Goal: Use online tool/utility: Use online tool/utility

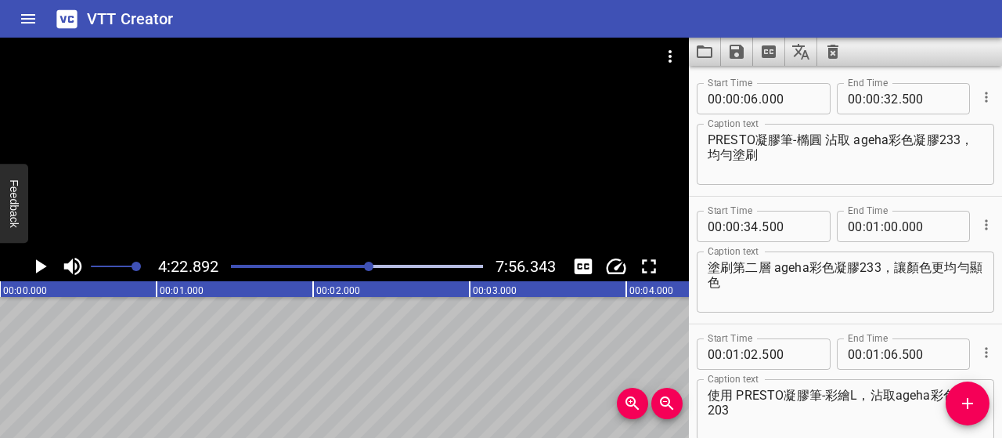
scroll to position [1787, 0]
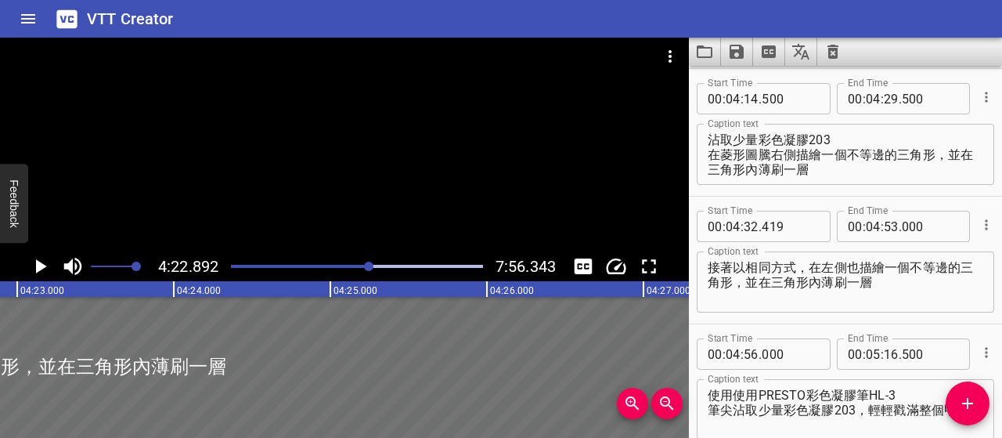
click at [363, 266] on div "Play progress" at bounding box center [244, 266] width 252 height 3
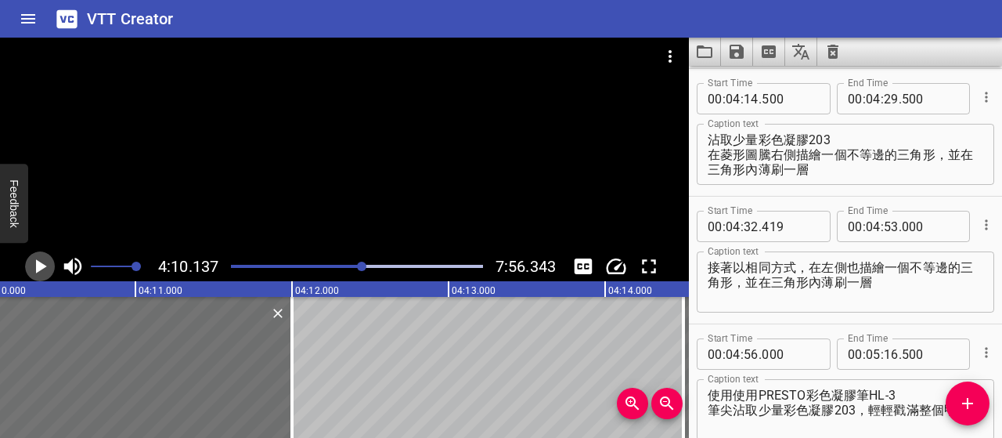
click at [38, 265] on icon "Play/Pause" at bounding box center [41, 266] width 11 height 14
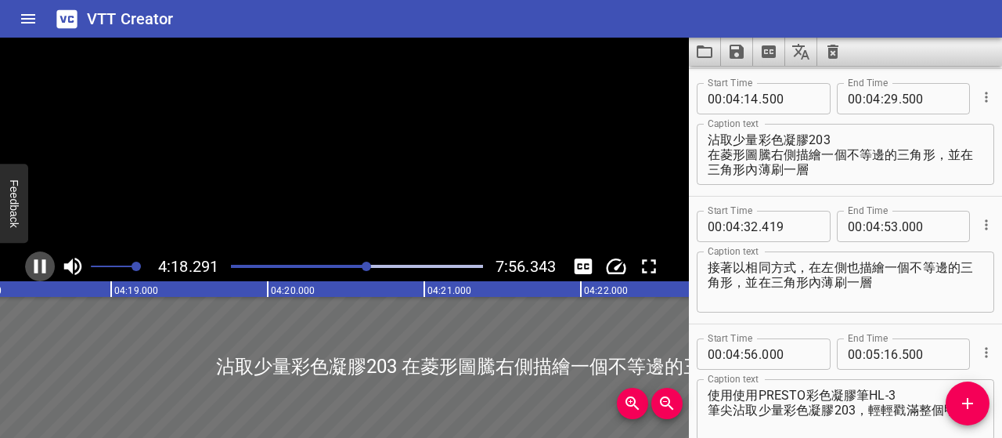
click at [38, 265] on icon "Play/Pause" at bounding box center [39, 265] width 23 height 23
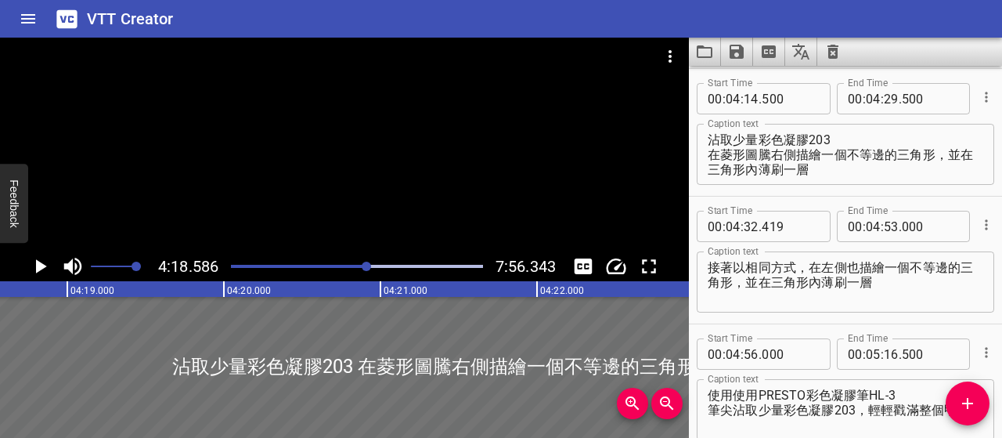
scroll to position [0, 40488]
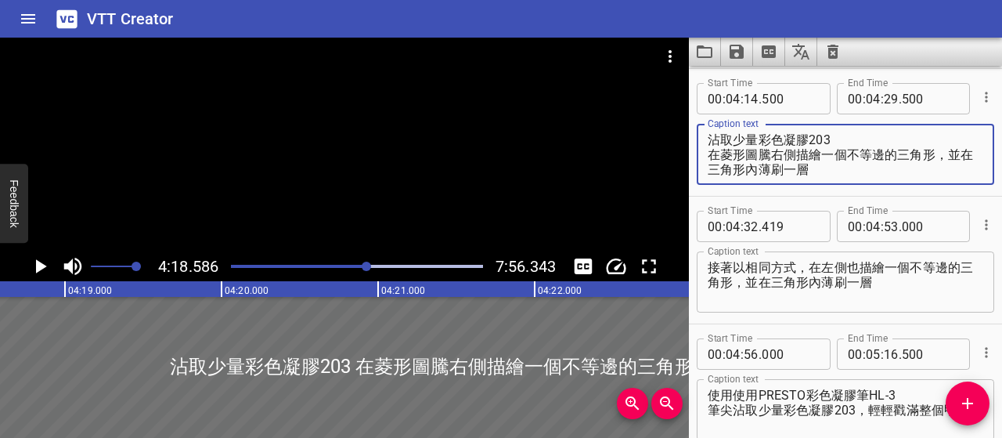
drag, startPoint x: 709, startPoint y: 137, endPoint x: 835, endPoint y: 169, distance: 129.3
click at [835, 169] on textarea "沾取少量彩色凝膠203 在菱形圖騰右側描繪一個不等邊的三角形，並在三角形內薄刷一層" at bounding box center [846, 154] width 276 height 45
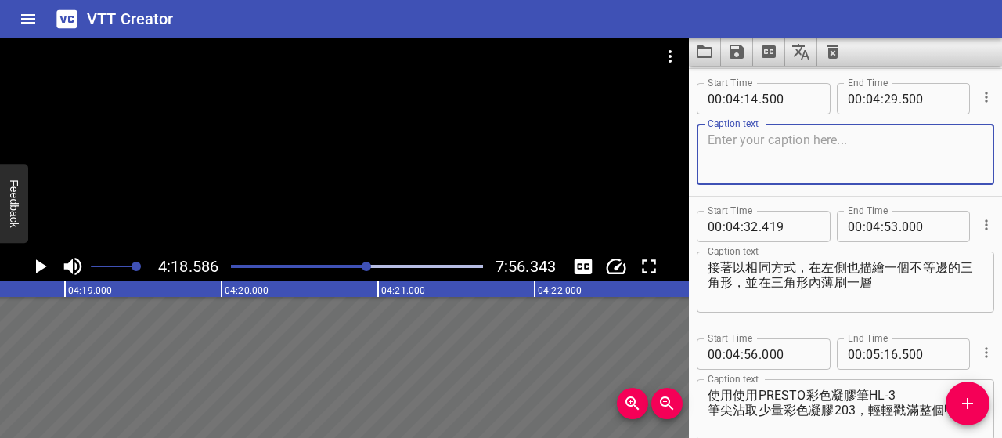
paste textarea "少量 203 彩膠，右側畫個不等邊三角形並薄刷上色"
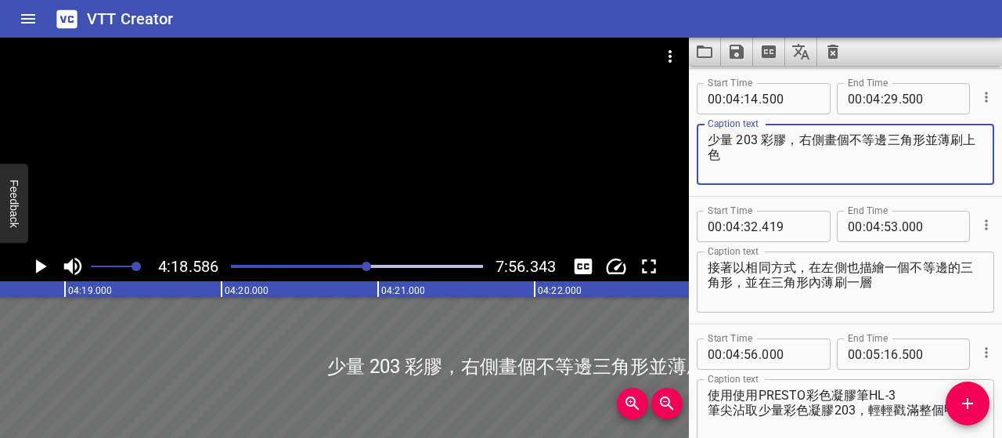
click at [710, 139] on textarea "少量 203 彩膠，右側畫個不等邊三角形並薄刷上色" at bounding box center [846, 154] width 276 height 45
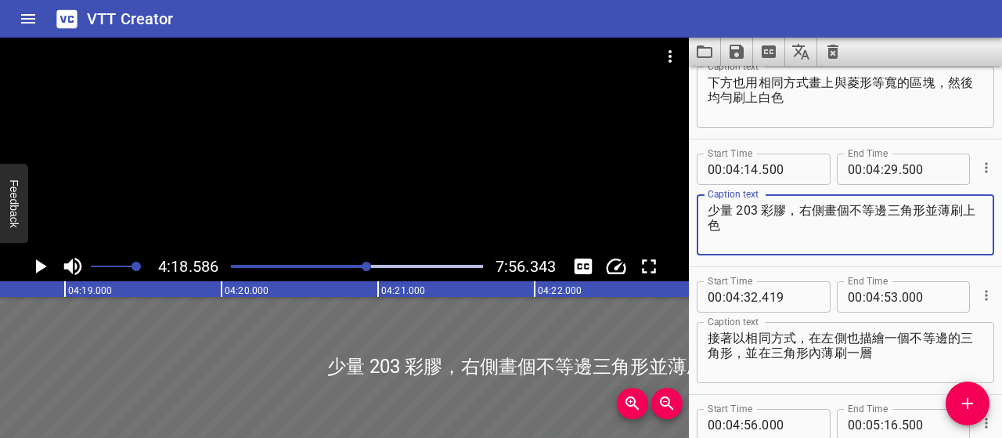
scroll to position [1630, 0]
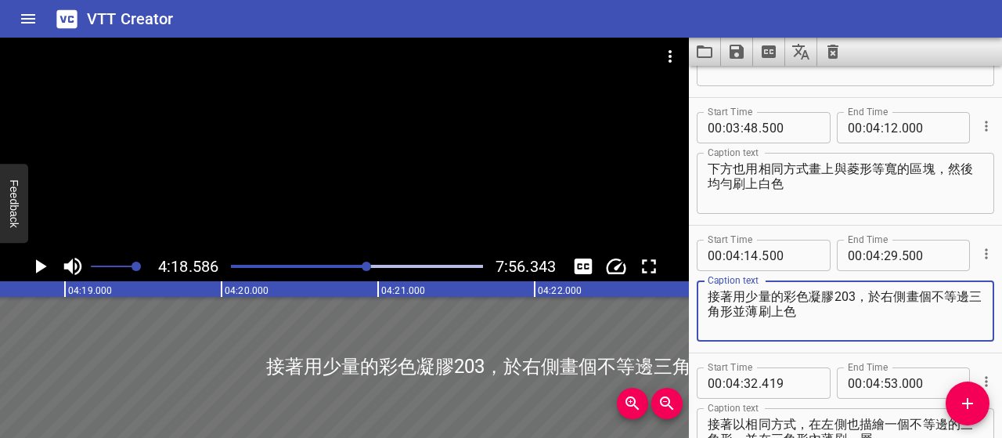
type textarea "接著用少量的彩色凝膠203，於右側畫個不等邊三角形並薄刷上色"
click at [41, 262] on icon "Play/Pause" at bounding box center [39, 265] width 23 height 23
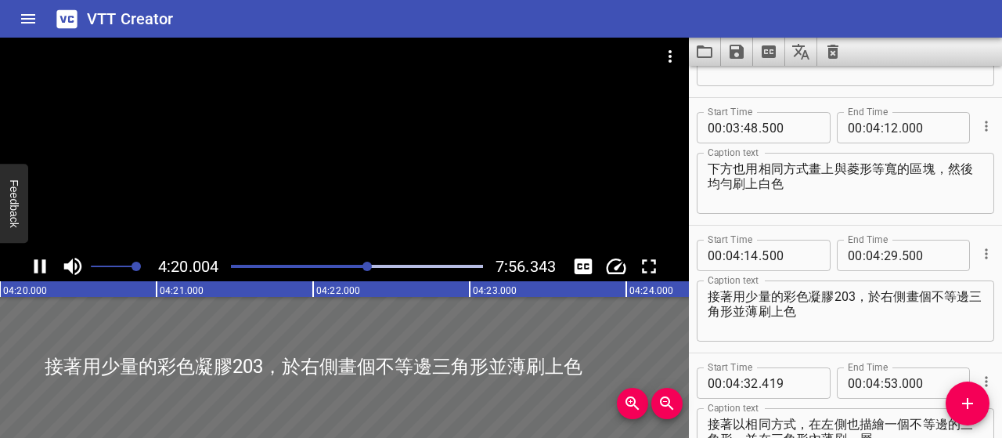
click at [44, 261] on icon "Play/Pause" at bounding box center [40, 266] width 12 height 14
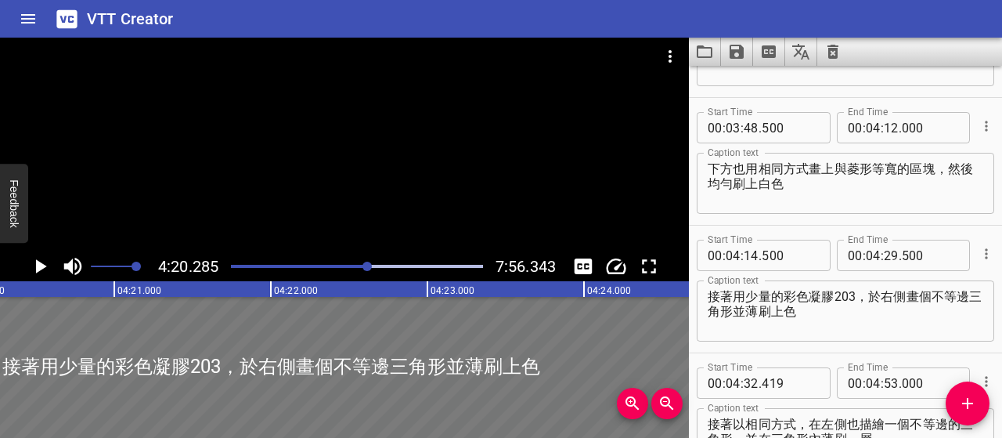
scroll to position [0, 40754]
click at [43, 269] on icon "Play/Pause" at bounding box center [41, 266] width 11 height 14
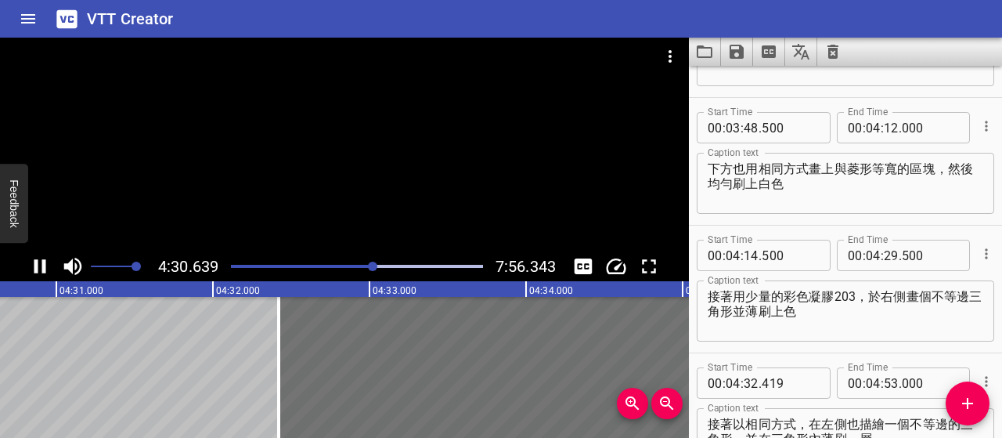
click at [39, 270] on icon "Play/Pause" at bounding box center [39, 265] width 23 height 23
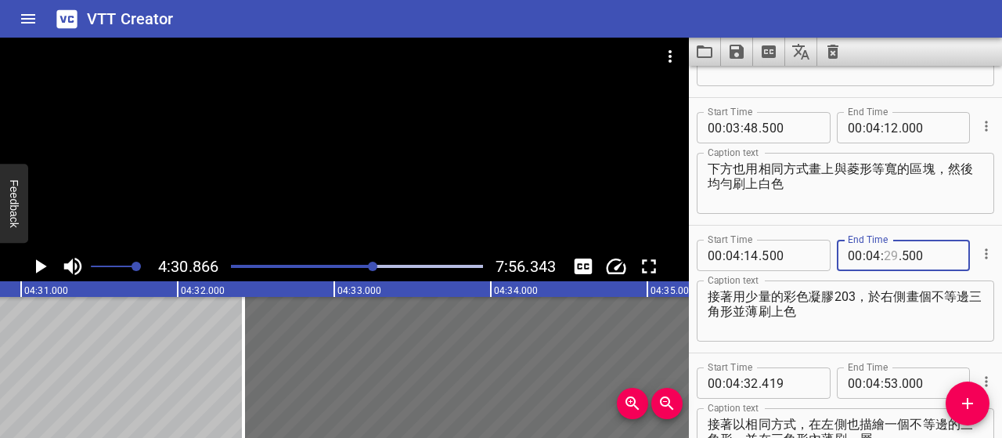
click at [884, 254] on input "number" at bounding box center [891, 255] width 15 height 31
type input "22"
type input "000"
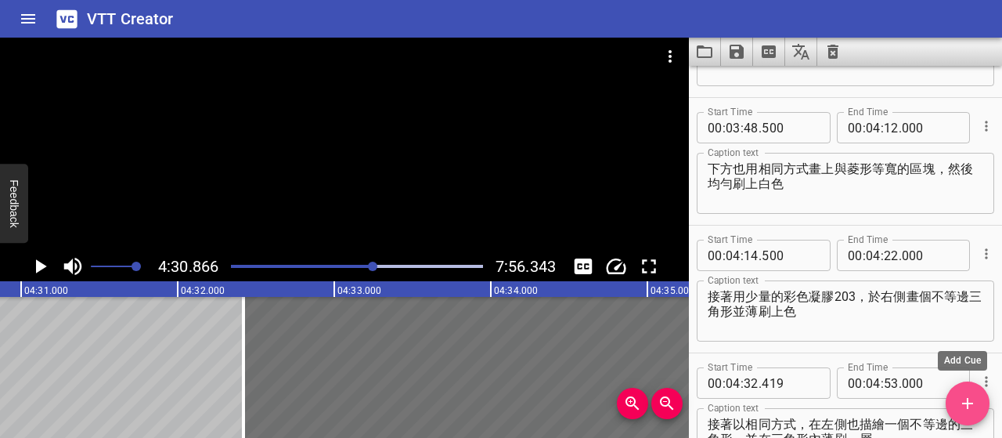
click at [975, 403] on icon "Add Cue" at bounding box center [967, 403] width 19 height 19
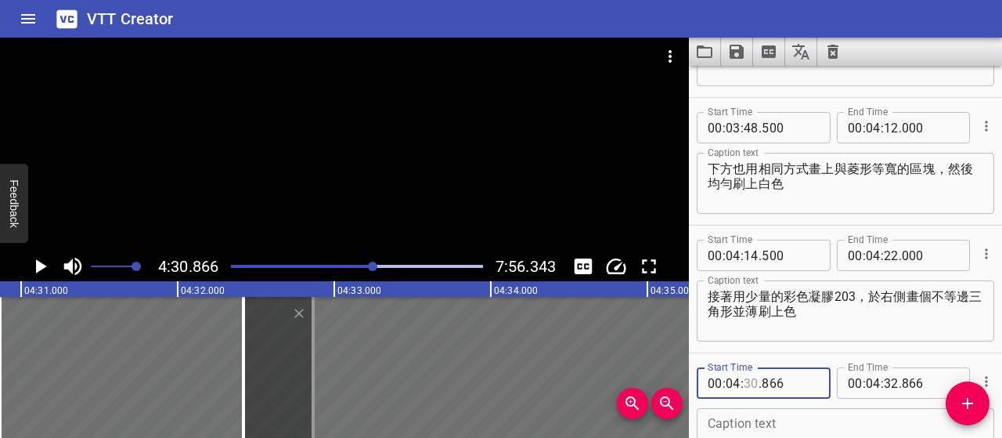
click at [751, 381] on input "number" at bounding box center [751, 382] width 15 height 31
type input "22"
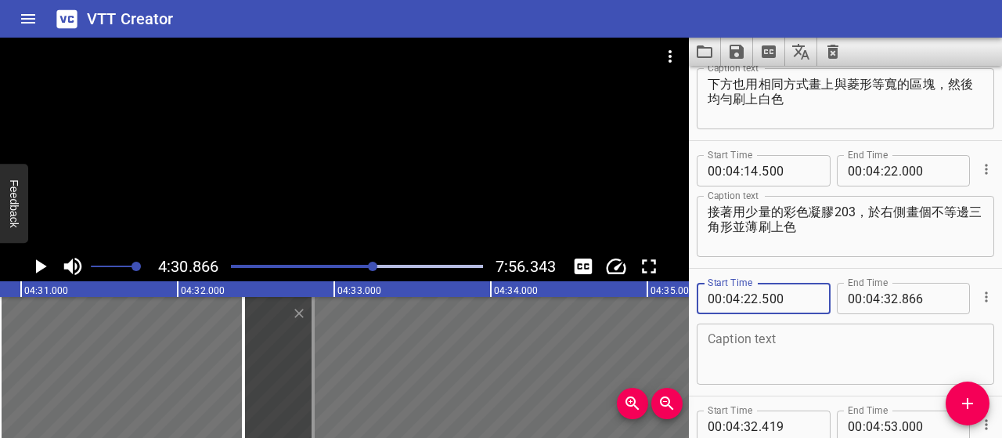
scroll to position [1787, 0]
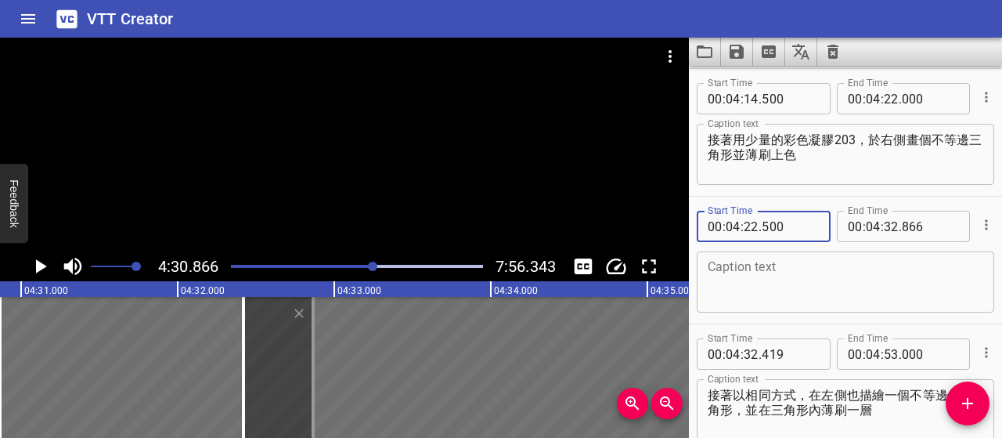
type input "500"
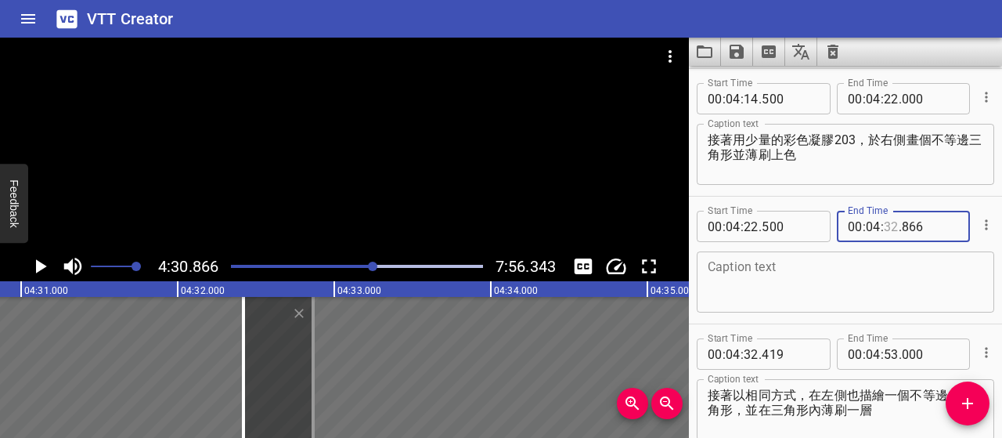
click at [885, 225] on input "number" at bounding box center [891, 226] width 15 height 31
type input "30"
type input "500"
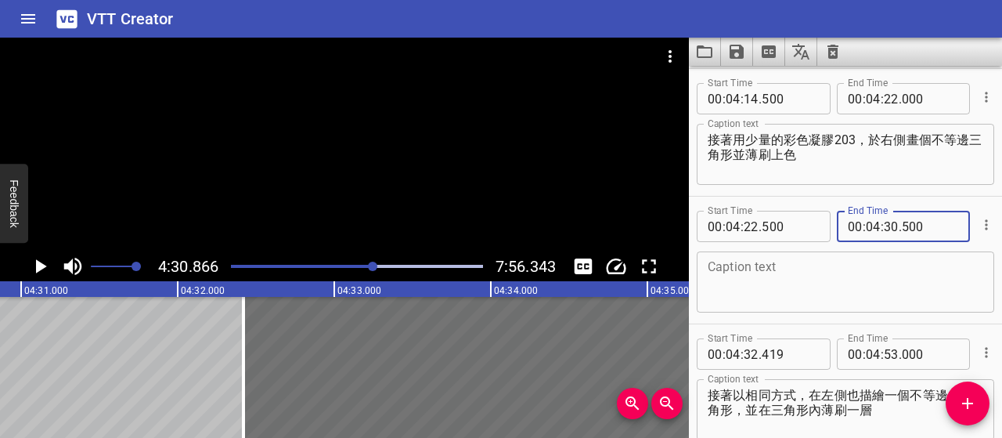
type input "500"
click at [922, 287] on textarea at bounding box center [846, 282] width 276 height 45
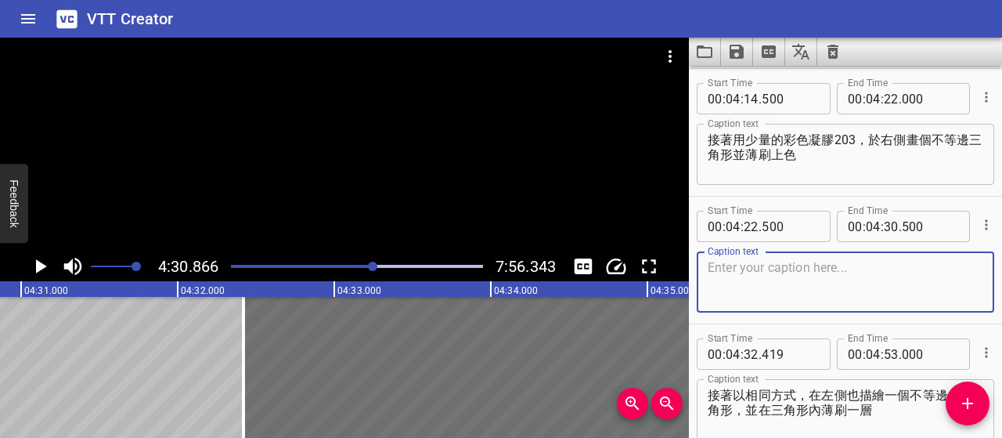
paste textarea "顏色和中央菱形相同，"
paste textarea "大小也要保持一致，整體才會協調"
type textarea "顏色和中央菱形相同，大小也要保持一致，整體才會協調"
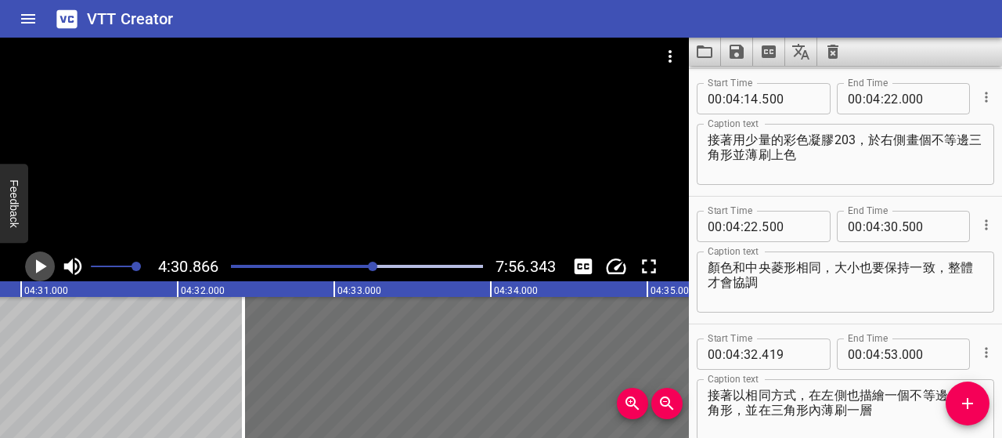
click at [42, 264] on icon "Play/Pause" at bounding box center [41, 266] width 11 height 14
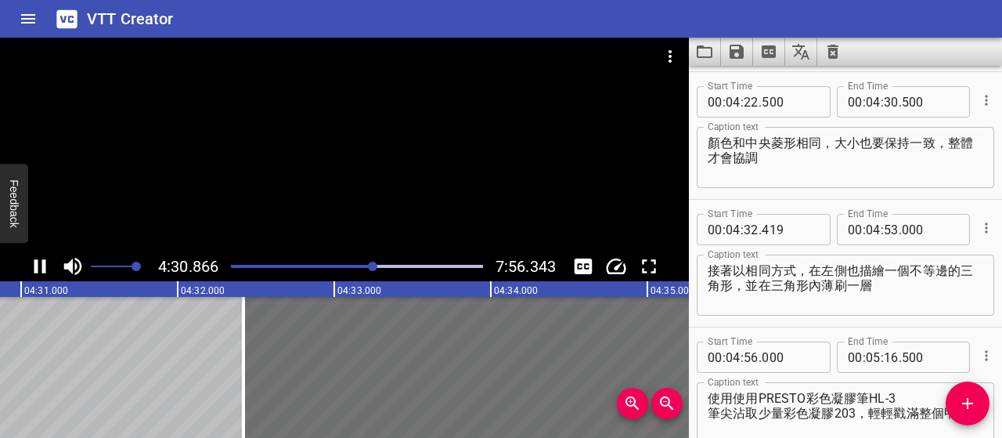
scroll to position [1914, 0]
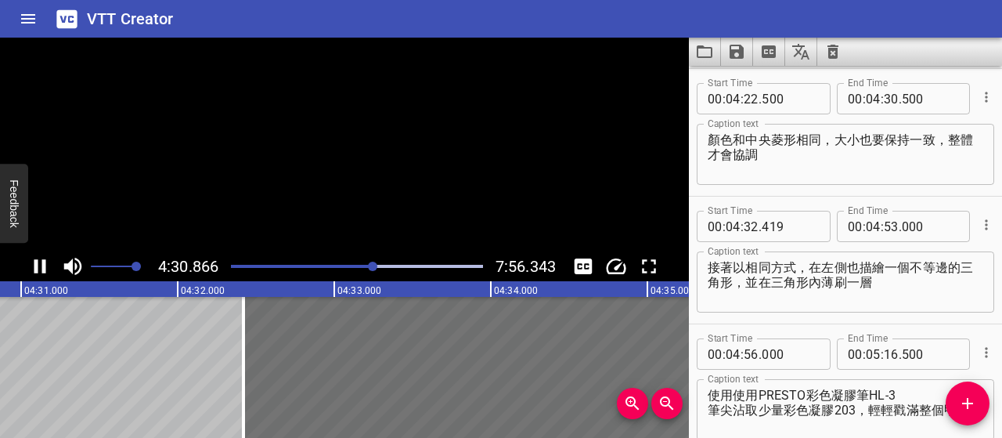
click at [42, 264] on icon "Play/Pause" at bounding box center [40, 266] width 12 height 14
click at [362, 266] on div "Play progress" at bounding box center [248, 266] width 252 height 3
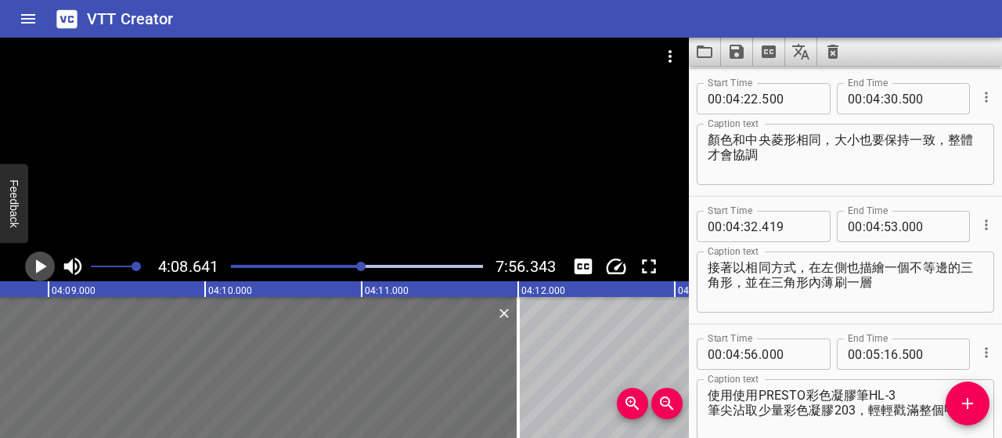
click at [51, 265] on icon "Play/Pause" at bounding box center [39, 265] width 23 height 23
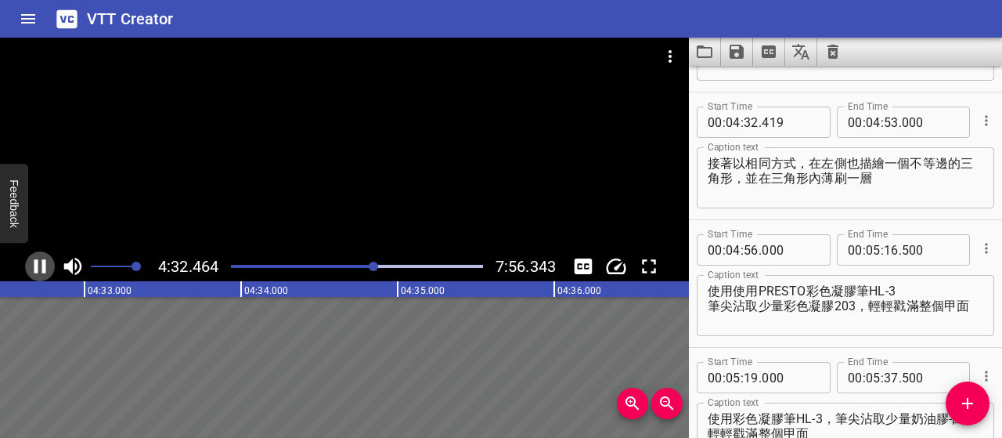
scroll to position [2042, 0]
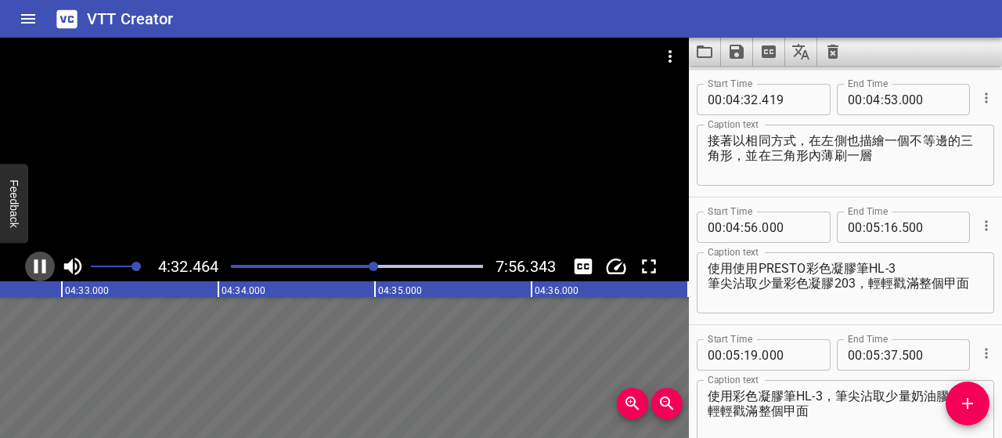
click at [52, 267] on button "Play/Pause" at bounding box center [40, 266] width 30 height 30
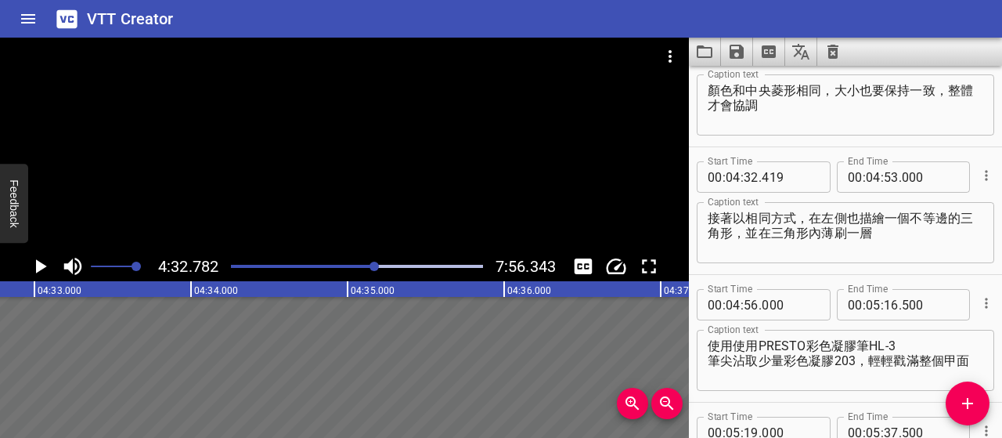
scroll to position [1885, 0]
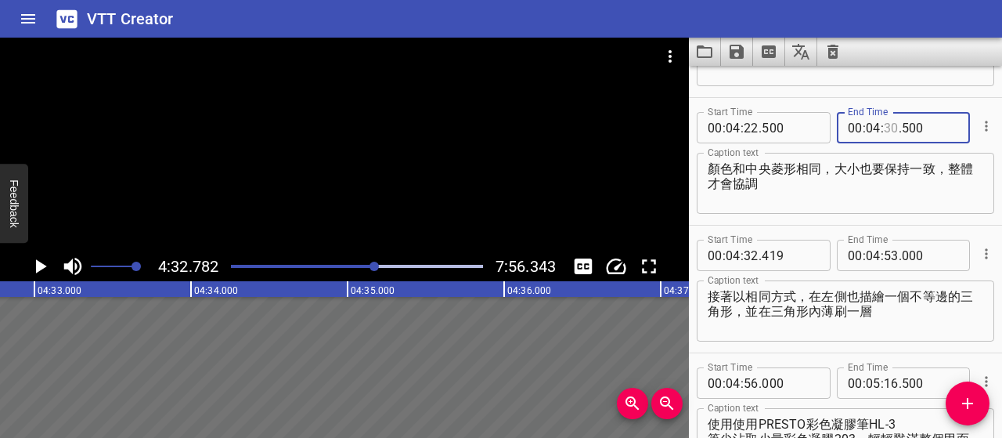
click at [885, 126] on input "number" at bounding box center [891, 127] width 15 height 31
type input "31"
type input "000"
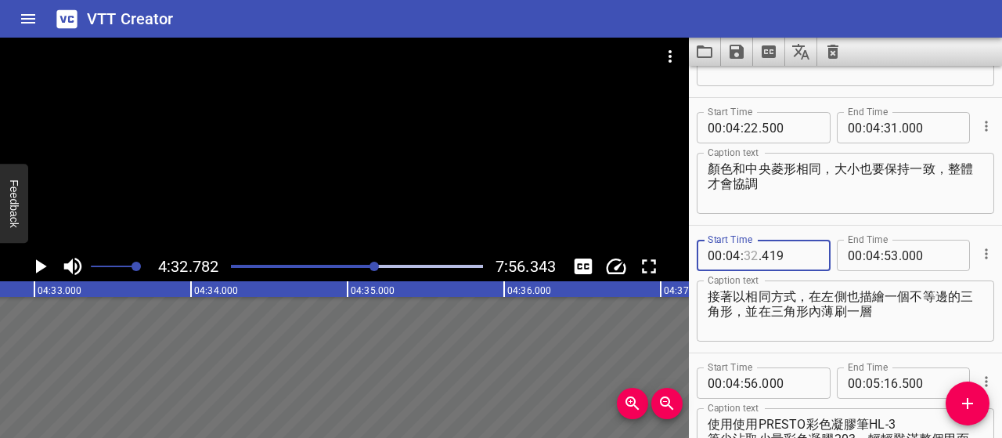
click at [752, 254] on input "number" at bounding box center [751, 255] width 15 height 31
type input "31"
type input "500"
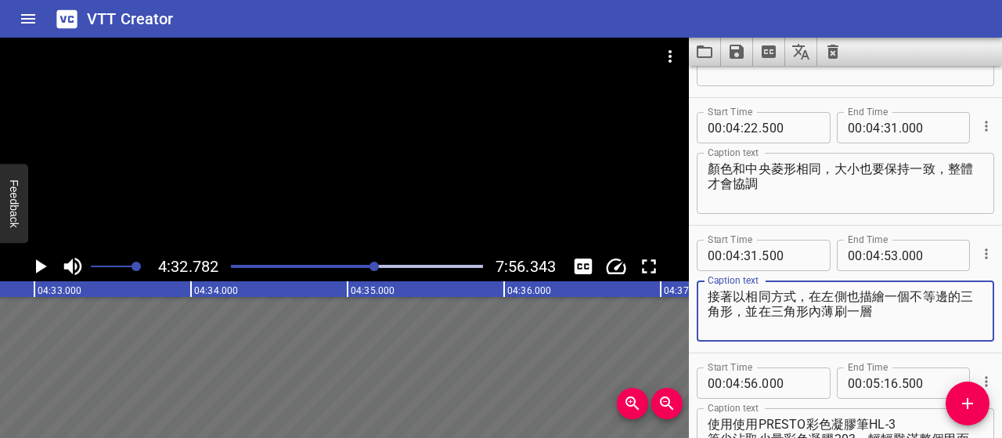
drag, startPoint x: 822, startPoint y: 294, endPoint x: 681, endPoint y: 293, distance: 140.9
click at [681, 293] on main "4:32.782 7:56.343 00:00.000 00:01.000 00:02.000 00:03.000 00:04.000 00:05.000 0…" at bounding box center [501, 238] width 1002 height 400
type textarea "左側也同樣描繪一個不等邊的三角形，並薄刷上色"
click at [34, 265] on icon "Play/Pause" at bounding box center [39, 265] width 23 height 23
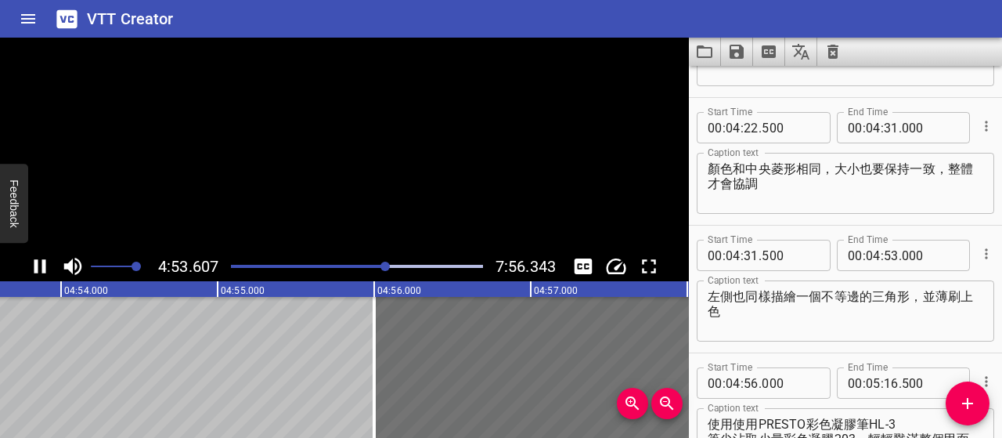
click at [34, 265] on icon "Play/Pause" at bounding box center [40, 266] width 12 height 14
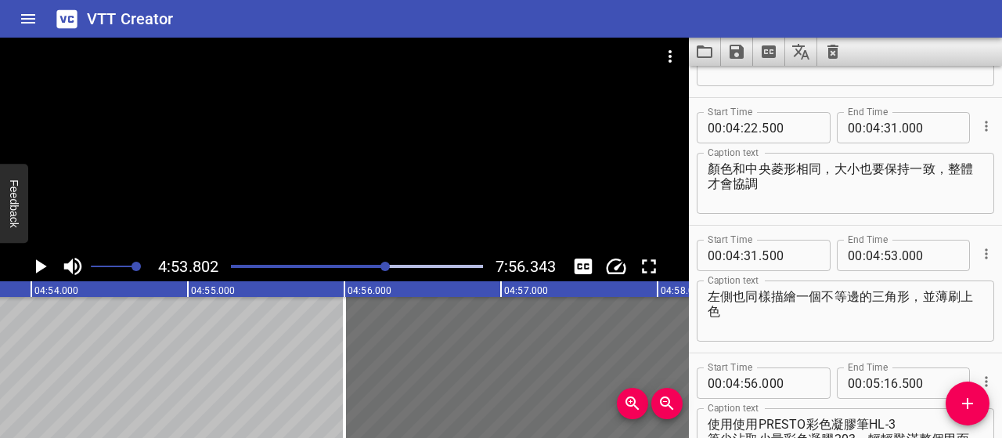
click at [34, 265] on icon "Play/Pause" at bounding box center [39, 265] width 23 height 23
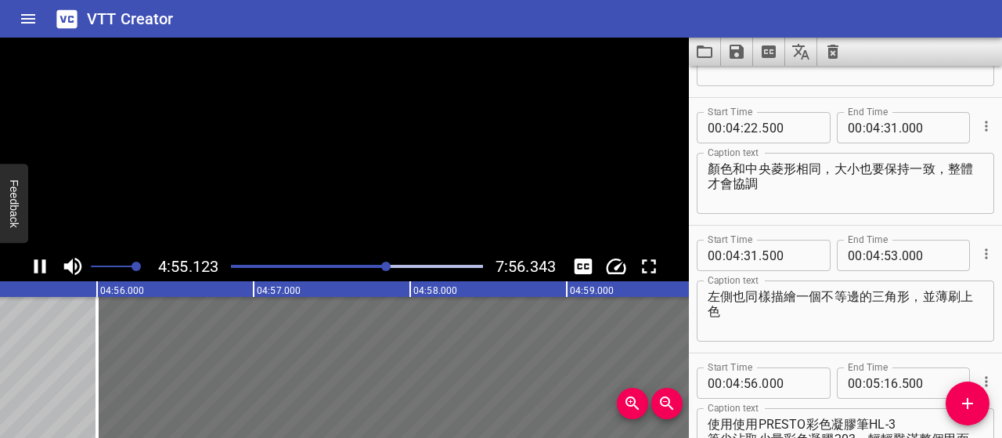
click at [34, 265] on icon "Play/Pause" at bounding box center [40, 266] width 12 height 14
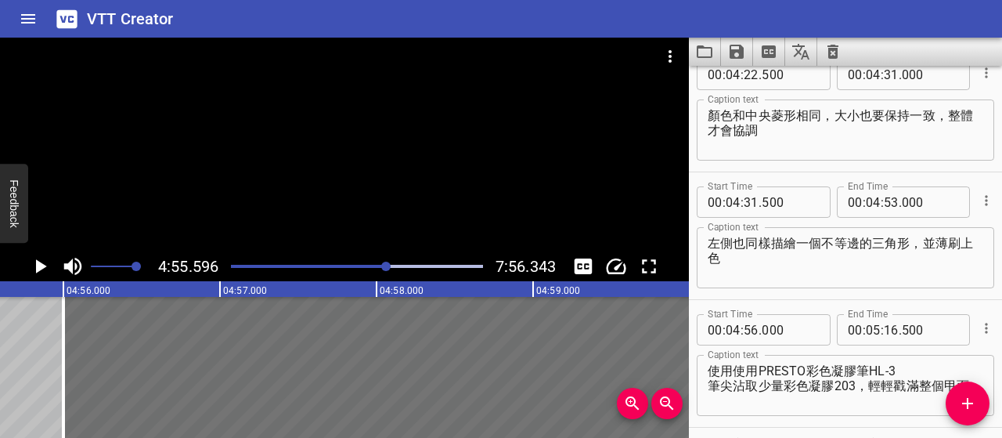
scroll to position [1963, 0]
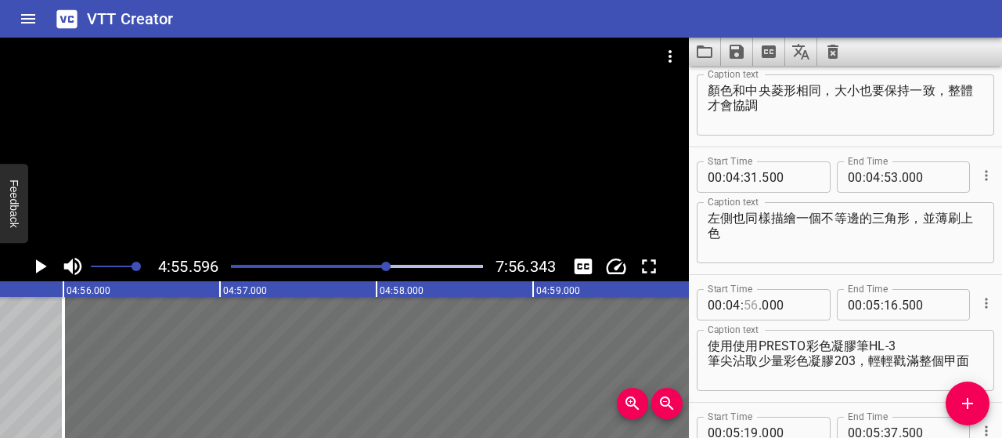
click at [756, 305] on input "number" at bounding box center [751, 304] width 15 height 31
type input "55"
type input "500"
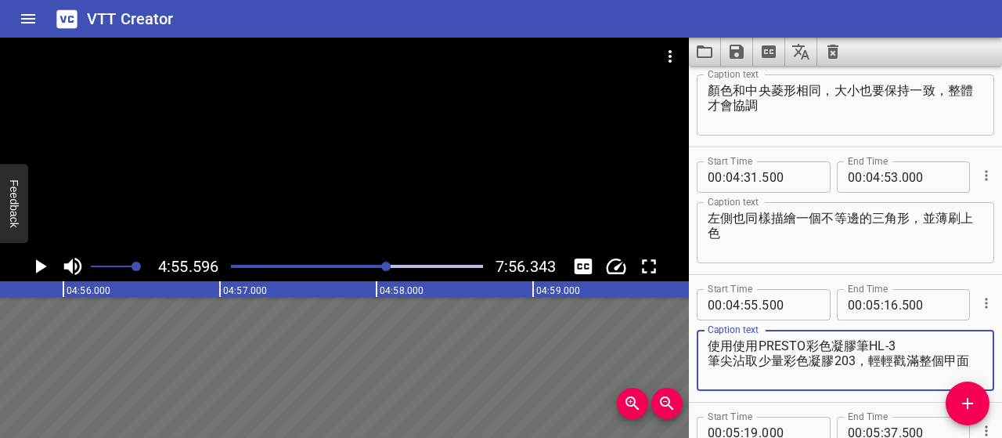
click at [758, 341] on textarea "使用使用PRESTO彩色凝膠筆HL-3 筆尖沾取少量彩色凝膠203，輕輕戳滿整個甲面" at bounding box center [846, 360] width 276 height 45
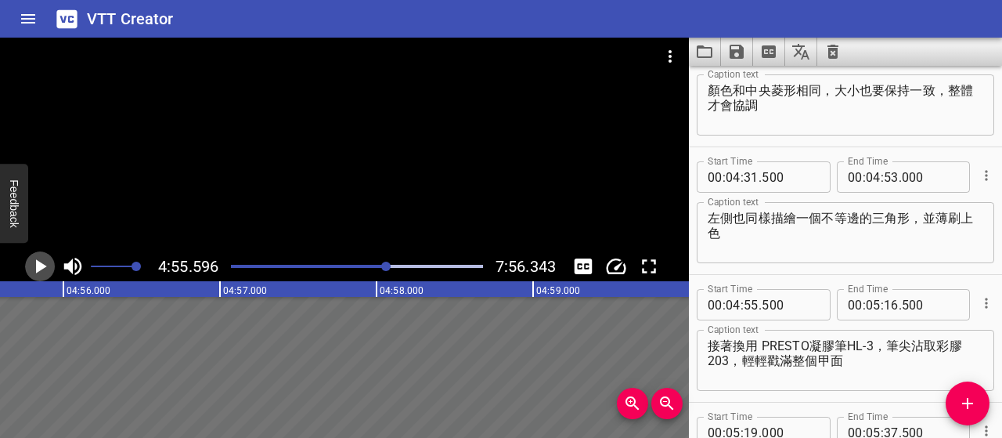
click at [41, 269] on icon "Play/Pause" at bounding box center [41, 266] width 11 height 14
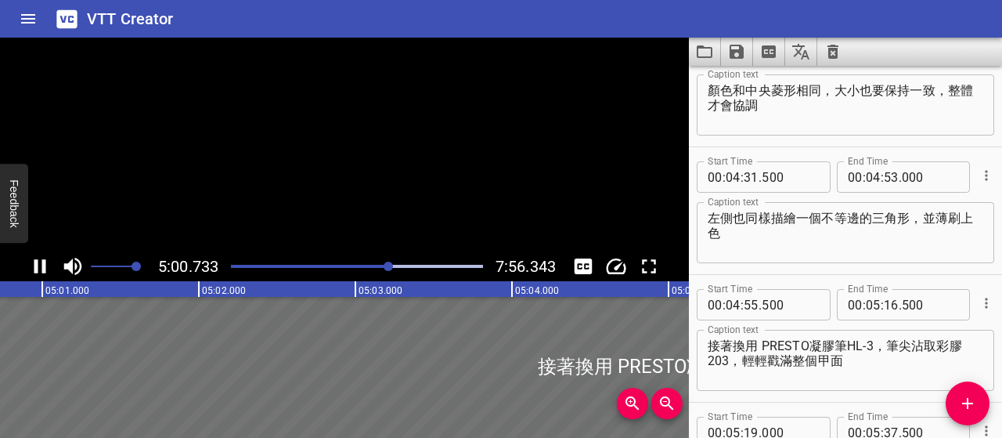
click at [41, 269] on icon "Play/Pause" at bounding box center [39, 265] width 23 height 23
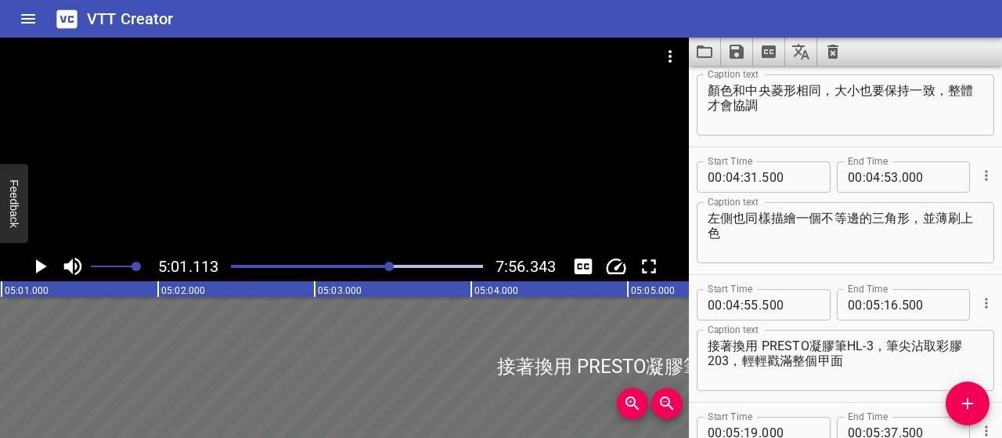
scroll to position [0, 47146]
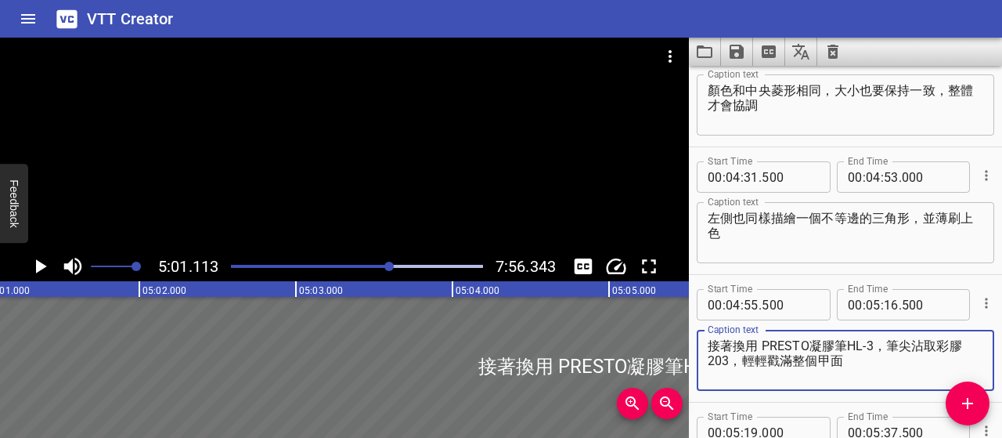
drag, startPoint x: 730, startPoint y: 359, endPoint x: 910, endPoint y: 373, distance: 179.8
click at [910, 373] on textarea "接著換用 PRESTO凝膠筆HL-3，筆尖沾取彩膠203，輕輕戳滿整個甲面" at bounding box center [846, 360] width 276 height 45
click at [913, 346] on textarea "接著換用 PRESTO凝膠筆HL-3，筆尖沾取彩膠203" at bounding box center [846, 360] width 276 height 45
click at [938, 344] on textarea "接著換用 PRESTO凝膠筆HL-3，筆尖沾取彩膠203" at bounding box center [846, 360] width 276 height 45
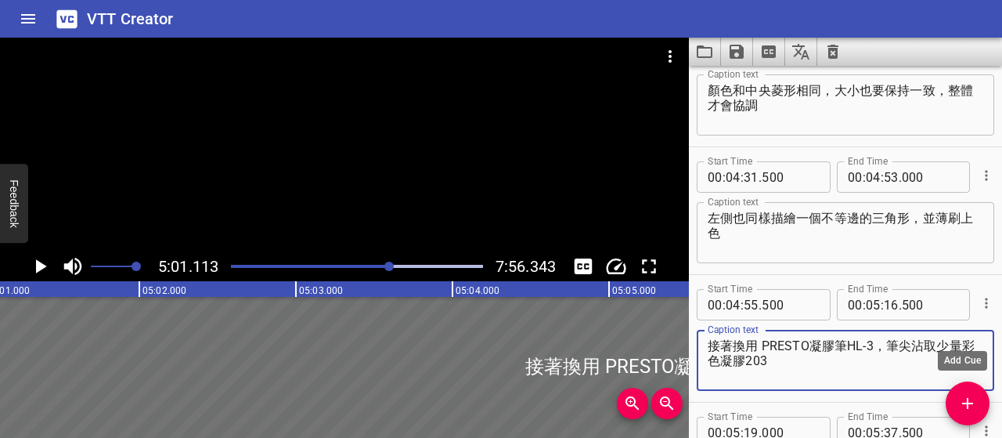
type textarea "接著換用 PRESTO凝膠筆HL-3，筆尖沾取少量彩色凝膠203"
click at [972, 397] on icon "Add Cue" at bounding box center [967, 403] width 19 height 19
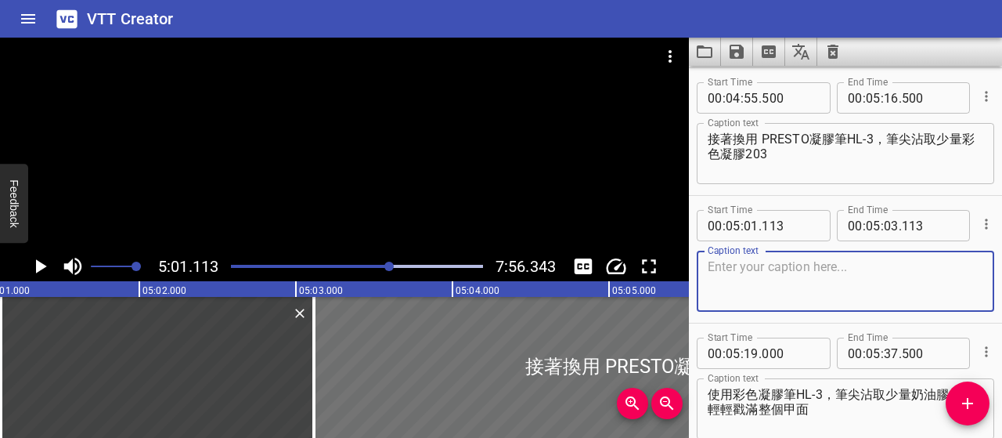
scroll to position [2184, 0]
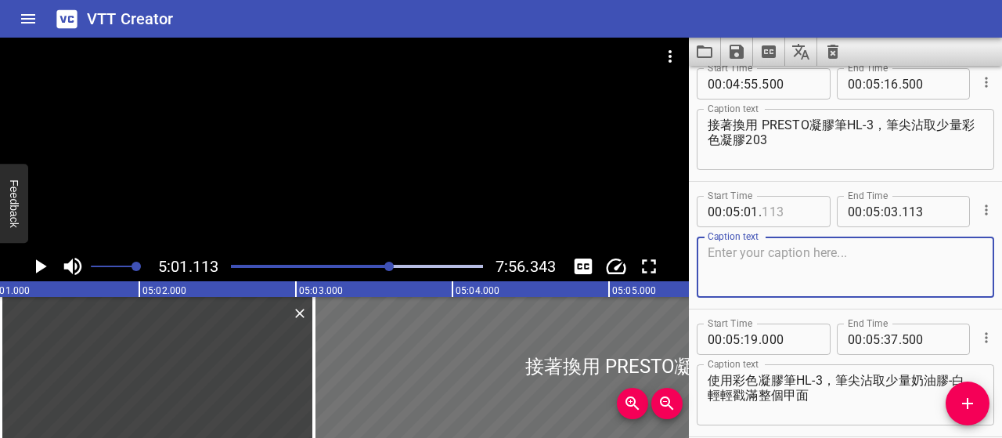
click at [788, 207] on input "number" at bounding box center [790, 211] width 57 height 31
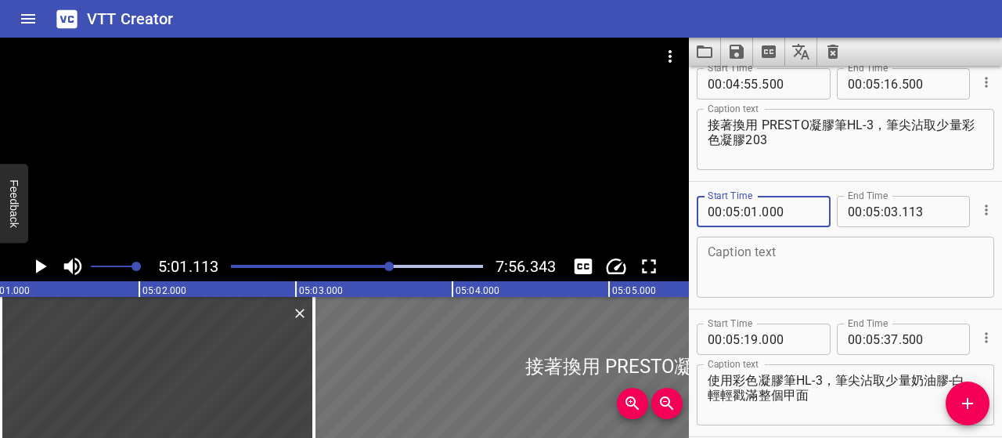
type input "000"
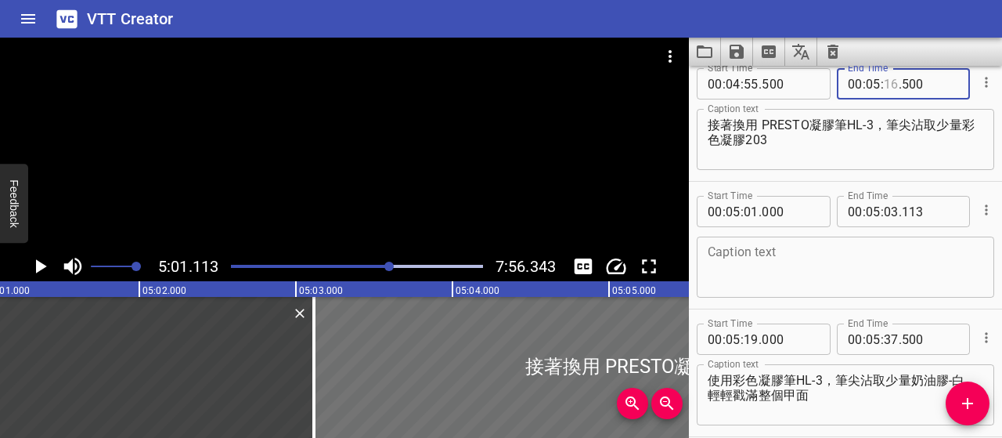
click at [884, 85] on input "number" at bounding box center [891, 83] width 15 height 31
type input "16"
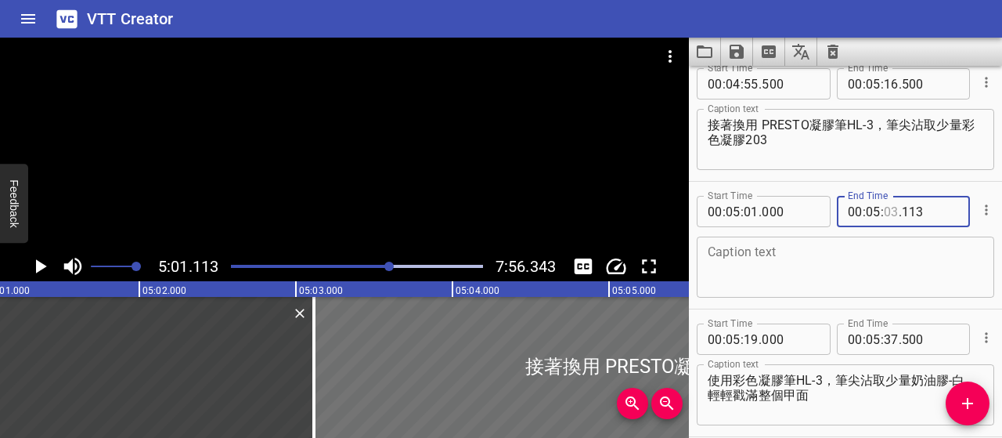
click at [884, 214] on input "number" at bounding box center [891, 211] width 15 height 31
type input "16"
type input "000"
click at [886, 82] on input "number" at bounding box center [891, 83] width 15 height 31
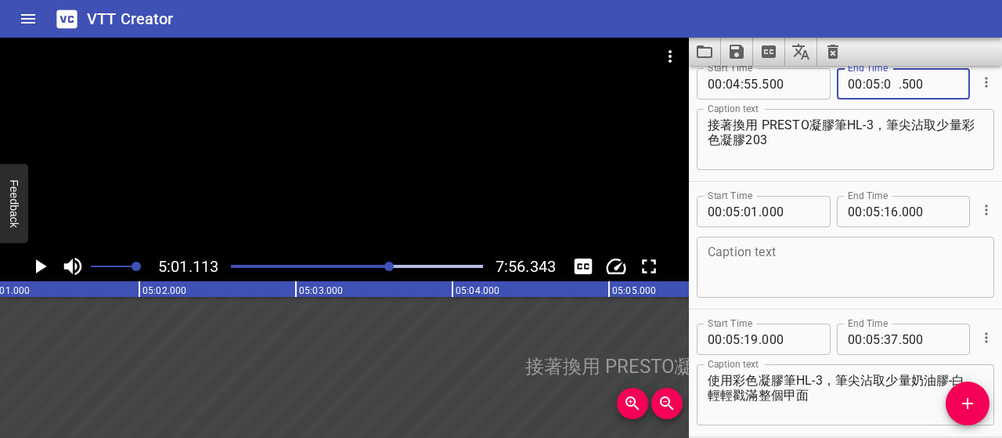
type input "00"
type input "500"
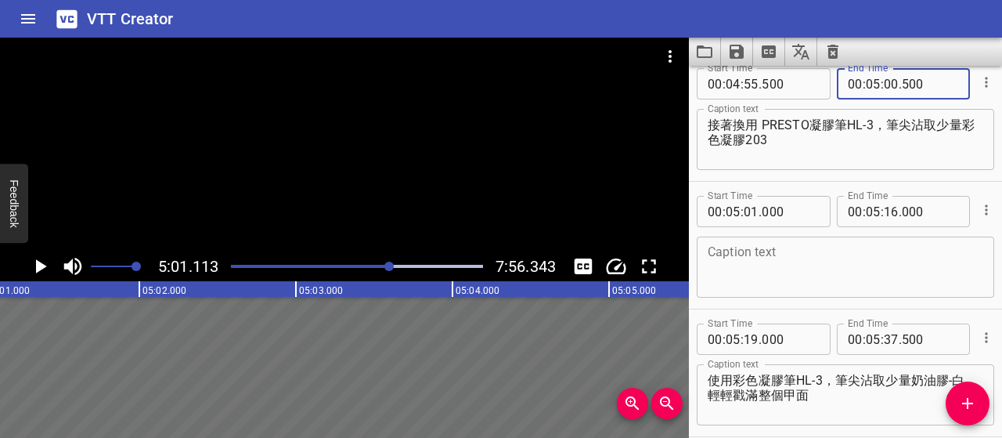
type input "500"
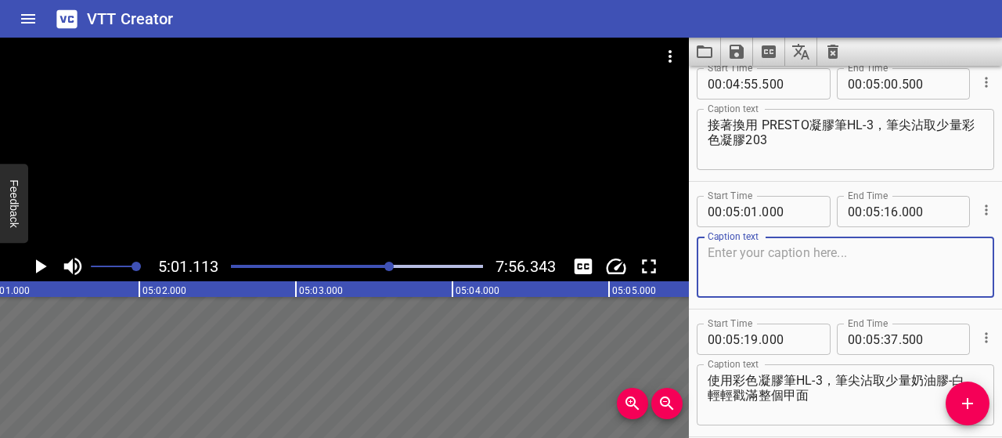
click at [921, 262] on textarea at bounding box center [846, 267] width 276 height 45
paste textarea "，輕輕戳滿整個甲面"
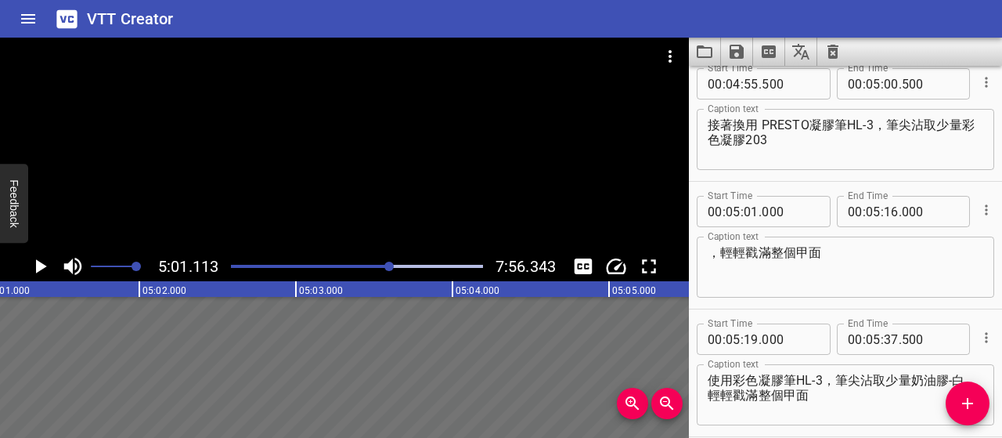
click at [705, 248] on div "，輕輕戳滿整個甲面 Caption text" at bounding box center [845, 266] width 297 height 61
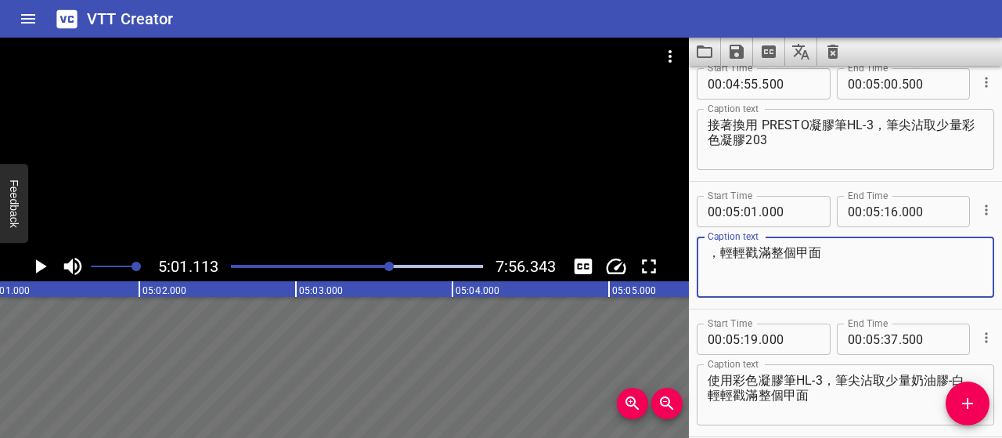
click at [711, 254] on textarea "，輕輕戳滿整個甲面" at bounding box center [846, 267] width 276 height 45
type textarea "筆刷直立於甲面，輕輕戳滿整個甲面"
click at [32, 263] on icon "Play/Pause" at bounding box center [39, 265] width 23 height 23
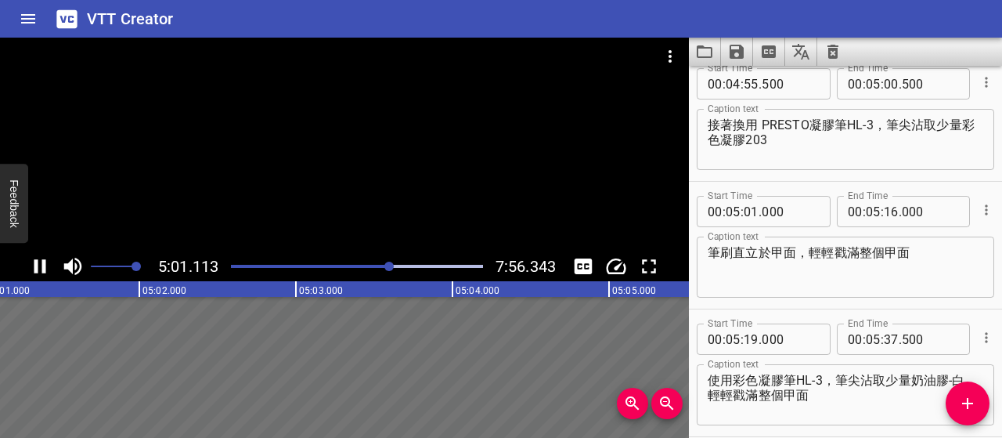
scroll to position [2297, 0]
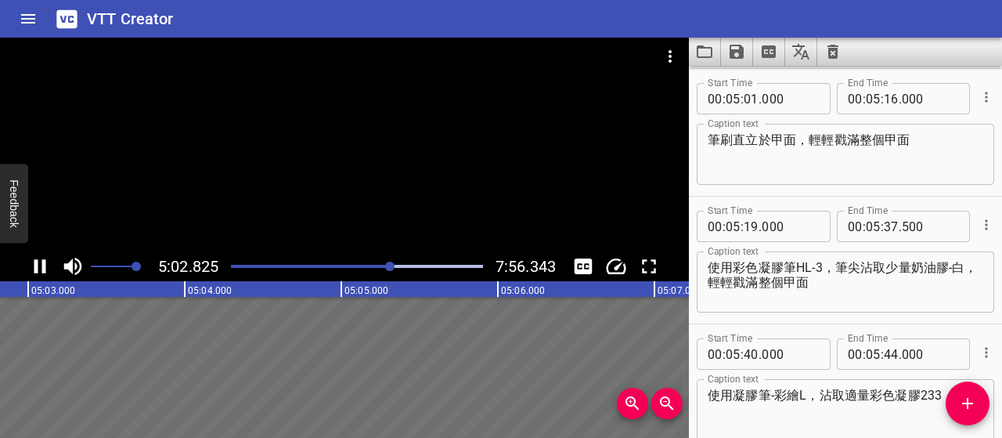
click at [33, 263] on icon "Play/Pause" at bounding box center [39, 265] width 23 height 23
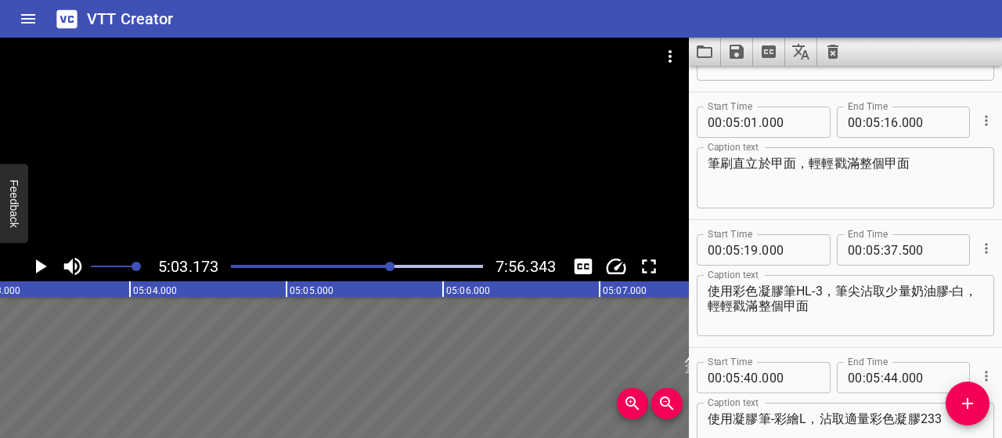
scroll to position [2219, 0]
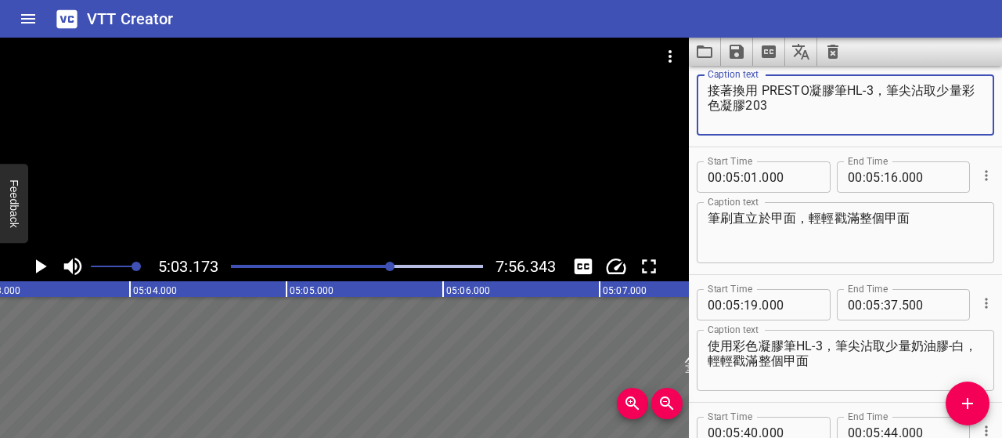
drag, startPoint x: 781, startPoint y: 104, endPoint x: 708, endPoint y: 92, distance: 74.5
click at [708, 92] on textarea "接著換用 PRESTO凝膠筆HL-3，筆尖沾取少量彩色凝膠203" at bounding box center [846, 105] width 276 height 45
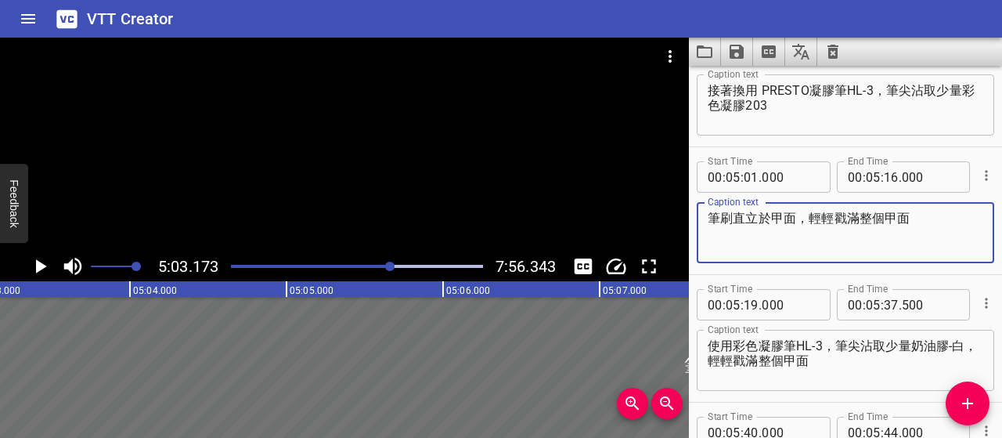
drag, startPoint x: 919, startPoint y: 218, endPoint x: 705, endPoint y: 225, distance: 213.8
click at [705, 225] on div "筆刷直立於甲面，輕輕戳滿整個甲面 Caption text" at bounding box center [845, 232] width 297 height 61
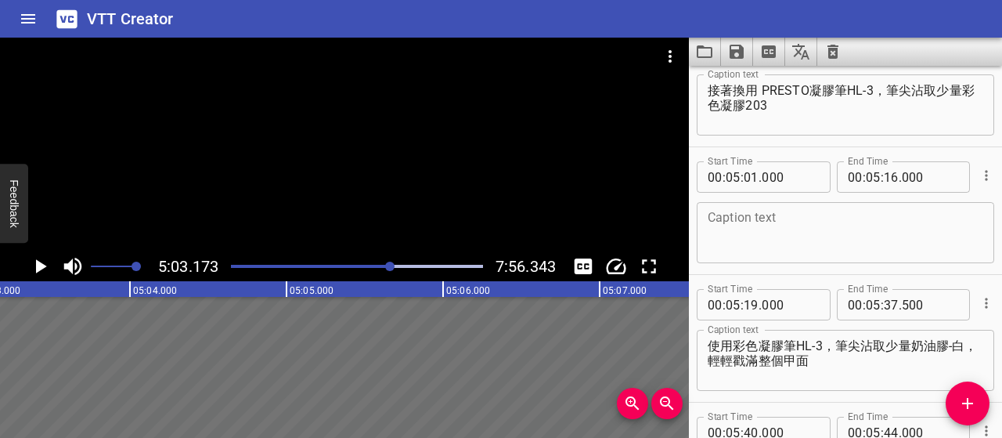
drag, startPoint x: 732, startPoint y: 207, endPoint x: 709, endPoint y: 233, distance: 33.8
click at [709, 233] on textarea at bounding box center [846, 233] width 276 height 45
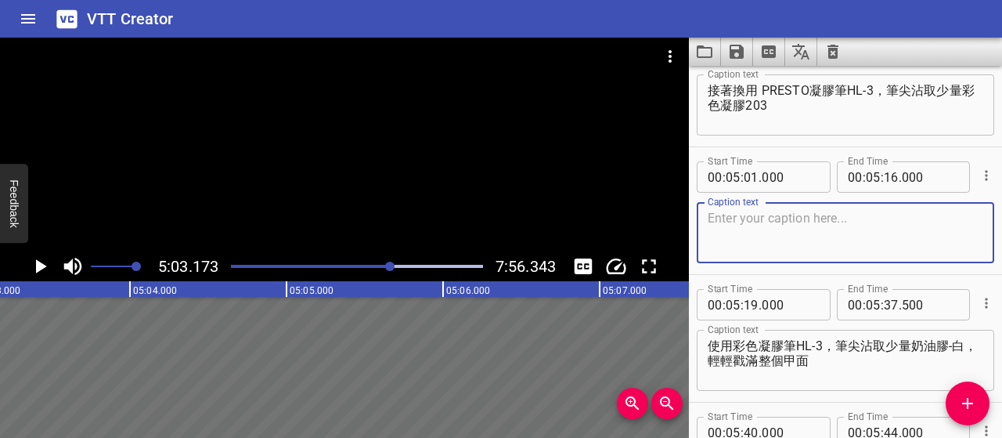
paste textarea "筆刷直立於甲面，輕輕戳滿整個甲面"
drag, startPoint x: 932, startPoint y: 218, endPoint x: 709, endPoint y: 224, distance: 223.2
click at [709, 225] on textarea "筆刷直立於甲面，輕輕戳滿整個甲面" at bounding box center [846, 233] width 276 height 45
click at [909, 217] on textarea "筆刷直立於甲面，輕輕戳滿整個甲面" at bounding box center [846, 233] width 276 height 45
paste textarea "這樣會產生類似毛衣織紋的柔軟質感"
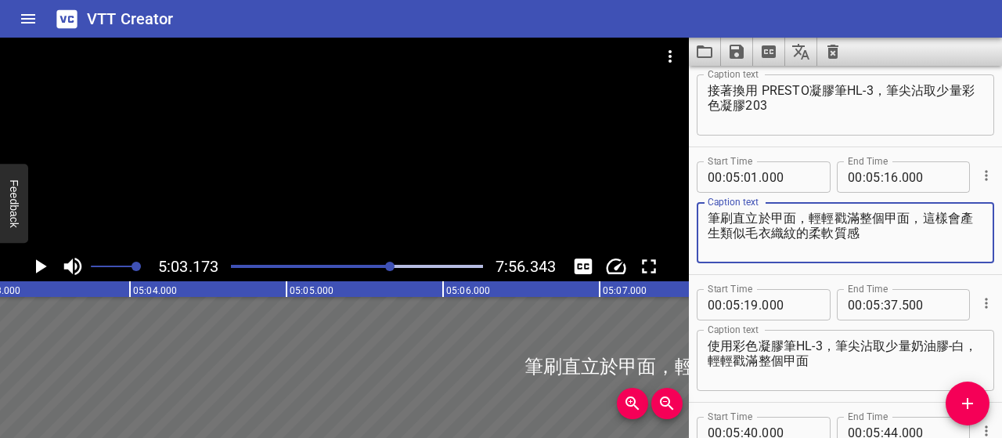
click at [904, 214] on textarea "筆刷直立於甲面，輕輕戳滿整個甲面，這樣會產生類似毛衣織紋的柔軟質感" at bounding box center [846, 233] width 276 height 45
type textarea "筆刷直立輕輕戳滿整個甲面，這樣會產生類似毛衣織紋的柔軟質感"
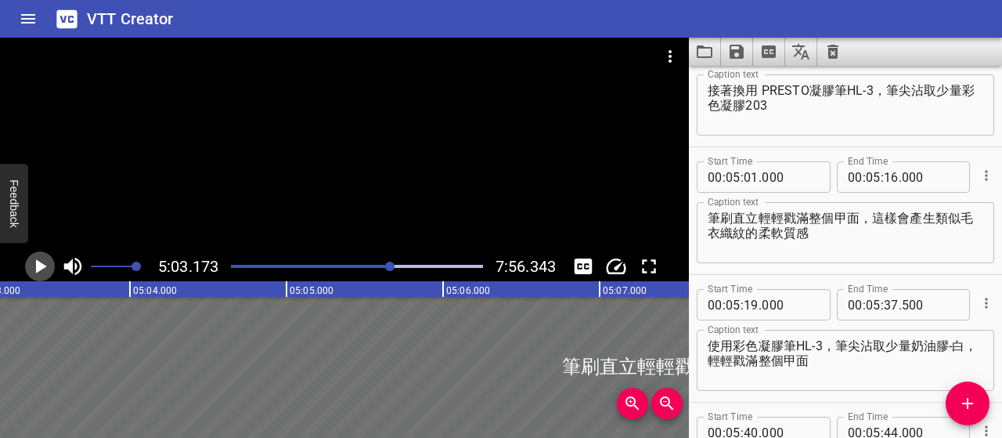
click at [44, 266] on icon "Play/Pause" at bounding box center [41, 266] width 11 height 14
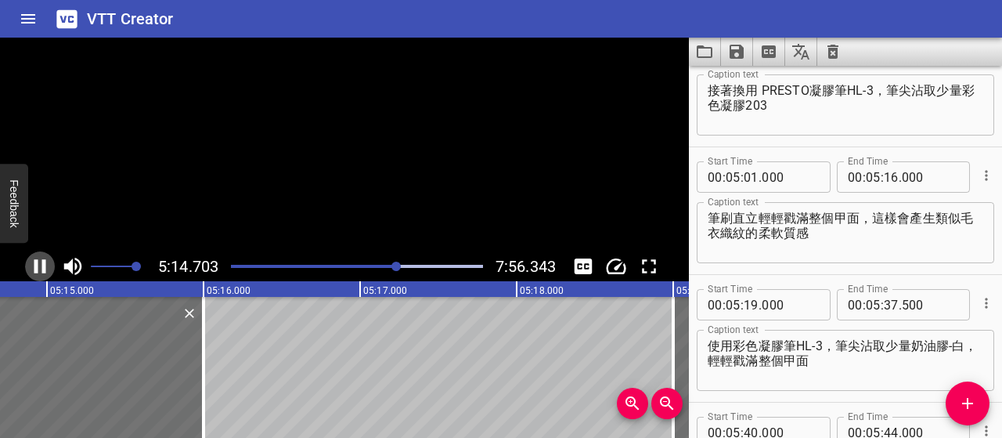
click at [44, 266] on icon "Play/Pause" at bounding box center [40, 266] width 12 height 14
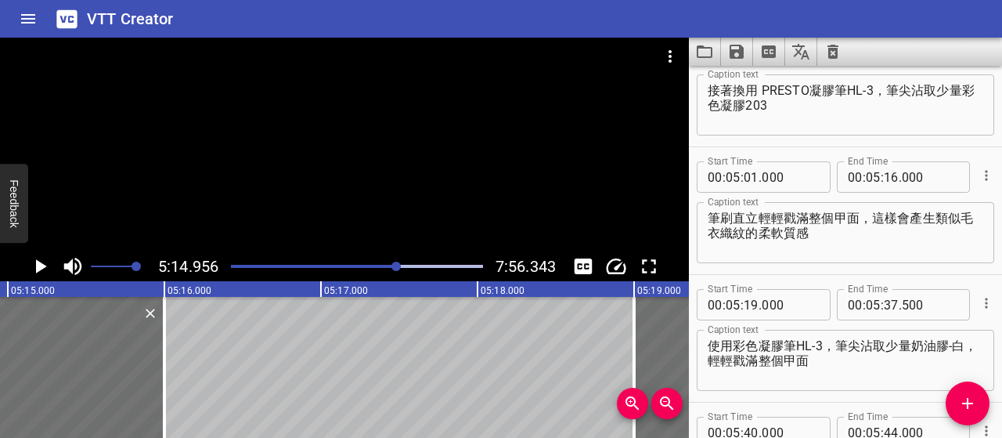
scroll to position [0, 49314]
click at [889, 178] on input "number" at bounding box center [891, 176] width 15 height 31
type input "08"
type input "000"
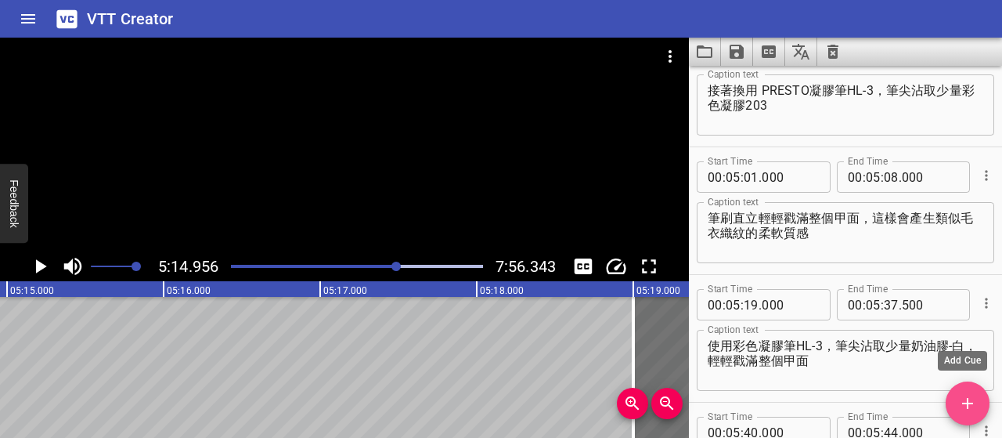
click at [965, 389] on button "Add Cue" at bounding box center [968, 403] width 44 height 44
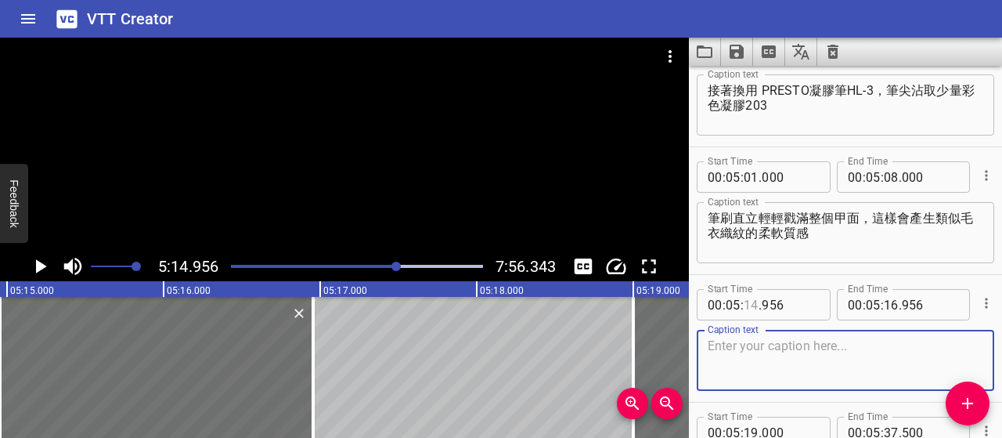
click at [748, 305] on input "number" at bounding box center [751, 304] width 15 height 31
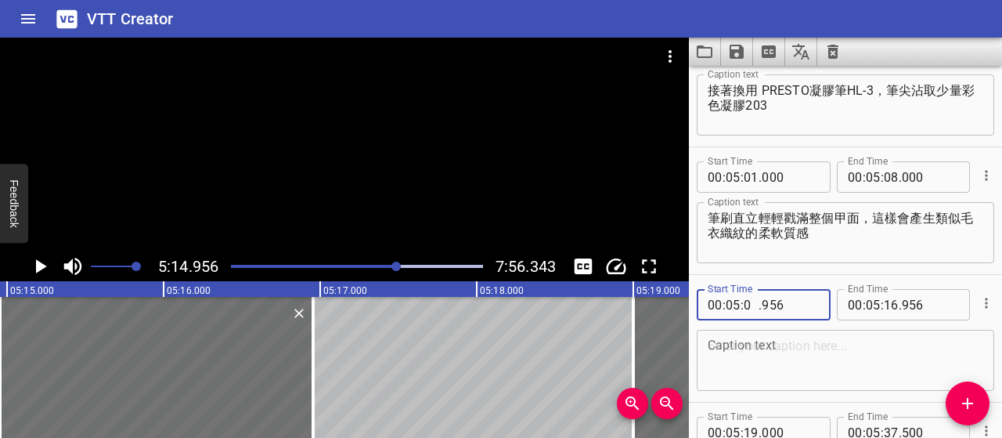
type input "08"
type input "500"
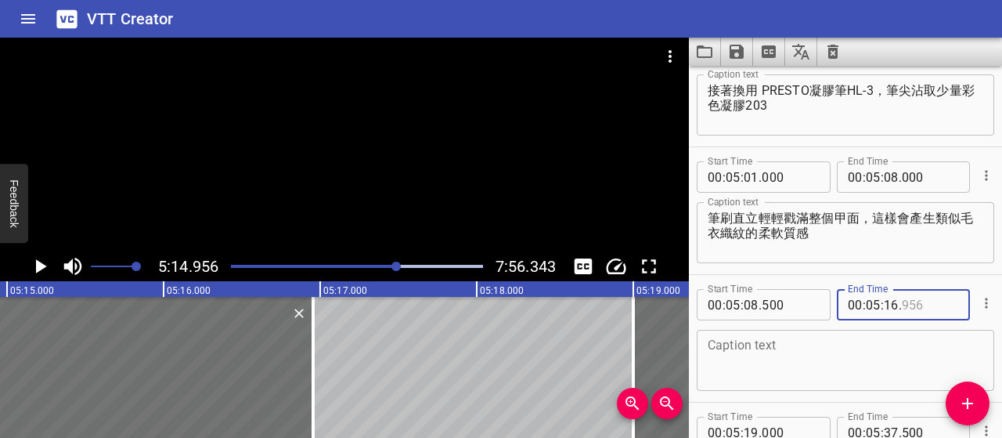
click at [907, 305] on input "number" at bounding box center [930, 304] width 57 height 31
type input "600"
click at [875, 352] on textarea at bounding box center [846, 360] width 276 height 45
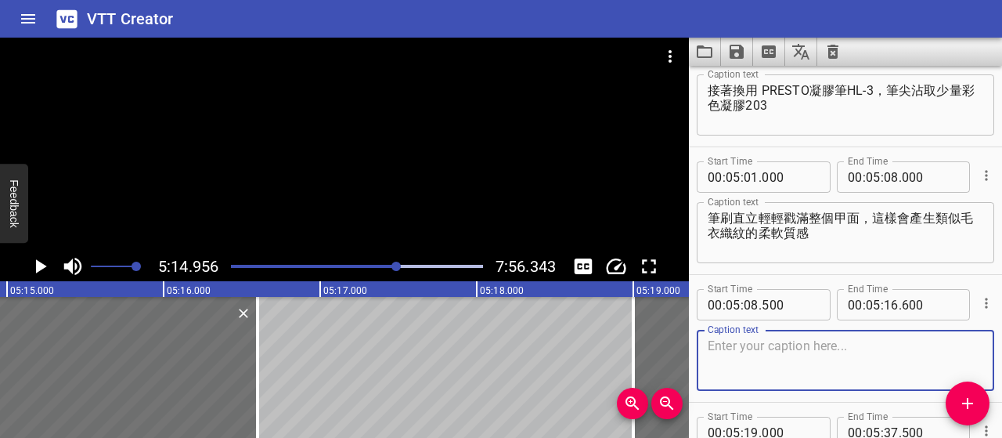
paste textarea "力道不要太重喔，"
type textarea "力道不要太重喔，"
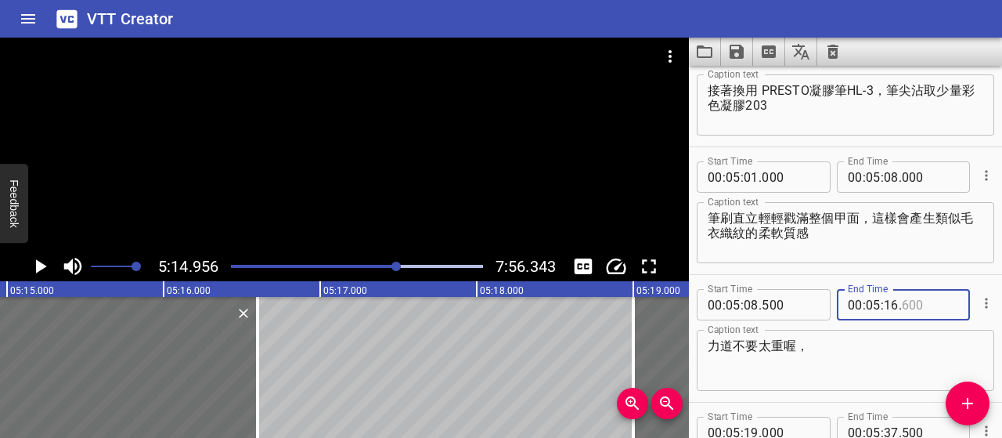
click at [907, 301] on input "number" at bounding box center [930, 304] width 57 height 31
type input "500"
click at [874, 352] on textarea "力道不要太重喔，" at bounding box center [846, 360] width 276 height 45
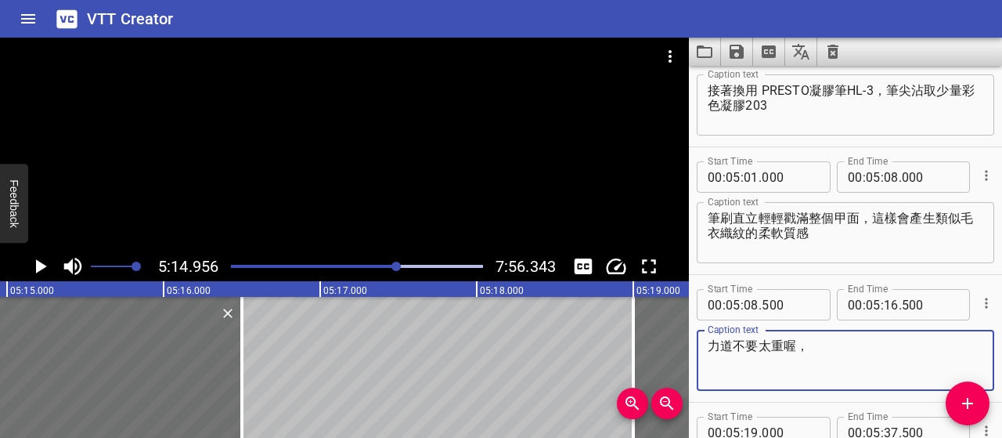
paste textarea "太大力會讓質感變粗糙，"
paste textarea "會變成起毛球的舊毛衣感"
click at [709, 361] on textarea "力道不要太重喔，太大力會讓質感變粗糙，會變成起毛球的舊毛衣感" at bounding box center [846, 360] width 276 height 45
type textarea "力道不要太重喔，太大力會讓質感變粗糙，變成起毛球的舊毛衣感"
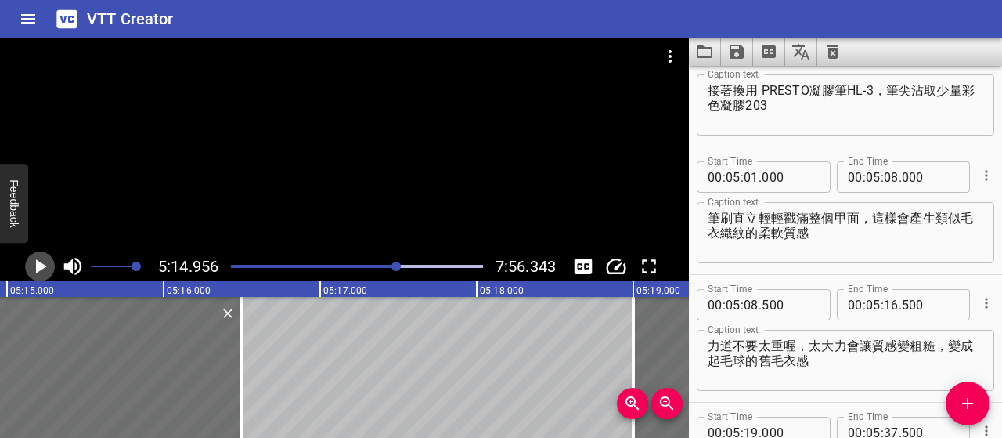
click at [34, 268] on icon "Play/Pause" at bounding box center [39, 265] width 23 height 23
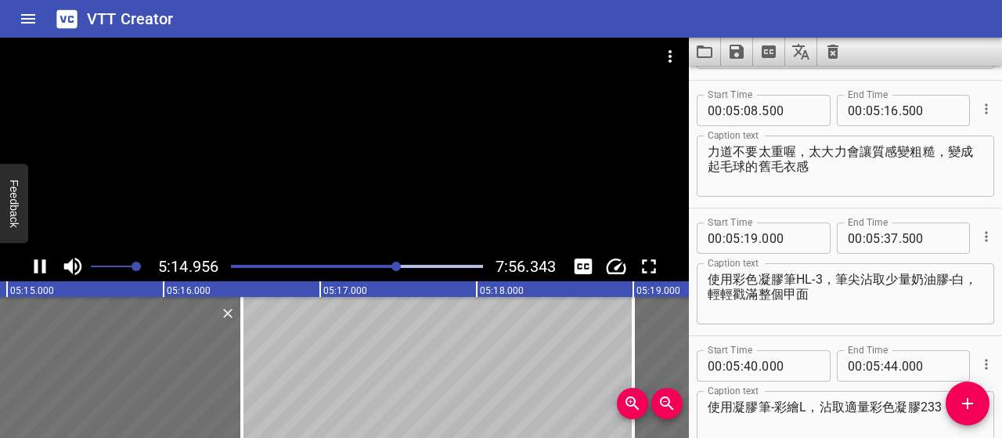
scroll to position [2425, 0]
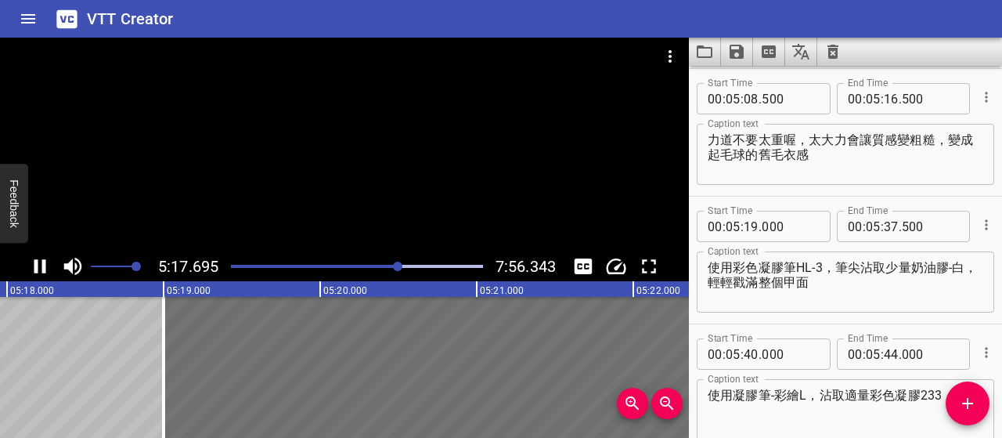
click at [34, 268] on icon "Play/Pause" at bounding box center [40, 266] width 12 height 14
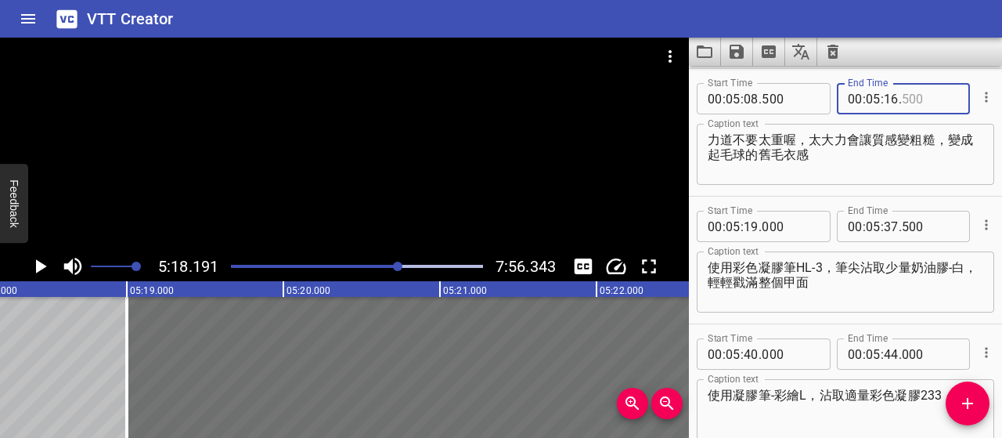
click at [907, 104] on input "number" at bounding box center [930, 98] width 57 height 31
type input "000"
click at [911, 153] on textarea "力道不要太重喔，太大力會讓質感變粗糙，變成起毛球的舊毛衣感" at bounding box center [846, 154] width 276 height 45
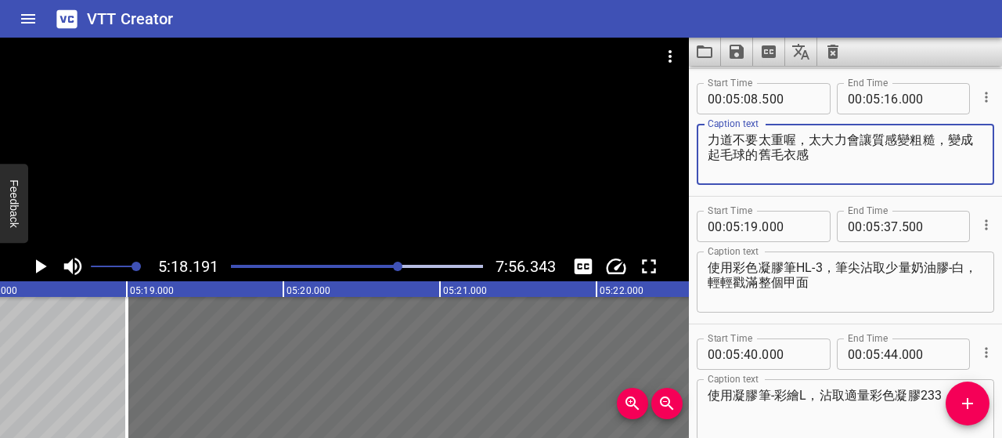
click at [56, 258] on div "5:18.191 7:56.343" at bounding box center [344, 266] width 689 height 30
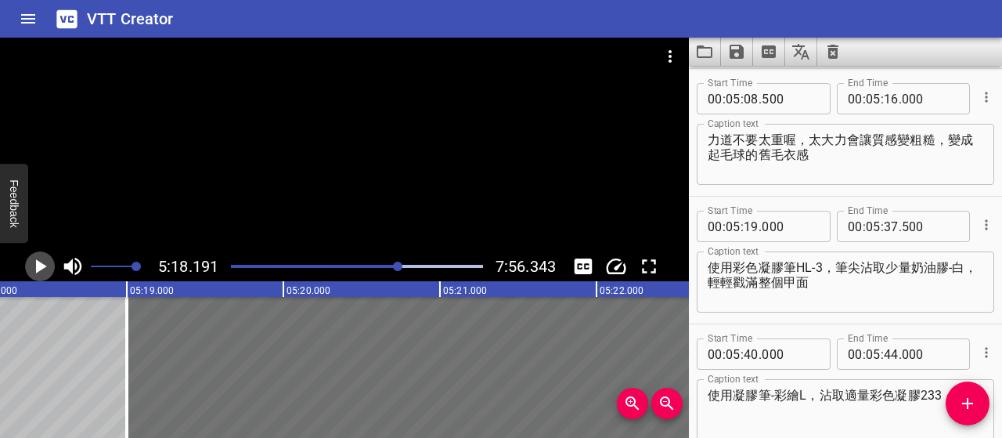
click at [49, 264] on icon "Play/Pause" at bounding box center [39, 265] width 23 height 23
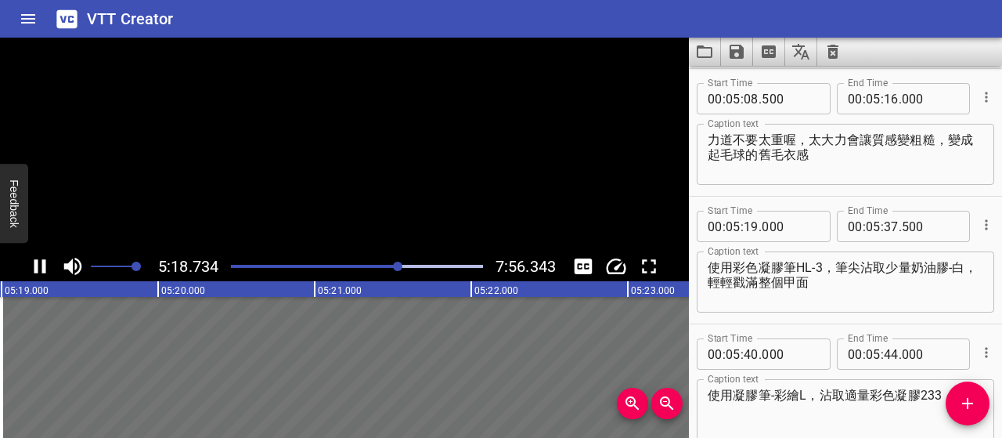
click at [49, 265] on icon "Play/Pause" at bounding box center [39, 265] width 23 height 23
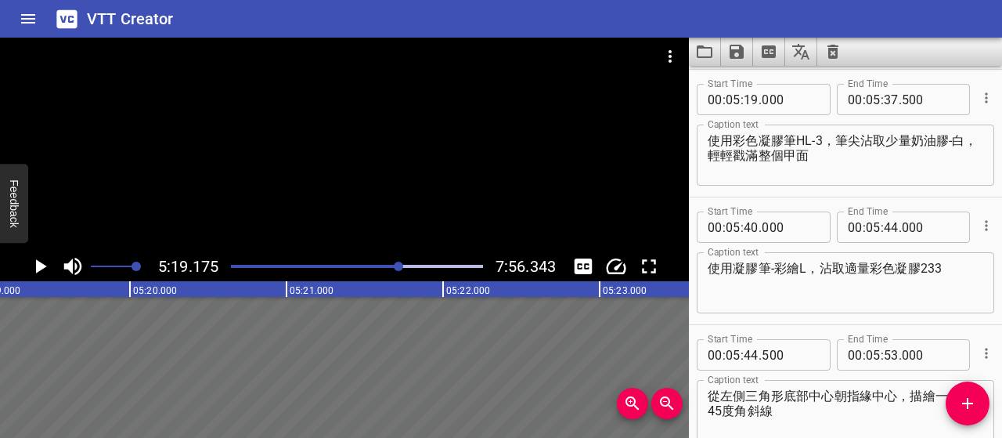
scroll to position [2552, 0]
click at [751, 101] on input "number" at bounding box center [751, 98] width 15 height 31
type input "18"
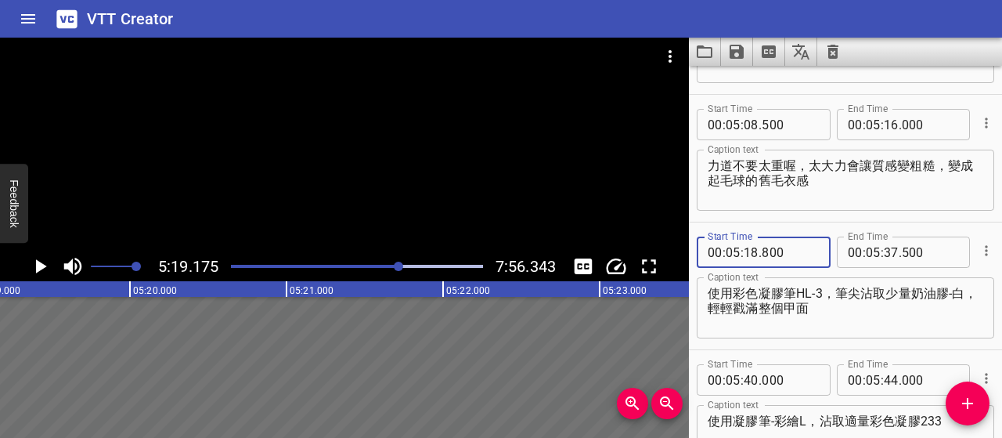
scroll to position [2396, 0]
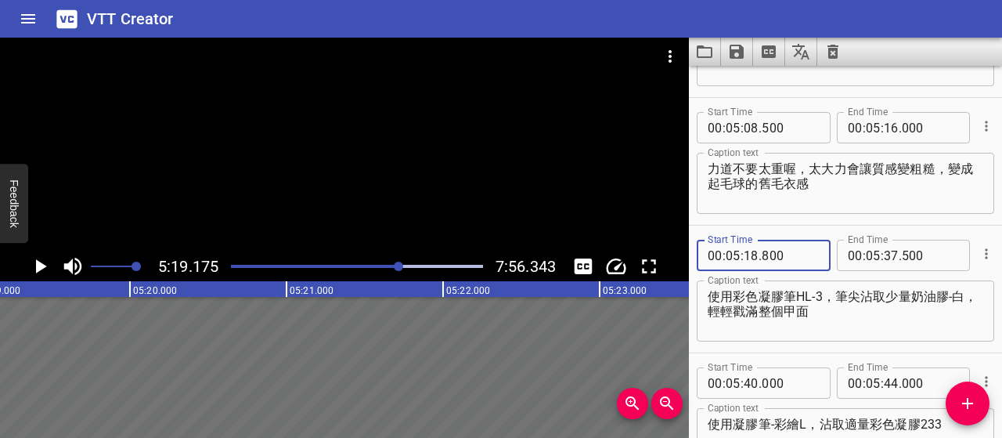
type input "800"
click at [902, 132] on input "number" at bounding box center [930, 127] width 57 height 31
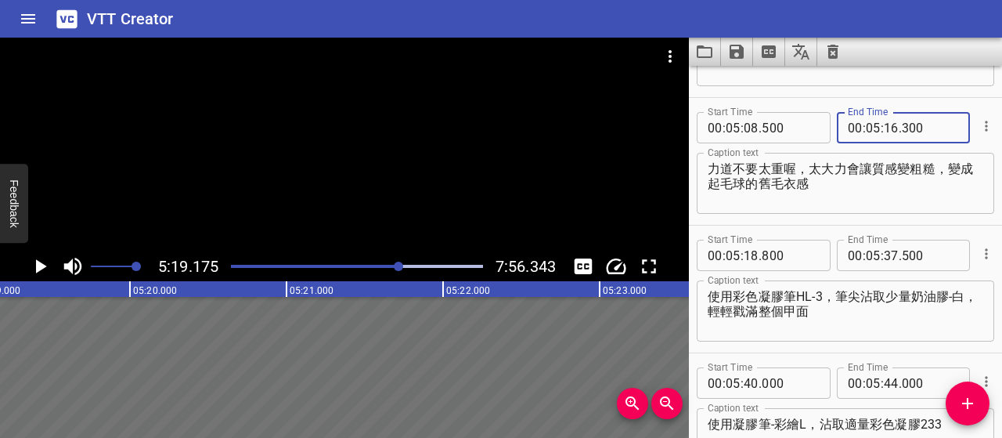
type input "300"
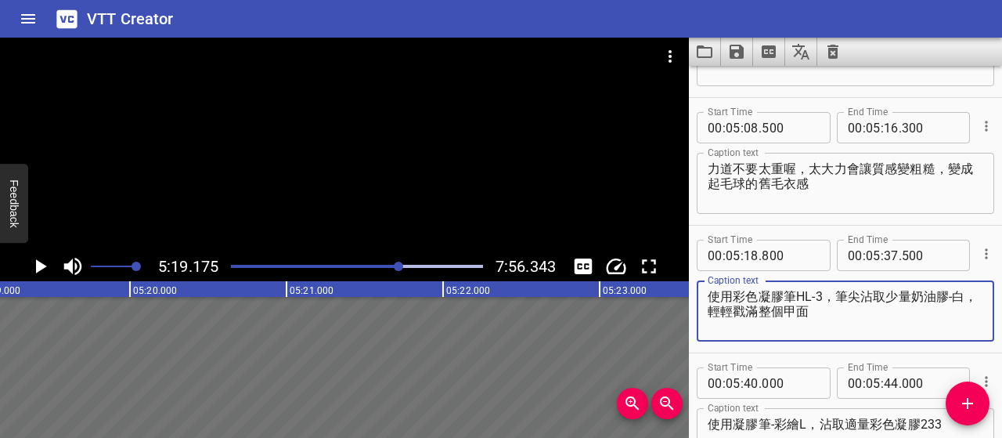
drag, startPoint x: 834, startPoint y: 297, endPoint x: 692, endPoint y: 290, distance: 141.9
click at [692, 290] on div "Start Time 00 : 05 : 18 . 800 Start Time End Time 00 : 05 : 37 . 500 End Time C…" at bounding box center [845, 288] width 313 height 127
drag, startPoint x: 709, startPoint y: 296, endPoint x: 777, endPoint y: 317, distance: 71.3
click at [777, 317] on textarea "將筆清乾淨，換沾少量白色奶油膠，輕輕戳滿整個甲面" at bounding box center [846, 311] width 276 height 45
type textarea "將筆清乾淨，換沾少量白色奶油膠，輕輕戳滿整個甲面"
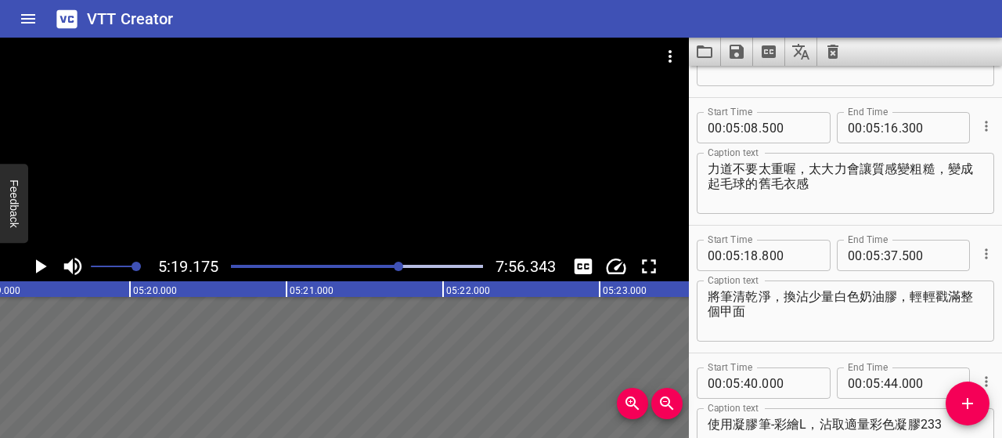
drag, startPoint x: 703, startPoint y: 300, endPoint x: 792, endPoint y: 322, distance: 91.9
click at [822, 337] on div "將筆清乾淨，換沾少量白色奶油膠，輕輕戳滿整個甲面 Caption text" at bounding box center [845, 310] width 297 height 61
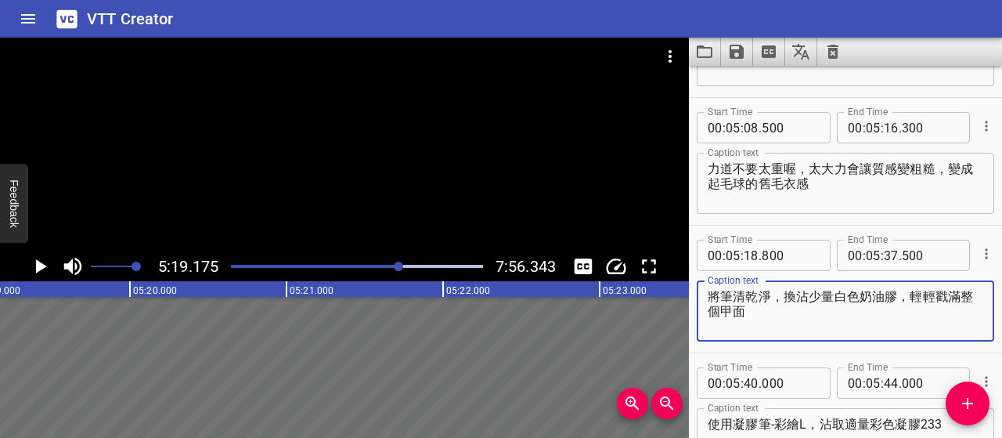
click at [813, 325] on textarea "將筆清乾淨，換沾少量白色奶油膠，輕輕戳滿整個甲面" at bounding box center [846, 311] width 276 height 45
click at [884, 256] on input "number" at bounding box center [891, 255] width 15 height 31
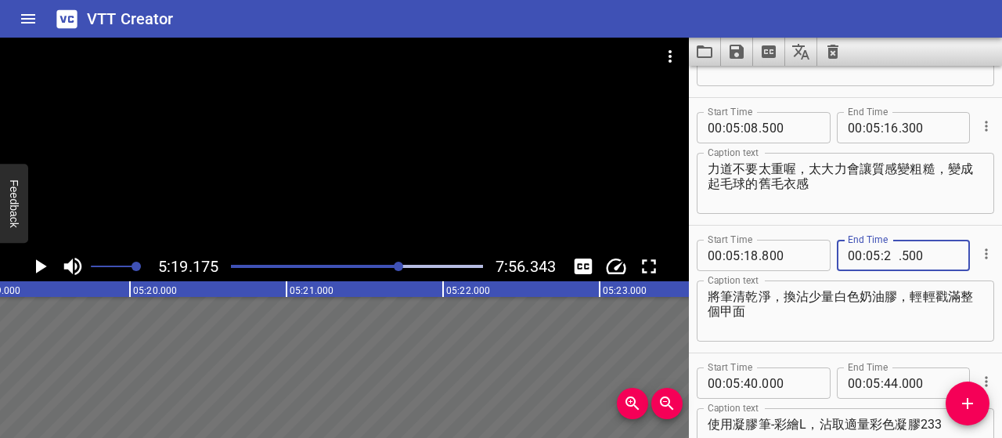
type input "23"
type input "500"
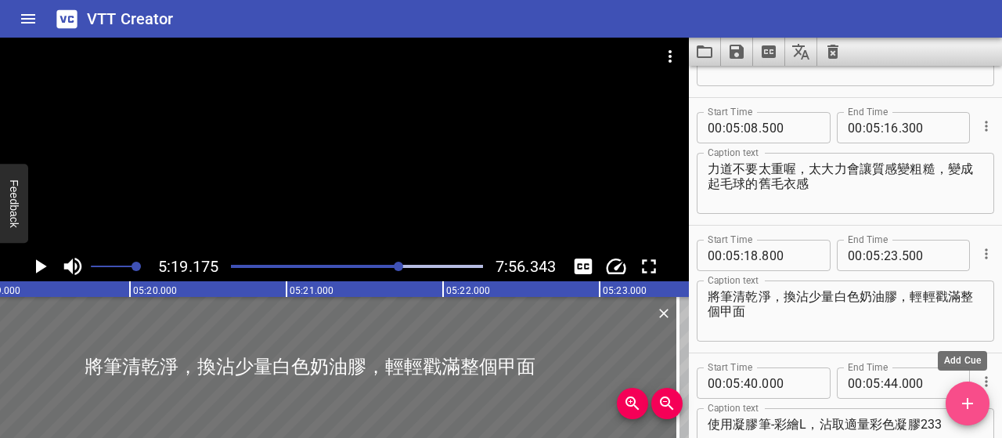
click at [961, 402] on icon "Add Cue" at bounding box center [967, 403] width 19 height 19
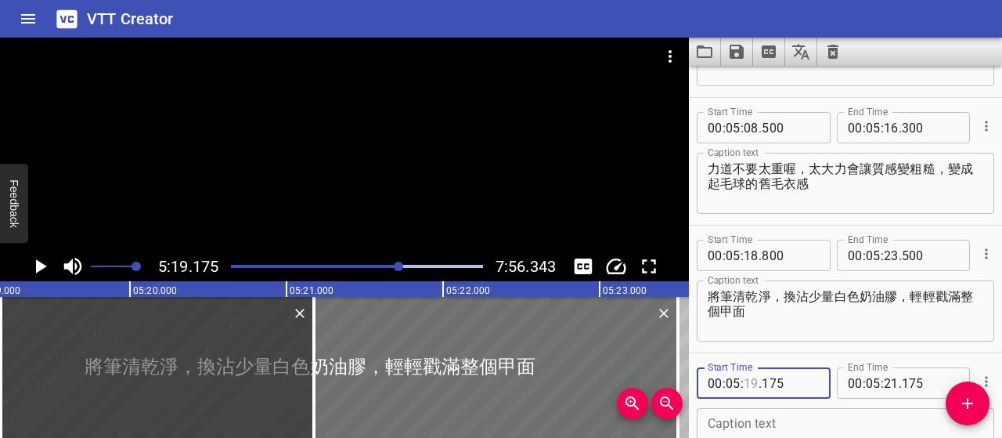
click at [747, 386] on input "number" at bounding box center [751, 382] width 15 height 31
type input "24"
type input "000"
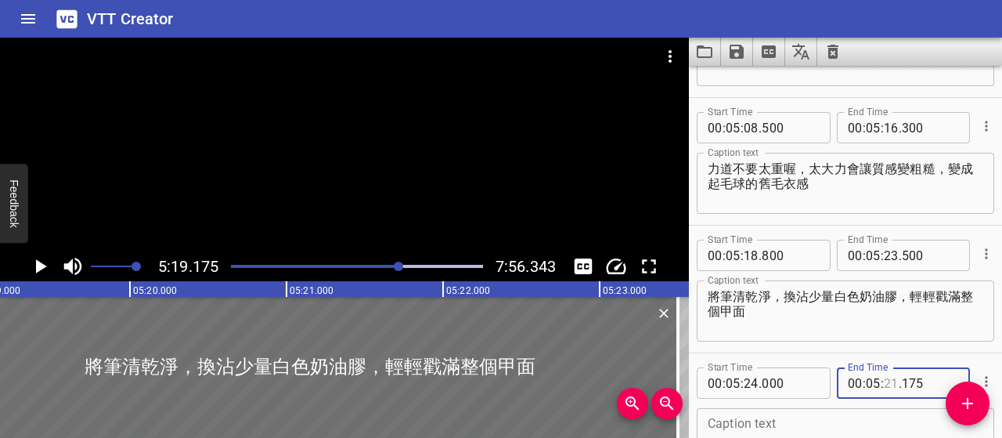
click at [884, 386] on input "number" at bounding box center [891, 382] width 15 height 31
type input "29"
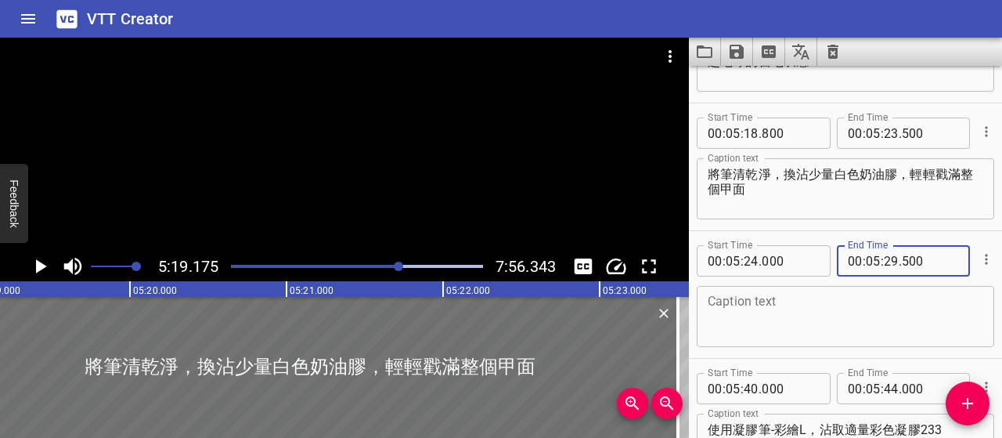
scroll to position [2552, 0]
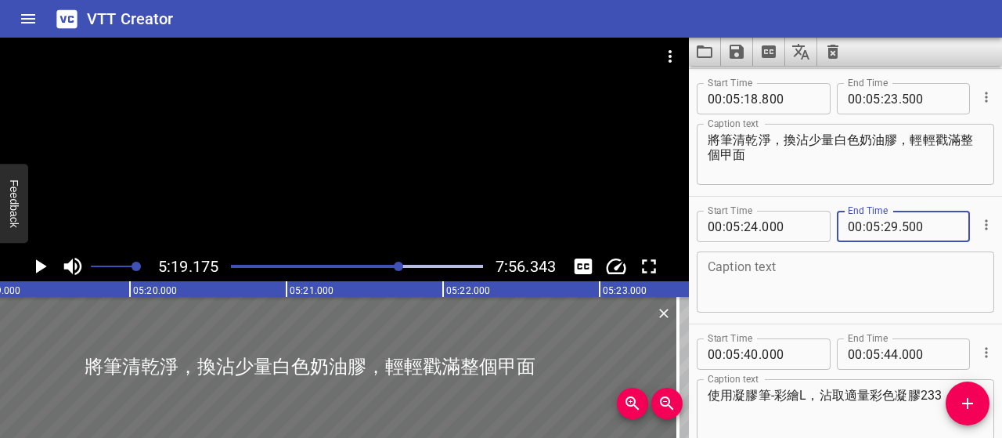
type input "500"
click at [869, 268] on textarea at bounding box center [846, 282] width 276 height 45
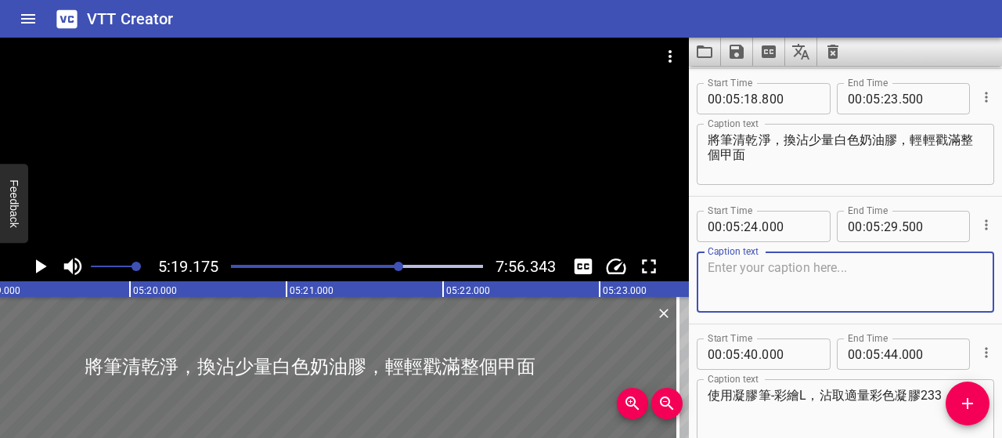
paste textarea "疊上白色後，能讓整體顏色更柔和， 也讓毛茸茸的質感更立體、更有層次感"
click at [711, 284] on textarea "疊上白色後，能讓整體顏色更柔和， 也讓毛茸茸的質感更立體、更有層次感" at bounding box center [846, 282] width 276 height 45
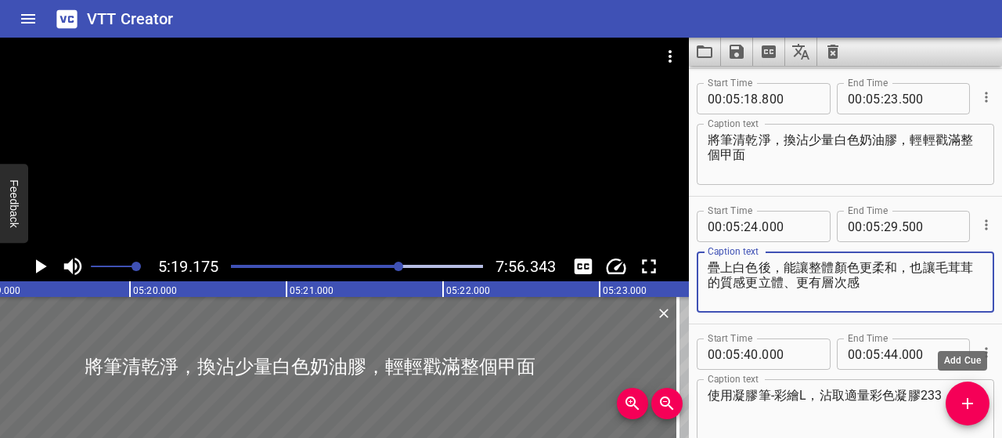
type textarea "疊上白色後，能讓整體顏色更柔和，也讓毛茸茸的質感更立體、更有層次感"
click at [982, 404] on span "Add Cue" at bounding box center [968, 403] width 44 height 19
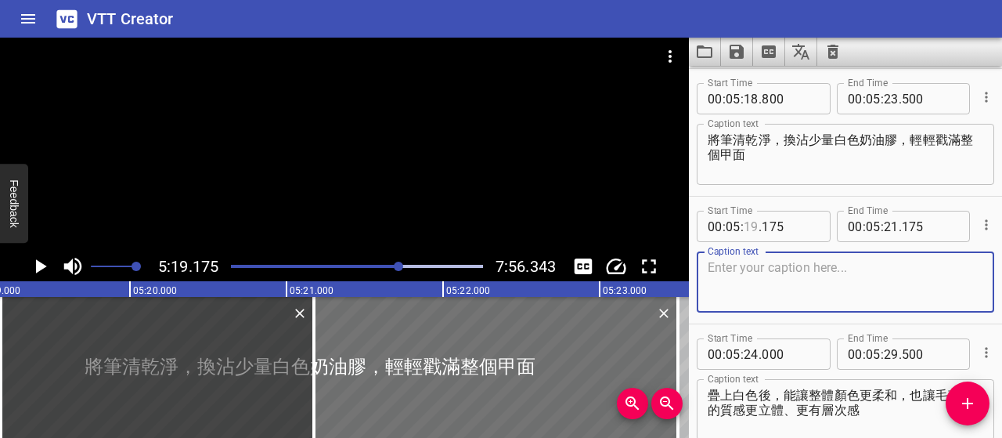
click at [751, 228] on input "number" at bounding box center [751, 226] width 15 height 31
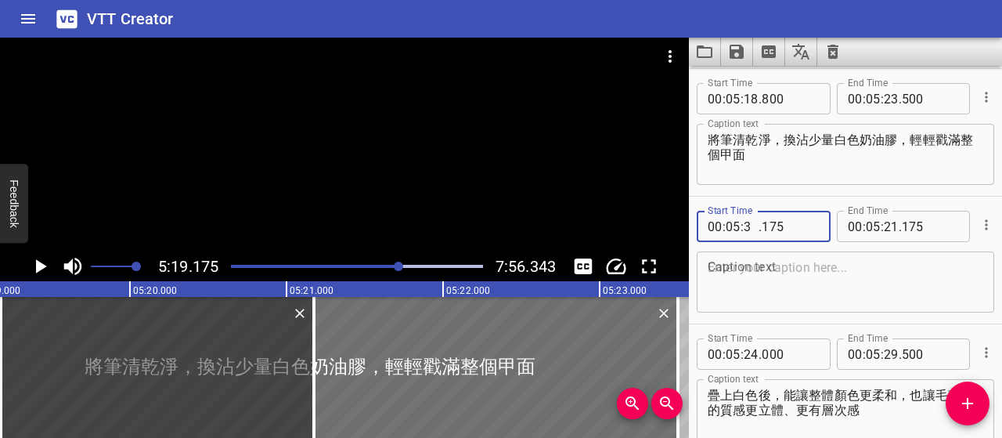
type input "30"
type input "000"
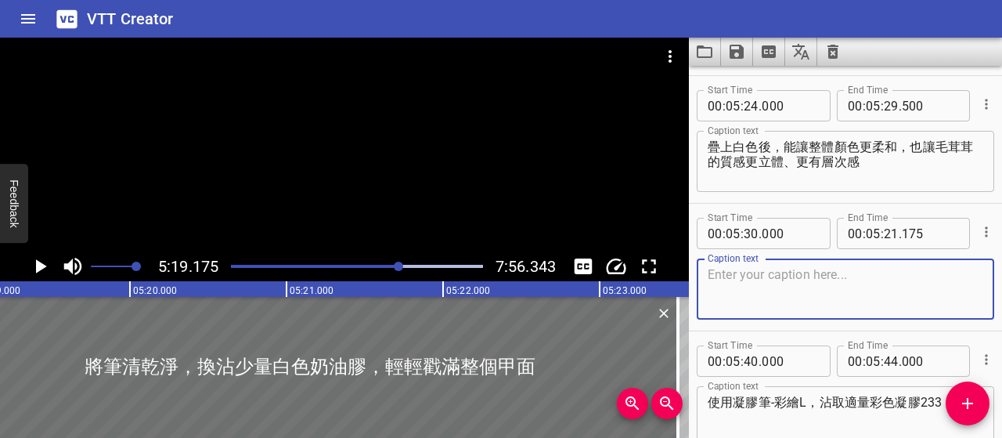
scroll to position [2709, 0]
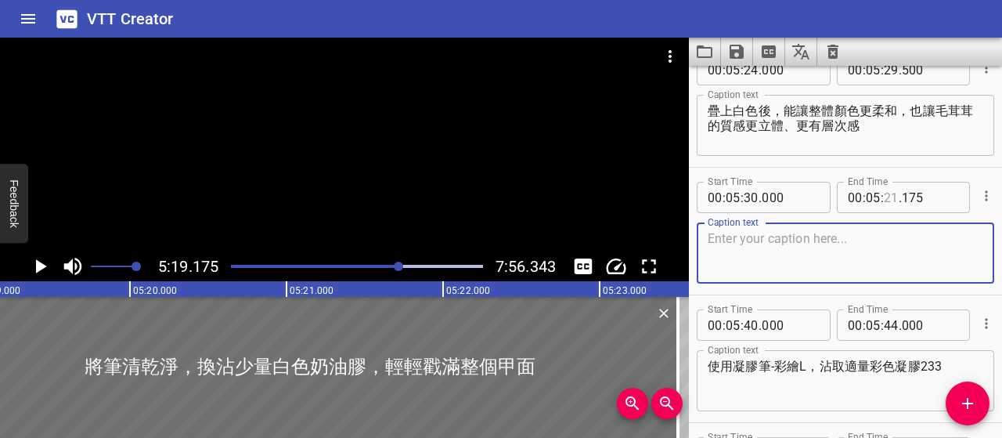
click at [884, 195] on input "number" at bounding box center [891, 197] width 15 height 31
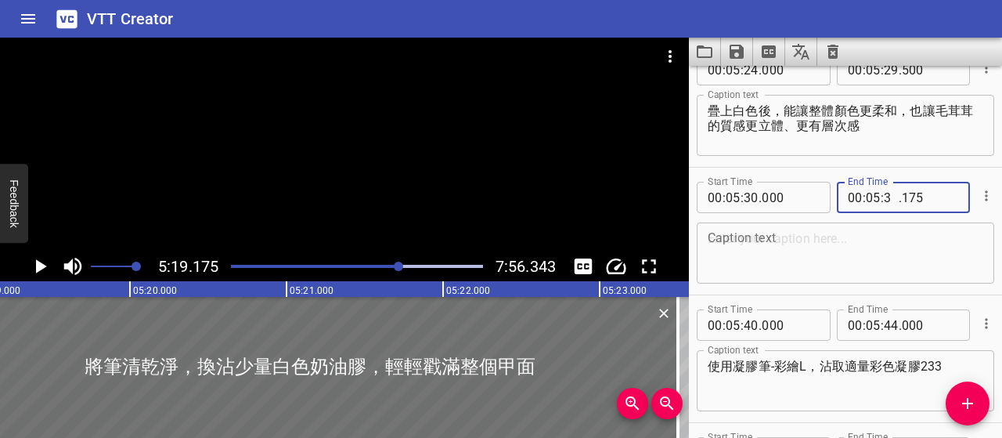
type input "37"
type input "500"
click at [896, 260] on textarea at bounding box center [846, 253] width 276 height 45
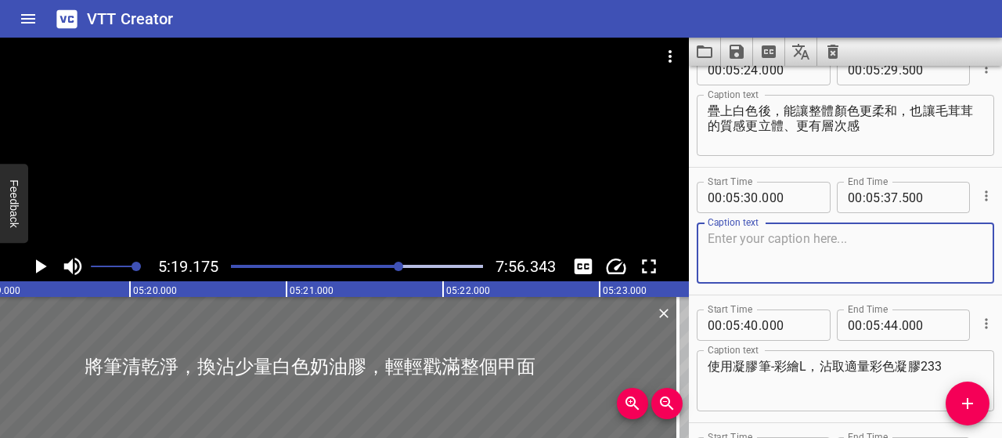
paste textarea "疊兩種顏色會有自然混毛的感覺， 看起來更像真的針織質地，柔軟又有細節"
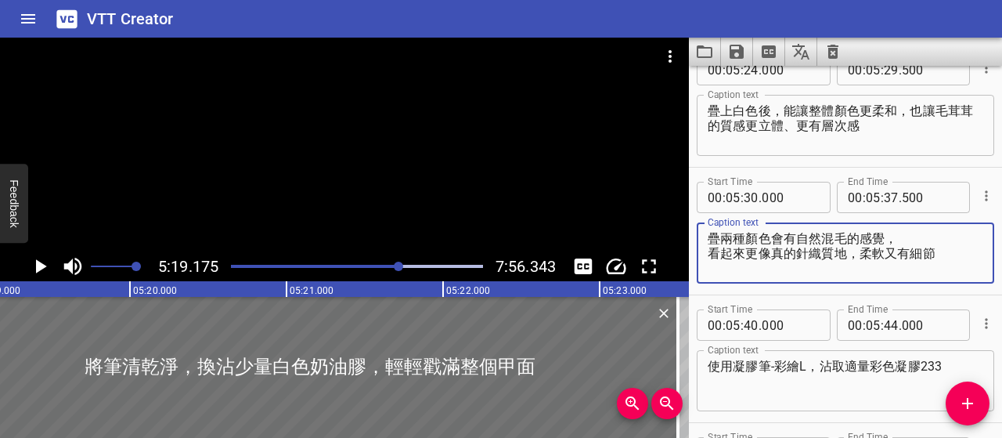
click at [711, 254] on textarea "疊兩種顏色會有自然混毛的感覺， 看起來更像真的針織質地，柔軟又有細節" at bounding box center [846, 253] width 276 height 45
type textarea "疊兩種顏色會有自然混毛的感覺，看起來更像真的針織質地，柔軟又有細節"
click at [42, 267] on icon "Play/Pause" at bounding box center [41, 266] width 11 height 14
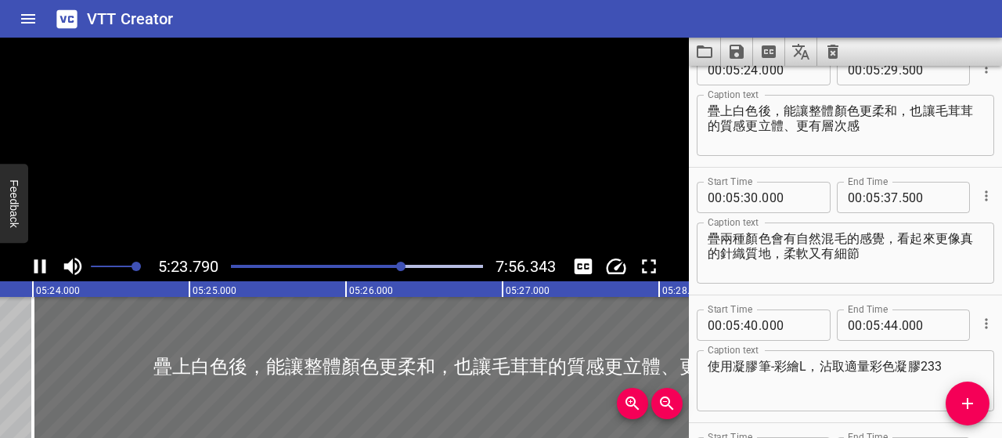
scroll to position [2680, 0]
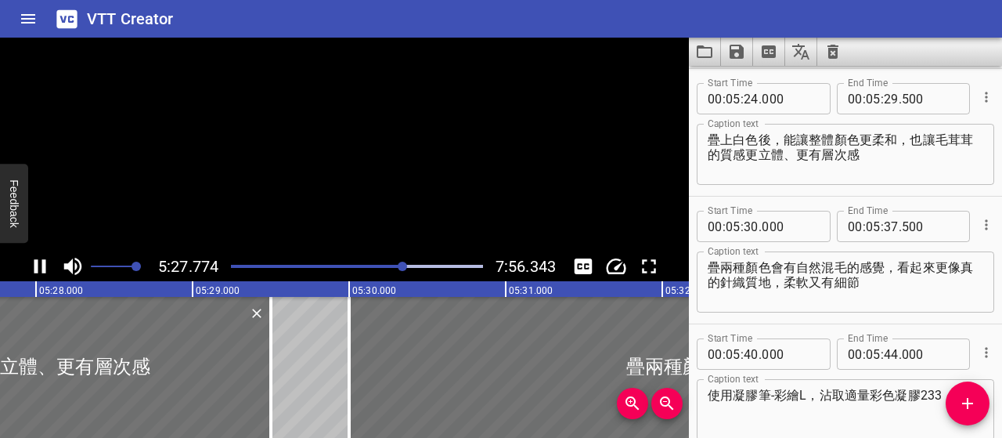
click at [48, 273] on icon "Play/Pause" at bounding box center [39, 265] width 23 height 23
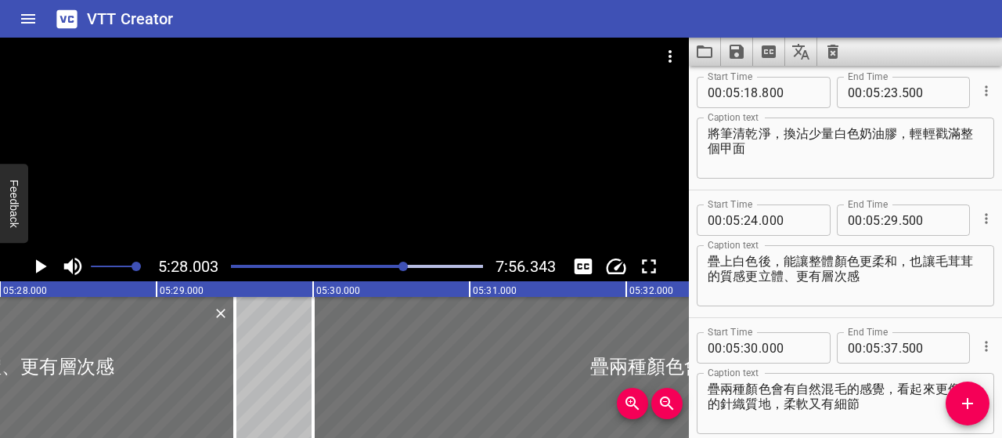
scroll to position [2523, 0]
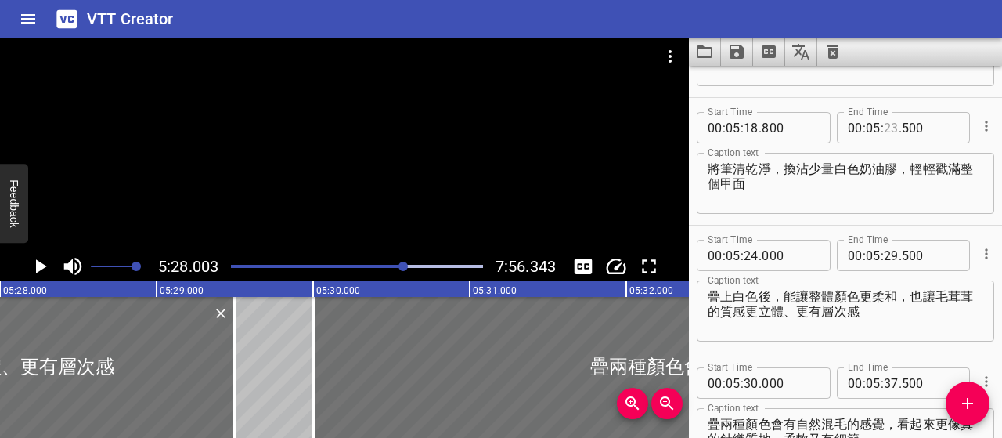
click at [886, 126] on input "number" at bounding box center [891, 127] width 15 height 31
type input "24"
type input "000"
click at [763, 254] on input "number" at bounding box center [790, 255] width 57 height 31
type input "500"
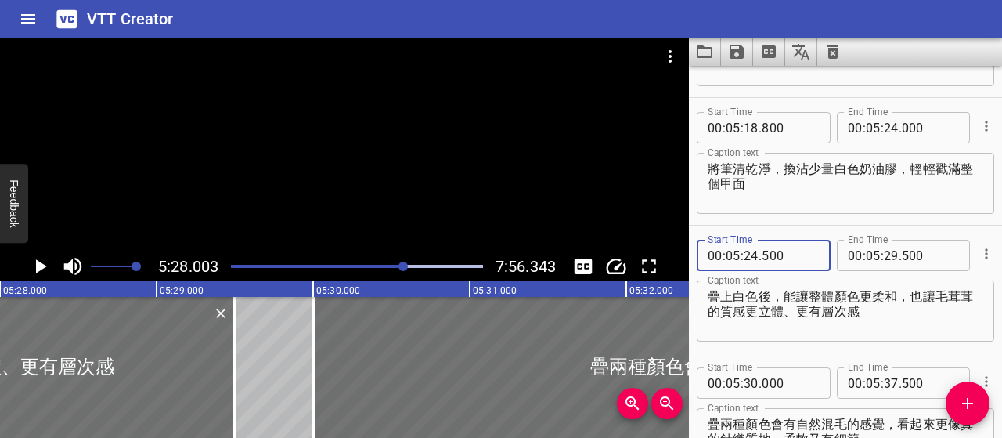
click at [817, 325] on textarea "疊上白色後，能讓整體顏色更柔和，也讓毛茸茸的質感更立體、更有層次感" at bounding box center [846, 311] width 276 height 45
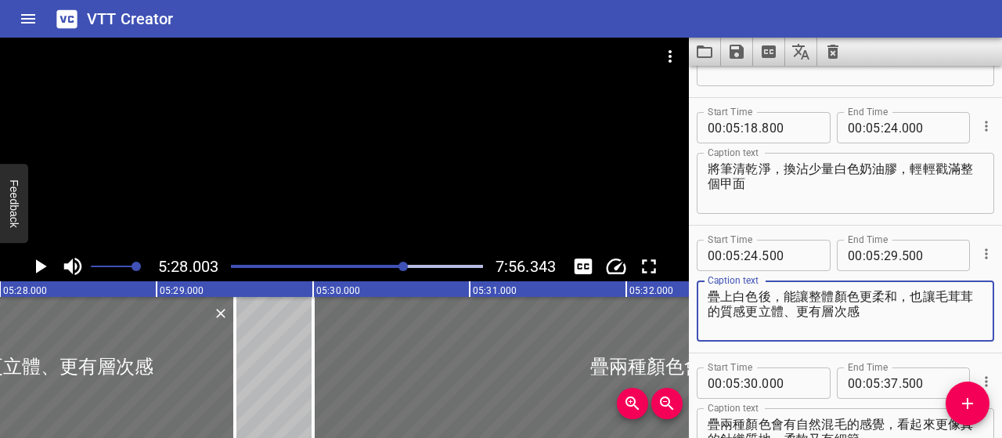
click at [49, 265] on icon "Play/Pause" at bounding box center [39, 265] width 23 height 23
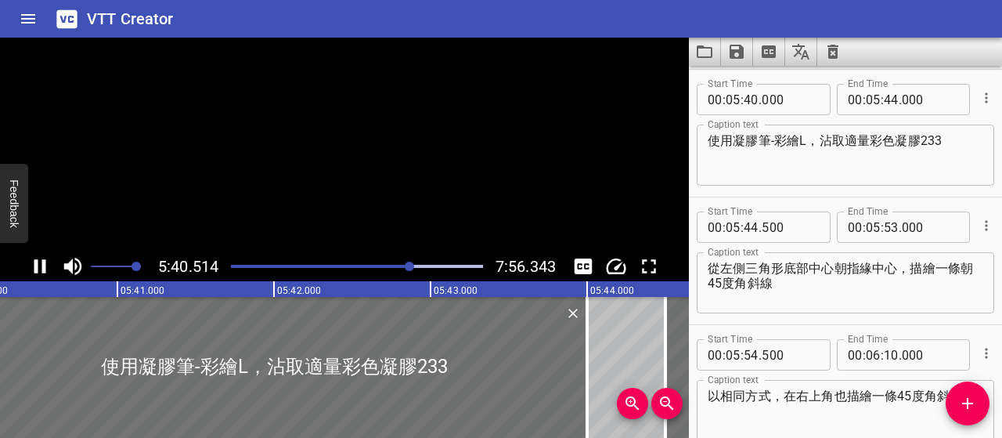
scroll to position [2935, 0]
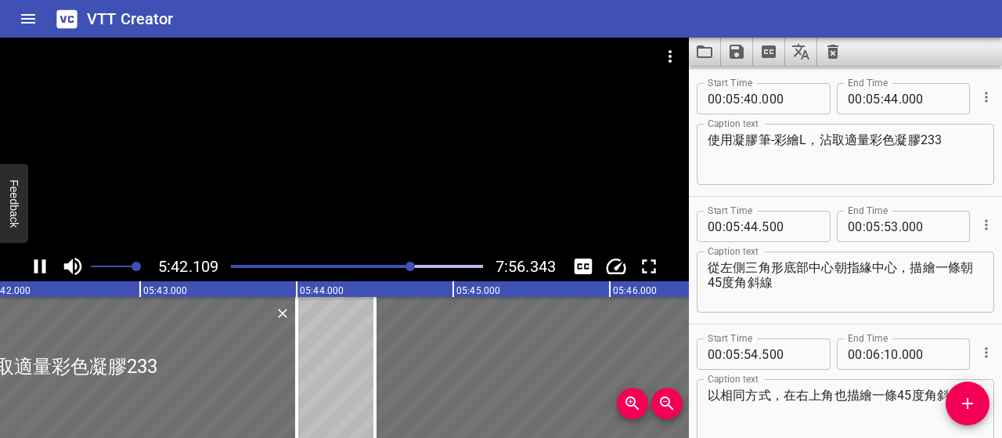
click at [41, 265] on icon "Play/Pause" at bounding box center [39, 265] width 23 height 23
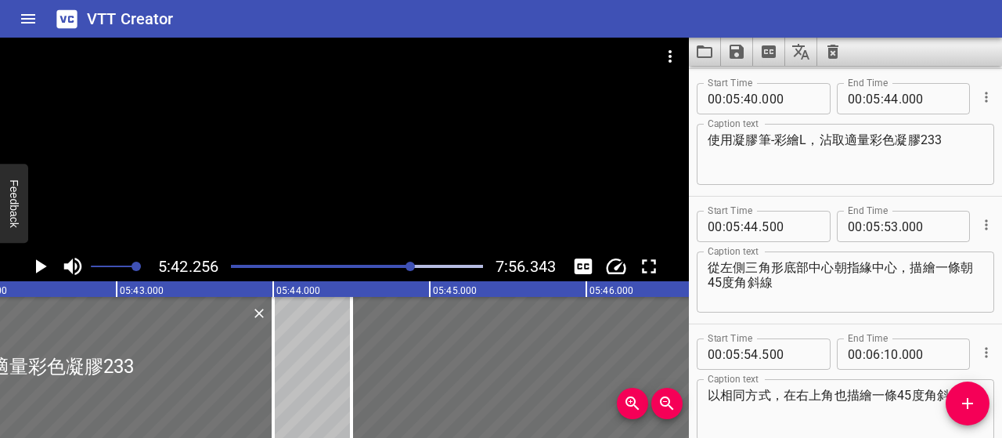
scroll to position [2857, 0]
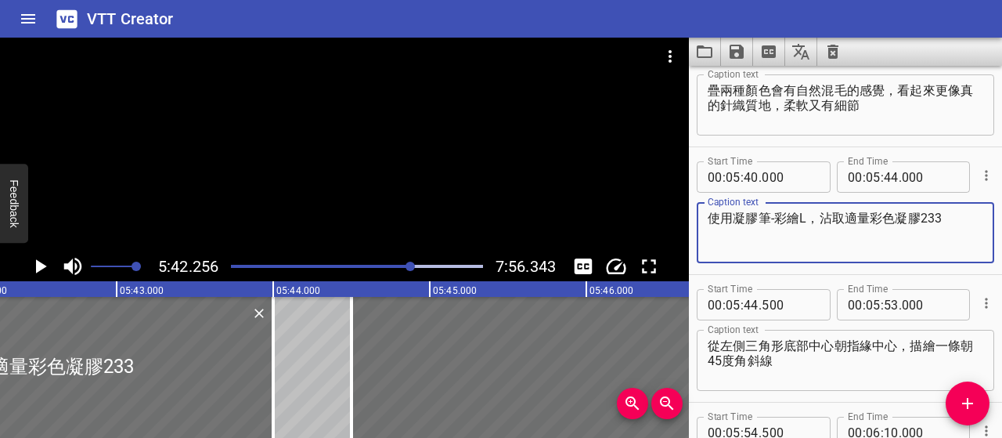
click at [942, 217] on textarea "使用凝膠筆-彩繪L，沾取適量彩色凝膠233" at bounding box center [846, 233] width 276 height 45
drag, startPoint x: 828, startPoint y: 219, endPoint x: 932, endPoint y: 227, distance: 103.6
click at [932, 227] on textarea "使用凝膠筆-彩繪L，沾取適量彩色凝膠233" at bounding box center [846, 233] width 276 height 45
click at [935, 223] on textarea "使用凝膠筆-彩繪L，沾取適量彩色凝膠233" at bounding box center [846, 233] width 276 height 45
click at [815, 223] on textarea "使用凝膠筆-彩繪L，沾取適量彩色凝膠233" at bounding box center [846, 233] width 276 height 45
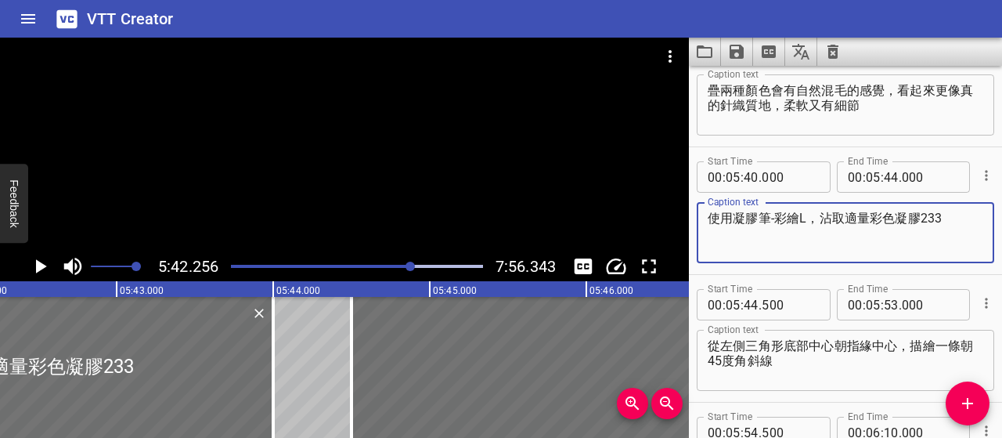
click at [718, 217] on textarea "使用凝膠筆-彩繪L，沾取適量彩色凝膠233" at bounding box center [846, 233] width 276 height 45
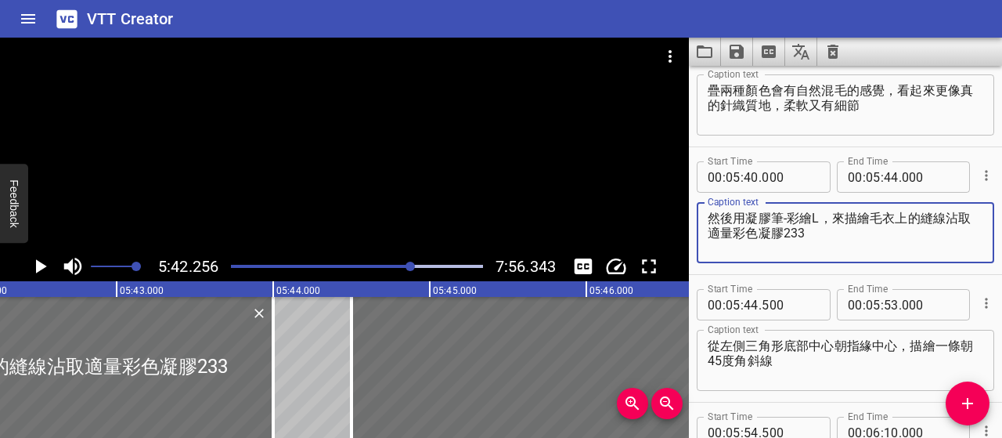
drag, startPoint x: 944, startPoint y: 216, endPoint x: 969, endPoint y: 241, distance: 35.4
click at [969, 241] on textarea "然後用凝膠筆-彩繪L，來描繪毛衣上的縫線沾取適量彩色凝膠233" at bounding box center [846, 233] width 276 height 45
type textarea "然後用凝膠筆-彩繪L，來描繪毛衣上的縫線"
click at [712, 342] on textarea "從左側三角形底部中心朝指緣中心，描繪一條朝45度角斜線" at bounding box center [846, 360] width 276 height 45
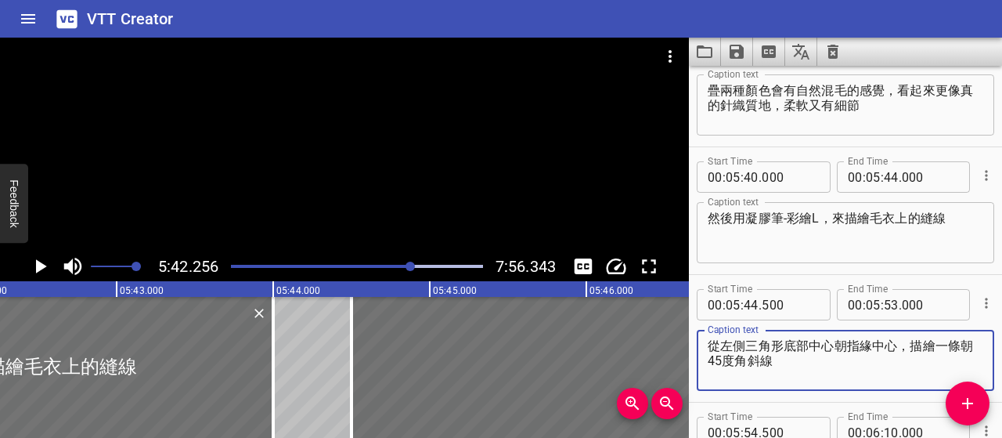
paste textarea "沾取適量彩色凝膠233"
type textarea "沾取適量彩色凝膠233從左側三角形底部中心朝指緣中心，描繪一條朝45度角斜線"
click at [49, 268] on icon "Play/Pause" at bounding box center [39, 265] width 23 height 23
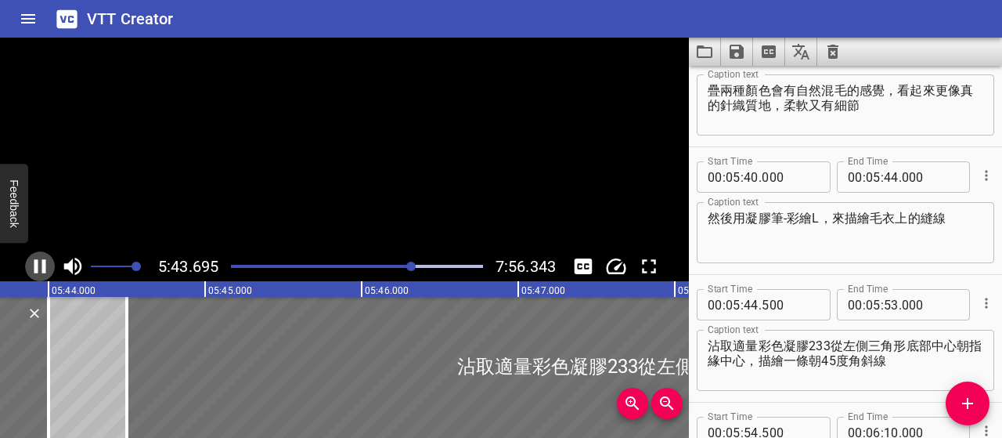
click at [49, 268] on icon "Play/Pause" at bounding box center [39, 265] width 23 height 23
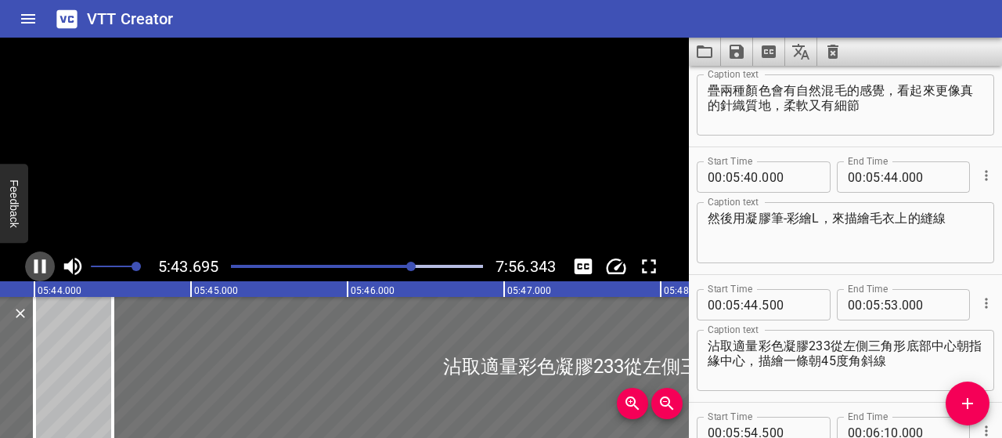
scroll to position [0, 53841]
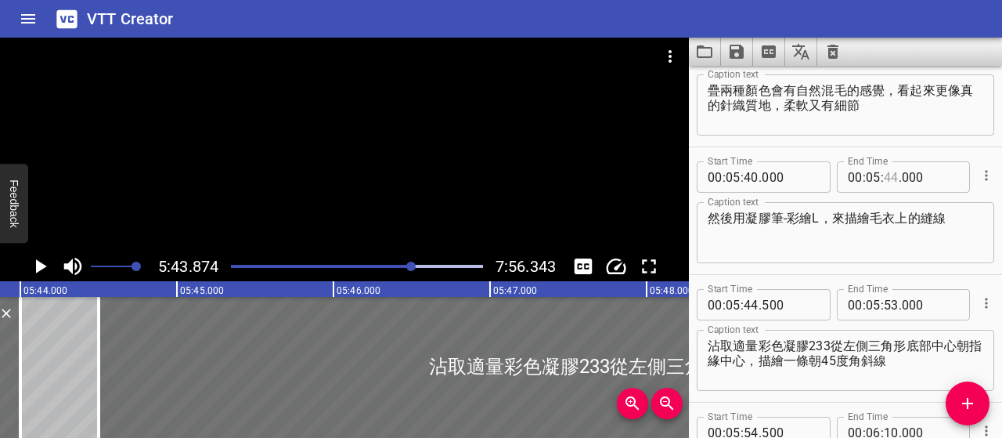
click at [888, 177] on input "number" at bounding box center [891, 176] width 15 height 31
type input "43"
type input "000"
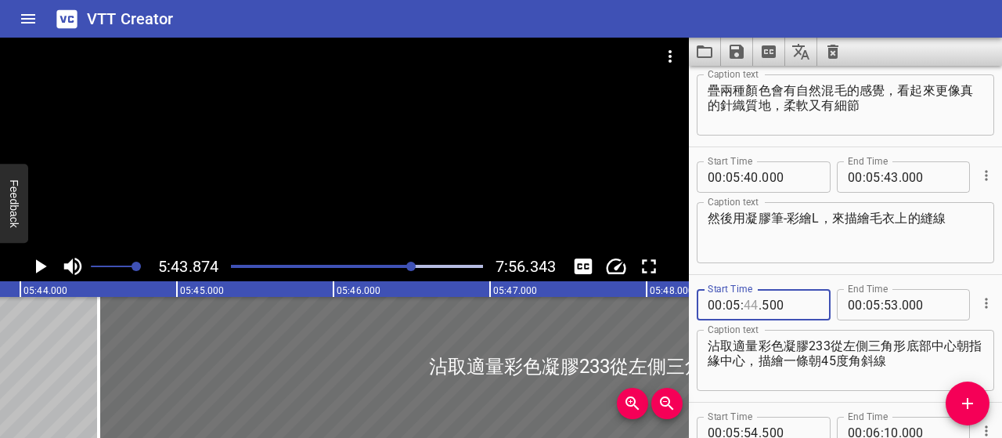
click at [755, 303] on input "number" at bounding box center [751, 304] width 15 height 31
type input "43"
type input "500"
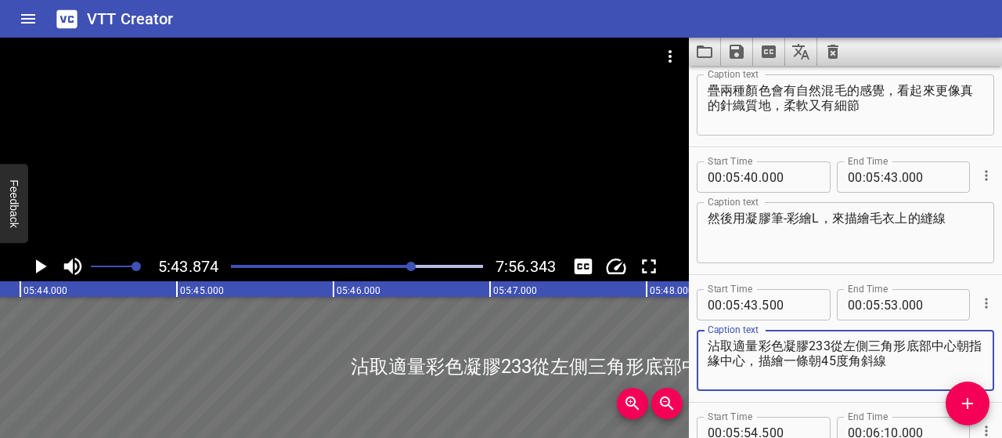
click at [773, 366] on textarea "沾取適量彩色凝膠233從左側三角形底部中心朝指緣中心，描繪一條朝45度角斜線" at bounding box center [846, 360] width 276 height 45
click at [756, 344] on textarea "沾取適量彩色凝膠233從左側三角形底部中心朝指緣中心，描繪一條朝45度角斜線" at bounding box center [846, 360] width 276 height 45
click at [817, 339] on textarea "沾取彩色凝膠233從左側三角形底部中心朝指緣中心，描繪一條朝45度角斜線" at bounding box center [846, 360] width 276 height 45
click at [806, 345] on textarea "沾取彩色凝膠233從左側三角形底部中心朝指緣中心，描繪一條朝45度角斜線" at bounding box center [846, 360] width 276 height 45
type textarea "沾取彩色凝膠233，從左側三角形底部中心朝指緣中心，描繪一條朝45度角斜線"
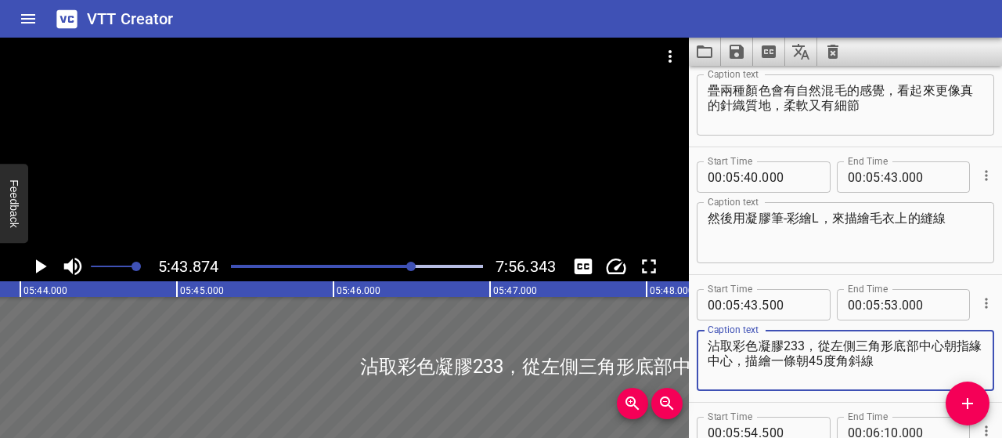
click at [45, 264] on icon "Play/Pause" at bounding box center [39, 265] width 23 height 23
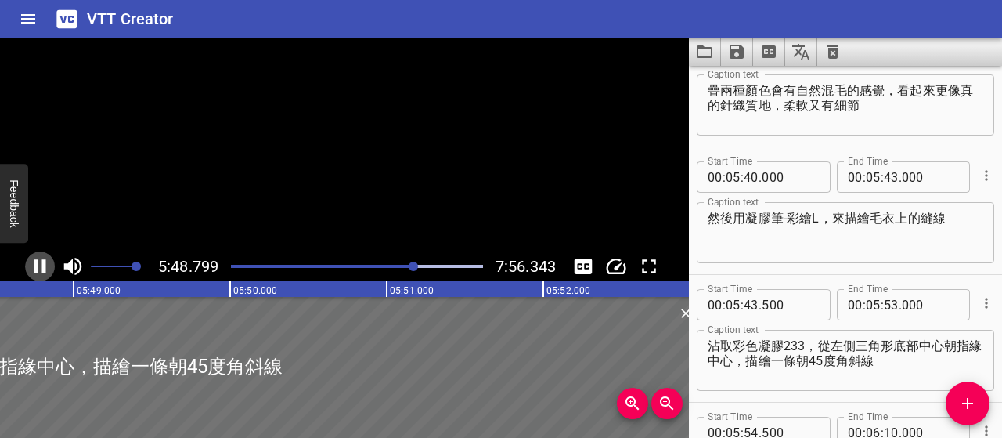
click at [45, 264] on icon "Play/Pause" at bounding box center [40, 266] width 12 height 14
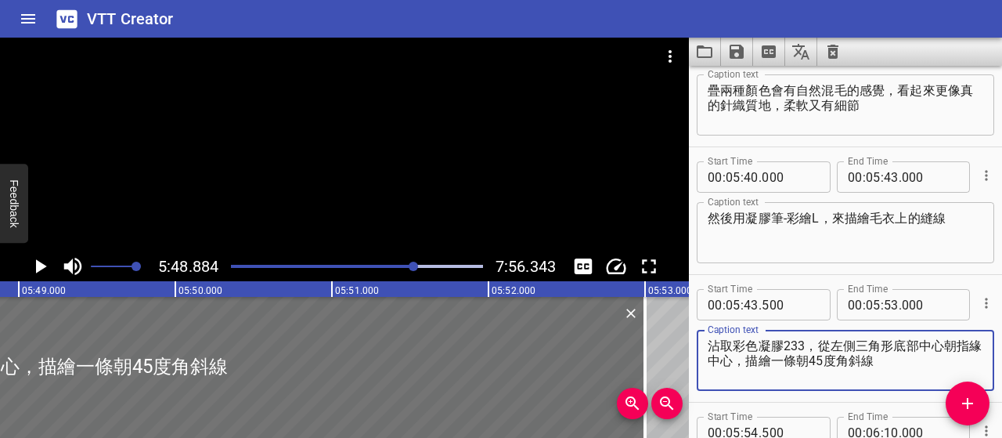
drag, startPoint x: 894, startPoint y: 360, endPoint x: 708, endPoint y: 346, distance: 186.9
click at [708, 346] on textarea "沾取彩色凝膠233，從左側三角形底部中心朝指緣中心，描繪一條朝45度角斜線" at bounding box center [846, 360] width 276 height 45
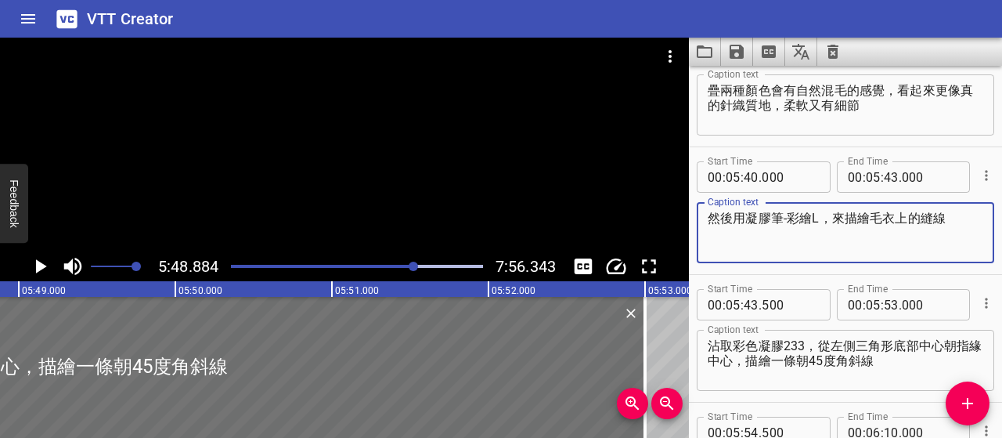
click at [712, 220] on textarea "然後用凝膠筆-彩繪L，來描繪毛衣上的縫線" at bounding box center [846, 233] width 276 height 45
paste textarea "接下來，我們要開始畫毛衣上面的圖案了"
drag, startPoint x: 939, startPoint y: 213, endPoint x: 954, endPoint y: 233, distance: 24.1
click at [954, 233] on textarea "接下來，我們要開始畫毛衣上面的圖案了然後用凝膠筆-彩繪L，來描繪毛衣上的縫線" at bounding box center [846, 233] width 276 height 45
click at [917, 239] on textarea "接下來，我們要開始畫毛衣上面的圖案了然後用凝膠筆-彩繪L，來描繪毛衣上的縫線" at bounding box center [846, 233] width 276 height 45
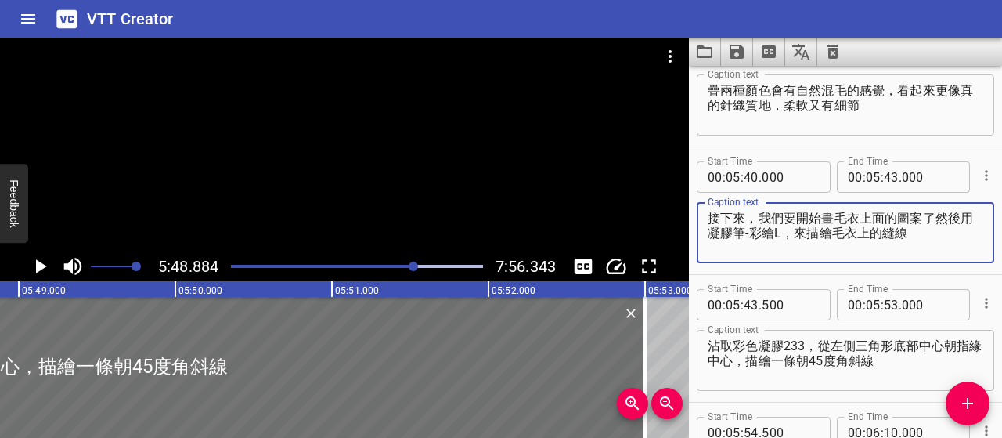
drag, startPoint x: 793, startPoint y: 234, endPoint x: 723, endPoint y: 234, distance: 69.7
click at [723, 234] on textarea "接下來，我們要開始畫毛衣上面的圖案了然後用凝膠筆-彩繪L，來描繪毛衣上的縫線" at bounding box center [846, 233] width 276 height 45
type textarea "接下來，我們要開始畫毛衣上面的圖案了然後用，來描繪毛衣上的縫線"
click at [710, 347] on textarea "沾取彩色凝膠233，從左側三角形底部中心朝指緣中心，描繪一條朝45度角斜線" at bounding box center [846, 360] width 276 height 45
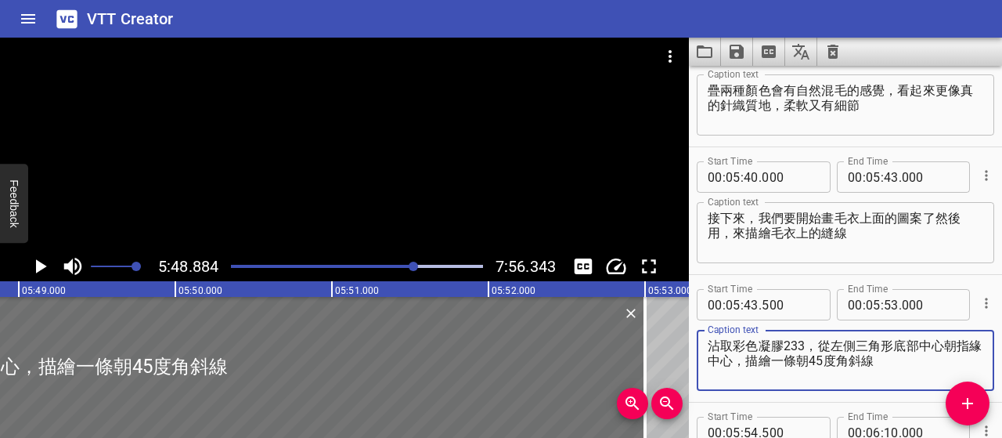
paste textarea "凝膠筆-彩繪L"
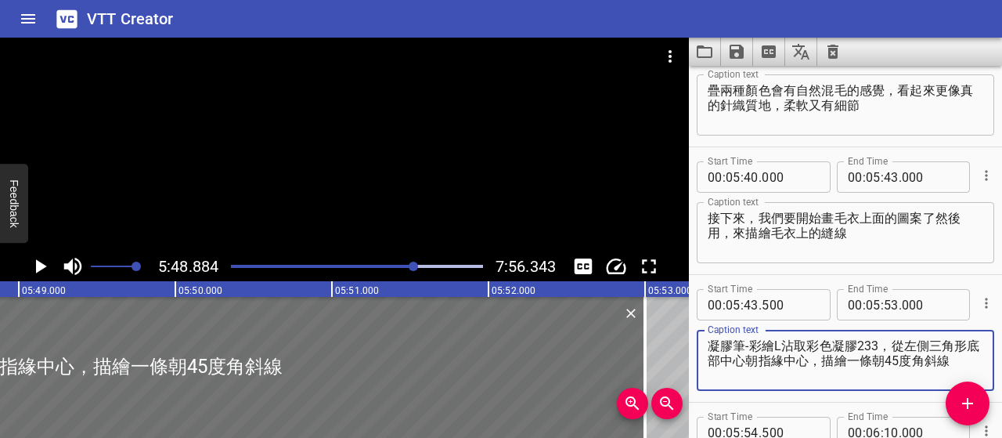
type textarea "凝膠筆-彩繪L沾取彩色凝膠233，從左側三角形底部中心朝指緣中心，描繪一條朝45度角斜線"
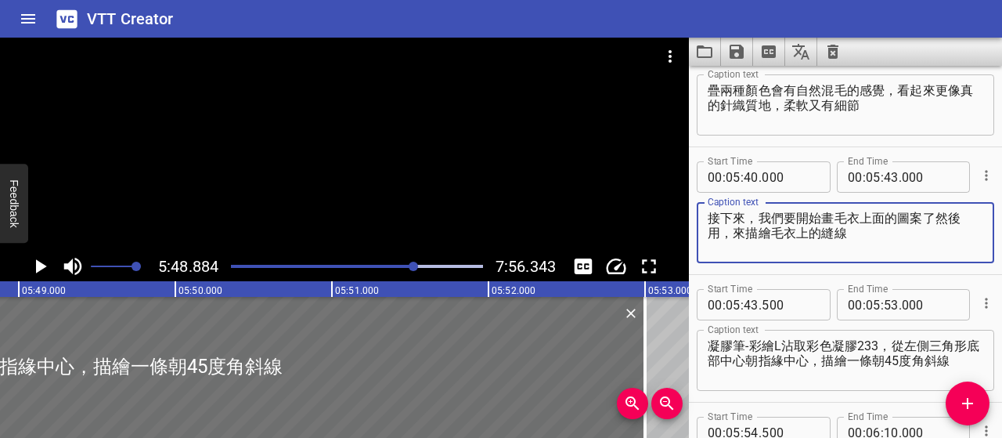
drag, startPoint x: 939, startPoint y: 215, endPoint x: 949, endPoint y: 229, distance: 16.8
click at [949, 229] on textarea "接下來，我們要開始畫毛衣上面的圖案了然後用，來描繪毛衣上的縫線" at bounding box center [846, 233] width 276 height 45
type textarea "接下來，我們要開始畫毛衣上面的圖案了"
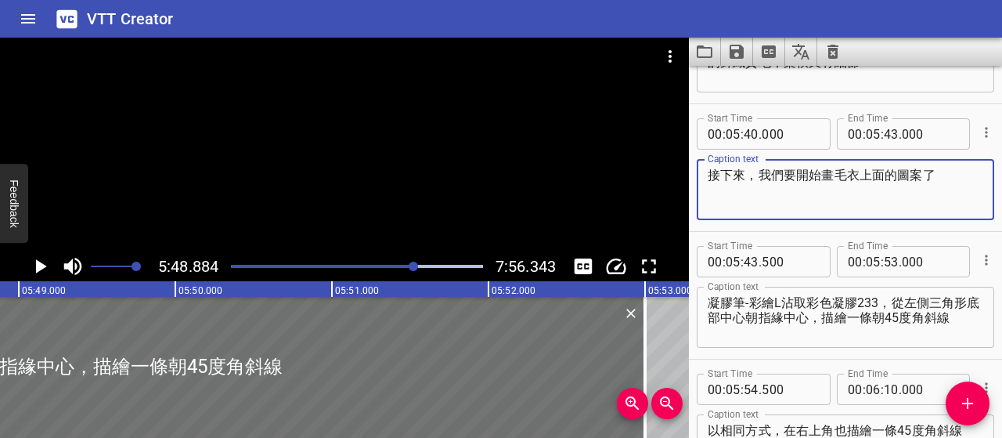
scroll to position [2935, 0]
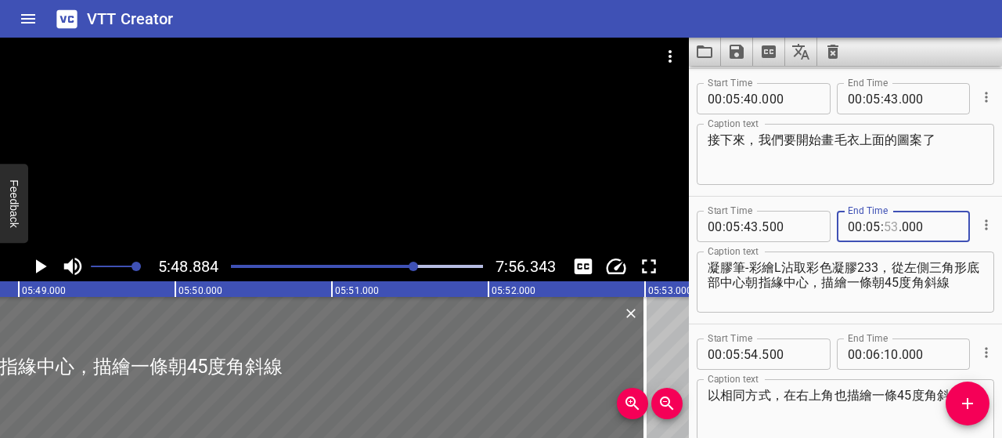
click at [885, 226] on input "number" at bounding box center [891, 226] width 15 height 31
type input "46"
type input "000"
click at [977, 400] on span "Add Cue" at bounding box center [968, 403] width 44 height 19
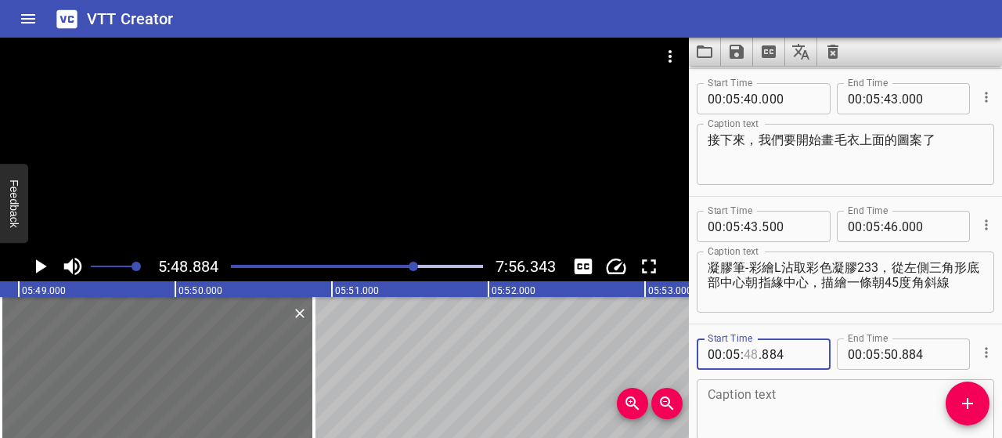
click at [748, 354] on input "number" at bounding box center [751, 353] width 15 height 31
type input "46"
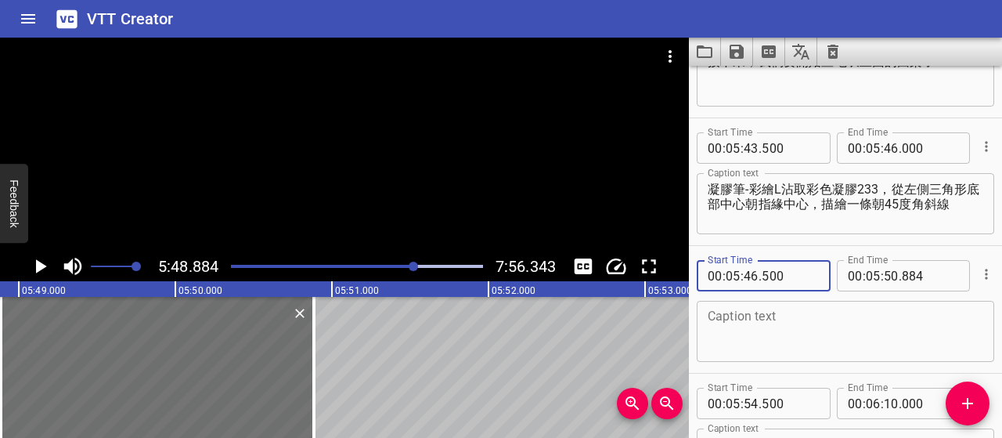
scroll to position [3092, 0]
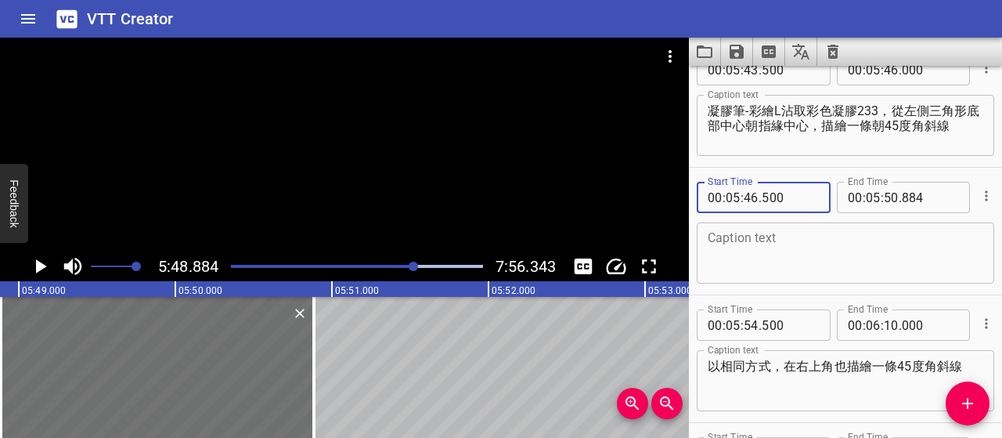
type input "500"
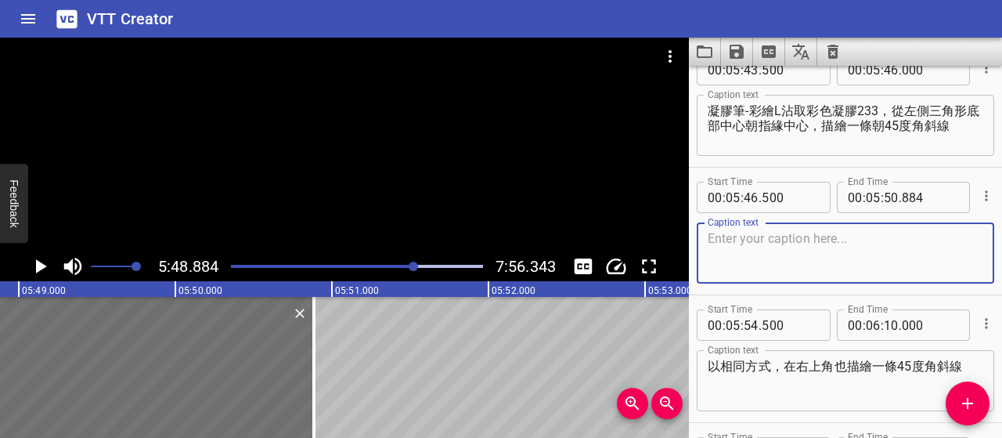
click at [855, 267] on textarea at bounding box center [846, 253] width 276 height 45
paste textarea "剛剛用色塊鋪出了一層連續的菱形底圖， 現在這一層，會用線條交錯出第二層菱形"
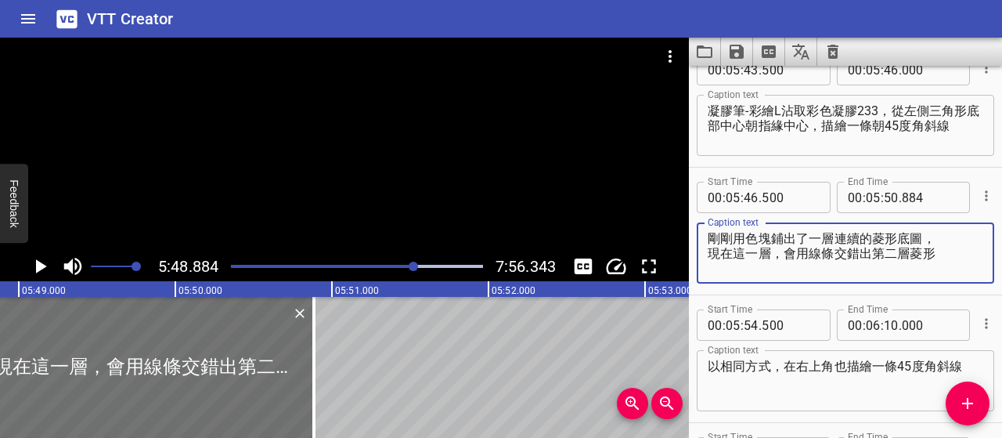
type textarea "剛剛用色塊鋪出了一層連續的菱形底圖， 現在這一層，會用線條交錯出第二層菱形"
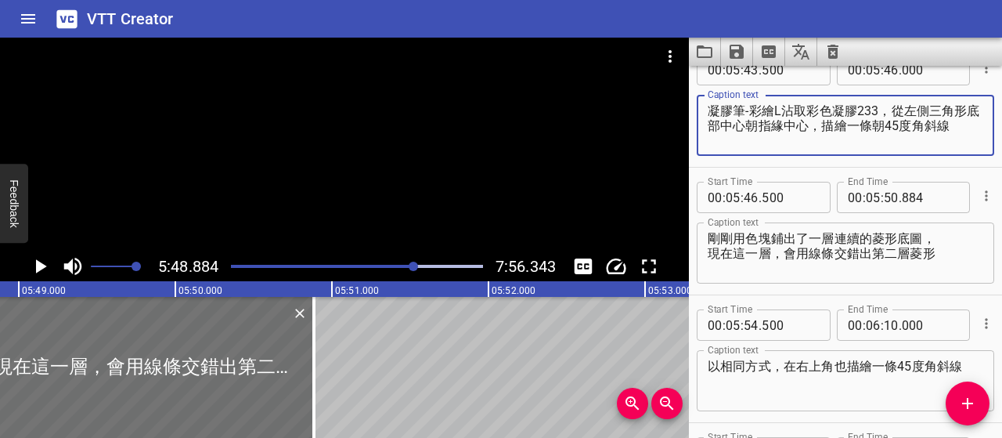
drag, startPoint x: 882, startPoint y: 109, endPoint x: 983, endPoint y: 128, distance: 102.9
click at [983, 128] on div "Start Time 00 : 05 : 43 . 500 Start Time End Time 00 : 05 : 46 . 000 End Time C…" at bounding box center [845, 103] width 313 height 127
type textarea "凝膠筆-彩繪L沾取彩色凝膠233"
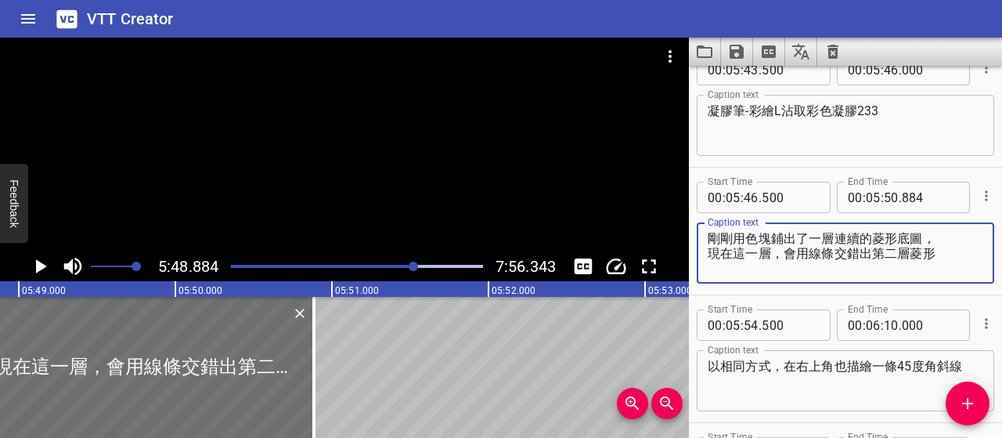
click at [710, 253] on textarea "剛剛用色塊鋪出了一層連續的菱形底圖， 現在這一層，會用線條交錯出第二層菱形" at bounding box center [846, 253] width 276 height 45
click at [811, 234] on textarea "剛剛用色塊鋪出了一層連續的菱形底圖，現在這一層，會用線條交錯出第二層菱形" at bounding box center [846, 253] width 276 height 45
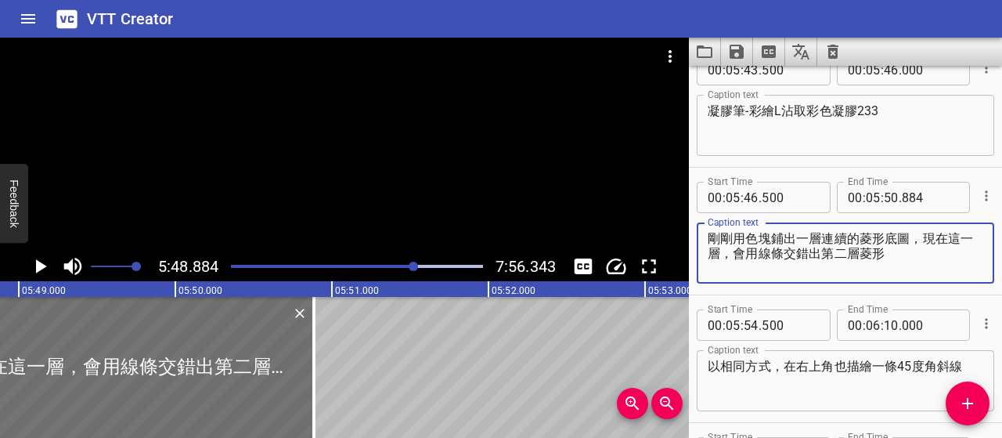
click at [756, 255] on textarea "剛剛用色塊鋪出一層連續的菱形底圖，現在這一層，會用線條交錯出第二層菱形" at bounding box center [846, 253] width 276 height 45
click at [825, 236] on textarea "剛剛用色塊鋪出一層連續的菱形底圖，現在這一層則用線條交錯出第二層菱形" at bounding box center [846, 253] width 276 height 45
type textarea "剛剛用色塊鋪出連續的菱形底圖，現在這一層則用線條交錯出第二層菱形"
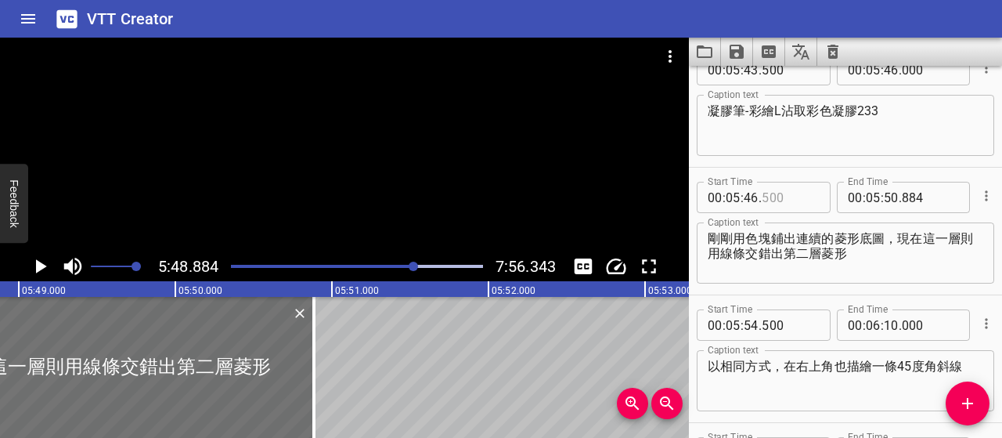
click at [773, 182] on input "number" at bounding box center [790, 197] width 57 height 31
type input "500"
click at [884, 201] on input "number" at bounding box center [891, 197] width 15 height 31
type input "49"
type input "000"
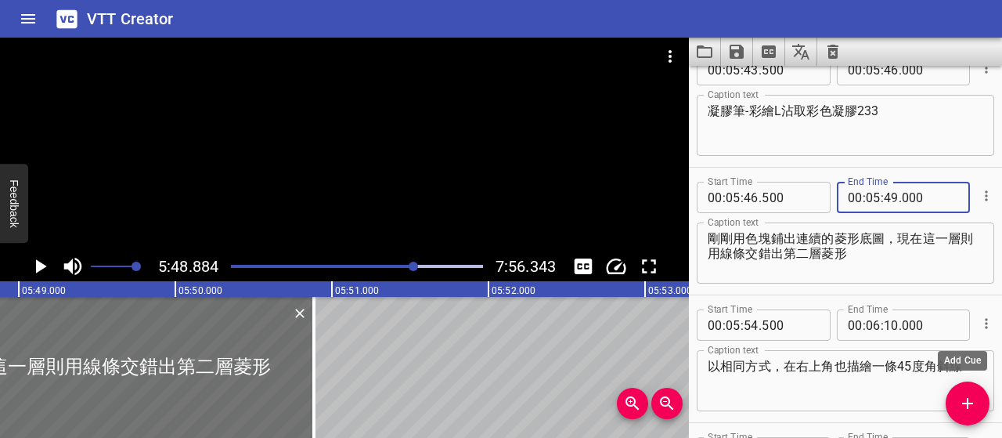
click at [961, 408] on icon "Add Cue" at bounding box center [967, 403] width 19 height 19
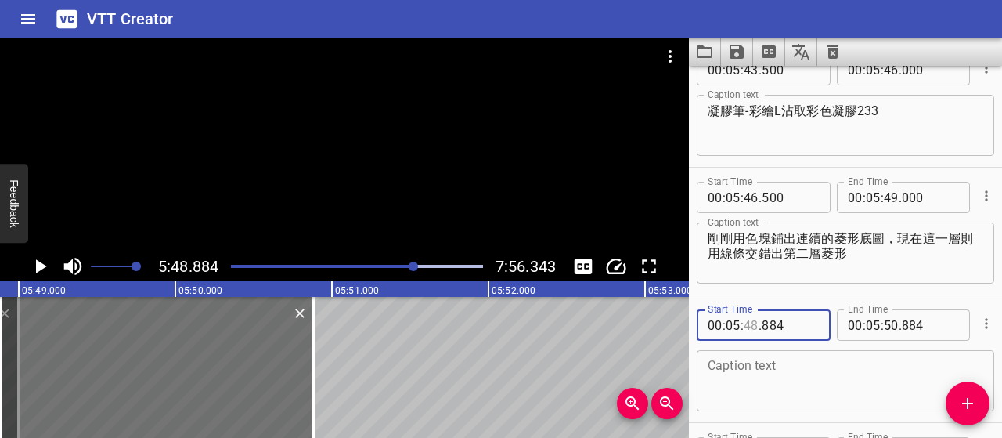
click at [755, 325] on input "number" at bounding box center [751, 324] width 15 height 31
click at [755, 325] on input "5" at bounding box center [751, 324] width 15 height 31
type input "45"
type input "884"
click at [747, 323] on input "number" at bounding box center [751, 324] width 15 height 31
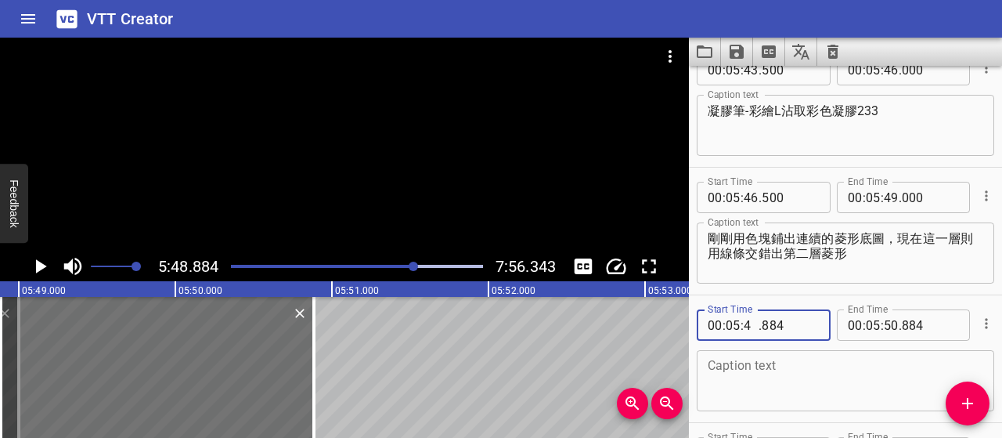
type input "49"
type input "500"
click at [804, 377] on textarea at bounding box center [846, 381] width 276 height 45
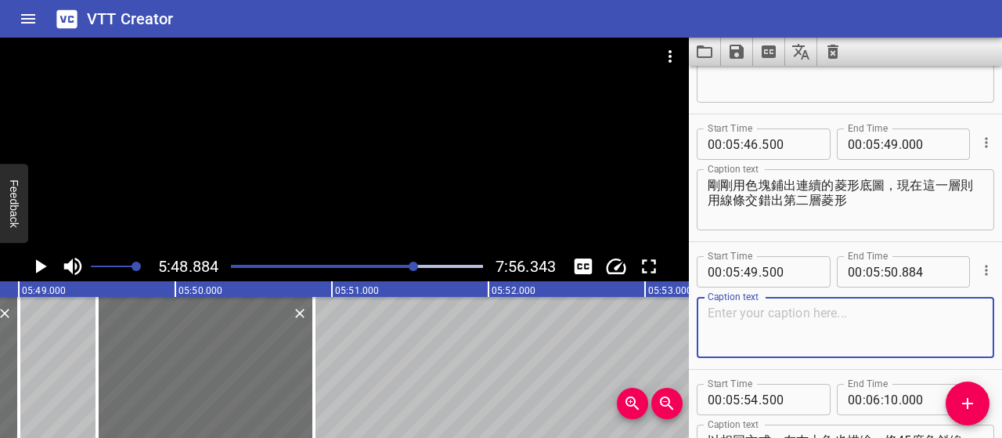
scroll to position [3170, 0]
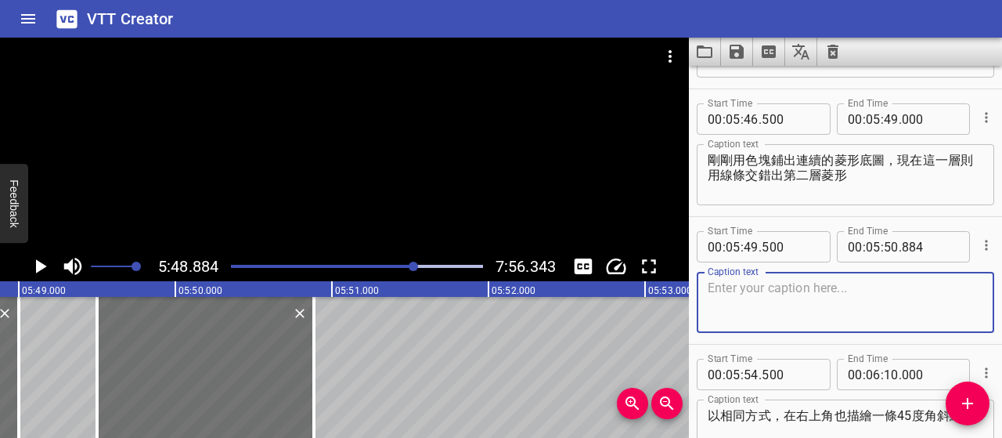
paste textarea "新的線條菱形會錯開底圖的位置， 讓整體圖案更像針織毛衣的交織紋理"
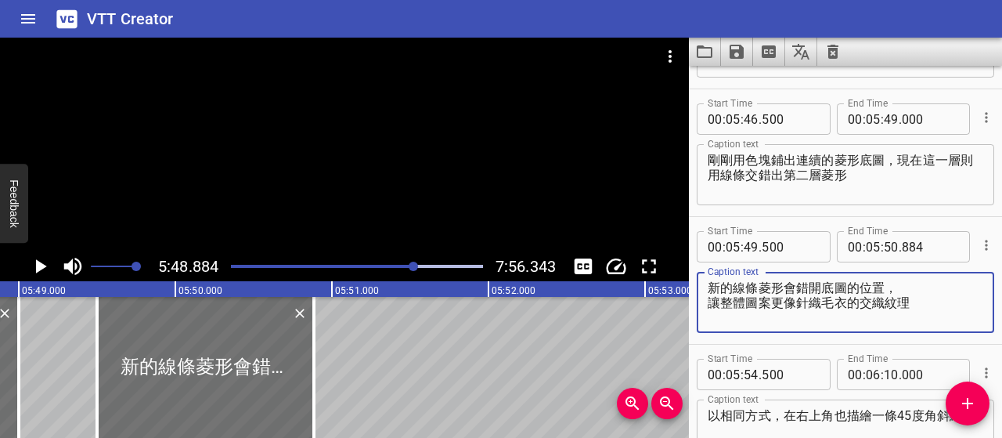
type textarea "新的線條菱形會錯開底圖的位置， 讓整體圖案更像針織毛衣的交織紋理"
click at [889, 249] on input "number" at bounding box center [891, 246] width 15 height 31
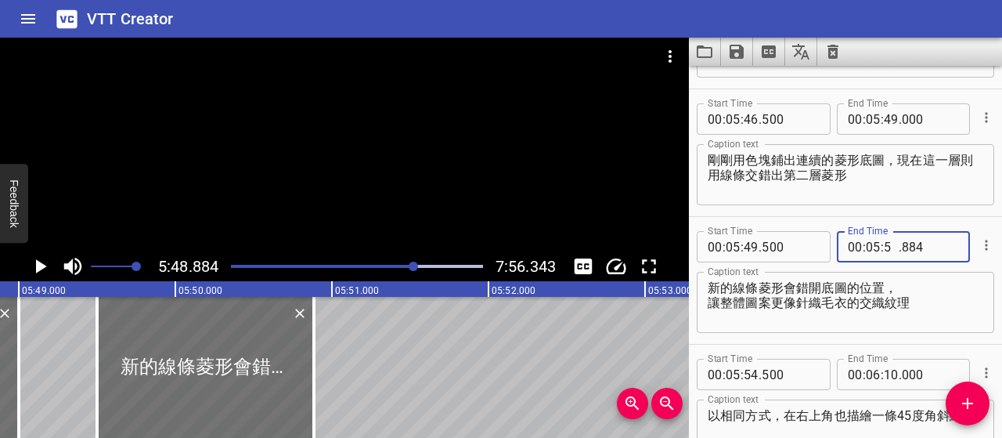
type input "52"
type input "500"
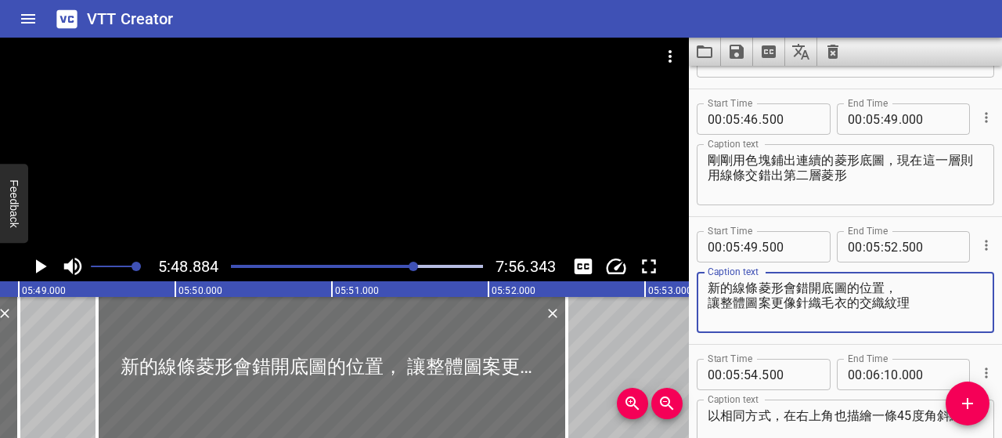
click at [713, 305] on textarea "新的線條菱形會錯開底圖的位置， 讓整體圖案更像針織毛衣的交織紋理" at bounding box center [846, 302] width 276 height 45
type textarea "新的線條菱形會錯開底圖的位置，讓整體圖案更像針織毛衣的交織紋理"
click at [33, 264] on icon "Play/Pause" at bounding box center [39, 265] width 23 height 23
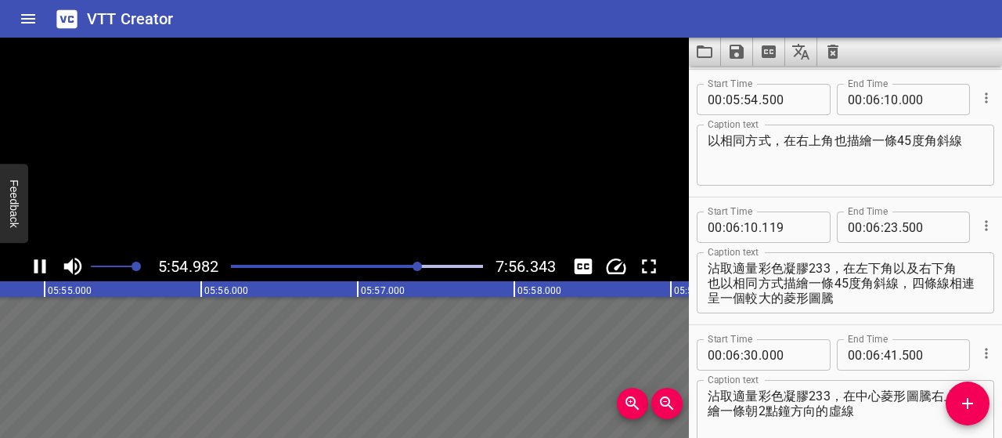
scroll to position [3445, 0]
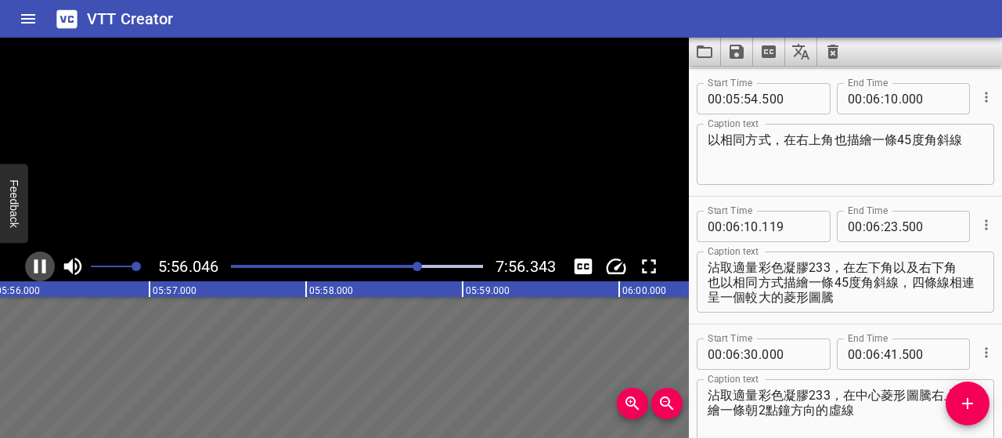
click at [33, 264] on icon "Play/Pause" at bounding box center [39, 265] width 23 height 23
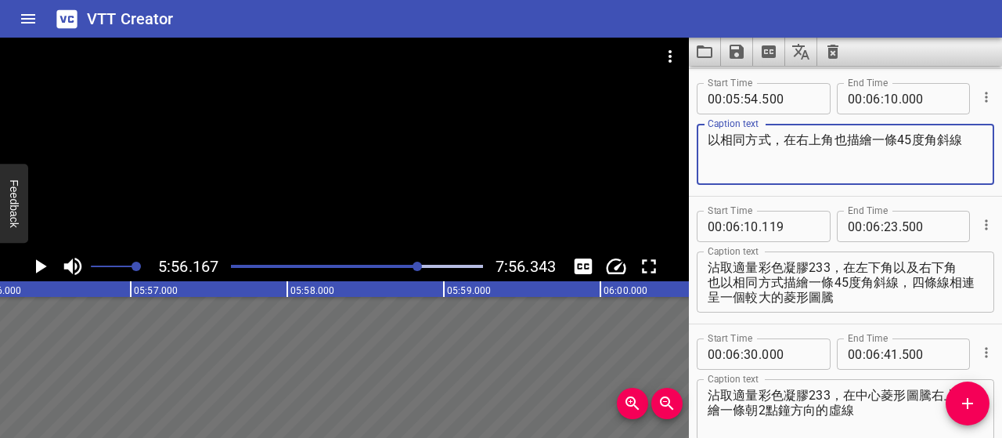
drag, startPoint x: 716, startPoint y: 139, endPoint x: 957, endPoint y: 151, distance: 241.5
click at [957, 151] on textarea "以相同方式，在右上角也描繪一條45度角斜線" at bounding box center [846, 154] width 276 height 45
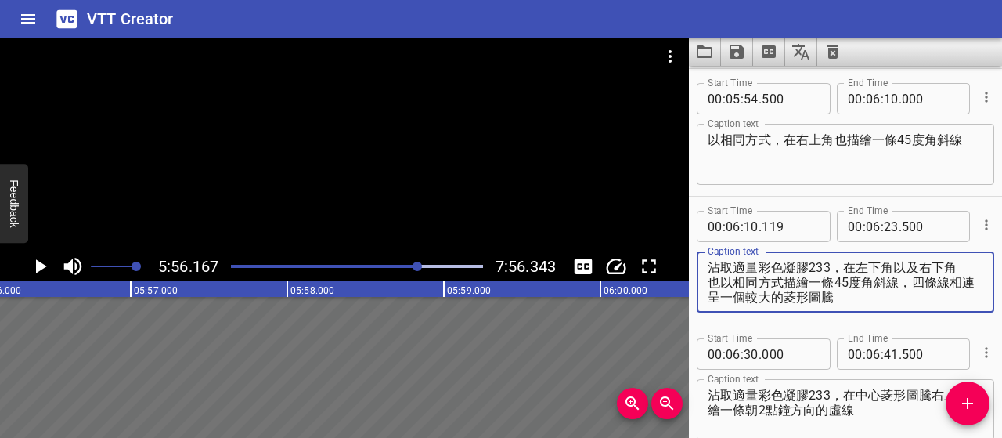
drag, startPoint x: 713, startPoint y: 268, endPoint x: 909, endPoint y: 290, distance: 197.0
click at [909, 290] on textarea "沾取適量彩色凝膠233，在左下角以及右下角 也以相同方式描繪一條45度角斜線，四條線相連呈一個較大的菱形圖騰" at bounding box center [846, 282] width 276 height 45
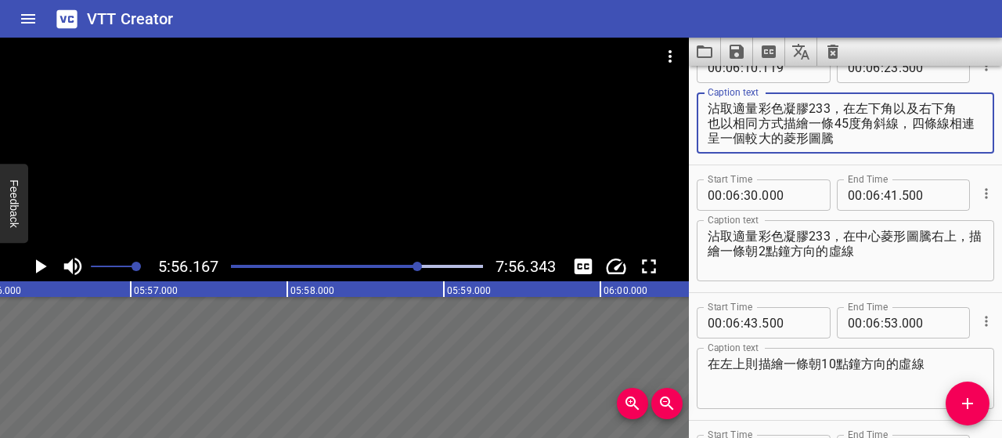
scroll to position [3680, 0]
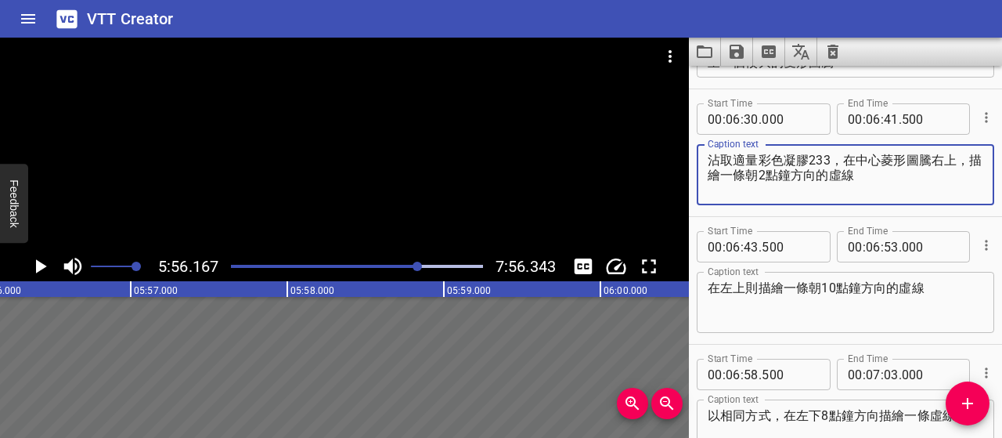
drag, startPoint x: 894, startPoint y: 183, endPoint x: 709, endPoint y: 160, distance: 186.9
click at [709, 160] on textarea "沾取適量彩色凝膠233，在中心菱形圖騰右上，描繪一條朝2點鐘方向的虛線" at bounding box center [846, 175] width 276 height 45
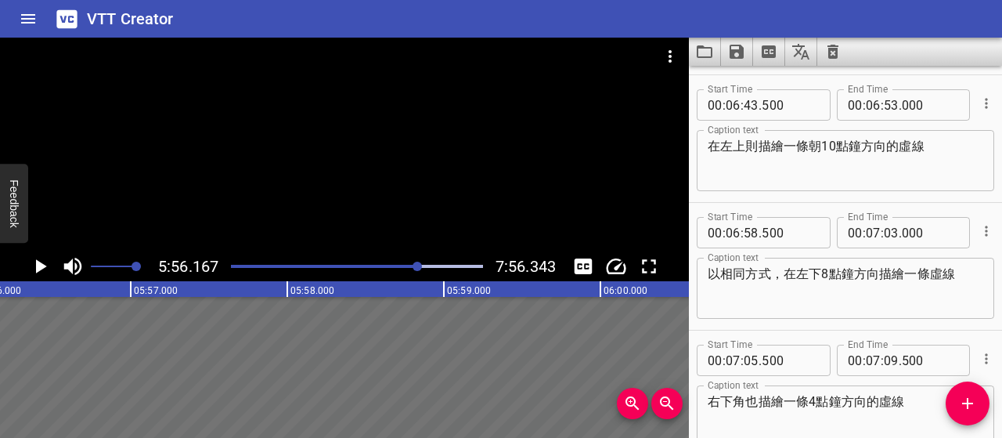
scroll to position [3837, 0]
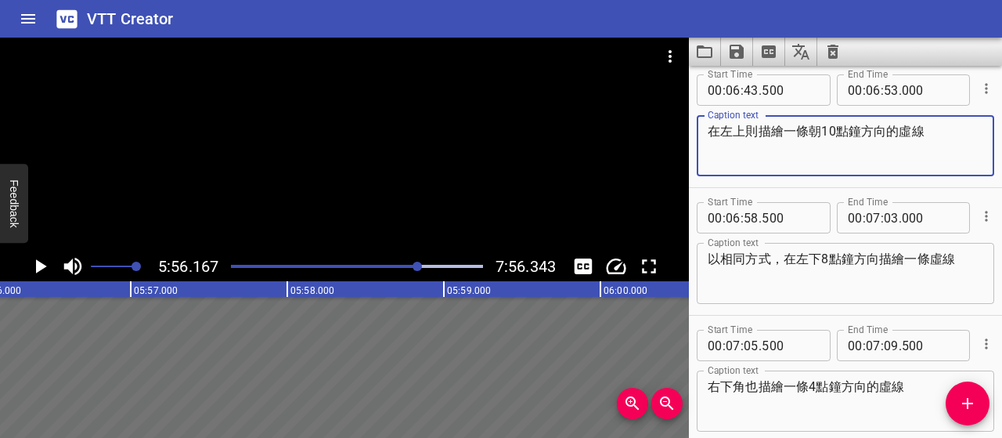
drag, startPoint x: 935, startPoint y: 129, endPoint x: 710, endPoint y: 134, distance: 224.7
click at [710, 134] on textarea "在左上則描繪一條朝10點鐘方向的虛線" at bounding box center [846, 146] width 276 height 45
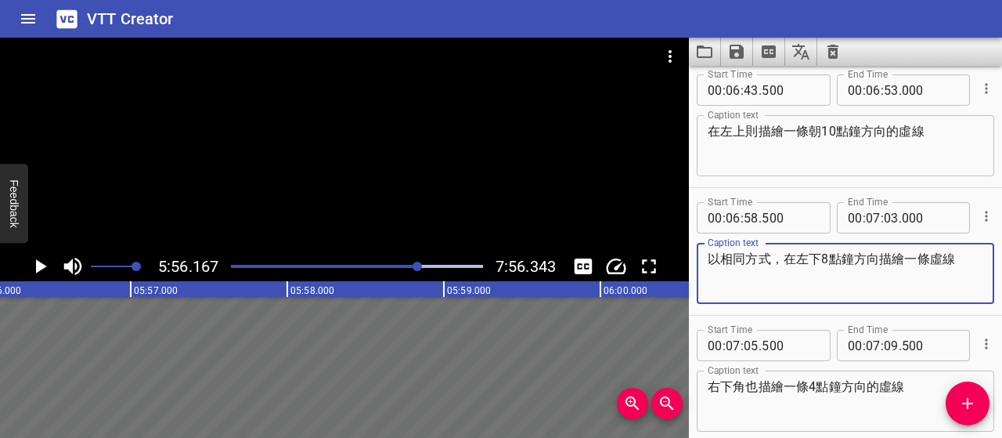
drag, startPoint x: 969, startPoint y: 261, endPoint x: 709, endPoint y: 254, distance: 260.0
click at [709, 254] on textarea "以相同方式，在左下8點鐘方向描繪一條虛線" at bounding box center [846, 273] width 276 height 45
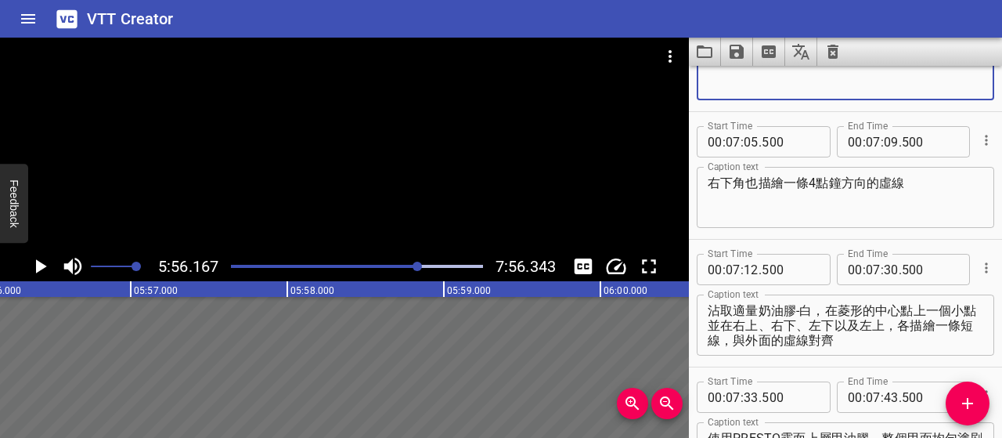
scroll to position [4072, 0]
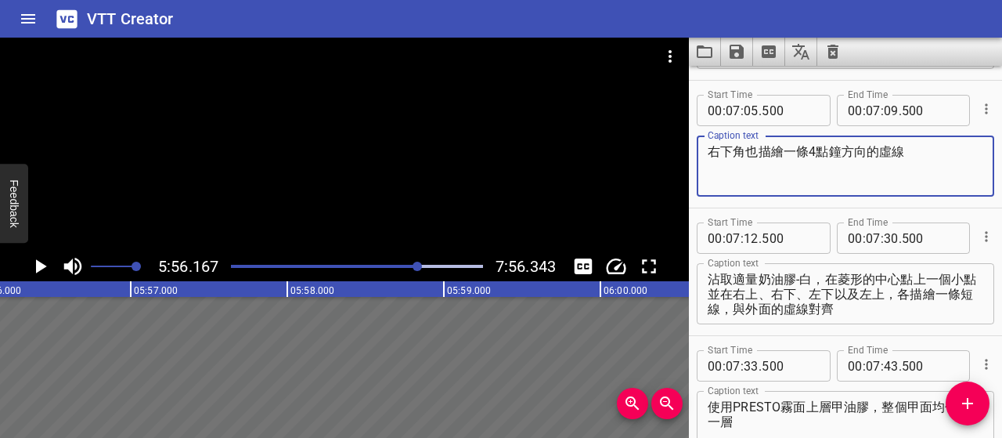
drag, startPoint x: 916, startPoint y: 146, endPoint x: 709, endPoint y: 160, distance: 207.1
click at [709, 160] on textarea "右下角也描繪一條4點鐘方向的虛線" at bounding box center [846, 166] width 276 height 45
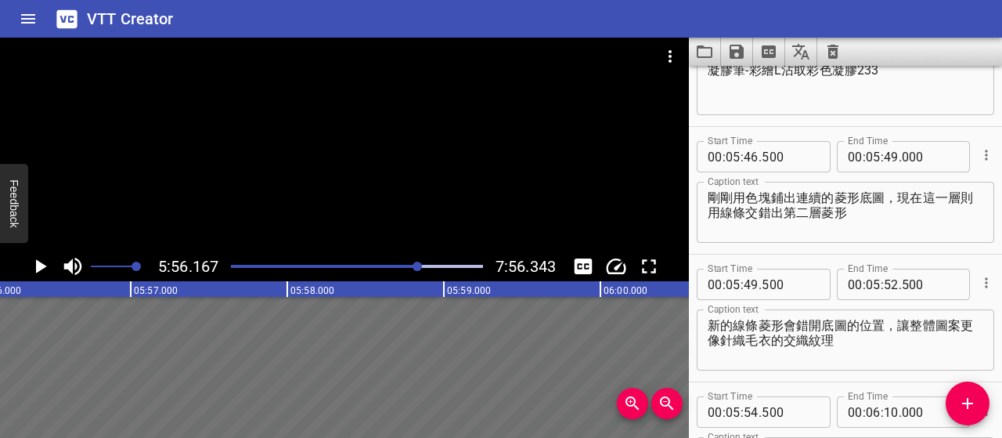
scroll to position [3054, 0]
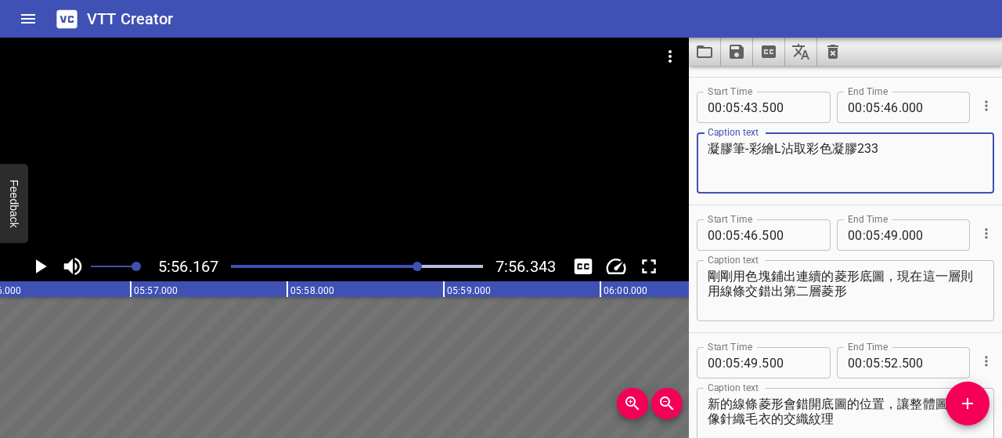
click at [890, 145] on textarea "凝膠筆-彩繪L沾取彩色凝膠233" at bounding box center [846, 163] width 276 height 45
click at [889, 145] on textarea "凝膠筆-彩繪L沾取彩色凝膠233" at bounding box center [846, 163] width 276 height 45
type textarea "凝膠筆-彩繪L沾取彩色凝膠233"
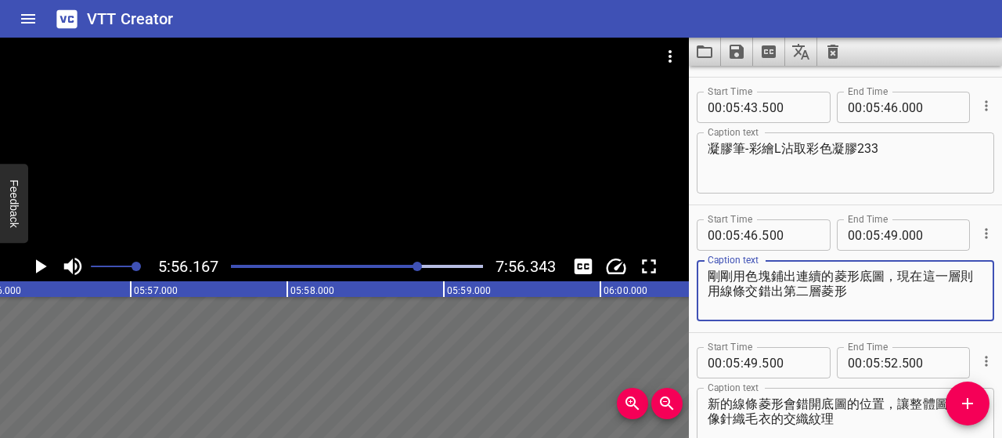
drag, startPoint x: 864, startPoint y: 290, endPoint x: 705, endPoint y: 274, distance: 159.8
click at [705, 274] on div "剛剛用色塊鋪出連續的菱形底圖，現在這一層則用線條交錯出第二層菱形 Caption text" at bounding box center [845, 290] width 297 height 61
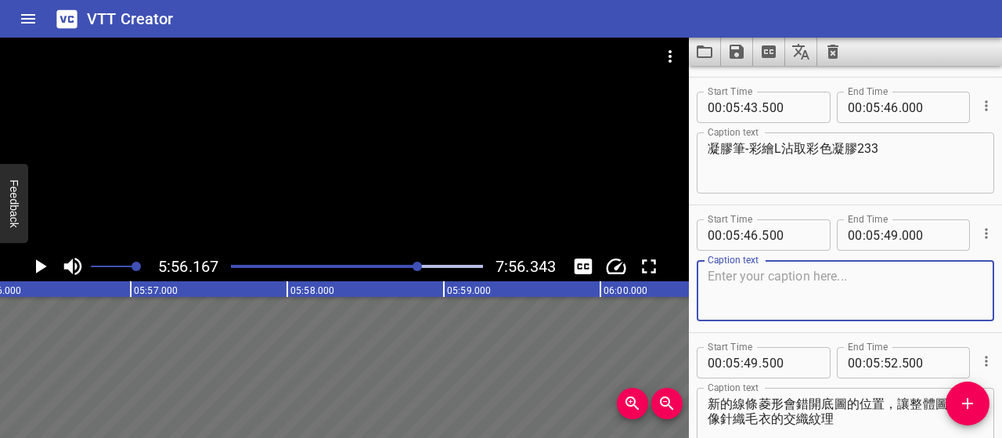
click at [799, 175] on textarea "凝膠筆-彩繪L沾取彩色凝膠233" at bounding box center [846, 163] width 276 height 45
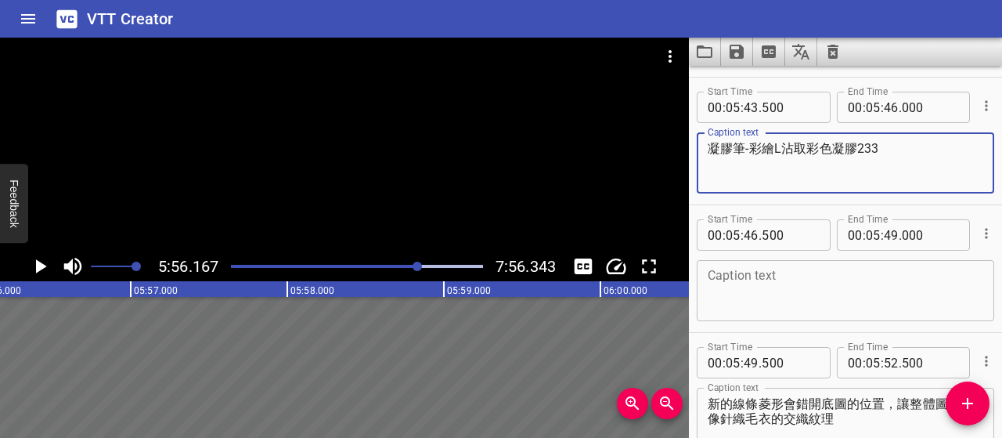
click at [906, 148] on textarea "凝膠筆-彩繪L沾取彩色凝膠233" at bounding box center [846, 163] width 276 height 45
paste textarea "剛剛用色塊鋪出連續的菱形底圖，現在這一層則用線條交錯出第二層菱形"
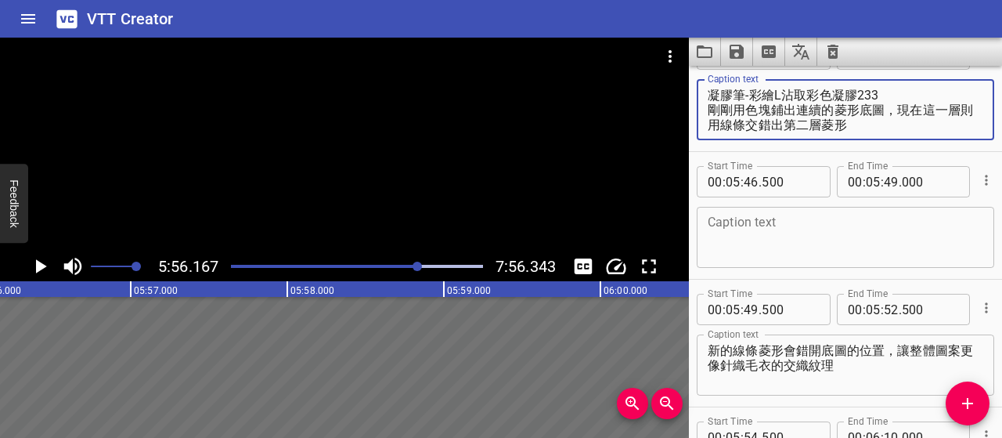
scroll to position [3132, 0]
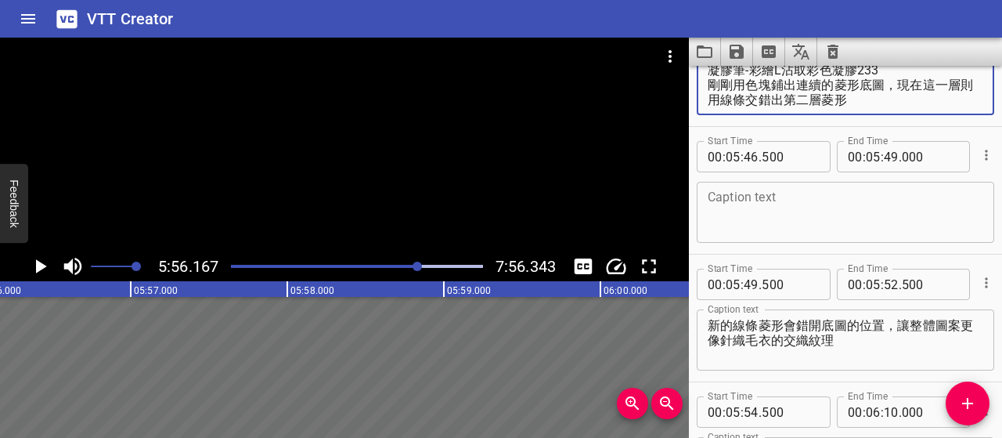
type textarea "凝膠筆-彩繪L沾取彩色凝膠233 剛剛用色塊鋪出連續的菱形底圖，現在這一層則用線條交錯出第二層菱形"
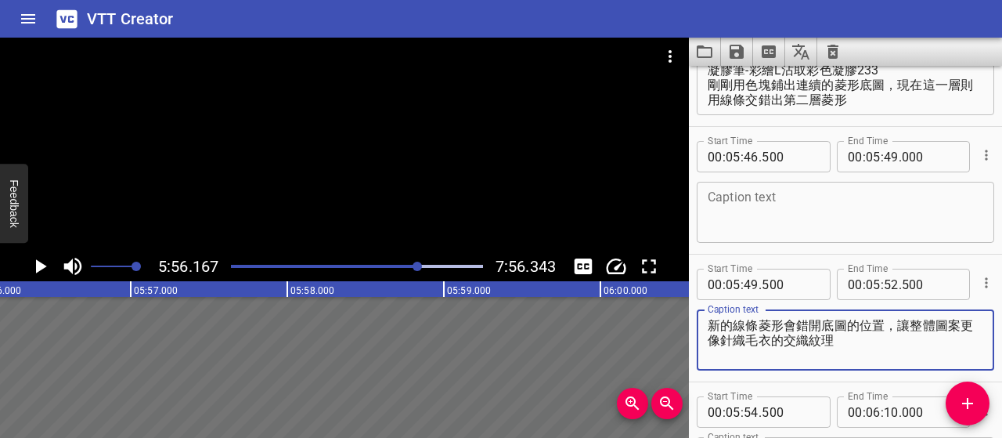
drag, startPoint x: 852, startPoint y: 344, endPoint x: 694, endPoint y: 315, distance: 160.8
click at [694, 315] on div "Start Time 00 : 05 : 49 . 500 Start Time End Time 00 : 05 : 52 . 500 End Time C…" at bounding box center [845, 317] width 313 height 127
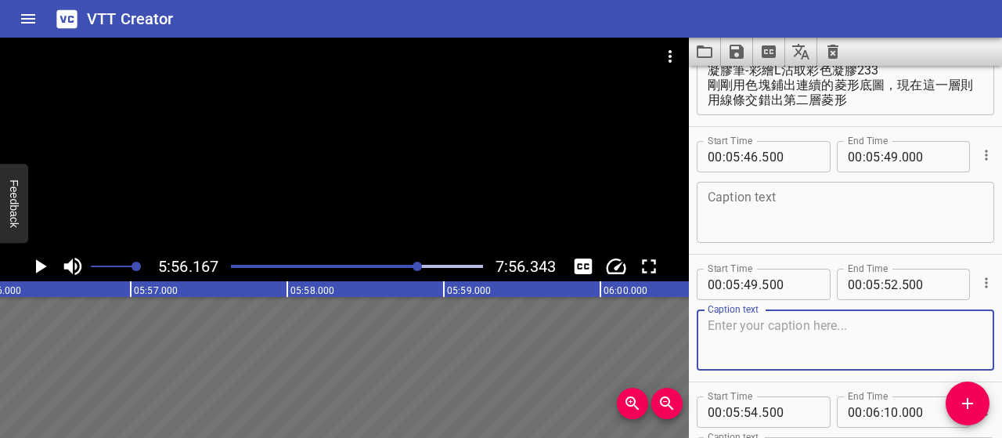
click at [781, 202] on textarea at bounding box center [846, 212] width 276 height 45
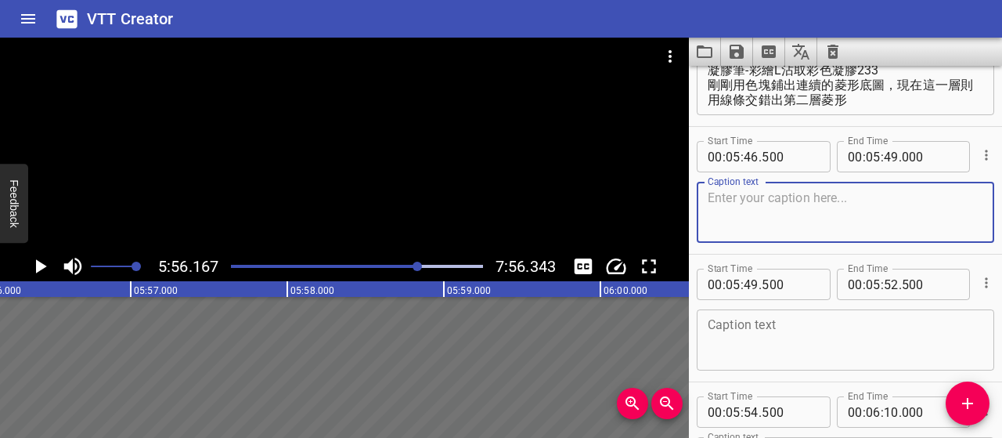
paste textarea "從左側三角形底部中央，描繪一條往指緣中心的斜線（約 45 度角）"
type textarea "從左側三角形底部中央，描繪一條往指緣中心的斜線（約 45 度角）"
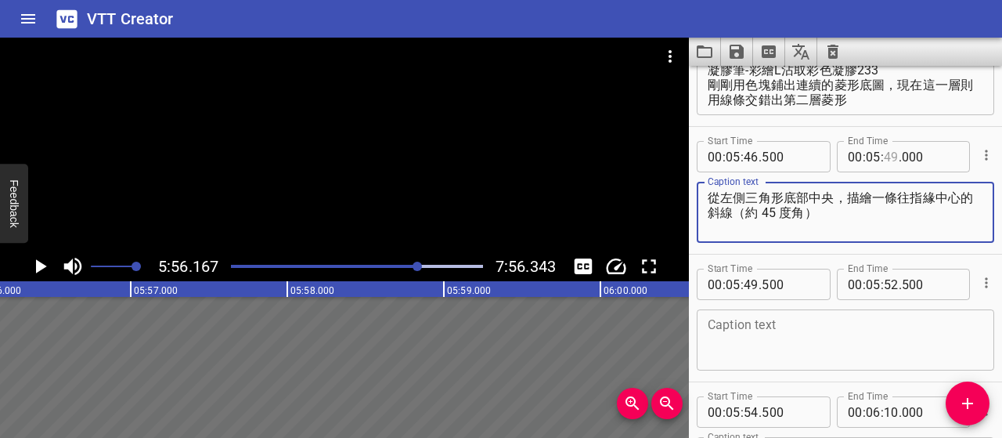
click at [888, 156] on input "number" at bounding box center [891, 156] width 15 height 31
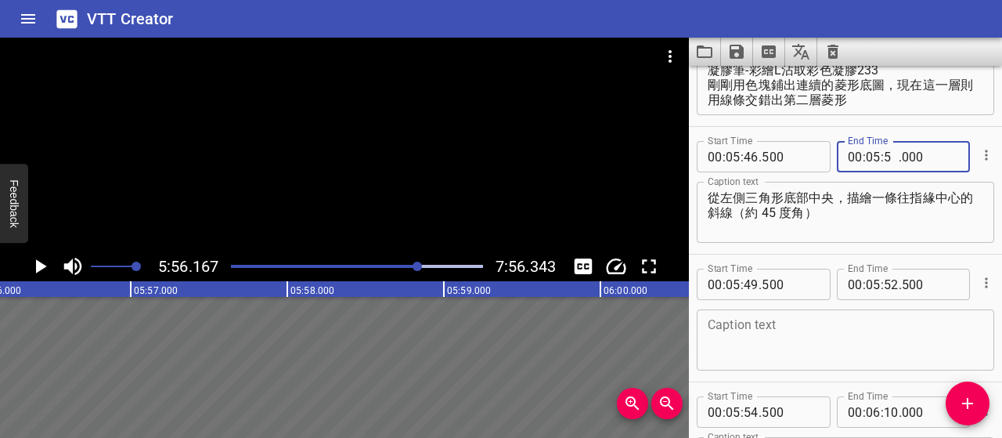
type input "52"
type input "500"
click at [976, 273] on button "Cue Options" at bounding box center [986, 282] width 20 height 20
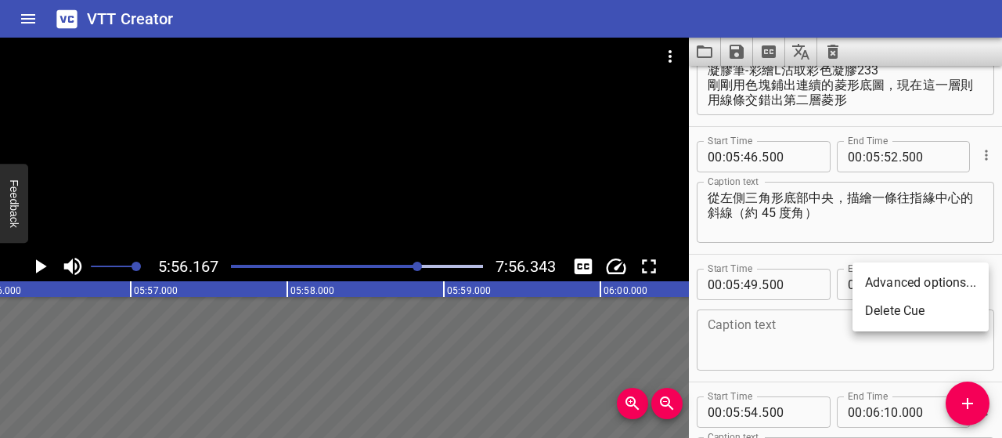
click at [921, 306] on li "Delete Cue" at bounding box center [921, 311] width 136 height 28
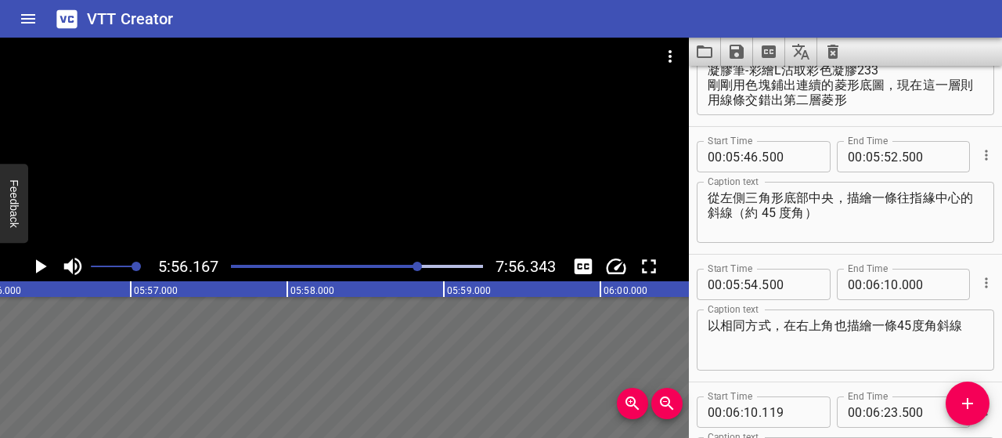
scroll to position [3211, 0]
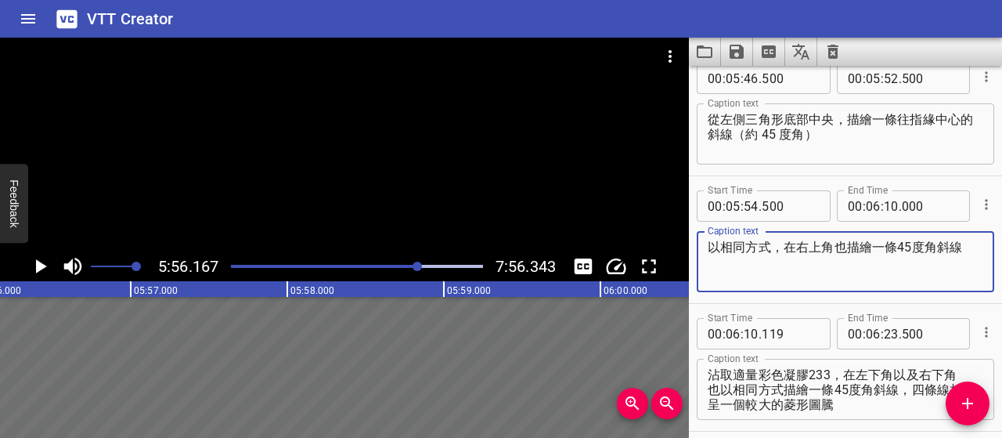
drag, startPoint x: 970, startPoint y: 242, endPoint x: 713, endPoint y: 243, distance: 256.8
click at [713, 243] on textarea "以相同方式，在右上角也描繪一條45度角斜線" at bounding box center [846, 262] width 276 height 45
paste textarea "接著，用相同方式，在右上、左下與右下各描一條斜線。"
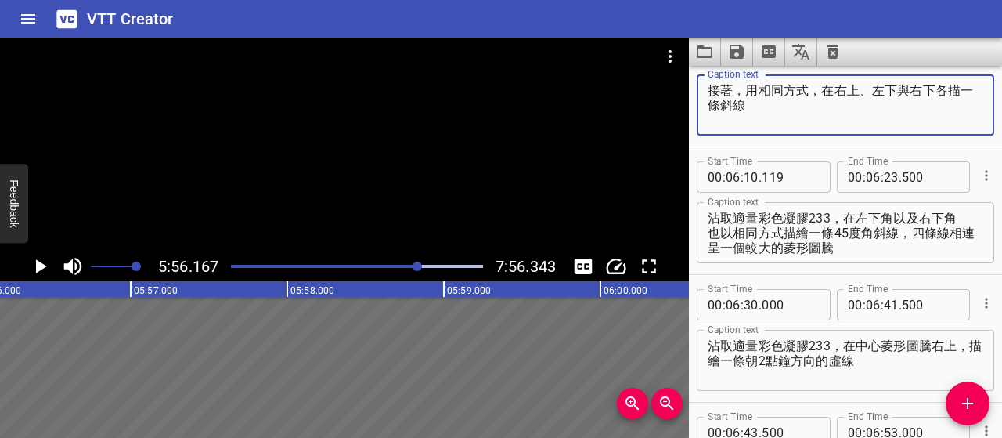
scroll to position [3289, 0]
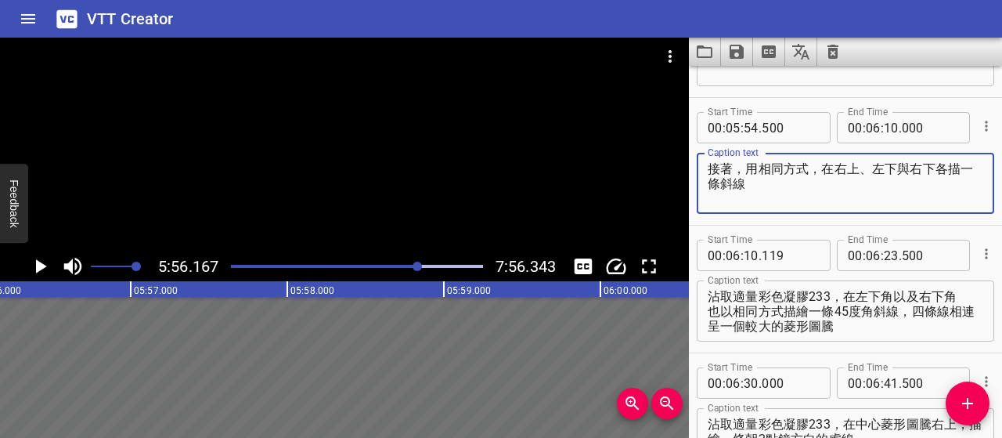
type textarea "接著，用相同方式，在右上、左下與右下各描一條斜線"
click at [884, 125] on input "number" at bounding box center [891, 127] width 15 height 31
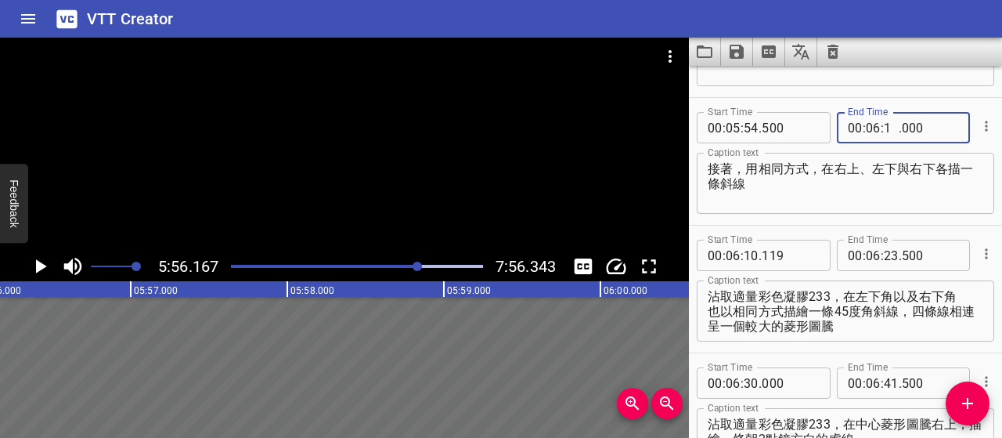
type input "15"
type input "000"
click at [752, 253] on input "number" at bounding box center [751, 255] width 15 height 31
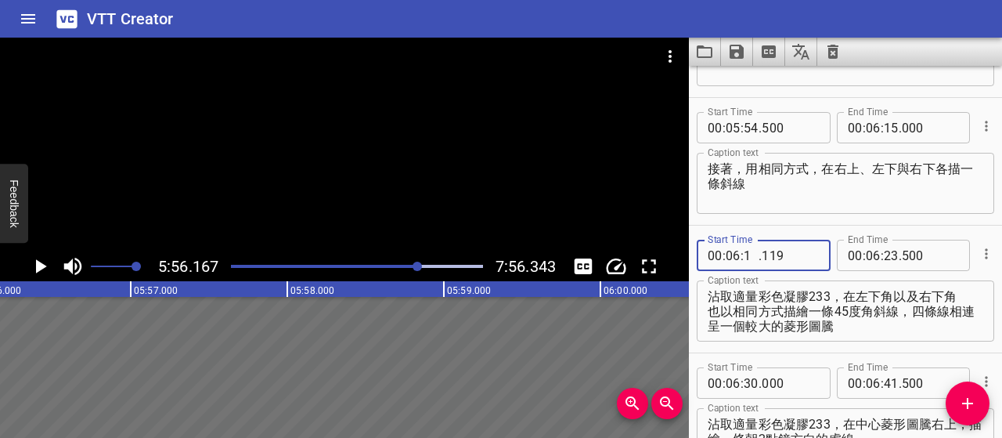
type input "15"
type input "500"
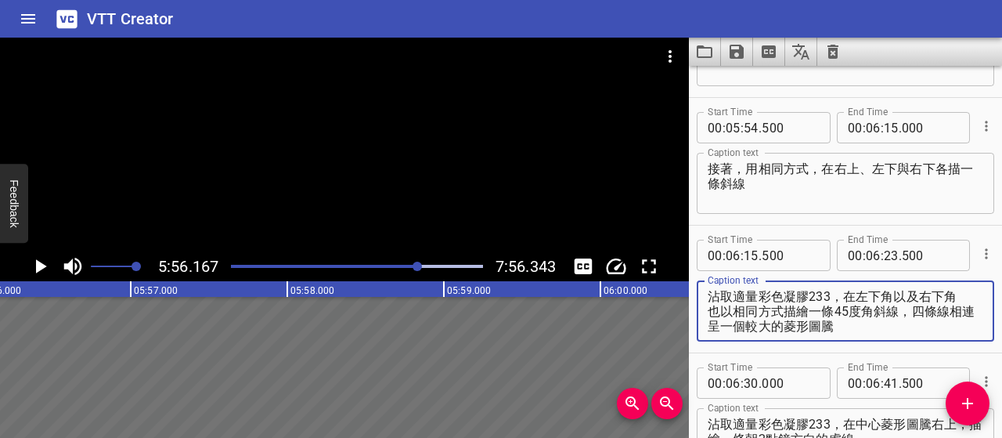
drag, startPoint x: 851, startPoint y: 327, endPoint x: 707, endPoint y: 295, distance: 147.6
click at [707, 295] on div "沾取適量彩色凝膠233，在左下角以及右下角 也以相同方式描繪一條45度角斜線，四條線相連呈一個較大的菱形圖騰 Caption text" at bounding box center [845, 310] width 297 height 61
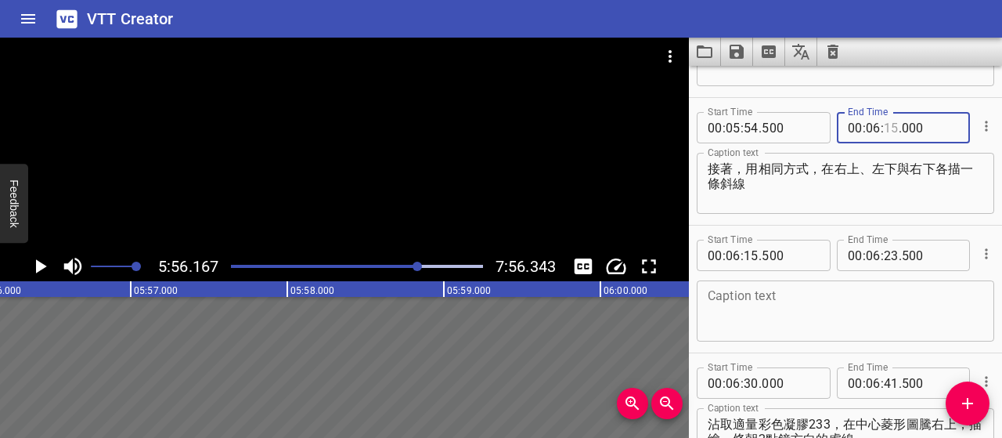
click at [885, 127] on input "number" at bounding box center [891, 127] width 15 height 31
type input "10"
type input "000"
click at [752, 254] on input "number" at bounding box center [751, 255] width 15 height 31
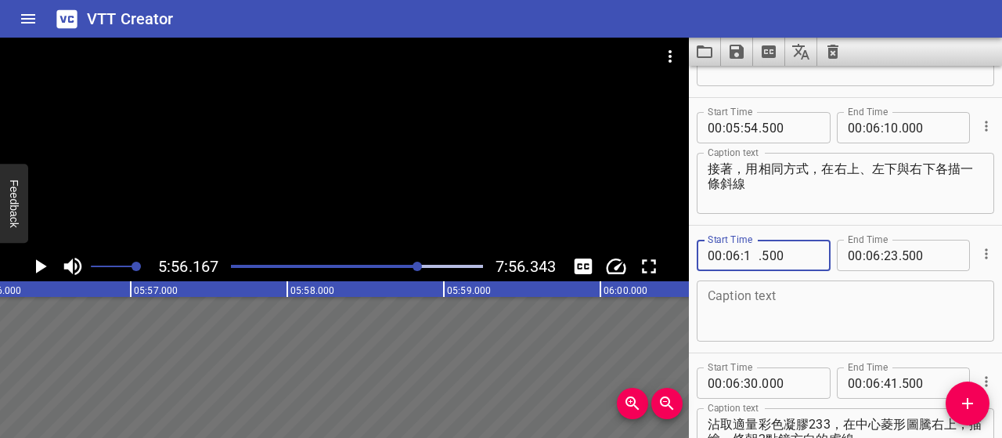
type input "10"
type input "500"
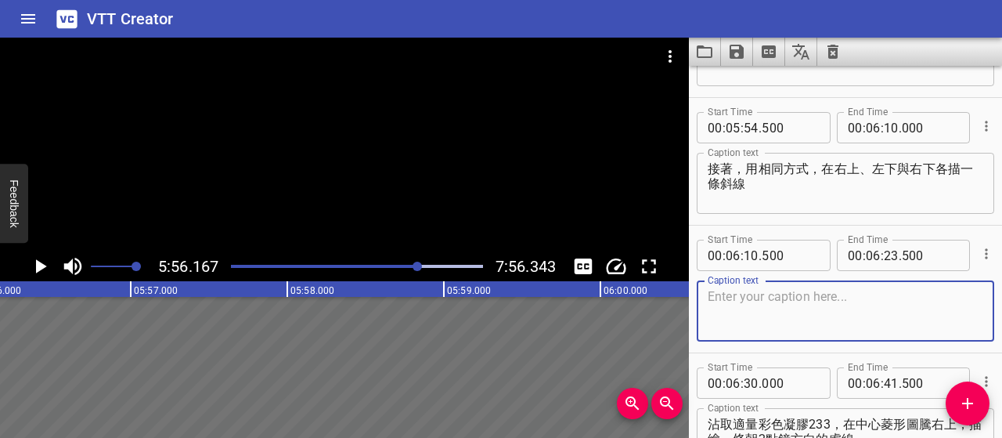
click at [793, 306] on textarea at bounding box center [846, 311] width 276 height 45
paste textarea "這四條線會連成一個大一號的菱形圖騰"
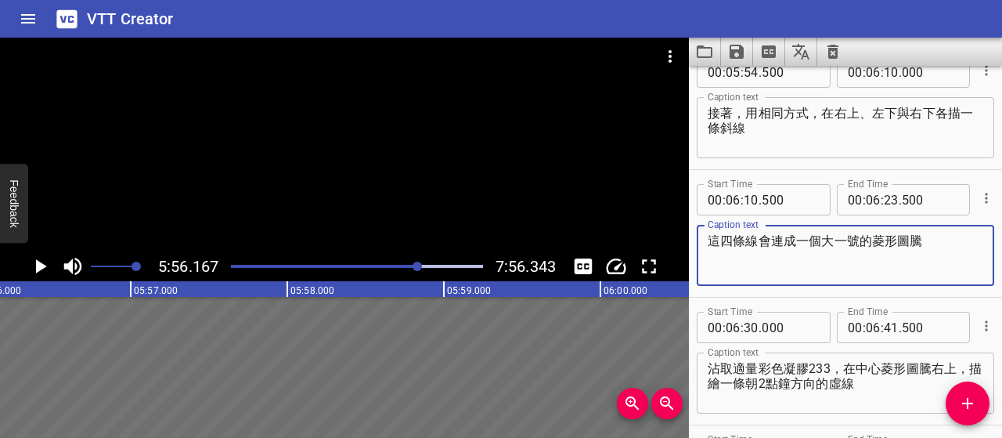
scroll to position [3445, 0]
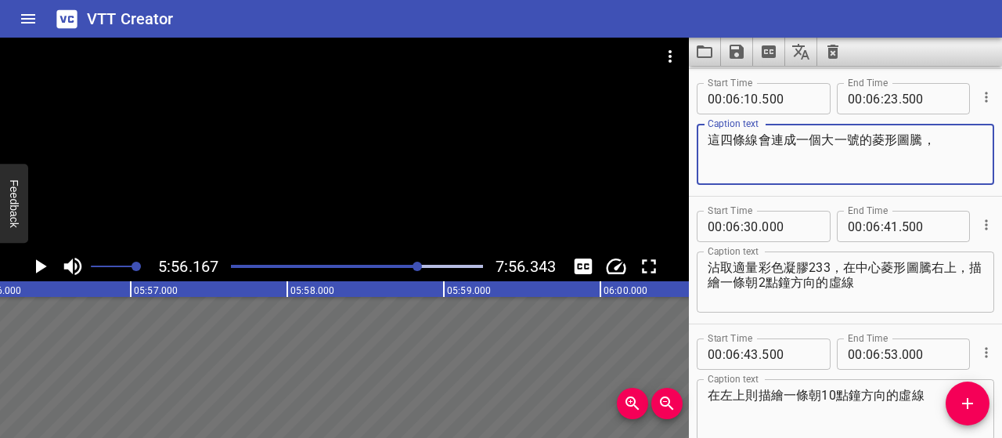
click at [888, 209] on div "Start Time 00 : 06 : 30 . 000 Start Time End Time 00 : 06 : 41 . 500 End Time" at bounding box center [845, 224] width 297 height 41
click at [954, 135] on textarea "這四條線會連成一個大一號的菱形圖騰，" at bounding box center [846, 154] width 276 height 45
paste textarea "位置錯開下層色塊，創造交錯針織感"
type textarea "這四條線會連成一個大一號的菱形圖騰，位置錯開下層色塊，創造交錯針織感"
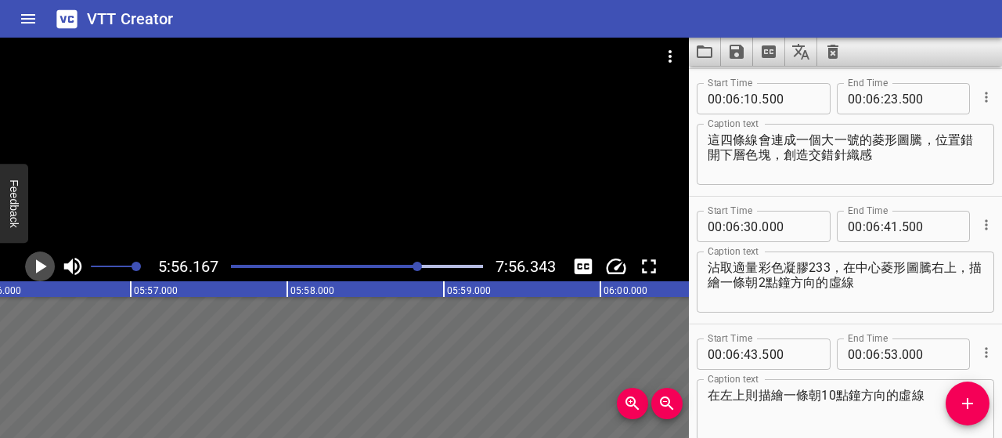
click at [47, 261] on icon "Play/Pause" at bounding box center [39, 265] width 23 height 23
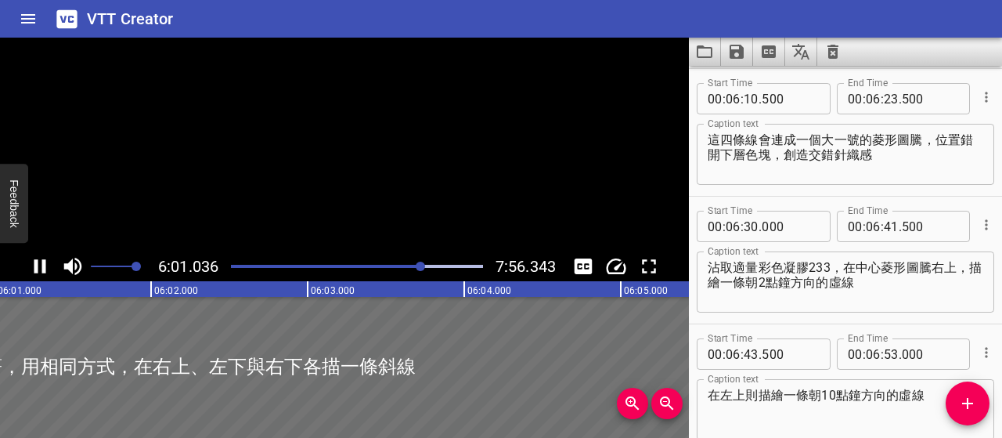
click at [47, 261] on icon "Play/Pause" at bounding box center [39, 265] width 23 height 23
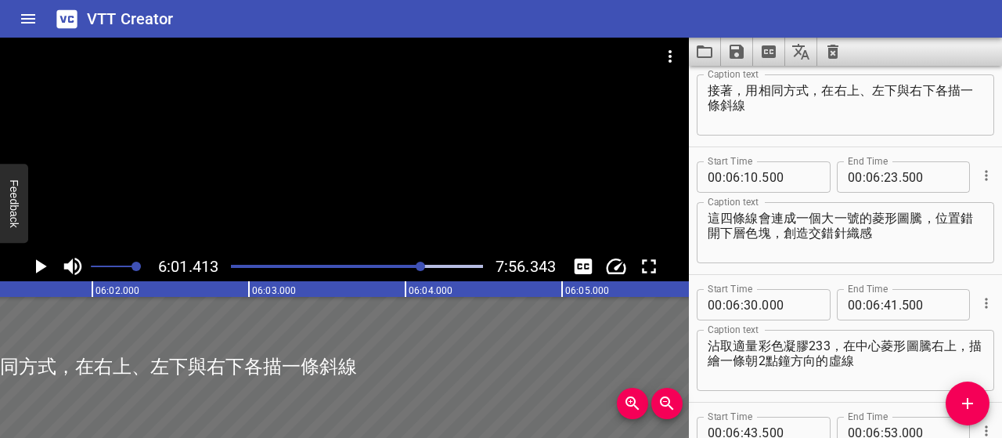
scroll to position [3289, 0]
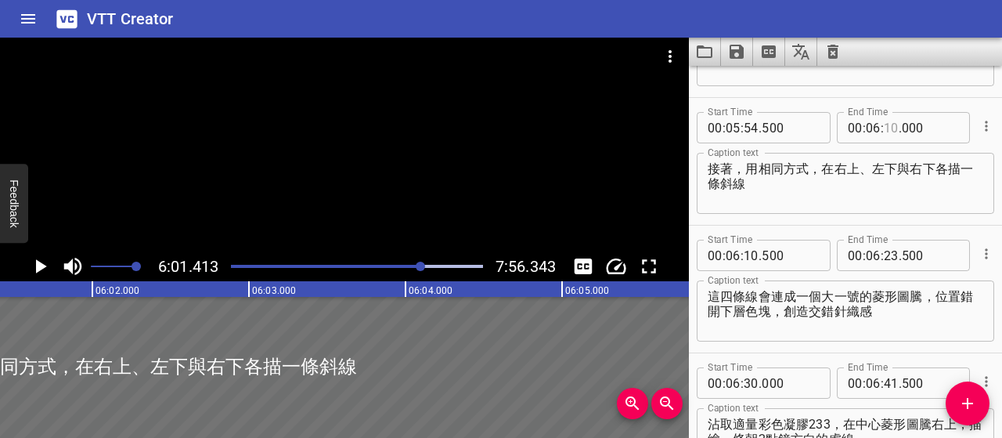
click at [888, 131] on input "number" at bounding box center [891, 127] width 15 height 31
type input "01"
type input "000"
click at [755, 253] on input "number" at bounding box center [751, 255] width 15 height 31
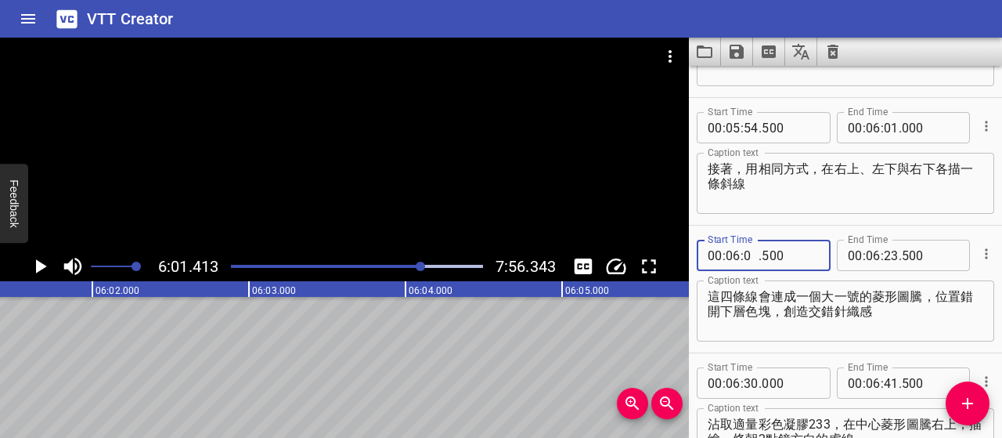
type input "01"
type input "500"
click at [34, 269] on icon "Play/Pause" at bounding box center [39, 265] width 23 height 23
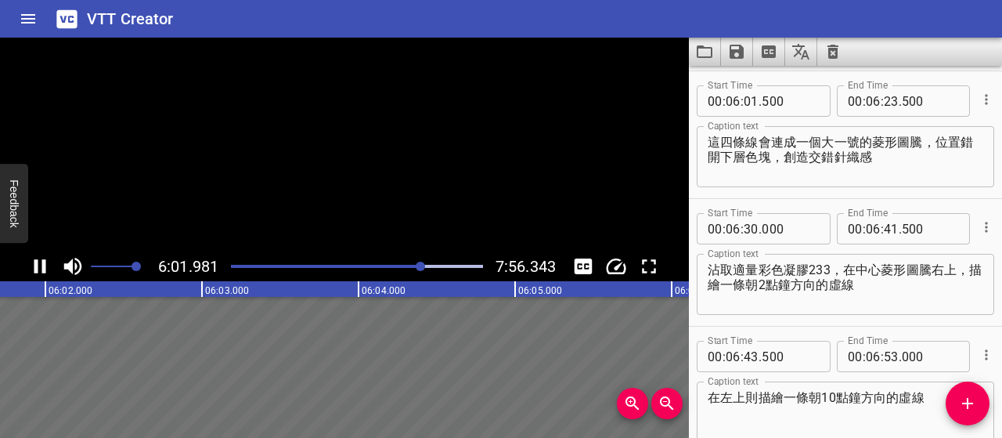
scroll to position [3445, 0]
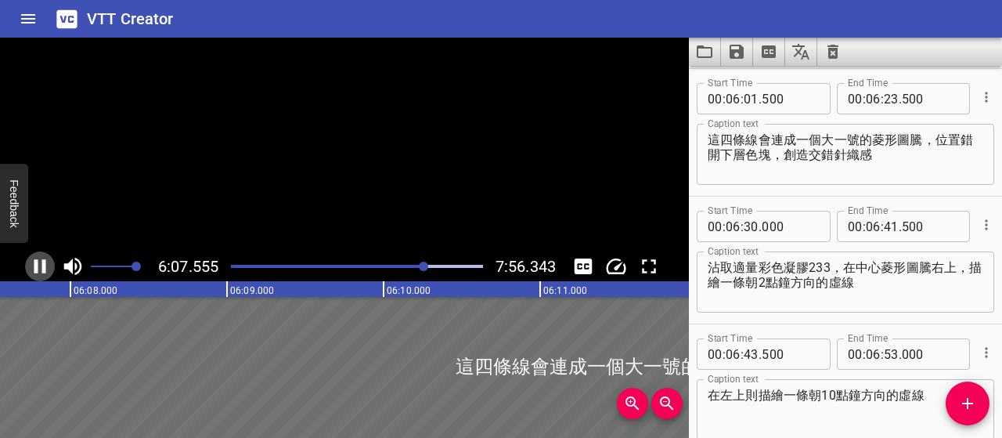
click at [34, 269] on icon "Play/Pause" at bounding box center [40, 266] width 12 height 14
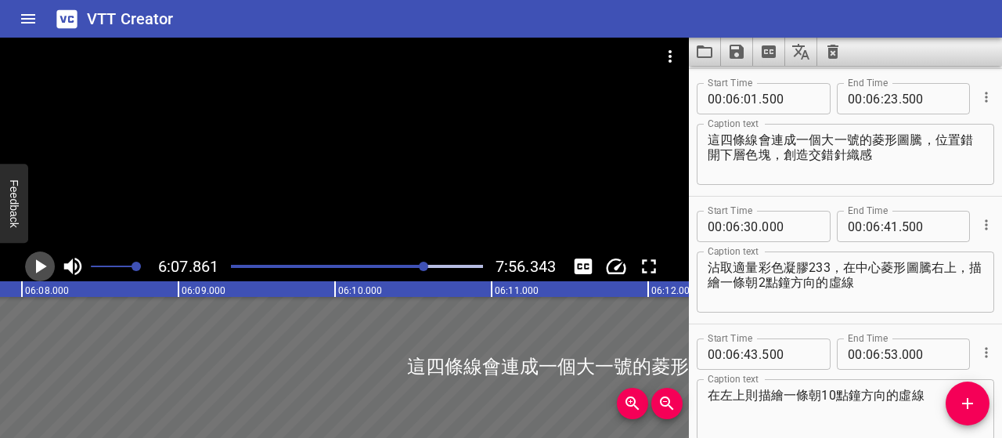
click at [34, 269] on icon "Play/Pause" at bounding box center [39, 265] width 23 height 23
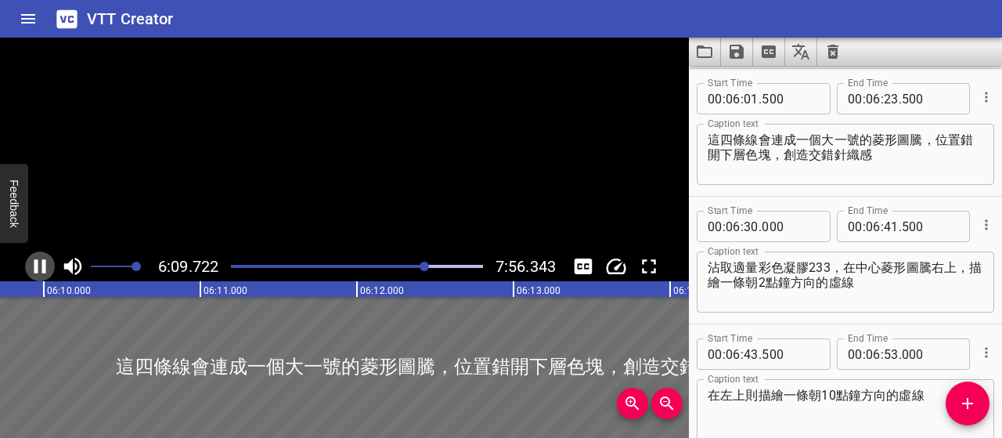
click at [34, 269] on icon "Play/Pause" at bounding box center [40, 266] width 12 height 14
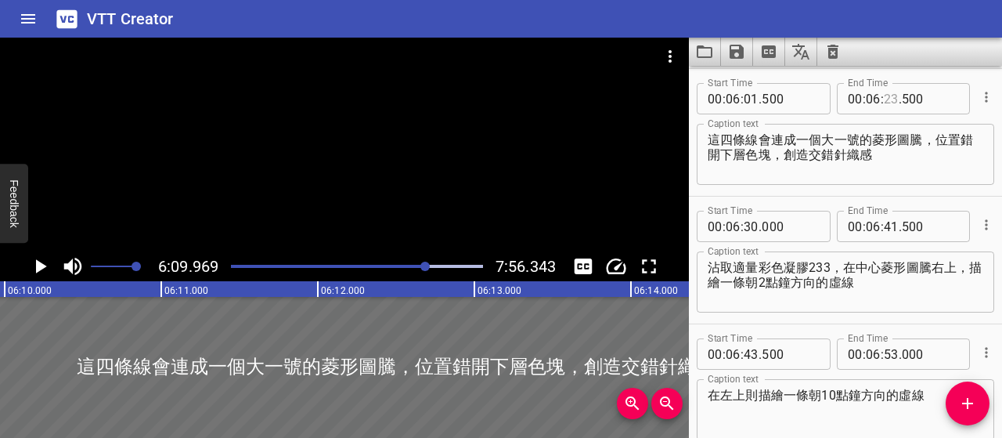
click at [885, 96] on input "number" at bounding box center [891, 98] width 15 height 31
type input "09"
type input "500"
click at [956, 395] on span "Add Cue" at bounding box center [968, 403] width 44 height 19
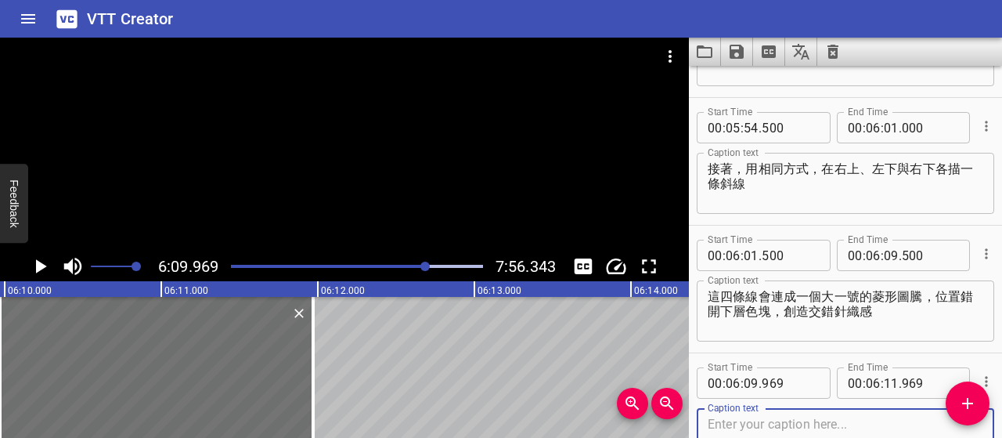
scroll to position [3367, 0]
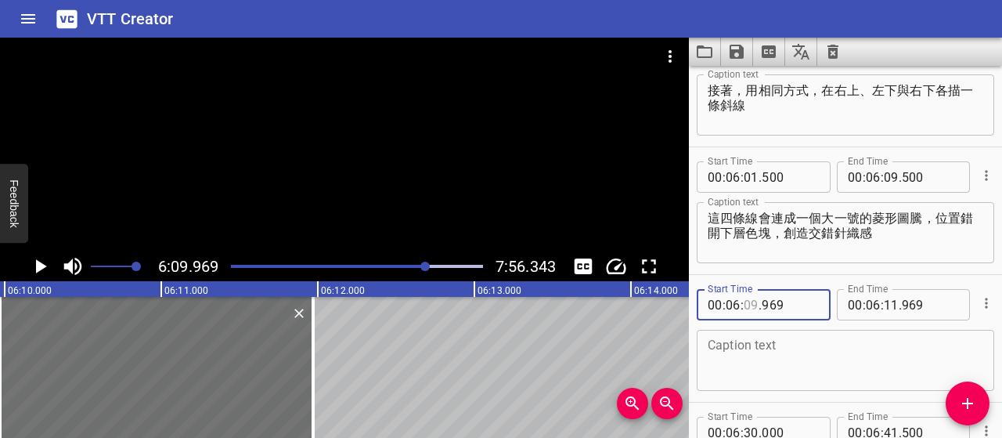
click at [746, 304] on input "number" at bounding box center [751, 304] width 15 height 31
type input "10"
type input "000"
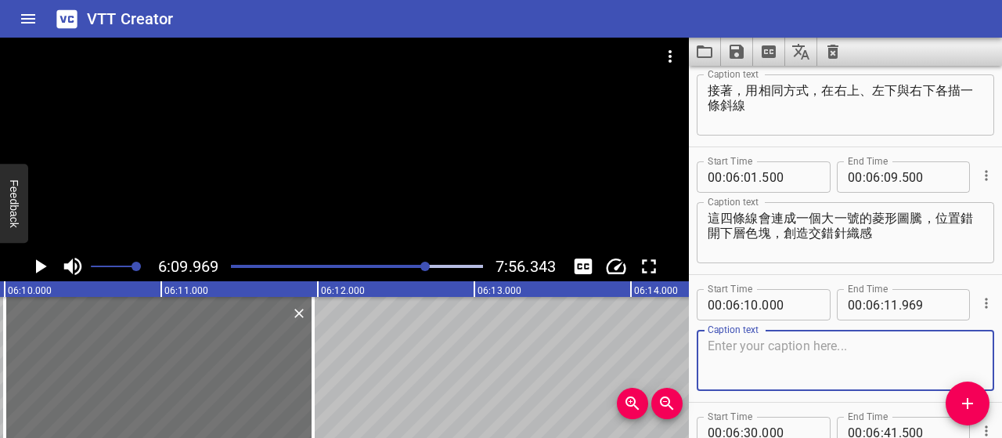
click at [855, 351] on textarea at bounding box center [846, 360] width 276 height 45
paste textarea "注意事項： 線條起筆與落筆的位置需對稱，角度維持一致，"
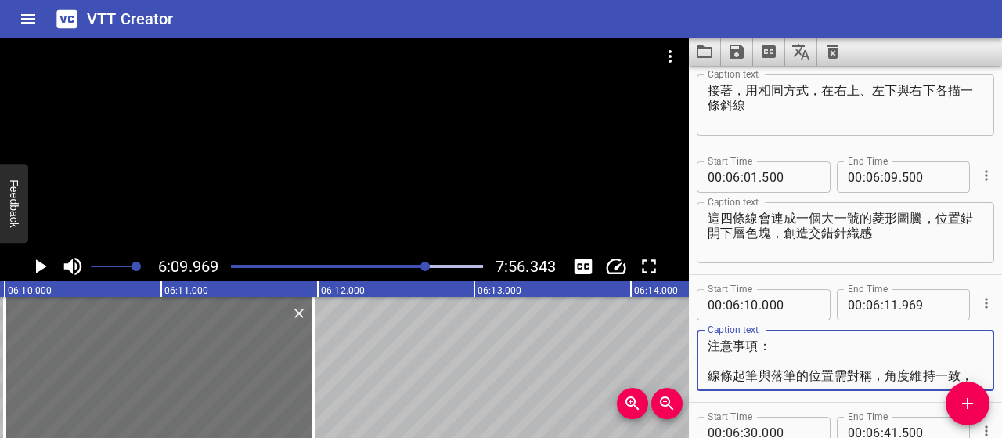
scroll to position [14, 0]
click at [708, 362] on textarea "注意事項： 線條起筆與落筆的位置需對稱，角度維持一致，" at bounding box center [846, 360] width 276 height 45
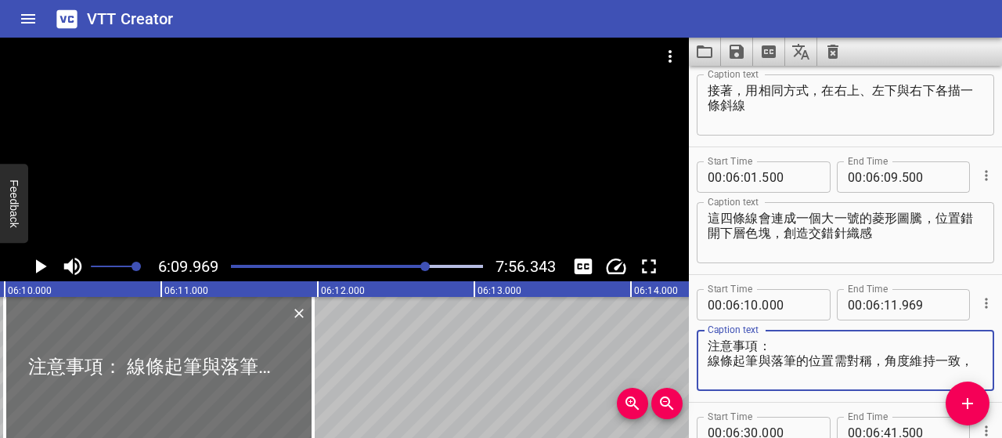
scroll to position [0, 0]
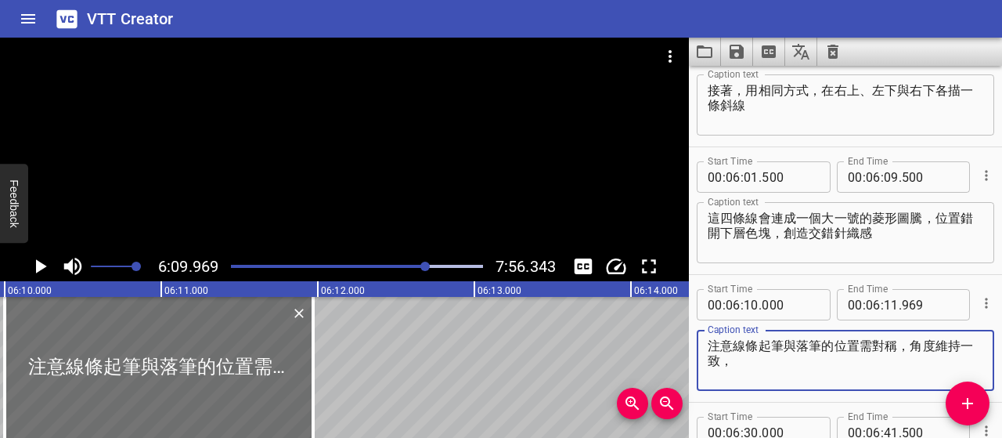
click at [806, 354] on textarea "注意線條起筆與落筆的位置需對稱，角度維持一致，" at bounding box center [846, 360] width 276 height 45
type textarea "注意線條起筆與落筆的位置需對稱，角度維持一致"
click at [44, 270] on icon "Play/Pause" at bounding box center [39, 265] width 23 height 23
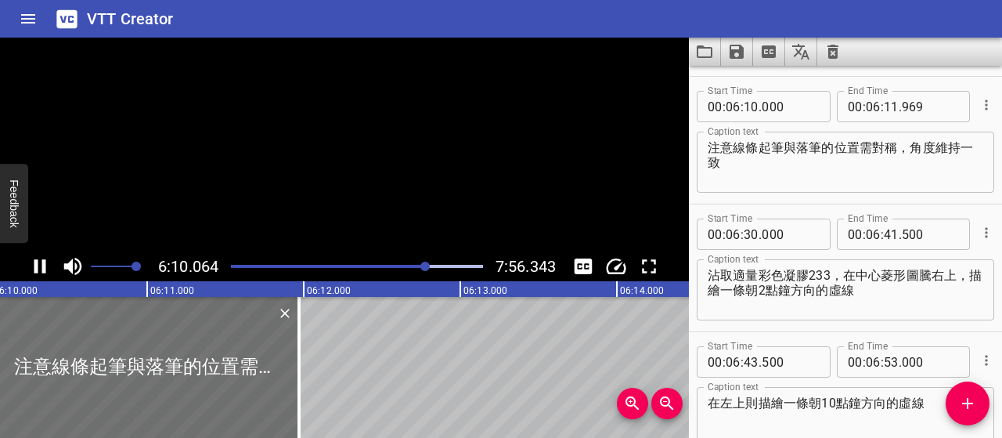
scroll to position [3573, 0]
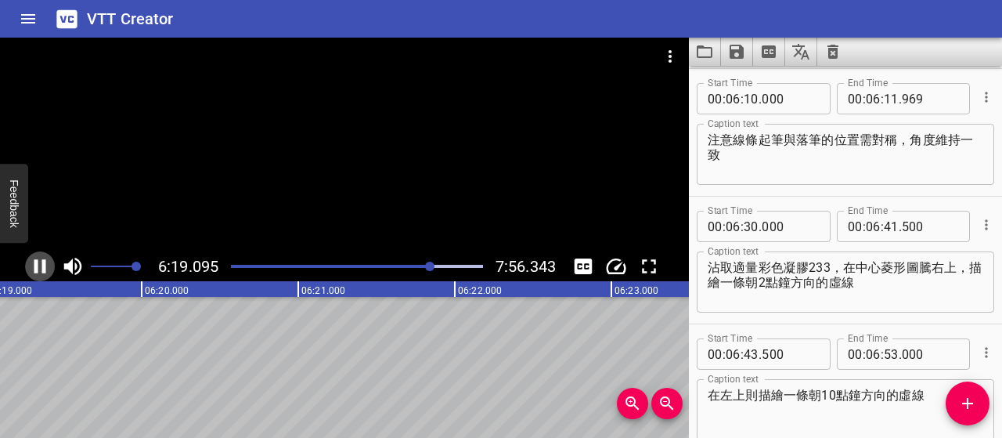
click at [45, 265] on icon "Play/Pause" at bounding box center [40, 266] width 12 height 14
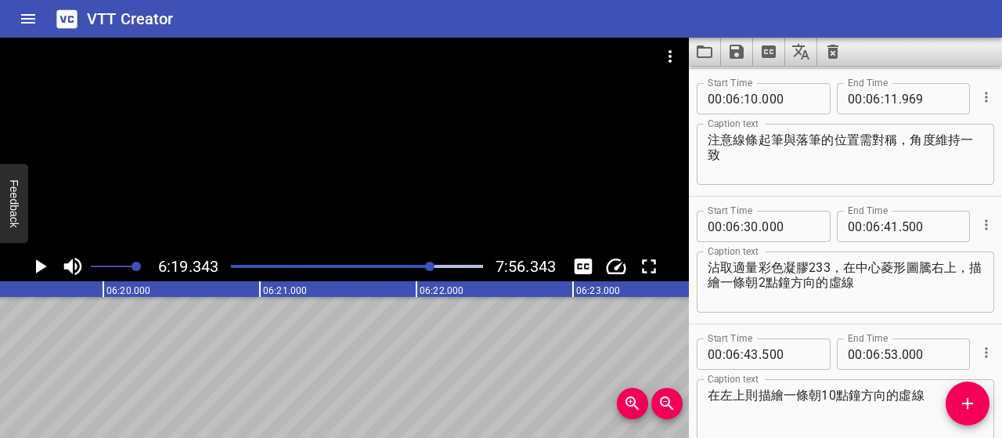
scroll to position [0, 59395]
click at [888, 99] on input "number" at bounding box center [891, 98] width 15 height 31
type input "19"
type input "000"
click at [965, 399] on icon "Add Cue" at bounding box center [967, 403] width 19 height 19
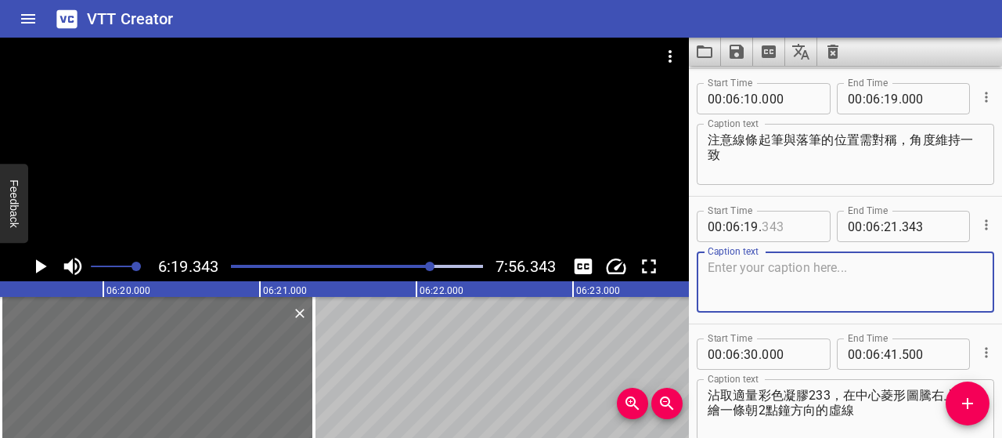
click at [781, 232] on input "number" at bounding box center [790, 226] width 57 height 31
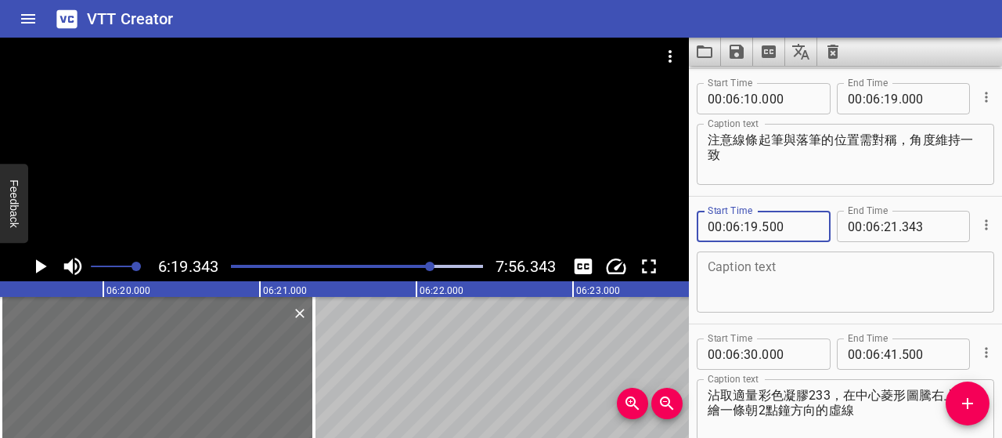
type input "500"
click at [827, 301] on textarea at bounding box center [846, 282] width 276 height 45
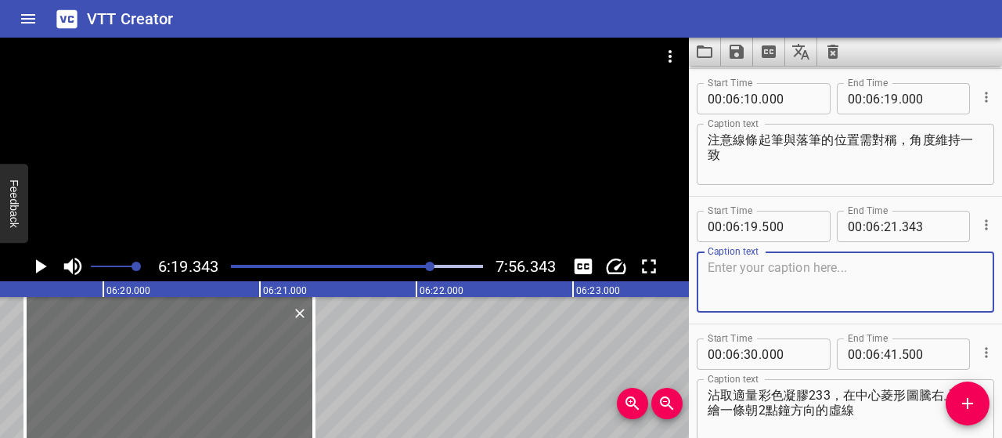
paste textarea "為避免圖案偏移，可先用眼睛對好中心點再下筆"
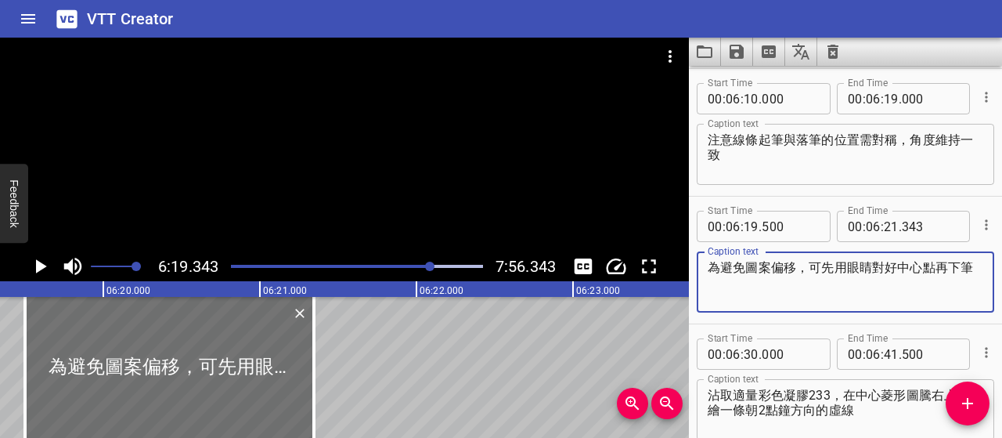
type textarea "為避免圖案偏移，可先用眼睛對好中心點再下筆"
click at [884, 223] on input "number" at bounding box center [891, 226] width 15 height 31
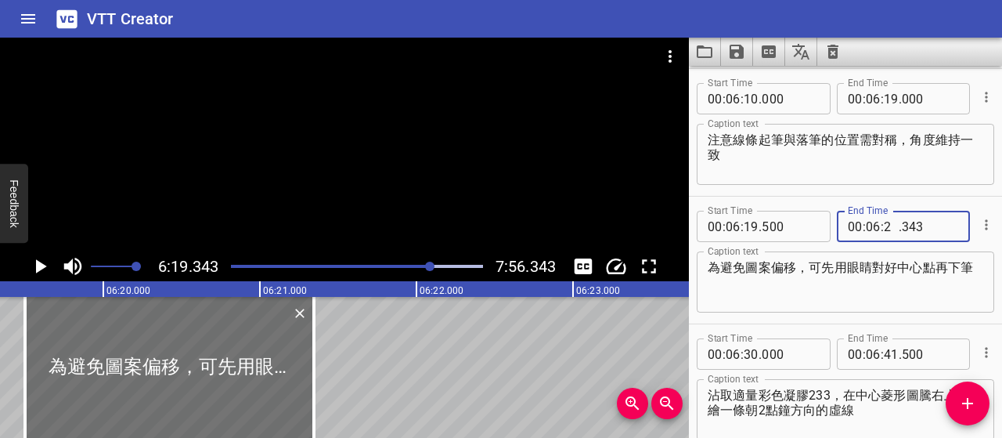
type input "28"
type input "000"
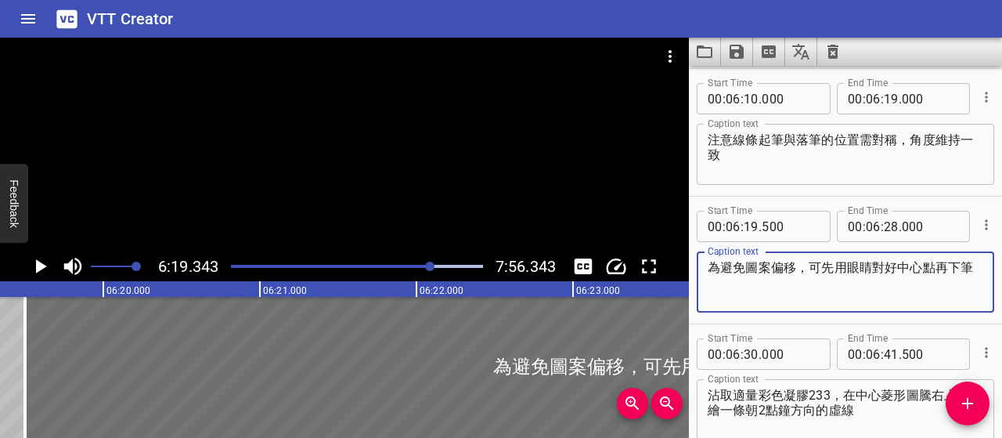
click at [874, 294] on textarea "為避免圖案偏移，可先用眼睛對好中心點再下筆" at bounding box center [846, 282] width 276 height 45
click at [42, 265] on icon "Play/Pause" at bounding box center [41, 266] width 11 height 14
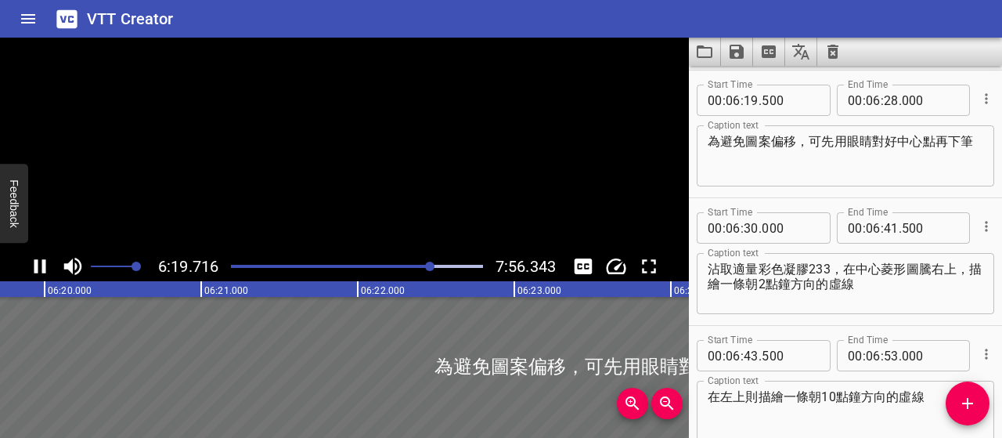
scroll to position [3701, 0]
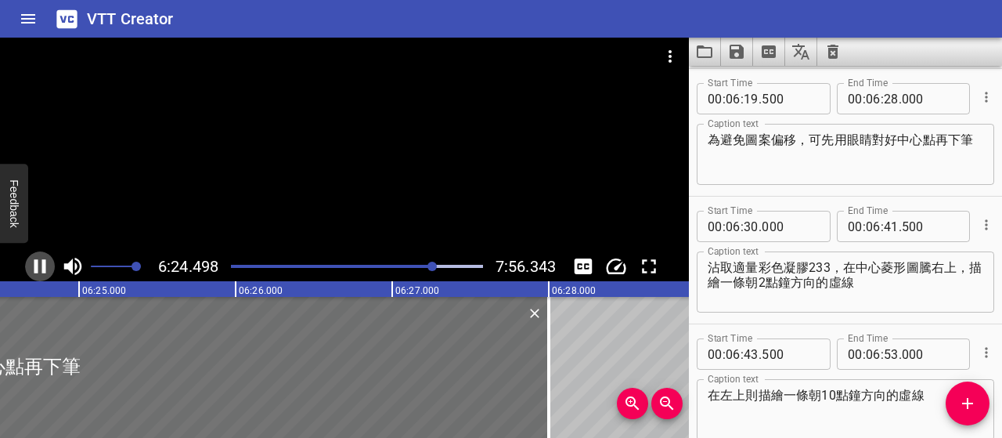
click at [41, 265] on icon "Play/Pause" at bounding box center [39, 265] width 23 height 23
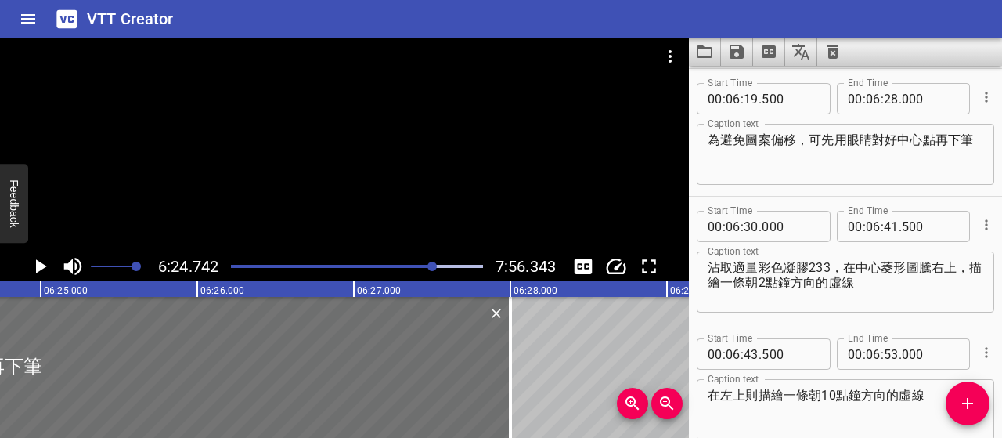
scroll to position [0, 60241]
click at [889, 103] on input "number" at bounding box center [891, 98] width 15 height 31
type input "24"
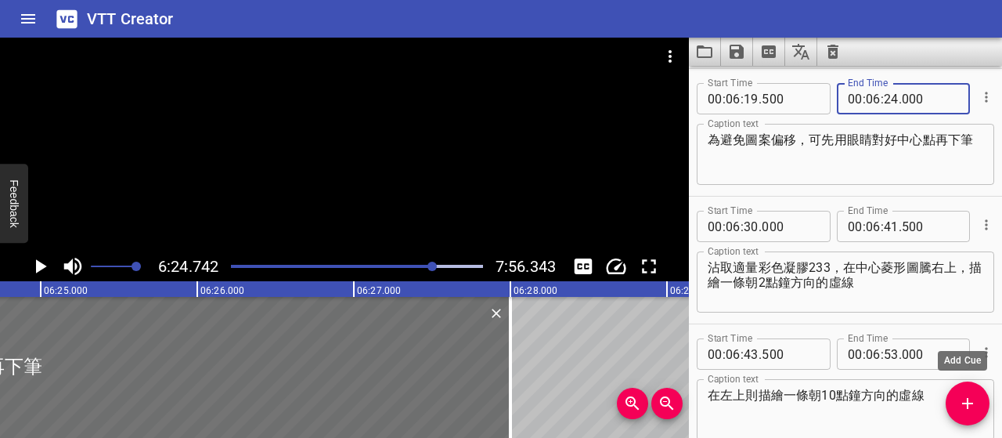
type input "000"
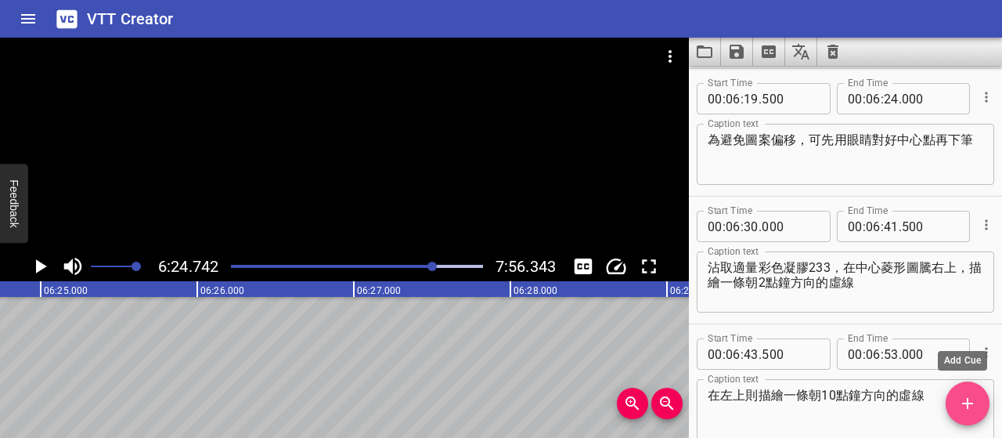
click at [957, 395] on span "Add Cue" at bounding box center [968, 403] width 44 height 19
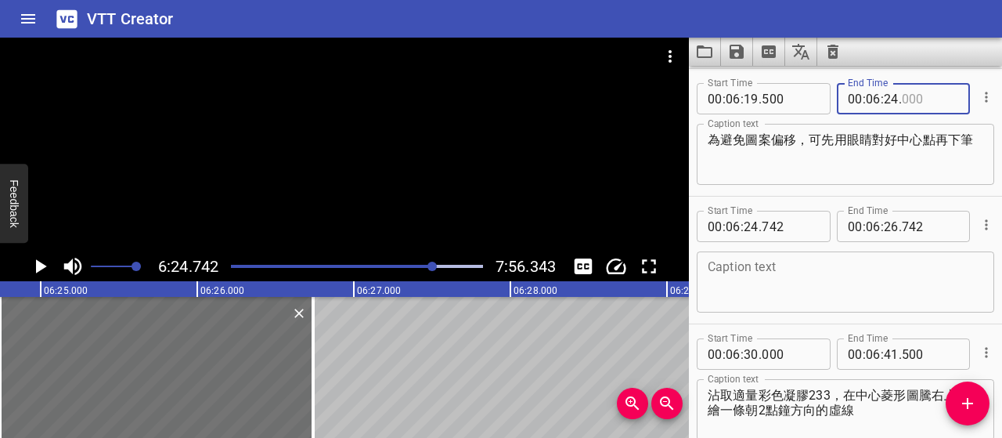
click at [912, 99] on input "number" at bounding box center [930, 98] width 57 height 31
type input "500"
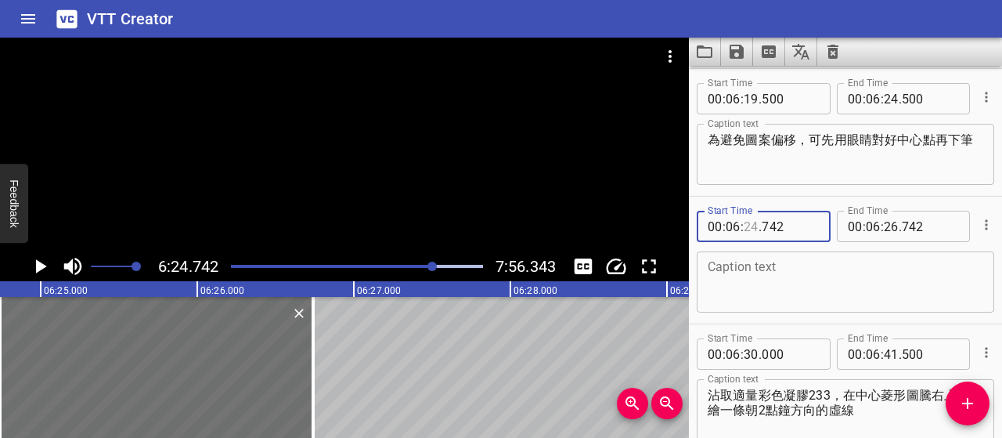
click at [754, 226] on input "number" at bounding box center [751, 226] width 15 height 31
type input "25"
type input "000"
click at [885, 228] on input "number" at bounding box center [891, 226] width 15 height 31
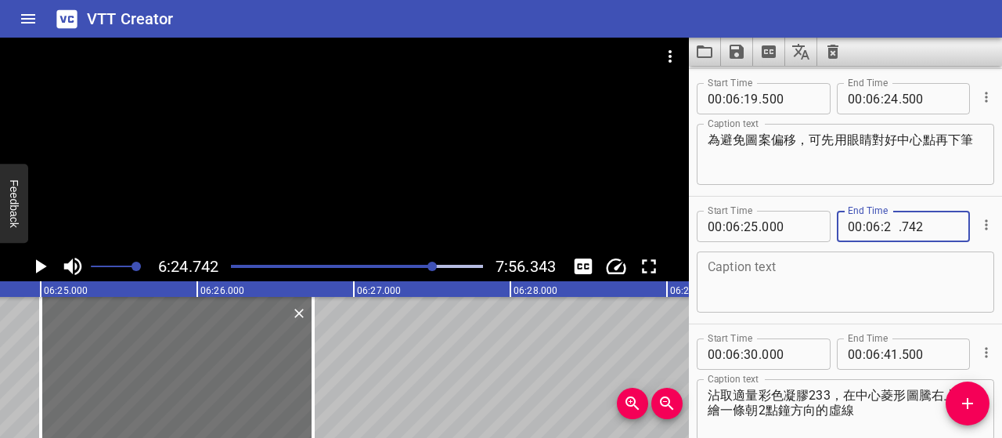
type input "28"
type input "000"
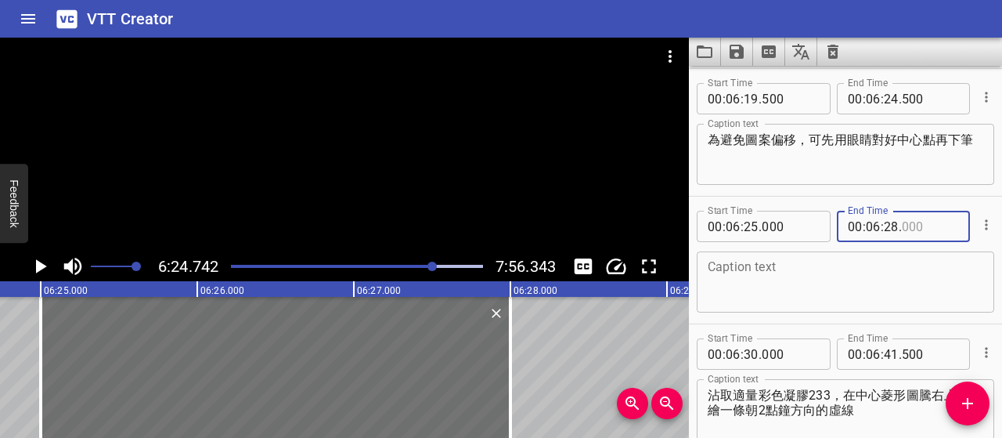
type input "000"
click at [885, 93] on input "number" at bounding box center [891, 98] width 15 height 31
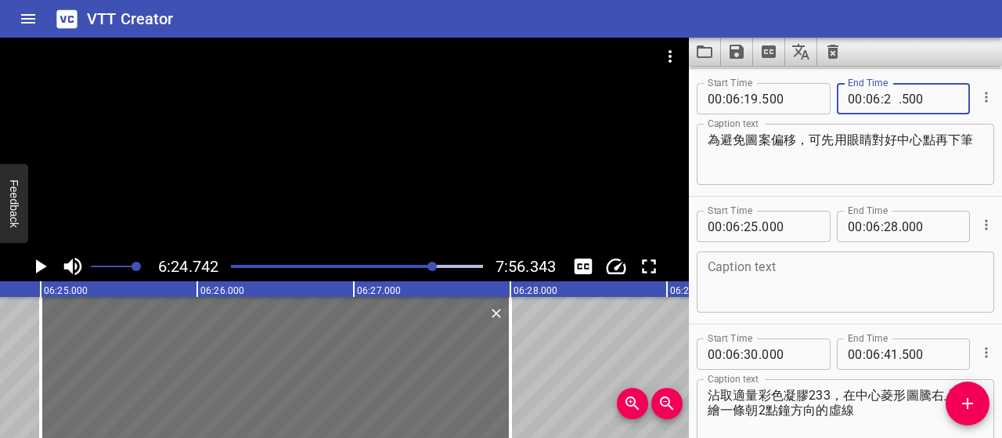
type input "28"
type input "000"
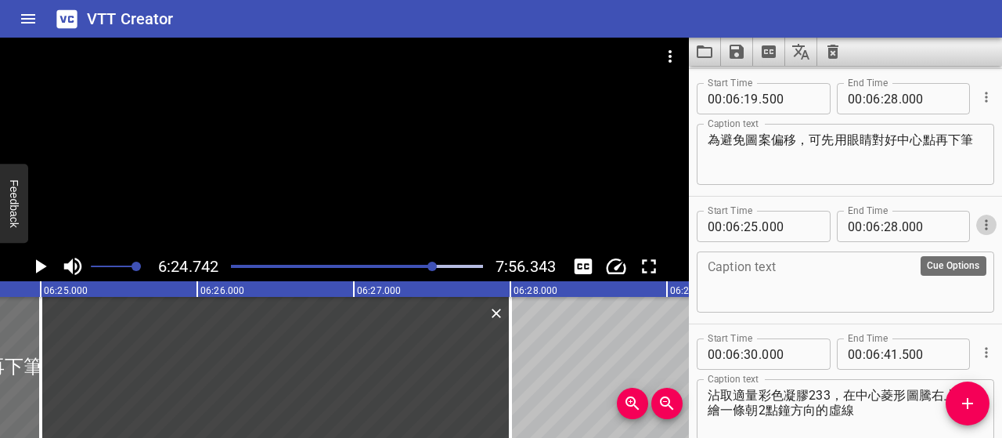
click at [979, 222] on icon "Cue Options" at bounding box center [987, 225] width 16 height 16
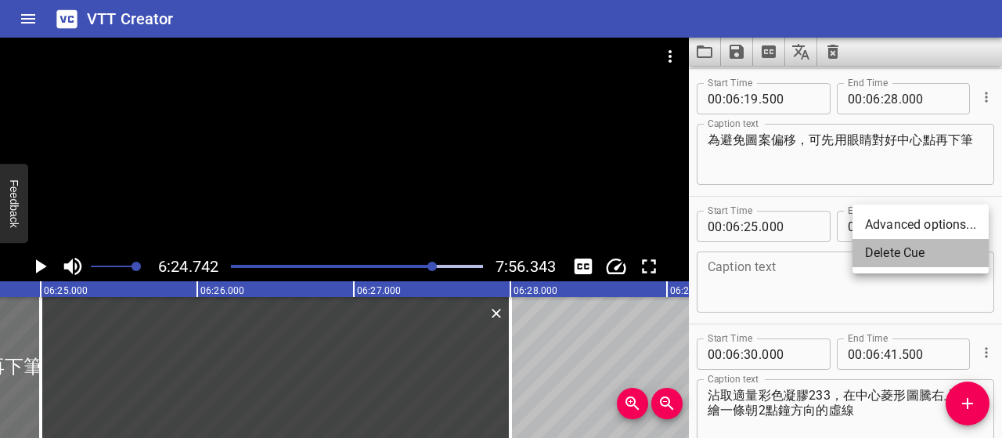
click at [944, 253] on li "Delete Cue" at bounding box center [921, 253] width 136 height 28
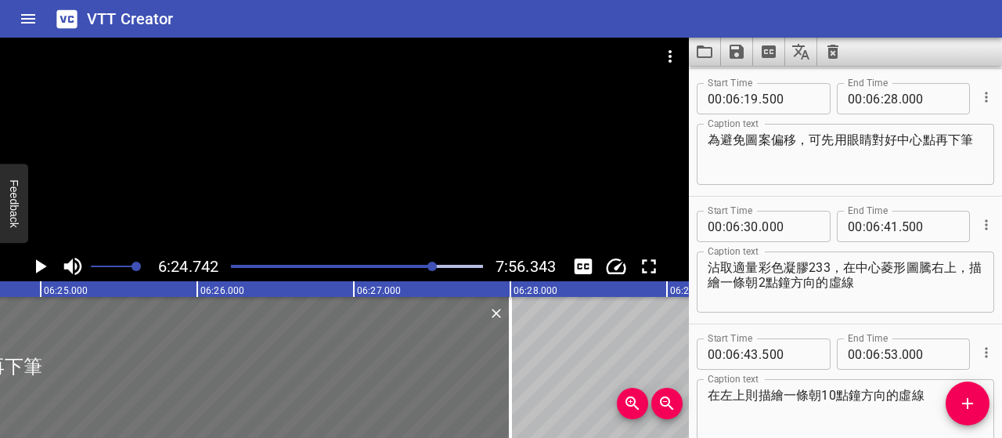
click at [42, 270] on icon "Play/Pause" at bounding box center [39, 265] width 23 height 23
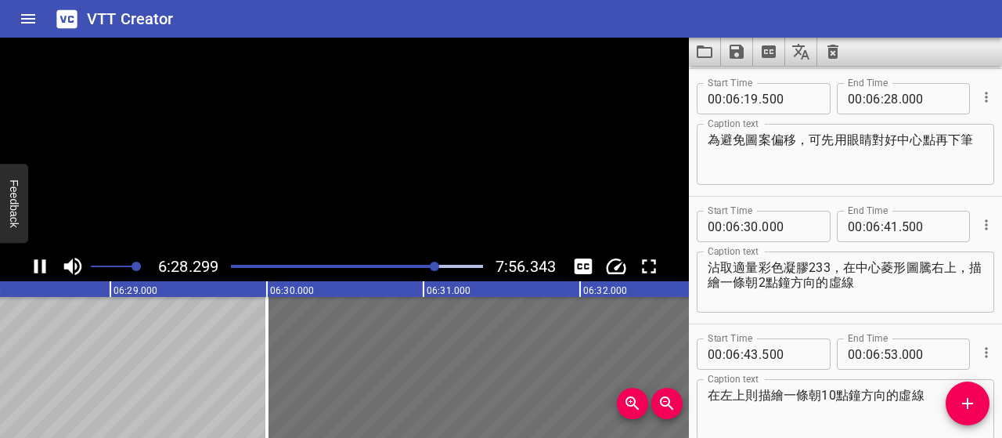
click at [42, 270] on icon "Play/Pause" at bounding box center [40, 266] width 12 height 14
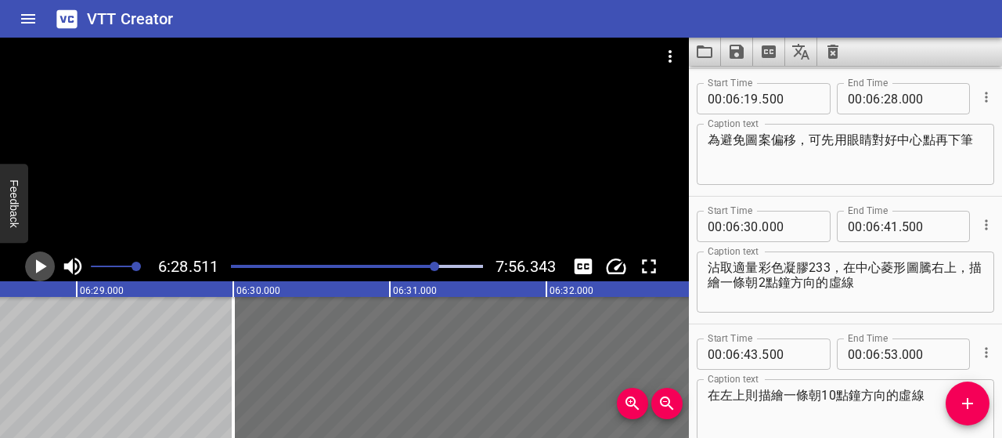
click at [42, 265] on icon "Play/Pause" at bounding box center [41, 266] width 11 height 14
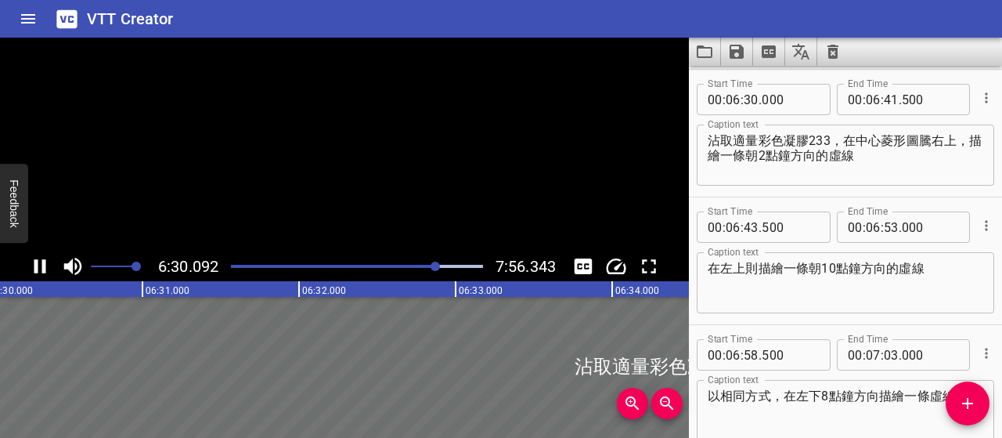
scroll to position [3828, 0]
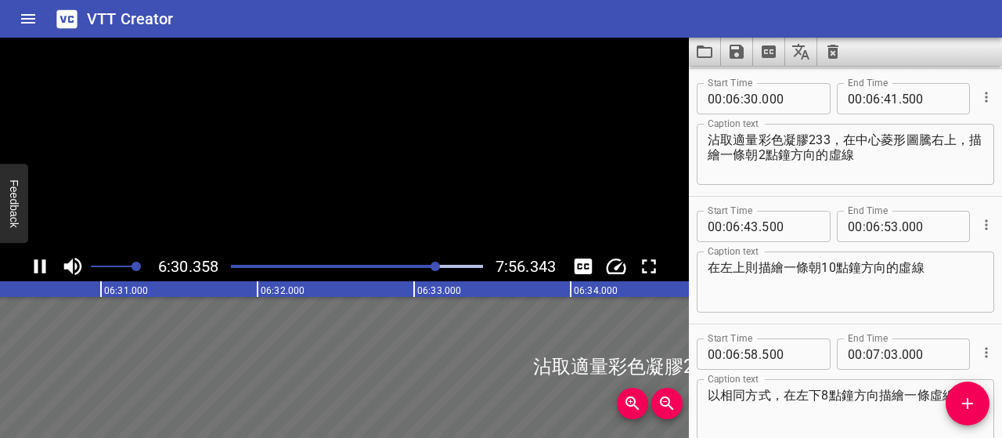
click at [42, 265] on icon "Play/Pause" at bounding box center [40, 266] width 12 height 14
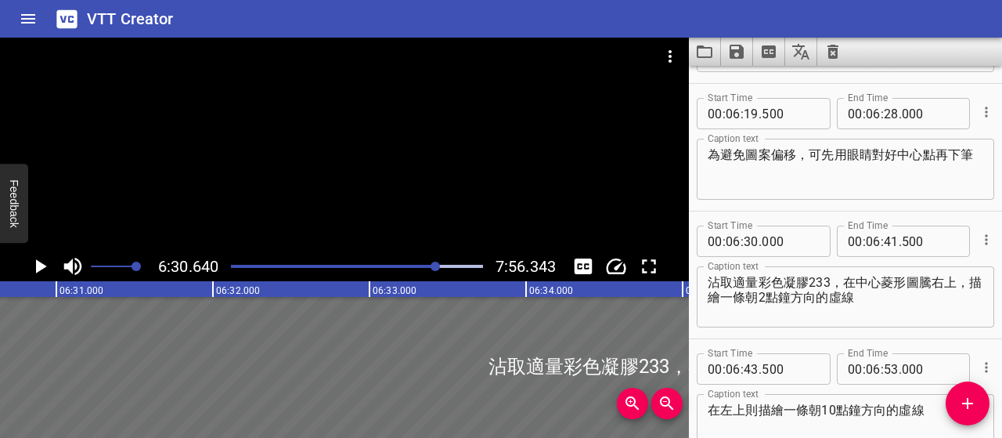
scroll to position [3672, 0]
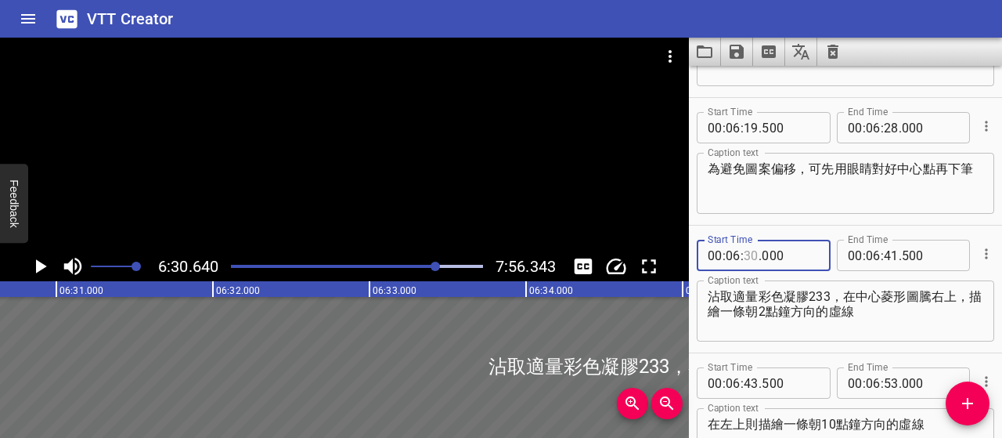
click at [752, 254] on input "number" at bounding box center [751, 255] width 15 height 31
type input "28"
type input "500"
click at [876, 317] on textarea "沾取適量彩色凝膠233，在中心菱形圖騰右上，描繪一條朝2點鐘方向的虛線" at bounding box center [846, 311] width 276 height 45
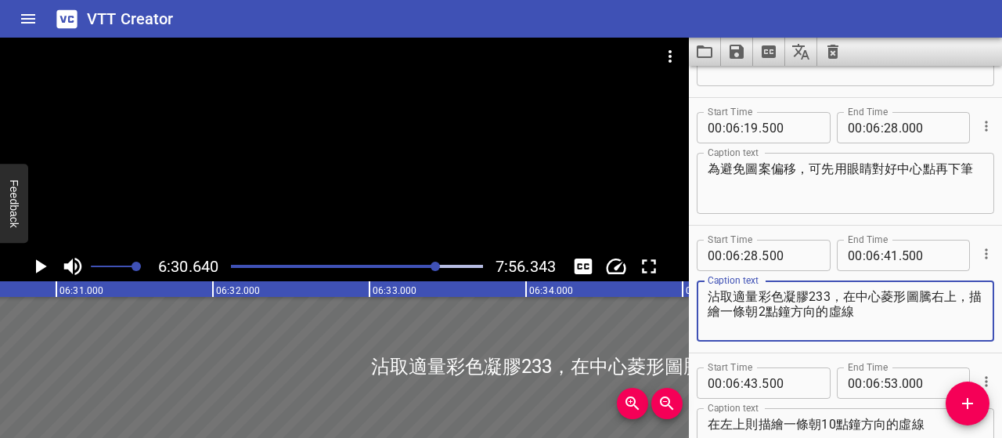
scroll to position [3750, 0]
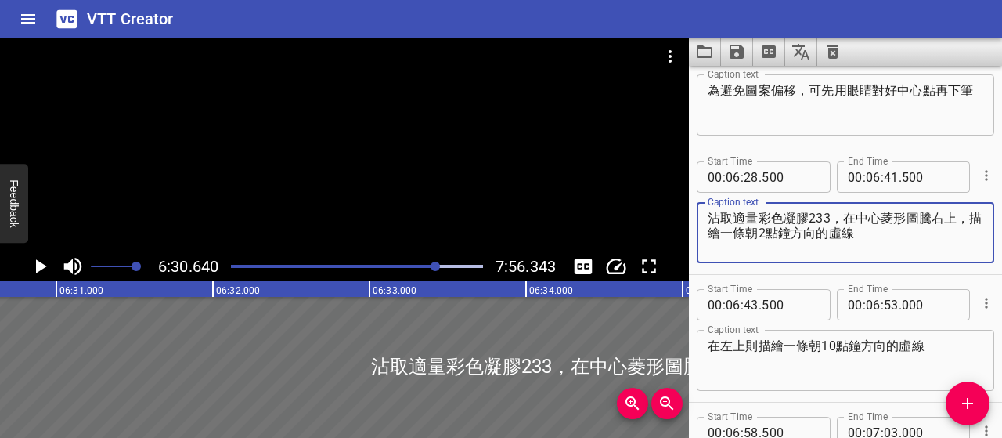
drag, startPoint x: 883, startPoint y: 233, endPoint x: 701, endPoint y: 223, distance: 181.9
click at [701, 223] on div "沾取適量彩色凝膠233，在中心菱形圖騰右上，描繪一條朝2點鐘方向的虛線 Caption text" at bounding box center [845, 232] width 297 height 61
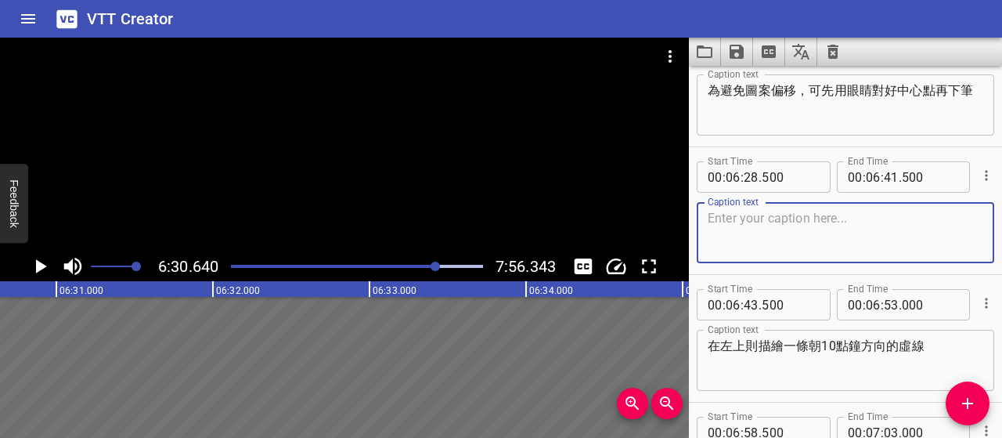
paste textarea "接下來，我們要在這個大菱形的四個角落， 加上朝外放射的虛線，模擬針織毛衣的細節紋理。"
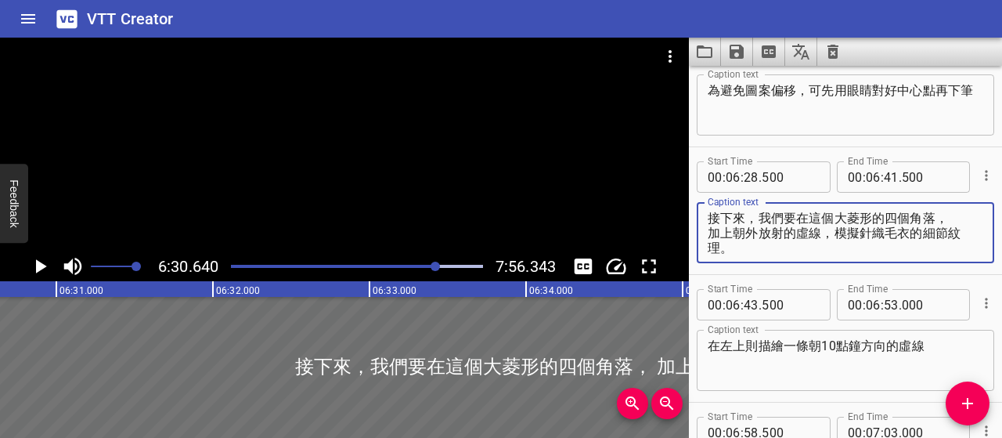
click at [836, 217] on textarea "接下來，我們要在這個大菱形的四個角落， 加上朝外放射的虛線，模擬針織毛衣的細節紋理。" at bounding box center [846, 233] width 276 height 45
click at [711, 233] on textarea "接下來，我們要在大菱形的四個角落， 加上朝外放射的虛線，模擬針織毛衣的細節紋理。" at bounding box center [846, 233] width 276 height 45
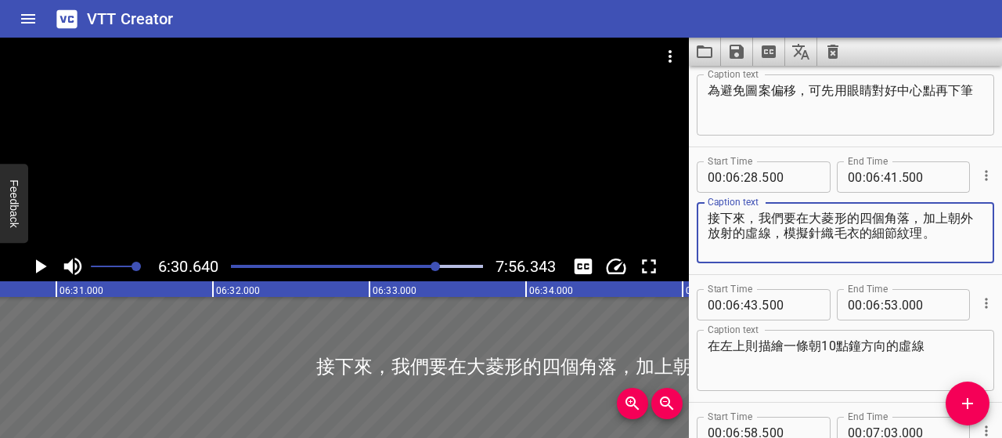
click at [758, 233] on textarea "接下來，我們要在大菱形的四個角落，加上朝外放射的虛線，模擬針織毛衣的細節紋理。" at bounding box center [846, 233] width 276 height 45
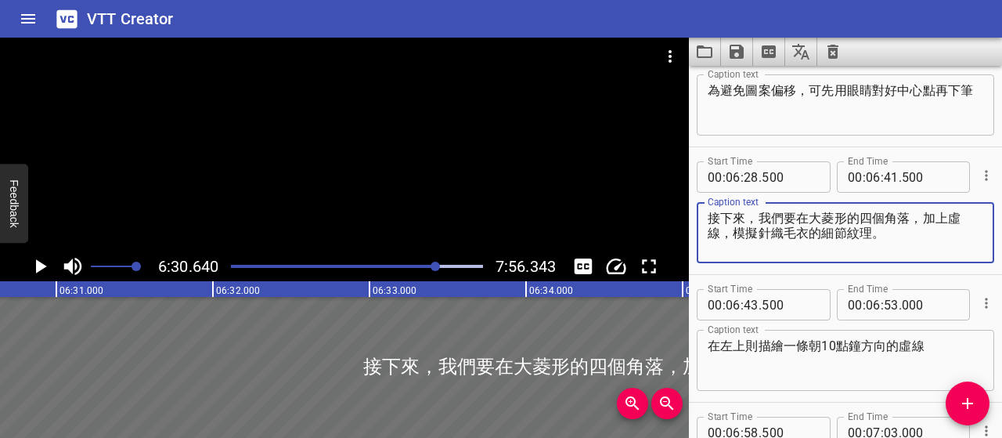
click at [892, 236] on textarea "接下來，我們要在大菱形的四個角落，加上虛線，模擬針織毛衣的細節紋理。" at bounding box center [846, 233] width 276 height 45
type textarea "接下來，我們要在大菱形的四個角落，加上虛線，模擬針織毛衣的細節紋理"
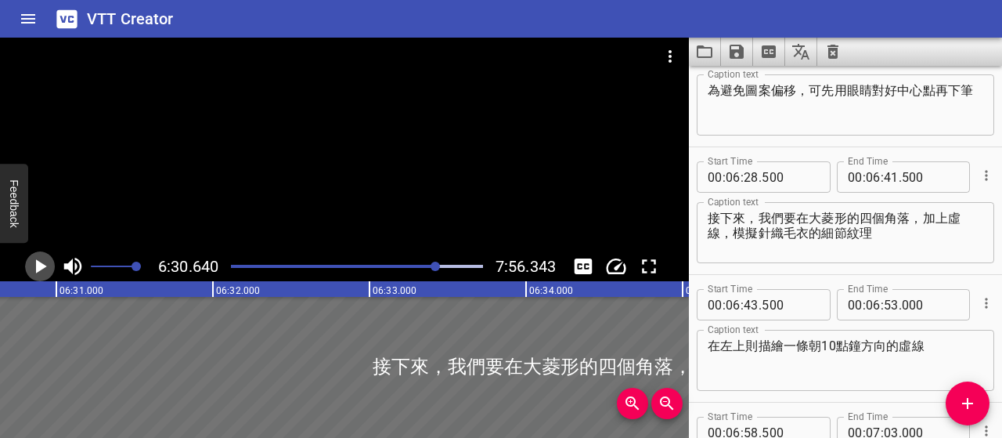
click at [50, 266] on icon "Play/Pause" at bounding box center [39, 265] width 23 height 23
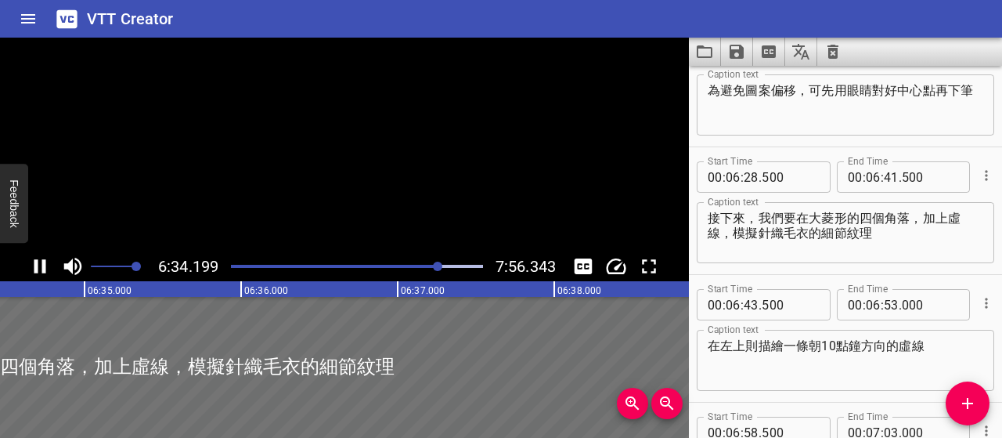
click at [50, 266] on icon "Play/Pause" at bounding box center [39, 265] width 23 height 23
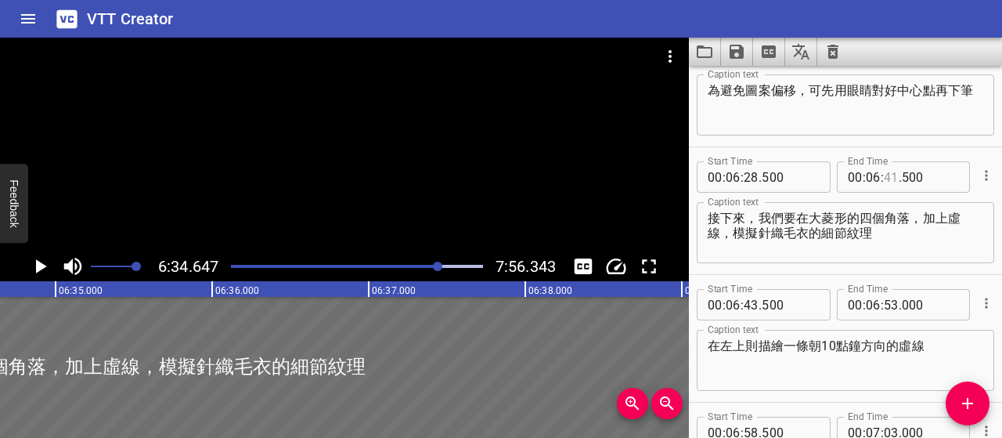
click at [886, 174] on input "number" at bounding box center [891, 176] width 15 height 31
type input "34"
type input "000"
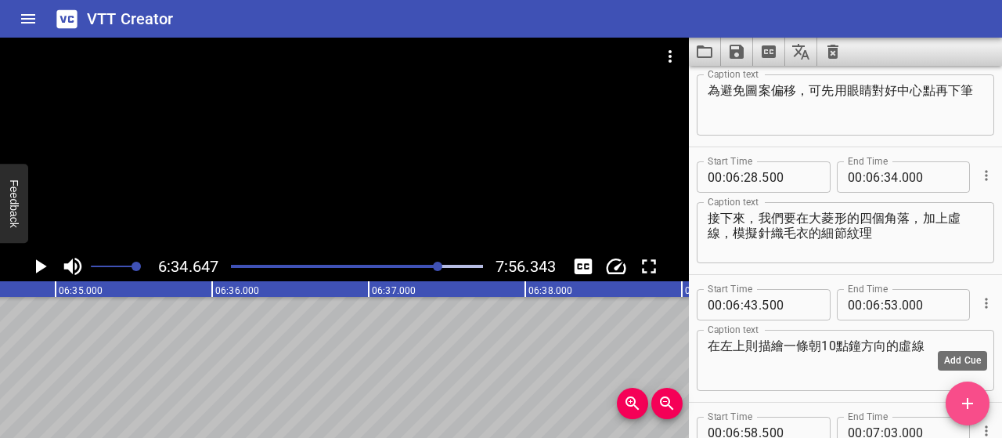
click at [974, 406] on icon "Add Cue" at bounding box center [967, 403] width 19 height 19
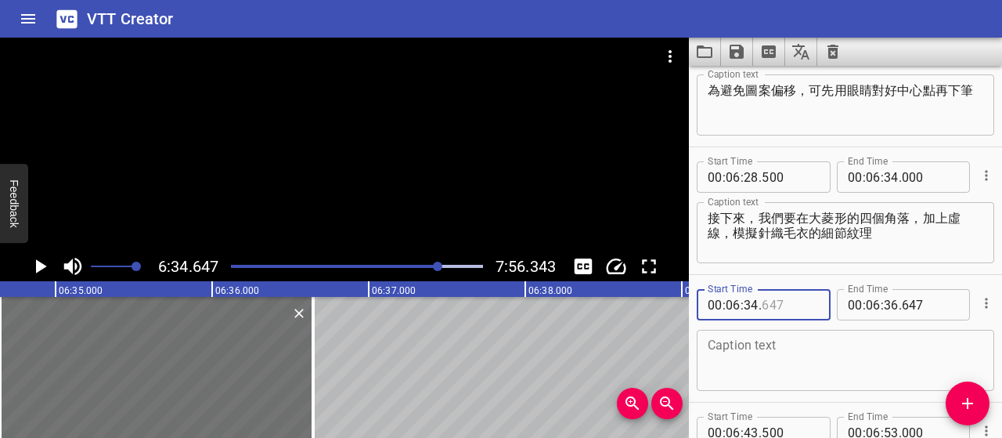
click at [768, 309] on input "number" at bounding box center [790, 304] width 57 height 31
type input "500"
click at [861, 364] on textarea at bounding box center [846, 360] width 276 height 45
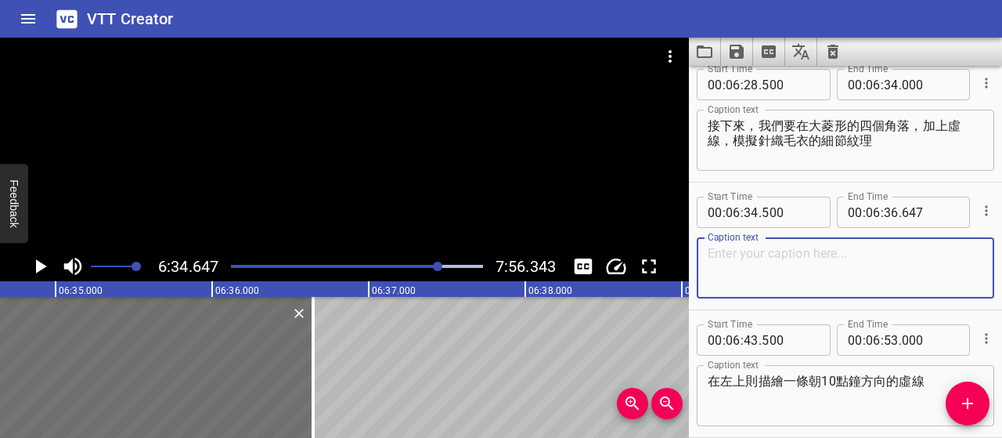
scroll to position [3907, 0]
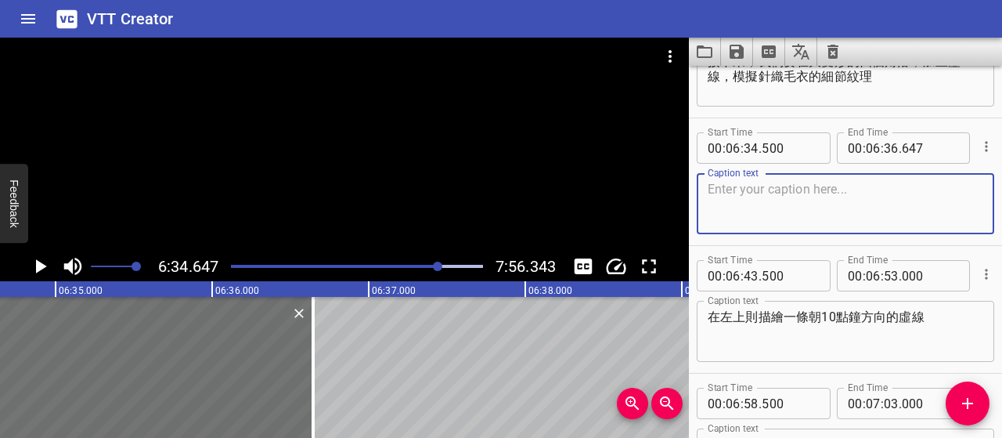
paste textarea "右上角：朝 2 點鐘方向畫虛線 左上角：朝 10 點鐘方向 左下角：朝 8 點鐘方向 右下角：朝 4 點鐘方向"
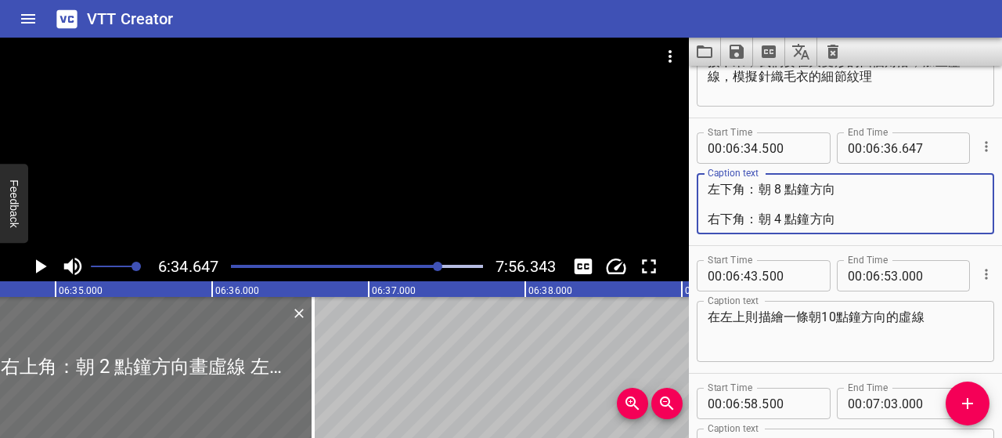
click at [749, 203] on textarea "右上角：朝 2 點鐘方向畫虛線 左上角：朝 10 點鐘方向 左下角：朝 8 點鐘方向 右下角：朝 4 點鐘方向" at bounding box center [846, 204] width 276 height 45
click at [847, 189] on textarea "右上角：朝 2 點鐘方向畫虛線 左上角：朝 10 點鐘方向 左下角：朝 8 點鐘方向 右下角：朝 4 點鐘方向" at bounding box center [846, 204] width 276 height 45
click at [756, 186] on textarea "右上角：朝 2 點鐘方向畫虛線 左上角：朝 10 點鐘方向 左下角：朝 8 點鐘方向 右下角：朝 4 點鐘方向" at bounding box center [846, 204] width 276 height 45
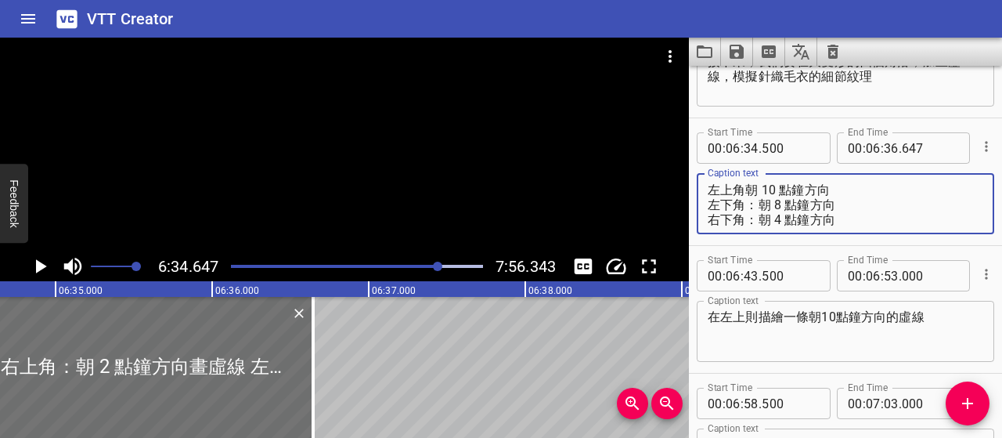
click at [853, 187] on textarea "右上角：朝 2 點鐘方向畫虛線 左上角朝 10 點鐘方向 左下角：朝 8 點鐘方向 右下角：朝 4 點鐘方向" at bounding box center [846, 204] width 276 height 45
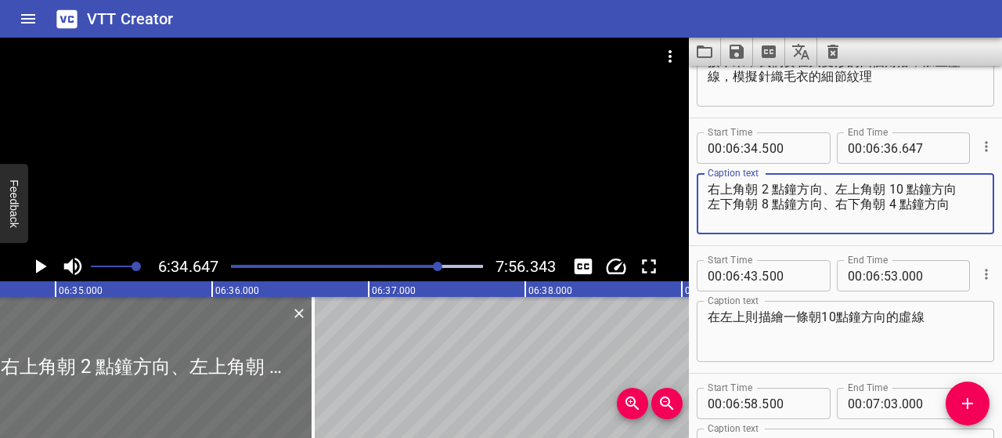
type textarea "右上角朝 2 點鐘方向、左上角朝 10 點鐘方向 左下角朝 8 點鐘方向、右下角朝 4 點鐘方向"
click at [41, 262] on icon "Play/Pause" at bounding box center [39, 265] width 23 height 23
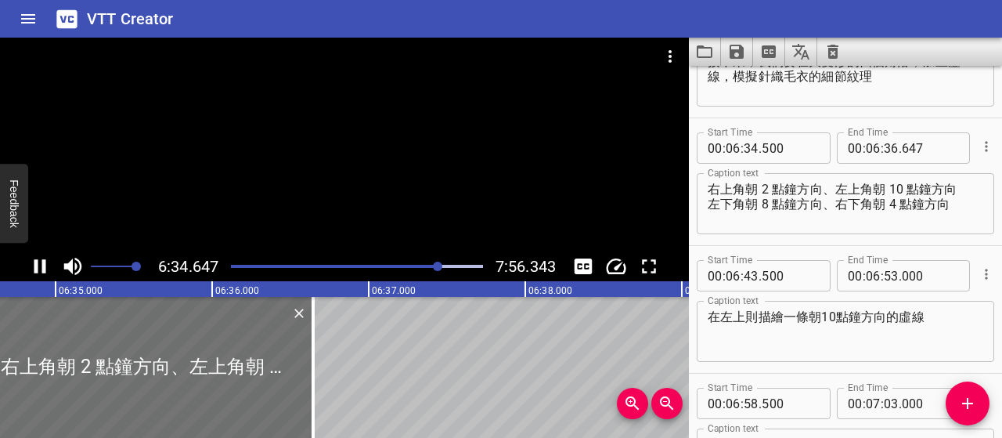
scroll to position [3956, 0]
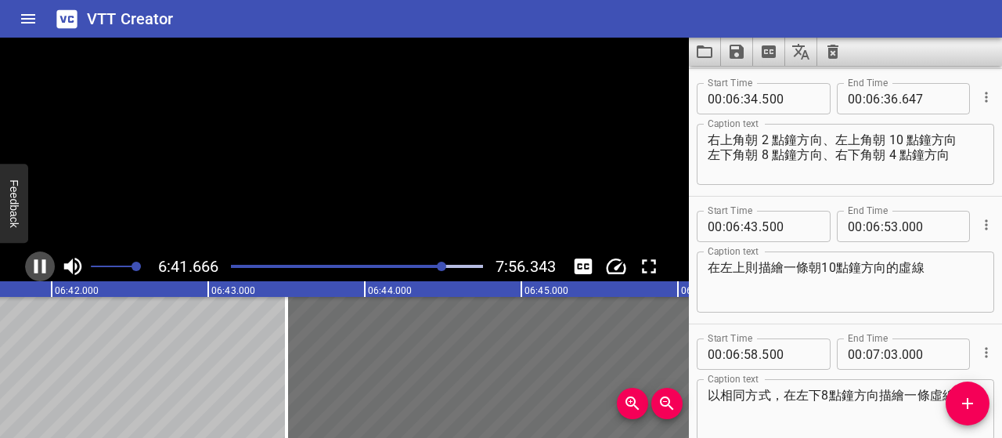
click at [41, 262] on icon "Play/Pause" at bounding box center [39, 265] width 23 height 23
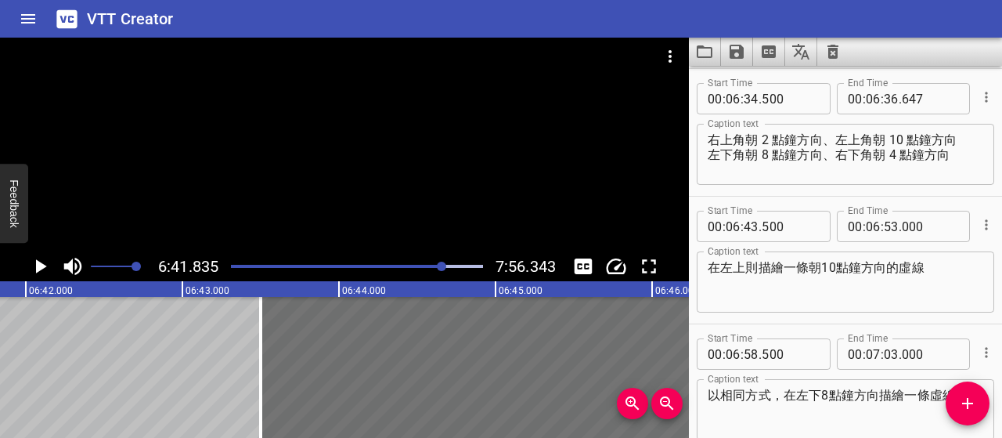
scroll to position [3878, 0]
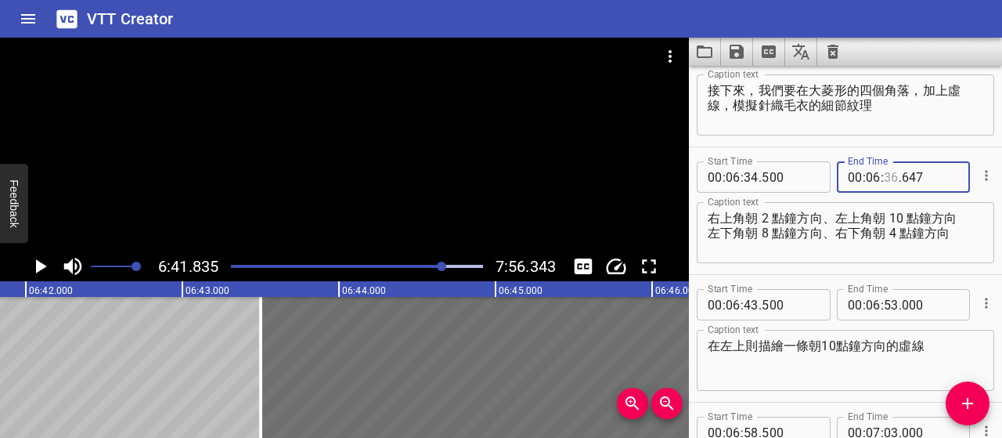
click at [888, 171] on input "number" at bounding box center [891, 176] width 15 height 31
type input "41"
type input "500"
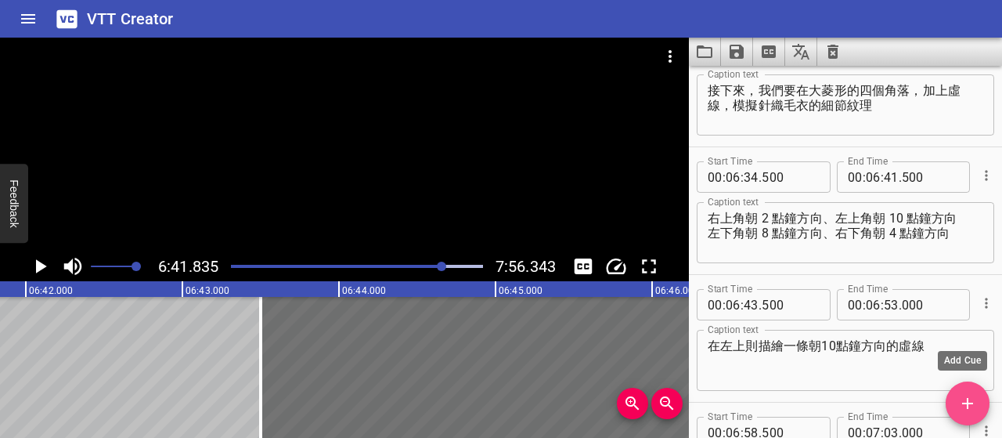
click at [965, 406] on icon "Add Cue" at bounding box center [967, 403] width 19 height 19
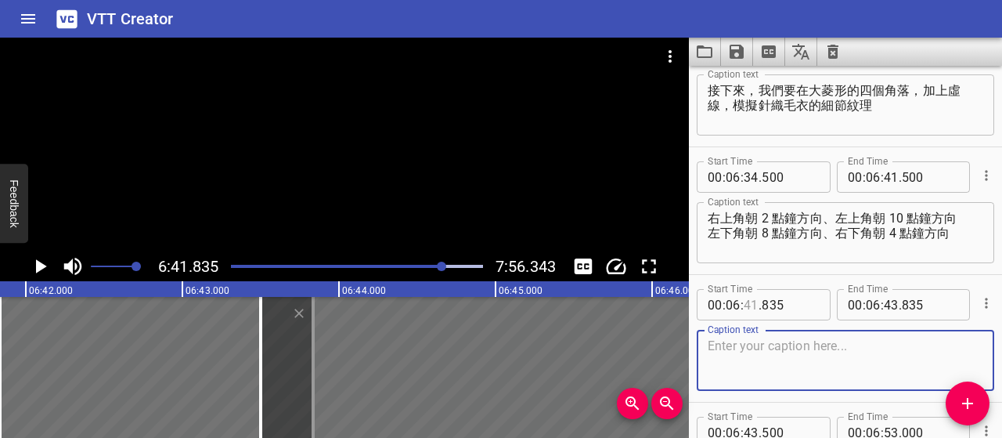
click at [752, 301] on input "number" at bounding box center [751, 304] width 15 height 31
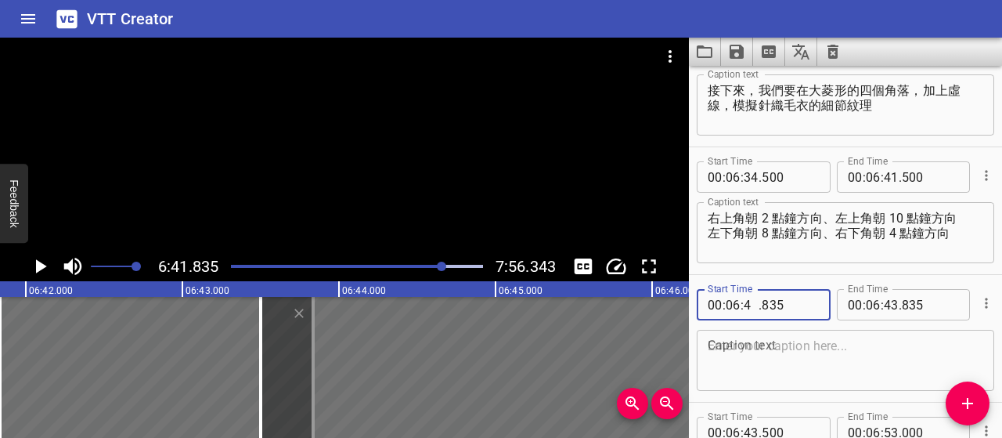
type input "42"
type input "000"
click at [792, 356] on textarea at bounding box center [846, 360] width 276 height 45
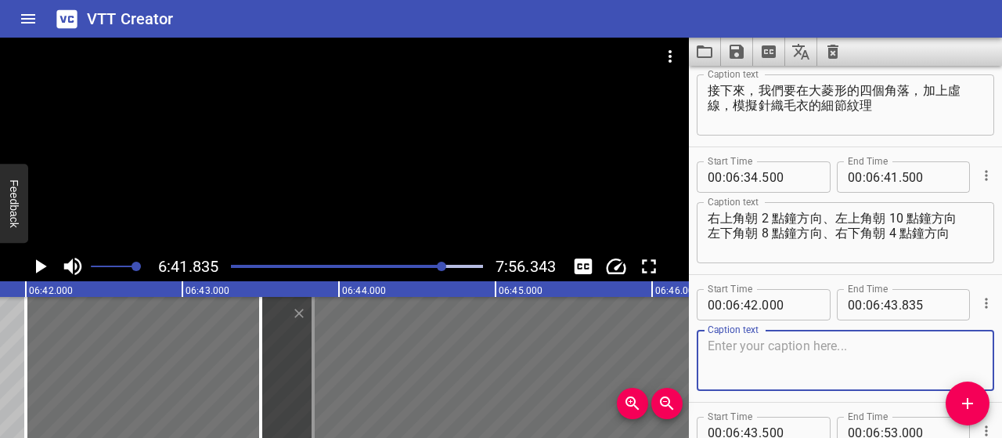
paste textarea "虛線角度不需要精準對齊時鐘，但方向要大致一致"
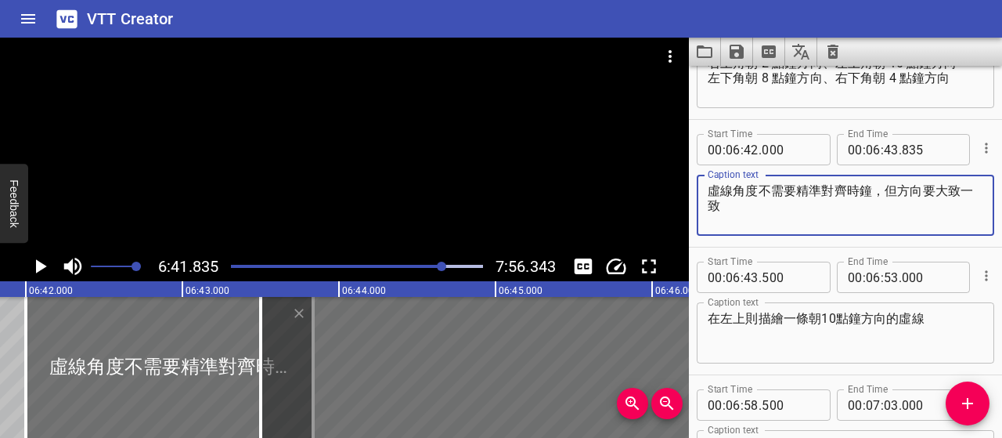
scroll to position [4034, 0]
type textarea "虛線角度不需要精準對齊時鐘，但方向要大致一致"
click at [888, 150] on input "number" at bounding box center [891, 147] width 15 height 31
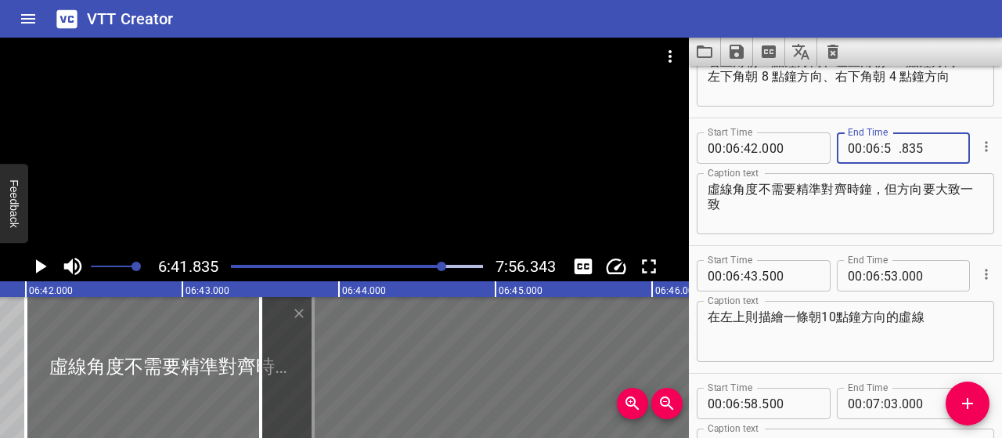
type input "50"
type input "000"
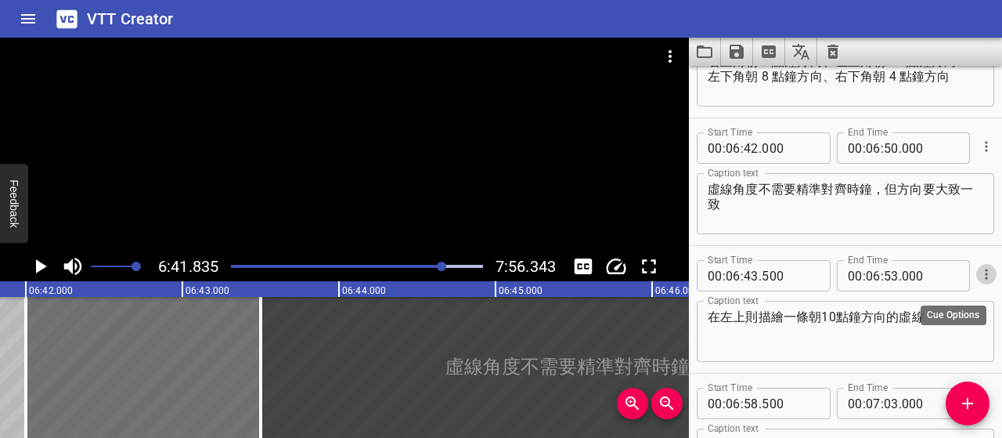
click at [979, 276] on icon "Cue Options" at bounding box center [987, 274] width 16 height 16
click at [944, 300] on li "Delete Cue" at bounding box center [921, 302] width 136 height 28
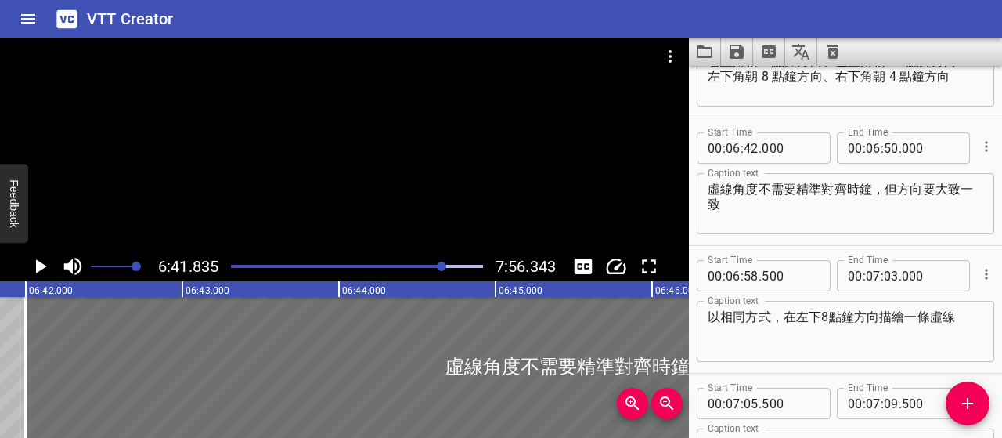
click at [44, 265] on icon "Play/Pause" at bounding box center [41, 266] width 11 height 14
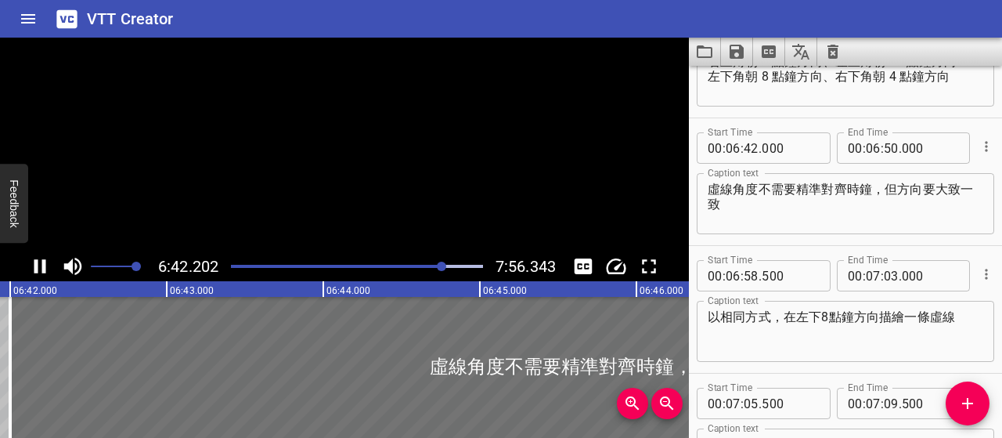
scroll to position [4083, 0]
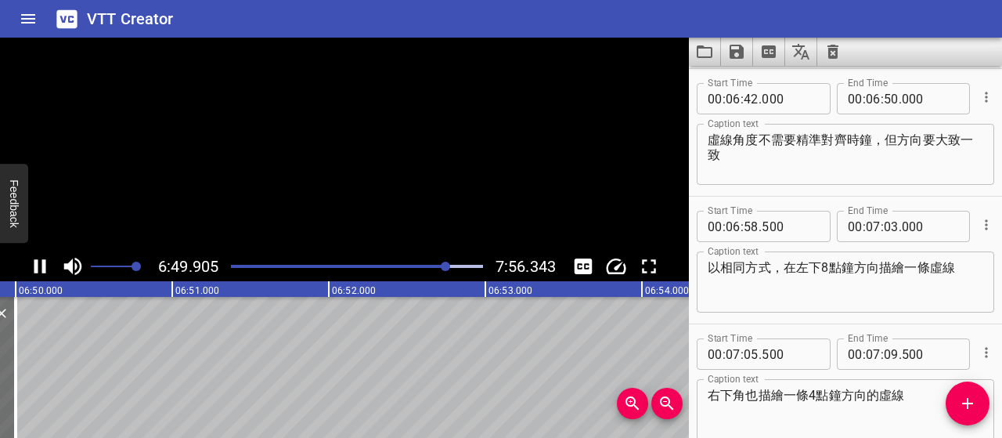
click at [44, 265] on icon "Play/Pause" at bounding box center [40, 266] width 12 height 14
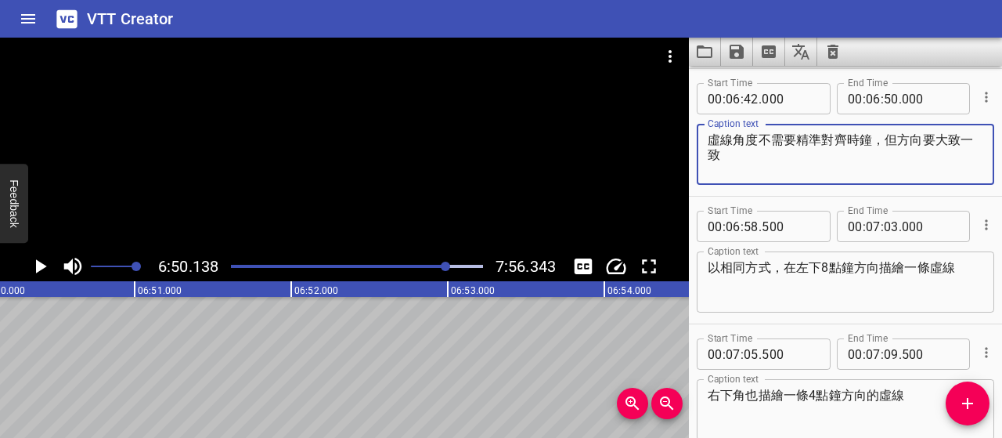
drag, startPoint x: 742, startPoint y: 155, endPoint x: 701, endPoint y: 135, distance: 45.2
click at [701, 135] on div "虛線角度不需要精準對齊時鐘，但方向要大致一致 Caption text" at bounding box center [845, 154] width 297 height 61
paste textarea "用筆尖輕點出間距一致的小段線條"
type textarea "用筆尖輕點出間距一致的小段線條"
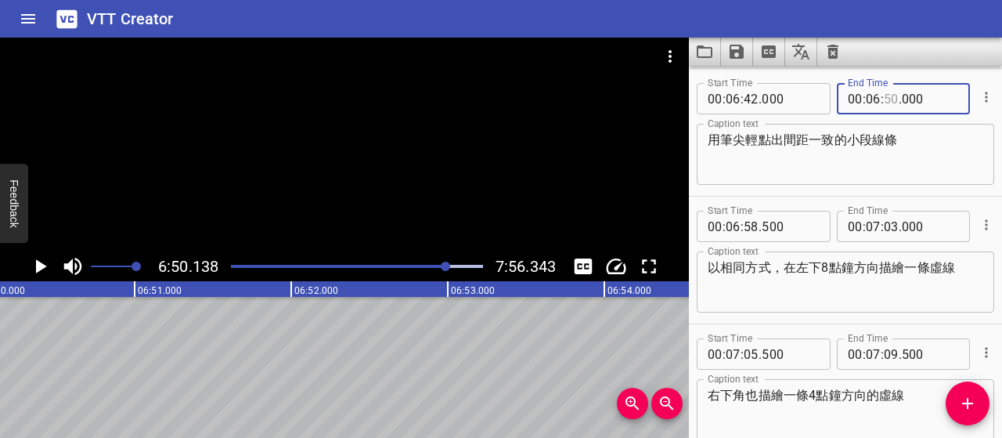
click at [885, 98] on input "number" at bounding box center [891, 98] width 15 height 31
type input "49"
type input "500"
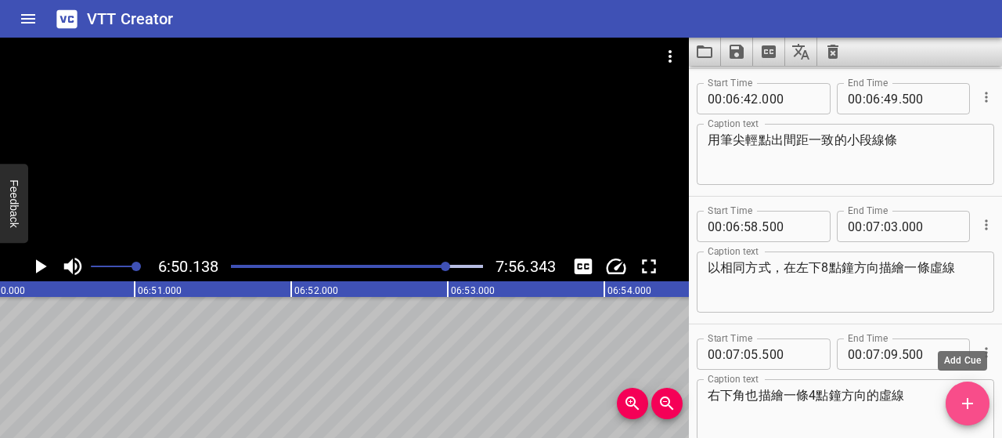
click at [964, 411] on icon "Add Cue" at bounding box center [967, 403] width 19 height 19
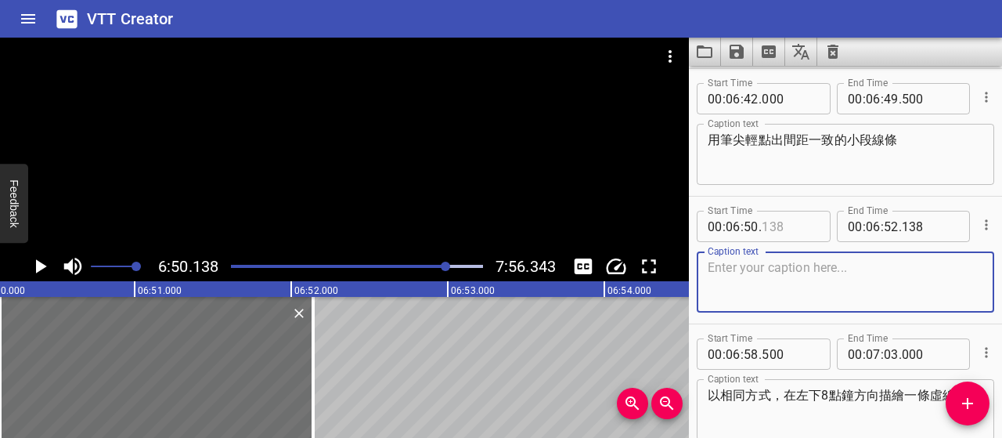
click at [766, 225] on input "number" at bounding box center [790, 226] width 57 height 31
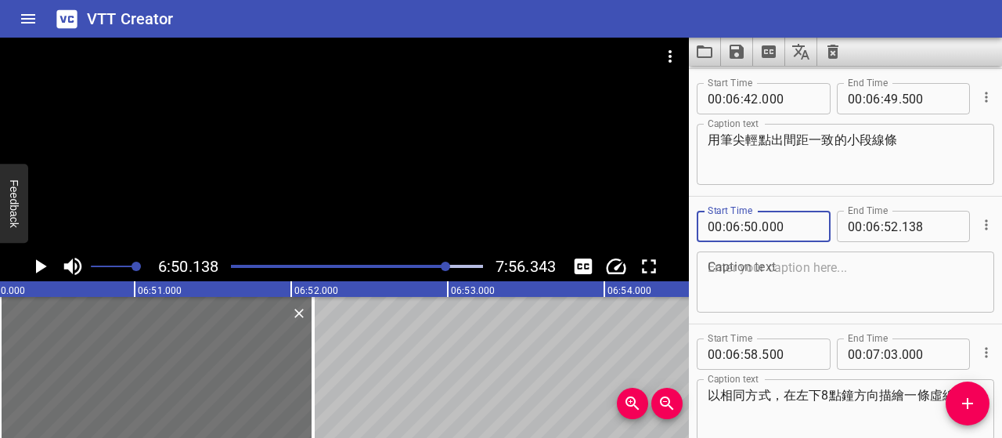
type input "000"
click at [833, 288] on textarea at bounding box center [846, 282] width 276 height 45
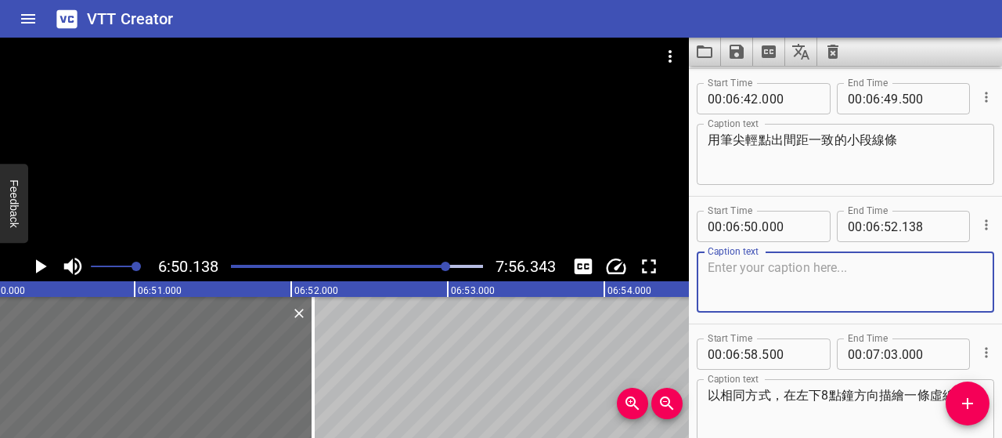
paste textarea "力道輕、膠量少，才不會糊掉或[PERSON_NAME]太長"
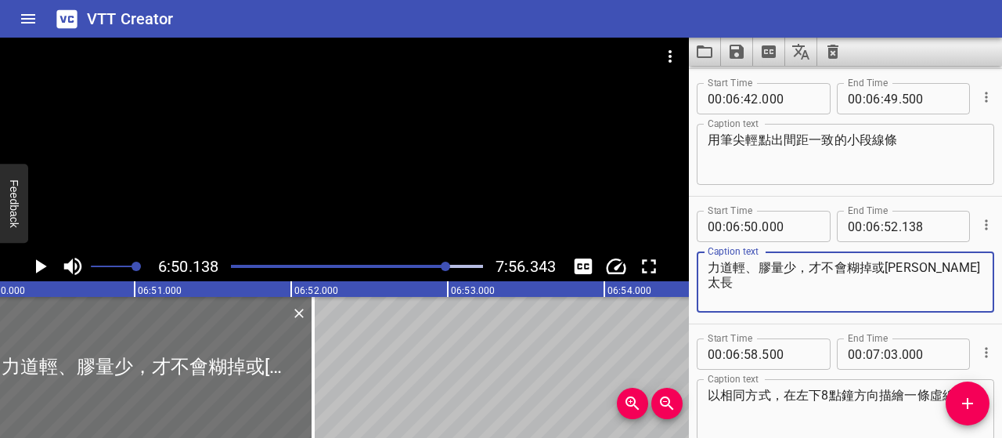
type textarea "力道輕、膠量少，才不會糊掉或[PERSON_NAME]太長"
click at [49, 269] on icon "Play/Pause" at bounding box center [39, 265] width 23 height 23
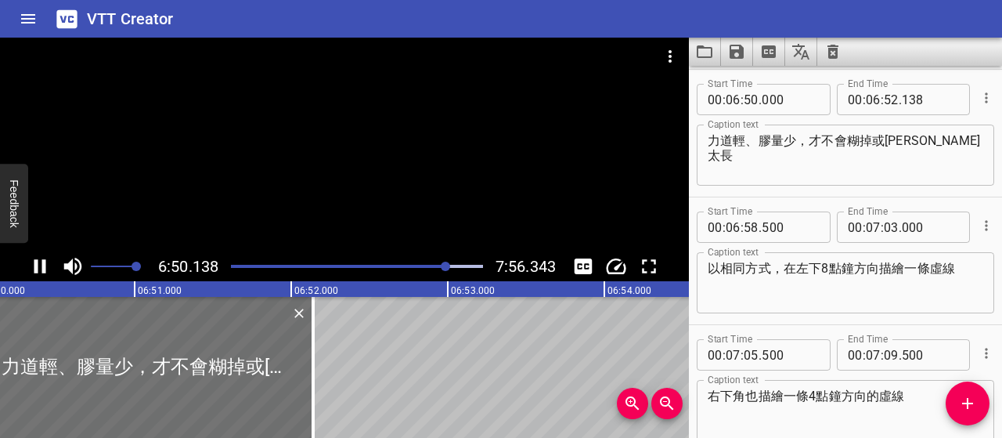
scroll to position [4211, 0]
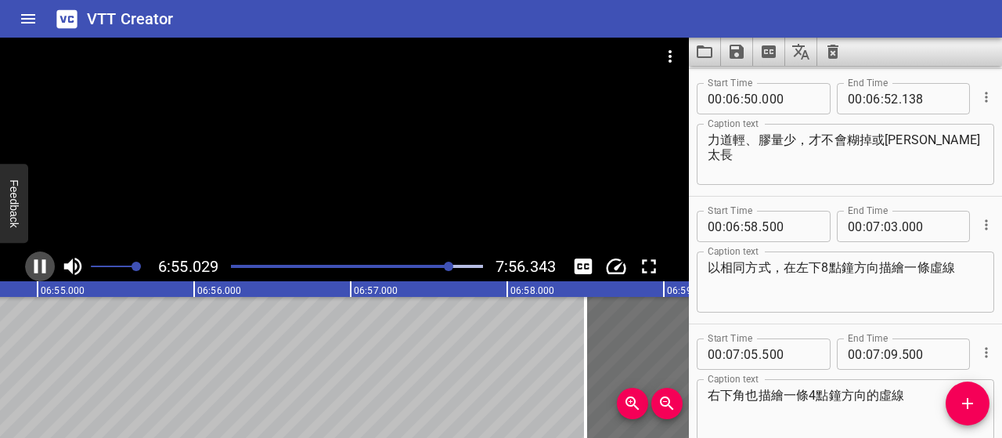
click at [49, 266] on icon "Play/Pause" at bounding box center [39, 265] width 23 height 23
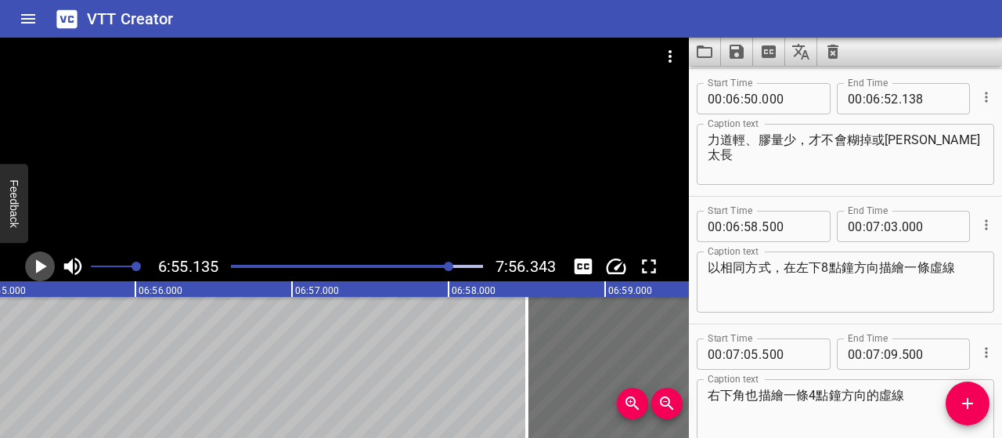
click at [49, 266] on icon "Play/Pause" at bounding box center [39, 265] width 23 height 23
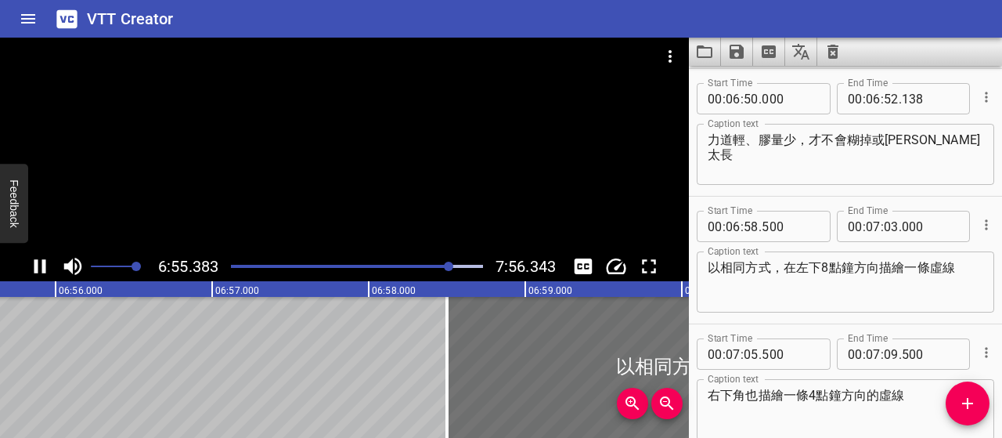
click at [49, 266] on icon "Play/Pause" at bounding box center [39, 265] width 23 height 23
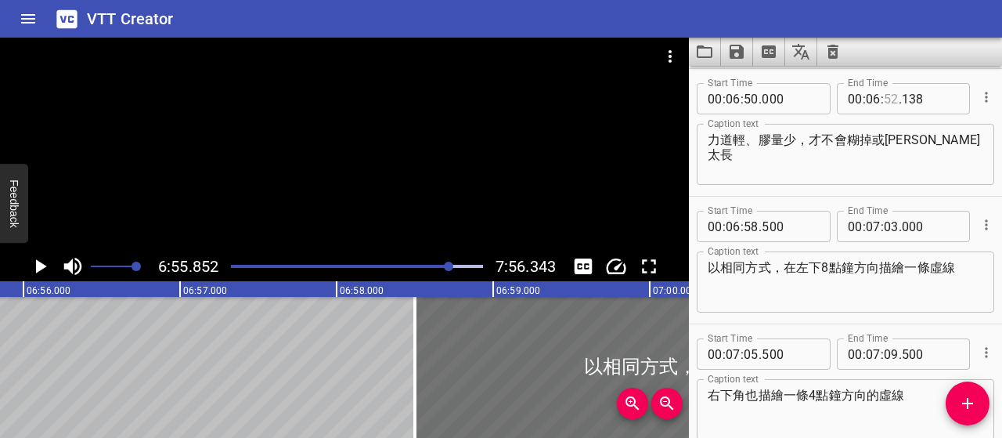
click at [886, 99] on input "number" at bounding box center [891, 98] width 15 height 31
type input "55"
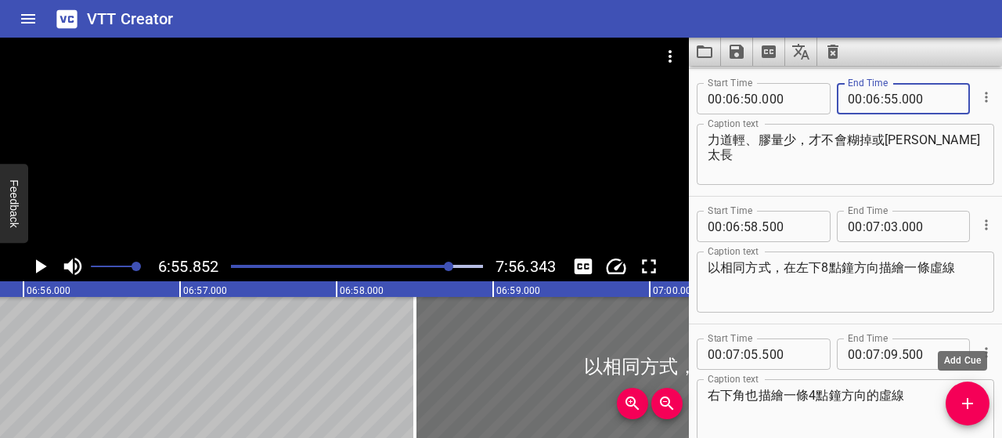
type input "000"
click at [968, 406] on icon "Add Cue" at bounding box center [967, 403] width 11 height 11
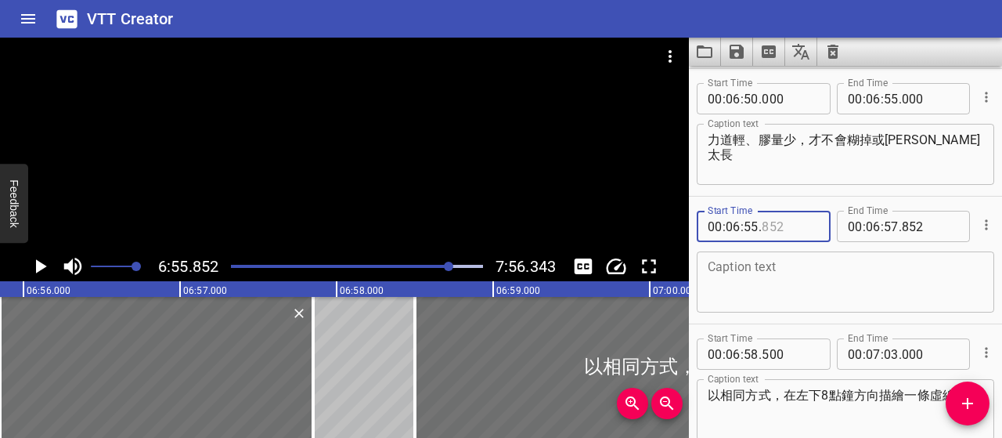
click at [770, 222] on input "number" at bounding box center [790, 226] width 57 height 31
type input "500"
click at [849, 291] on textarea at bounding box center [846, 282] width 276 height 45
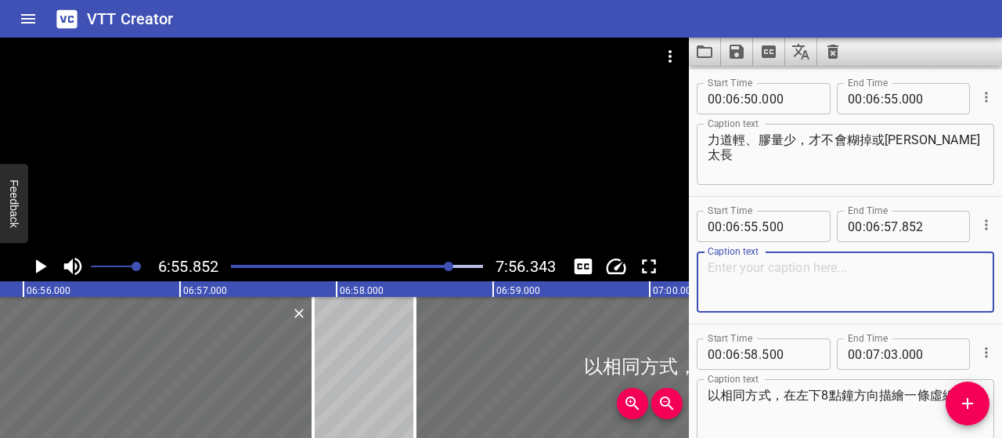
paste textarea "間距盡量平均，會讓整體更有「編織規律」的感覺"
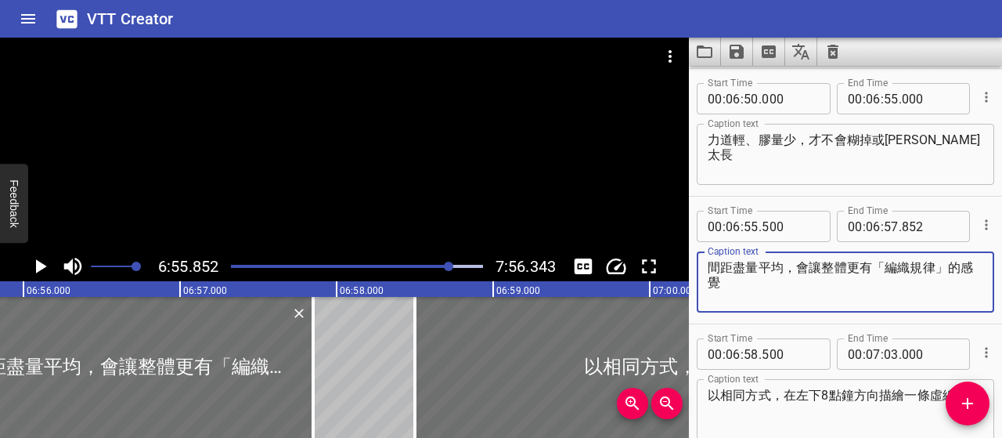
type textarea "間距盡量平均，會讓整體更有「編織規律」的感覺"
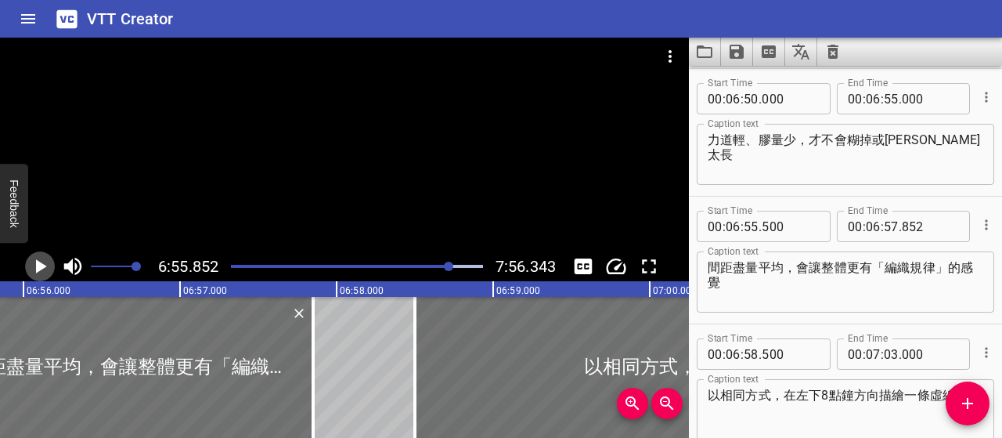
click at [49, 262] on icon "Play/Pause" at bounding box center [39, 265] width 23 height 23
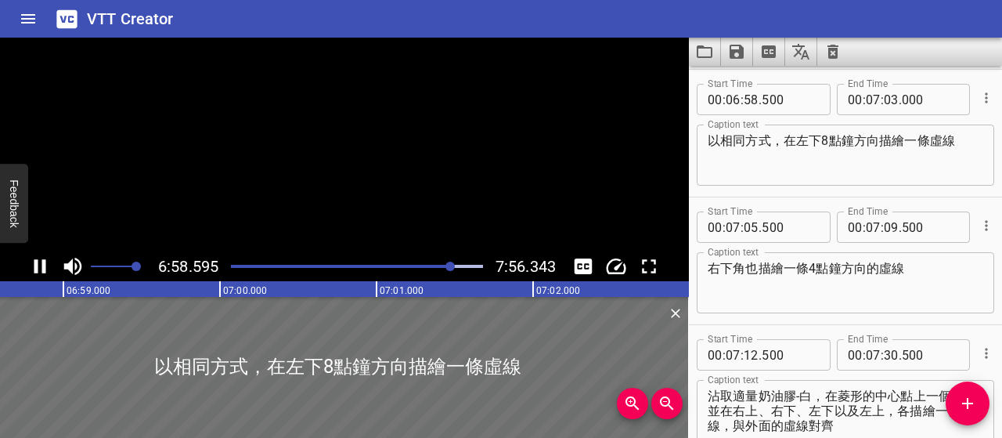
scroll to position [4466, 0]
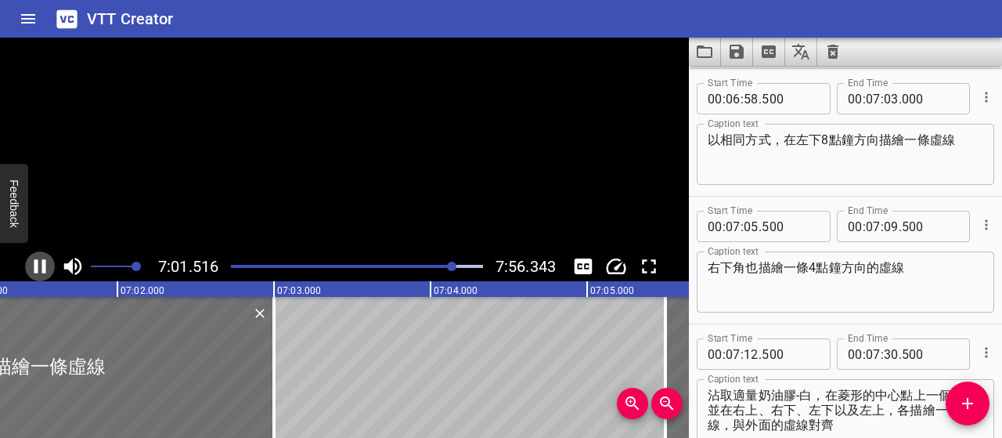
click at [47, 262] on icon "Play/Pause" at bounding box center [39, 265] width 23 height 23
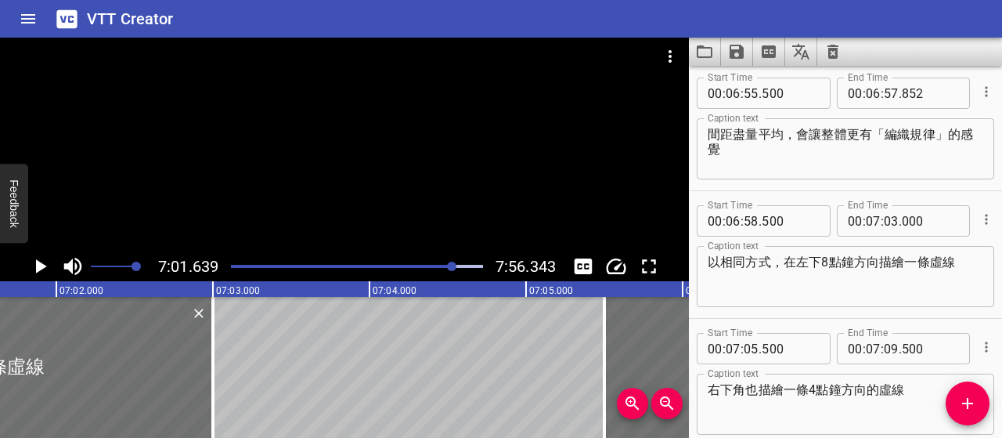
scroll to position [4310, 0]
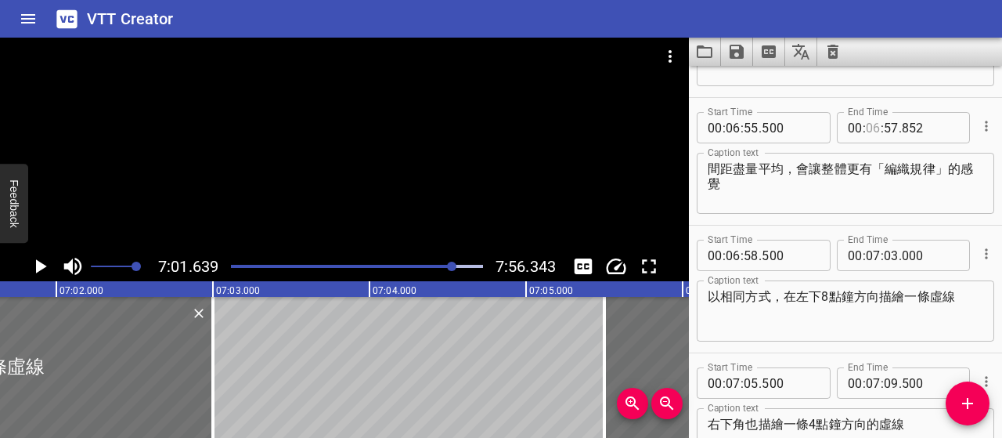
click at [868, 129] on input "number" at bounding box center [873, 127] width 15 height 31
type input "07"
type input "04"
type input "000"
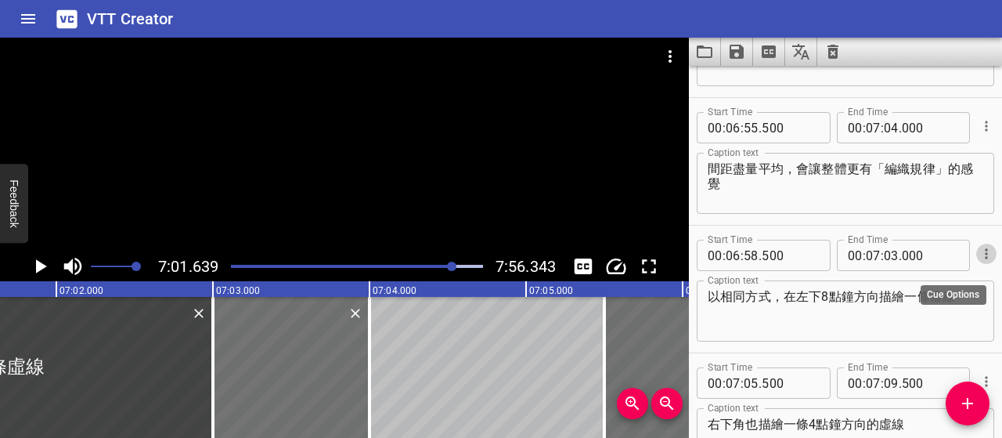
click at [979, 257] on icon "Cue Options" at bounding box center [987, 254] width 16 height 16
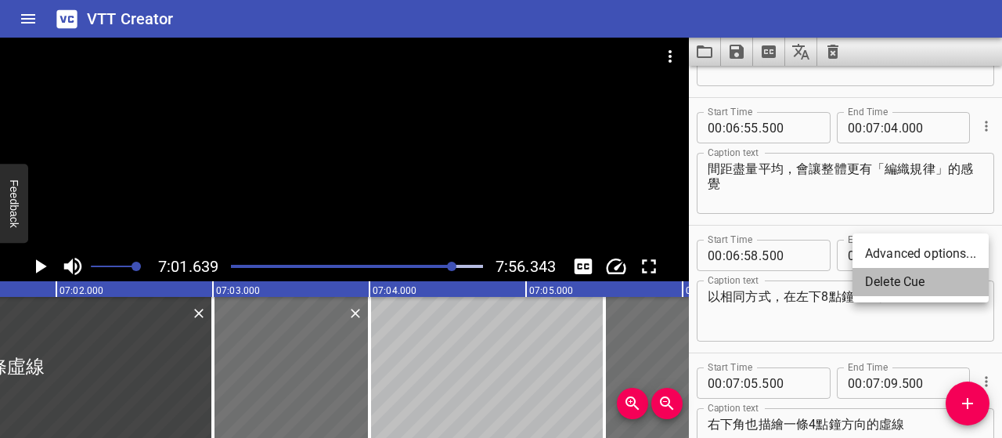
click at [927, 280] on li "Delete Cue" at bounding box center [921, 282] width 136 height 28
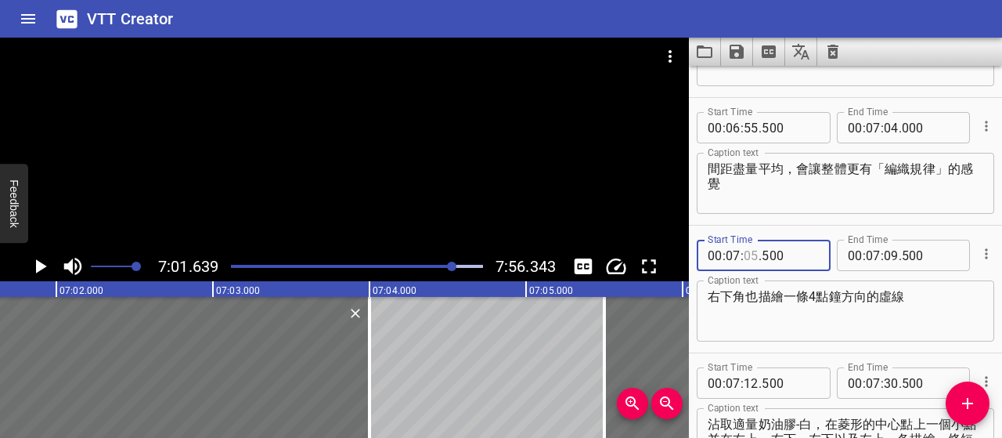
click at [749, 251] on input "number" at bounding box center [751, 255] width 15 height 31
type input "04"
type input "500"
click at [885, 314] on textarea "右下角也描繪一條4點鐘方向的虛線" at bounding box center [846, 311] width 276 height 45
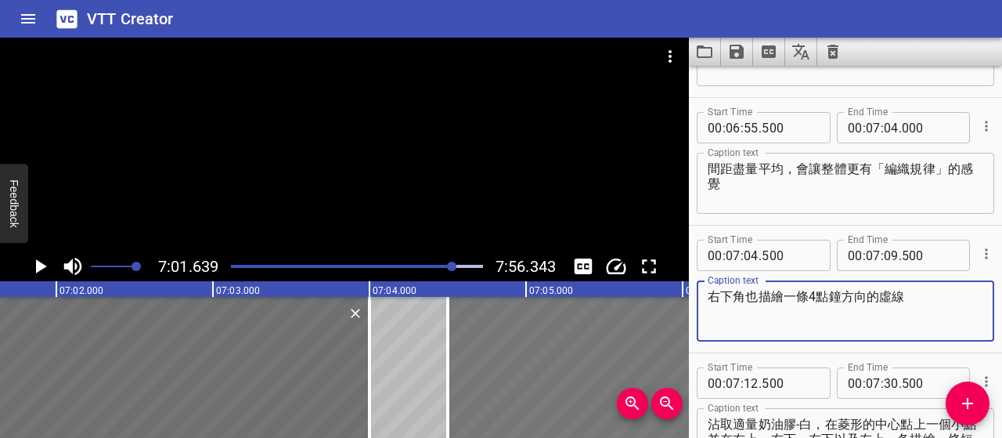
drag, startPoint x: 914, startPoint y: 298, endPoint x: 681, endPoint y: 300, distance: 233.3
click at [681, 300] on main "7:01.639 7:56.343 00:00.000 00:01.000 00:02.000 00:03.000 00:04.000 00:05.000 0…" at bounding box center [501, 238] width 1002 height 400
paste textarea "加上虛線細節"
paste textarea "毛衣設計更完整"
type textarea "加上虛線細節之後，毛衣的設計感又更完整了"
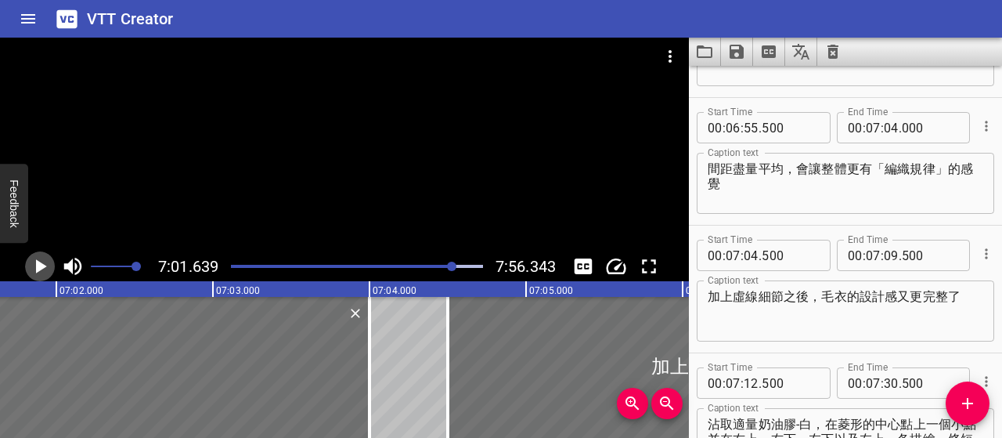
click at [38, 264] on icon "Play/Pause" at bounding box center [41, 266] width 11 height 14
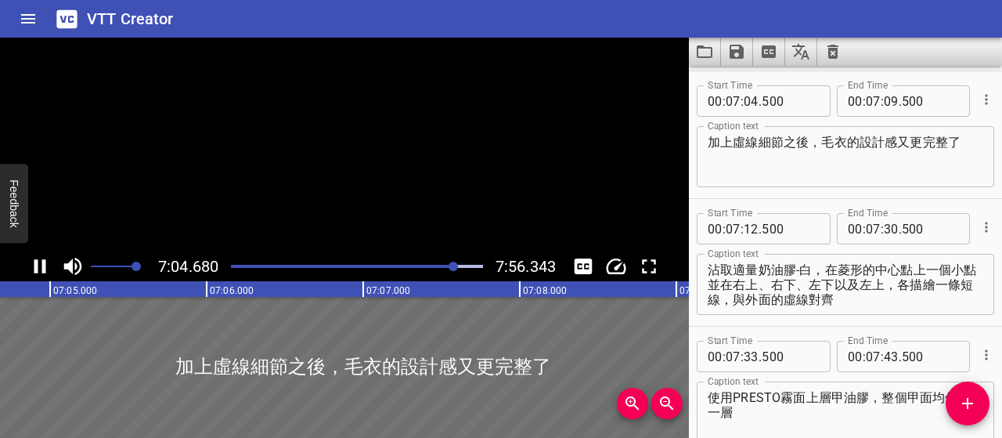
scroll to position [4466, 0]
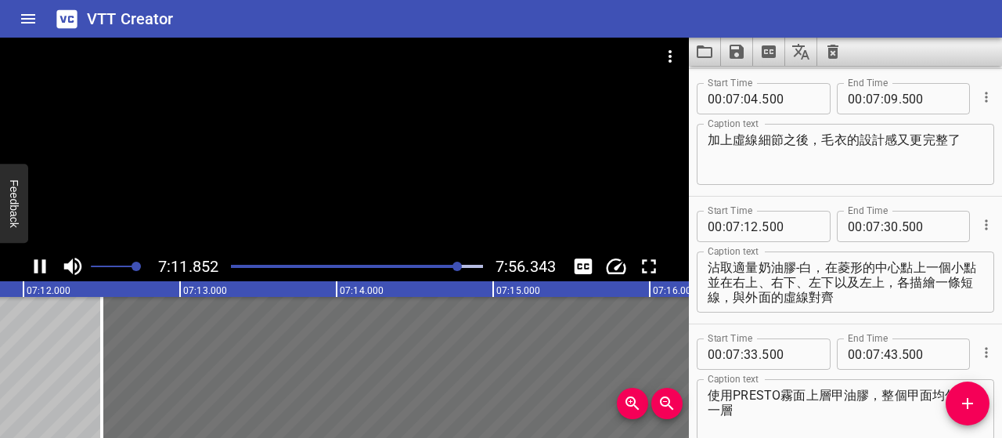
click at [37, 271] on icon "Play/Pause" at bounding box center [40, 266] width 12 height 14
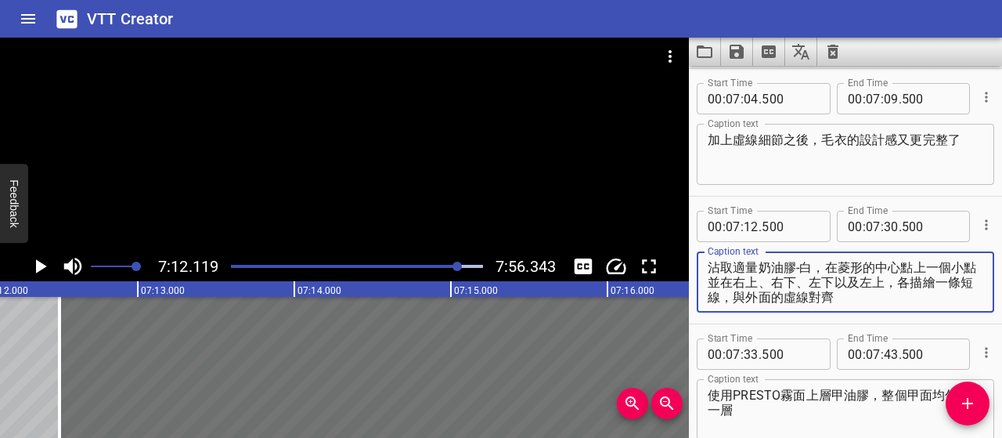
scroll to position [14, 0]
drag, startPoint x: 712, startPoint y: 267, endPoint x: 953, endPoint y: 312, distance: 245.4
click at [953, 312] on div "Caption text 沾取適量奶油膠-白，在菱形的中心點上一個小點 並在右上、右下、左下以及左上，各描繪一條短線，與外面的虛線對齊 Caption text" at bounding box center [845, 280] width 297 height 70
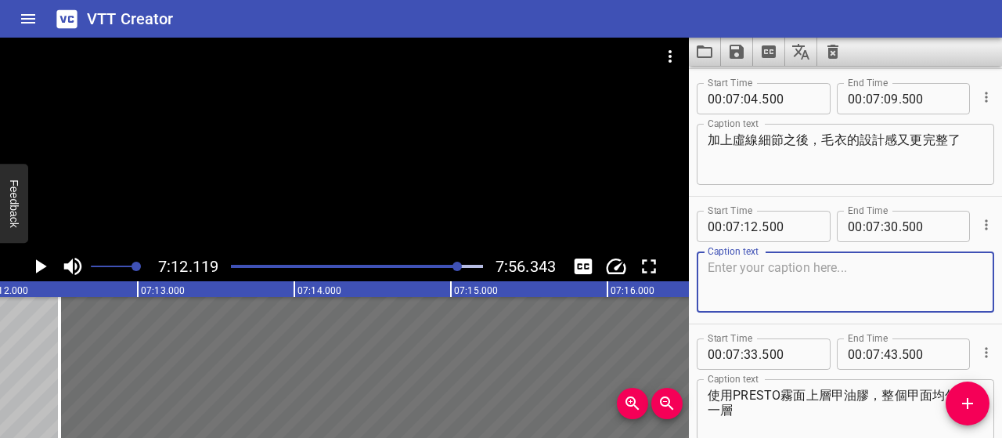
scroll to position [0, 0]
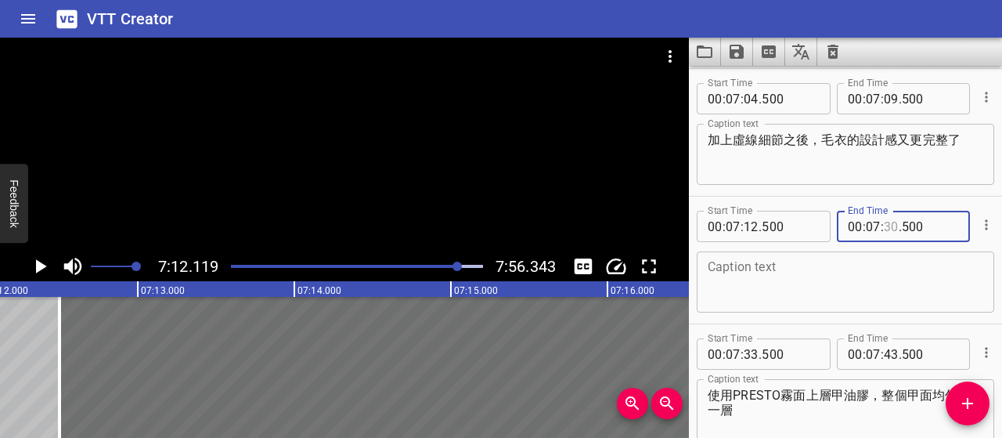
click at [888, 225] on input "number" at bounding box center [891, 226] width 15 height 31
type input "15"
type input "500"
click at [845, 268] on textarea at bounding box center [846, 282] width 276 height 45
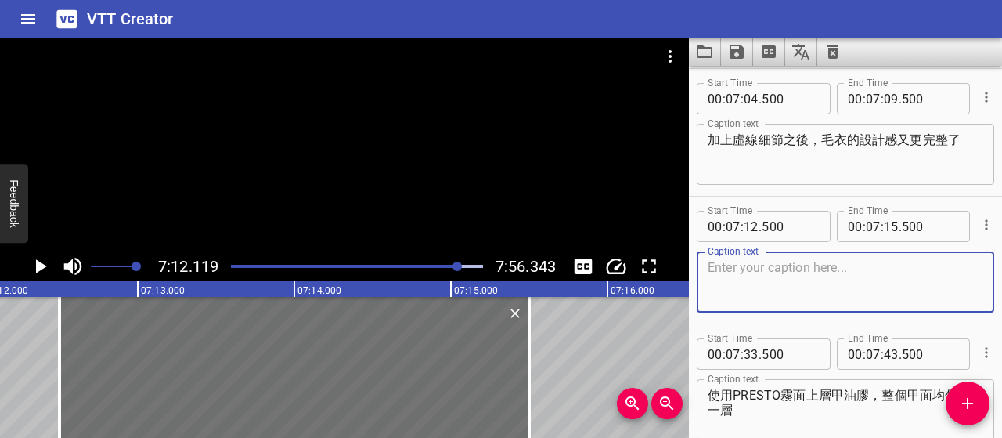
paste textarea "沾取適量白色奶油膠， 在菱形中心點輕點一個小圓點作為視覺焦點，"
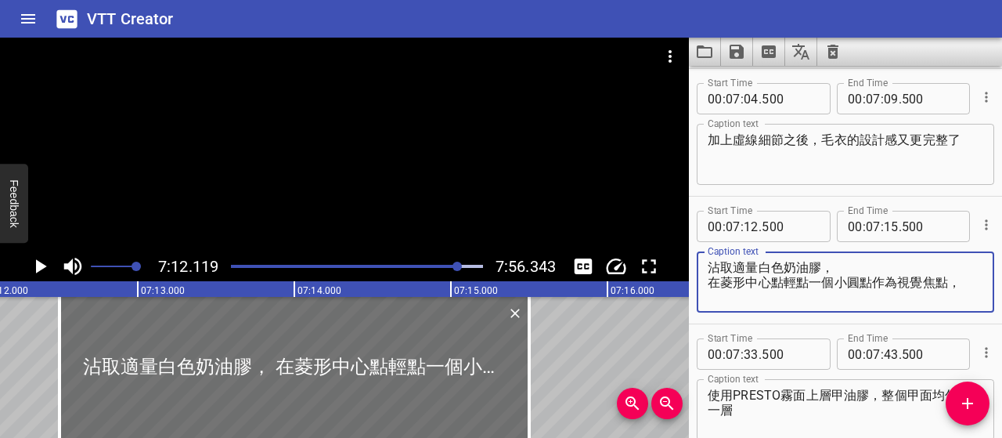
click at [712, 279] on textarea "沾取適量白色奶油膠， 在菱形中心點輕點一個小圓點作為視覺焦點，" at bounding box center [846, 282] width 276 height 45
click at [835, 289] on textarea "沾取適量白色奶油膠，在菱形中心點輕點一個小圓點作為視覺焦點，" at bounding box center [846, 282] width 276 height 45
type textarea "沾取適量白色奶油膠，在菱形中心點輕點一個小圓點作為視覺焦點"
click at [33, 264] on icon "Play/Pause" at bounding box center [39, 265] width 23 height 23
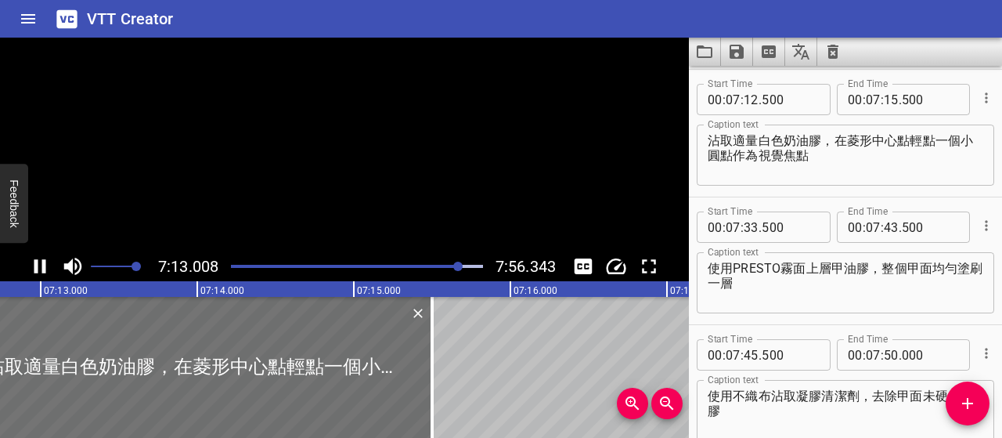
scroll to position [4594, 0]
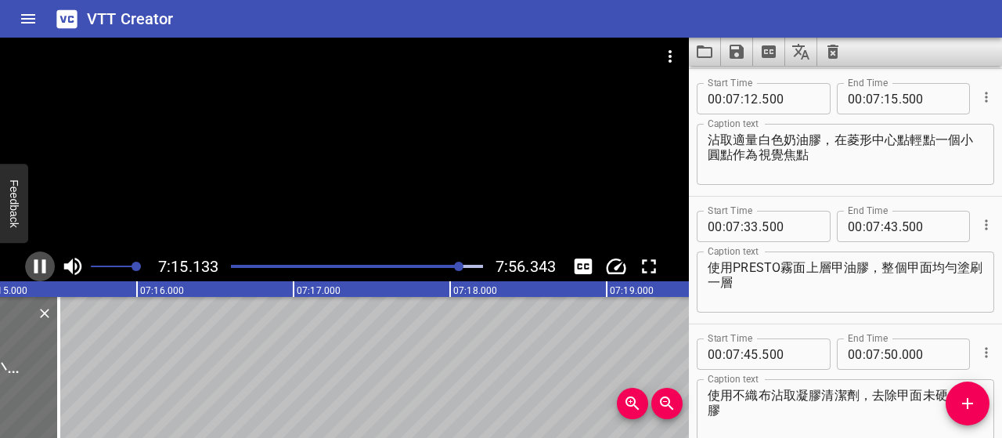
click at [49, 268] on icon "Play/Pause" at bounding box center [39, 265] width 23 height 23
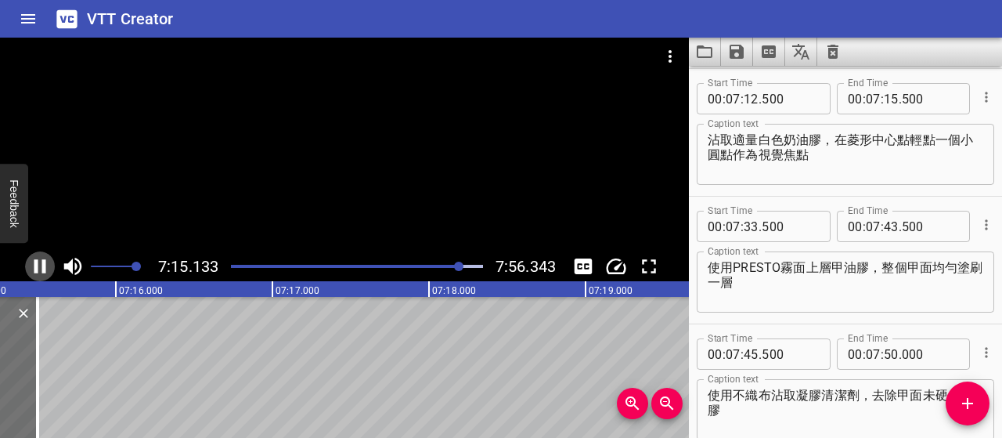
scroll to position [0, 68156]
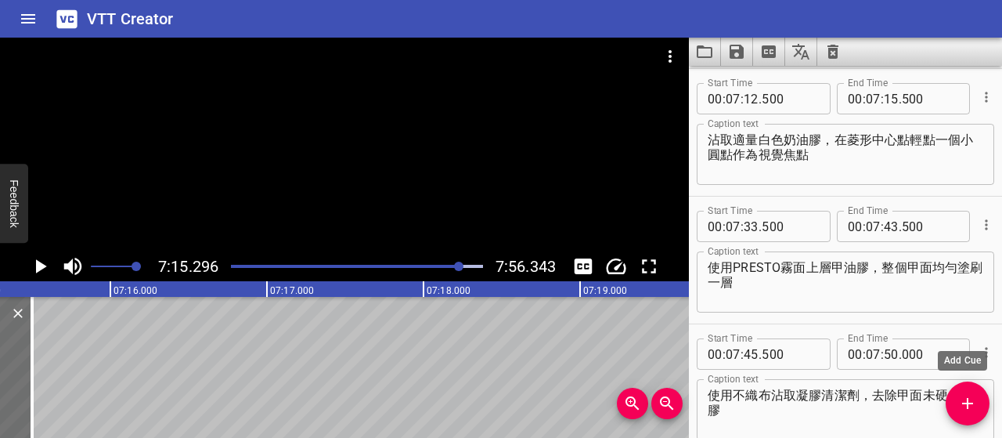
click at [960, 392] on button "Add Cue" at bounding box center [968, 403] width 44 height 44
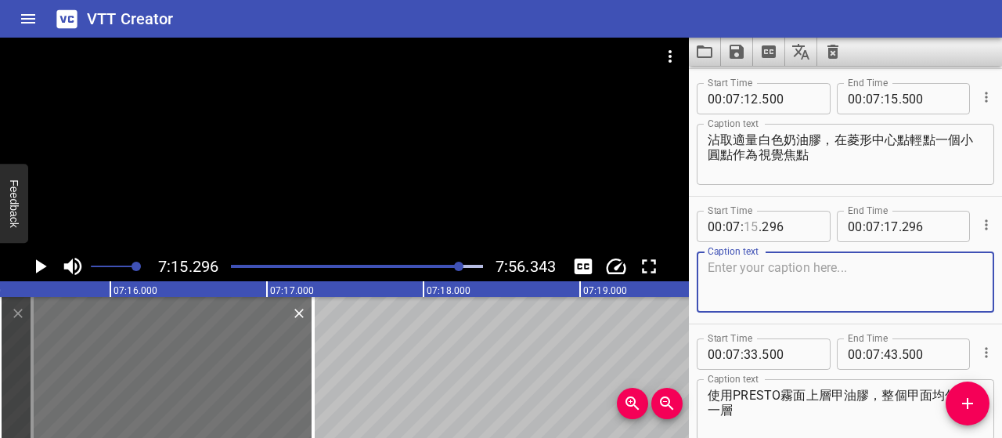
click at [747, 223] on input "number" at bounding box center [751, 226] width 15 height 31
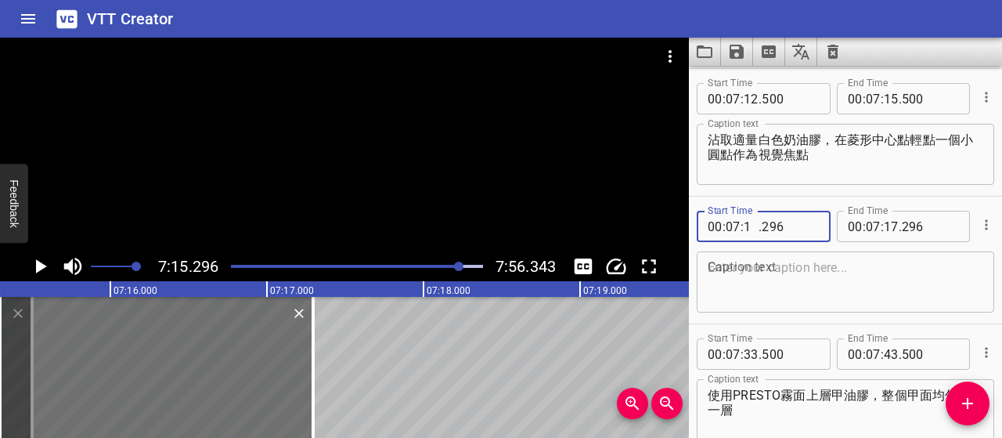
type input "16"
type input "000"
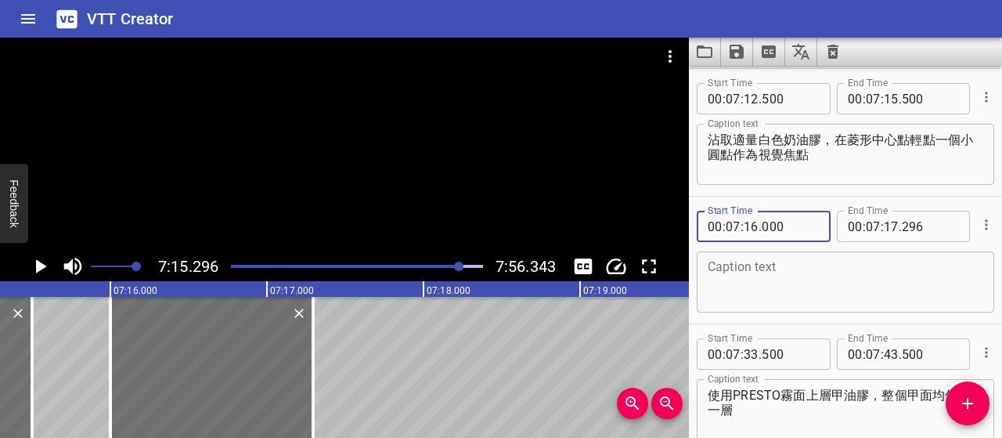
type input "000"
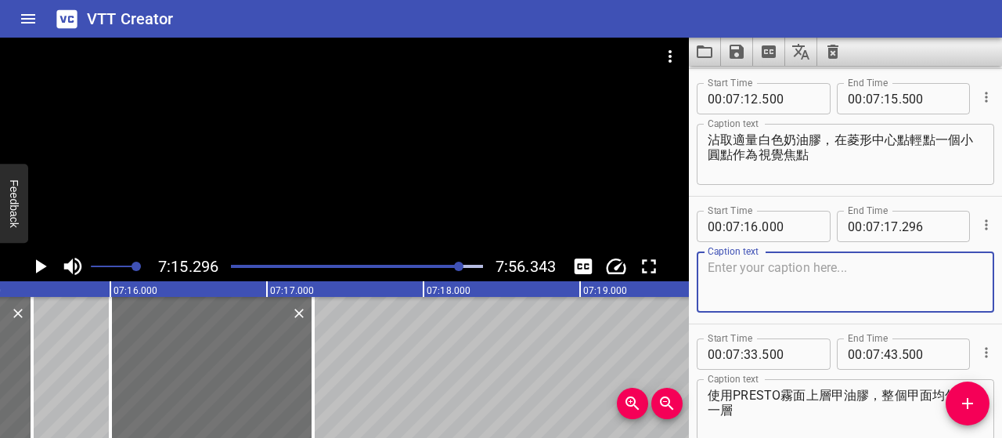
click at [791, 263] on textarea at bounding box center [846, 282] width 276 height 45
paste textarea "接著在右上、右下、左下、左上， 各描繪一條朝外的短線，方向與外側的虛線對齊"
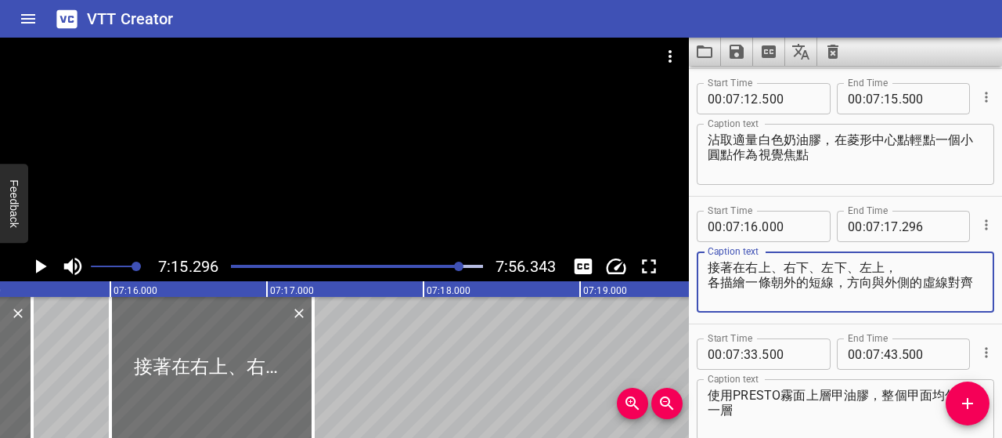
click at [711, 283] on textarea "接著在右上、右下、左下、左上， 各描繪一條朝外的短線，方向與外側的虛線對齊" at bounding box center [846, 282] width 276 height 45
click at [43, 264] on icon "Play/Pause" at bounding box center [39, 265] width 23 height 23
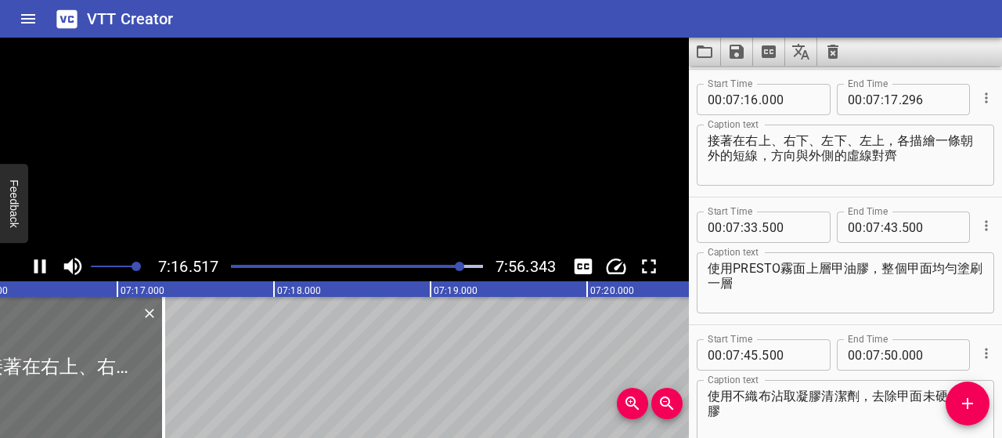
scroll to position [4722, 0]
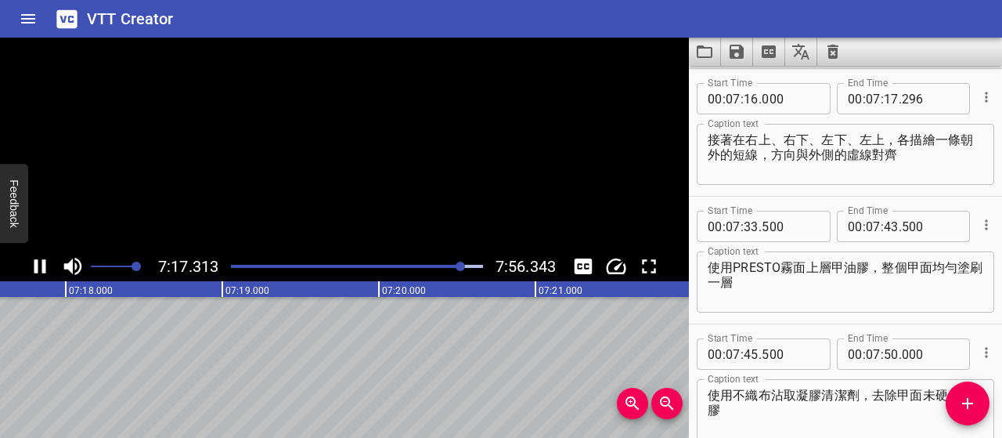
click at [43, 264] on icon "Play/Pause" at bounding box center [40, 266] width 12 height 14
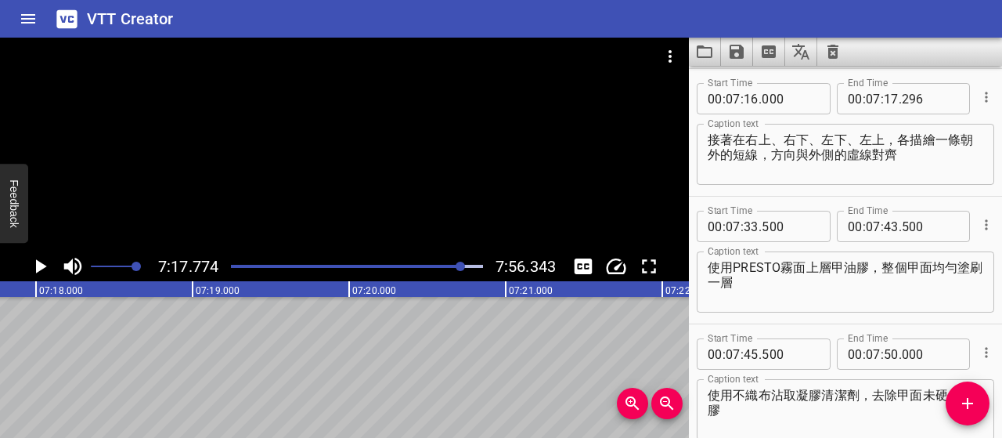
click at [863, 150] on textarea "接著在右上、右下、左下、左上，各描繪一條朝外的短線，方向與外側的虛線對齊" at bounding box center [846, 154] width 276 height 45
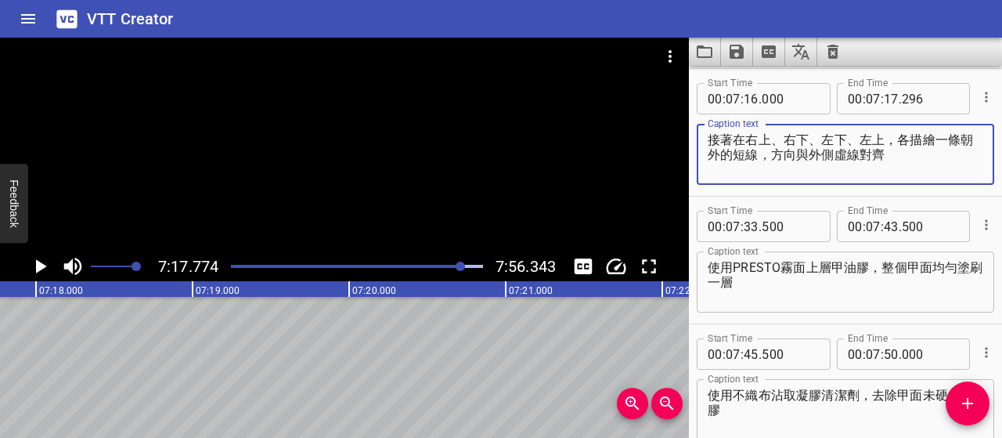
type textarea "接著在右上、右下、左下、左上，各描繪一條朝外的短線，方向與外側虛線對齊"
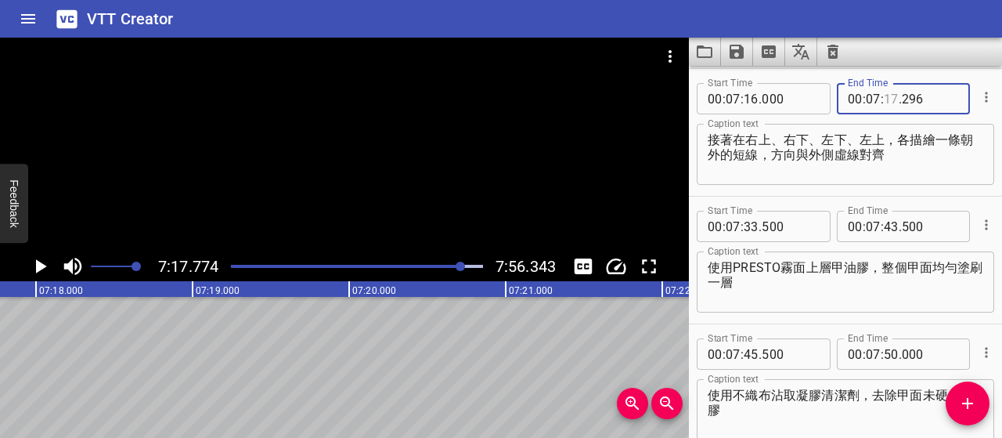
click at [888, 96] on input "number" at bounding box center [891, 98] width 15 height 31
type input "21"
type input "000"
click at [856, 175] on textarea "接著在右上、右下、左下、左上，各描繪一條朝外的短線，方向與外側虛線對齊" at bounding box center [846, 154] width 276 height 45
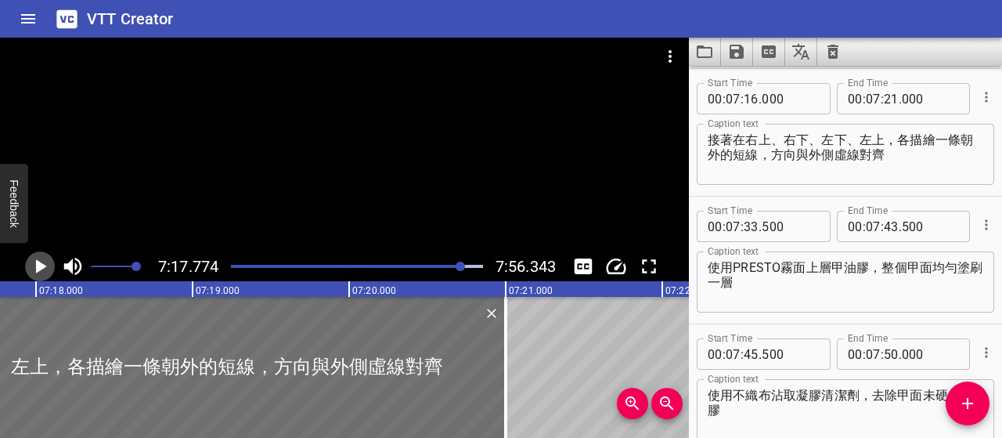
click at [49, 264] on icon "Play/Pause" at bounding box center [39, 265] width 23 height 23
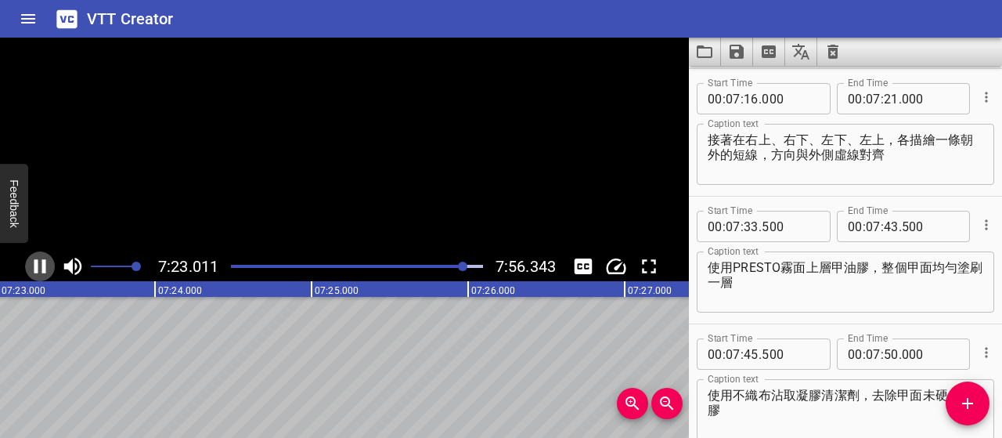
click at [49, 262] on icon "Play/Pause" at bounding box center [39, 265] width 23 height 23
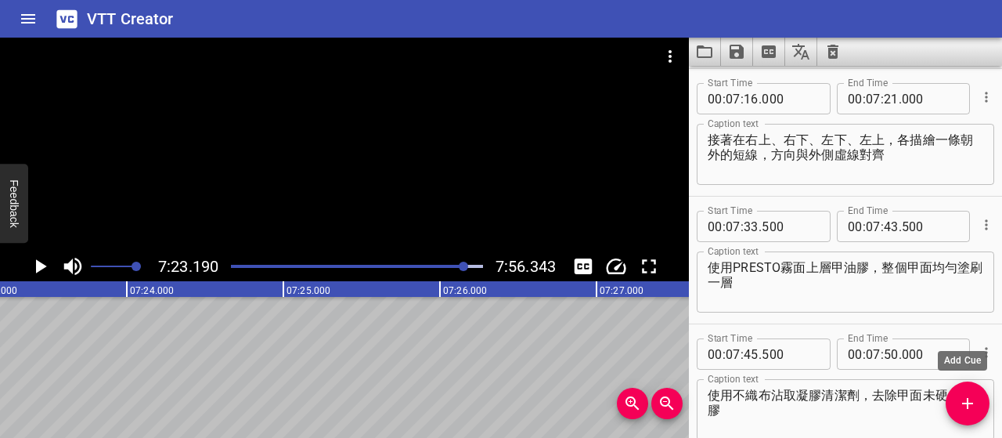
click at [965, 409] on icon "Add Cue" at bounding box center [967, 403] width 19 height 19
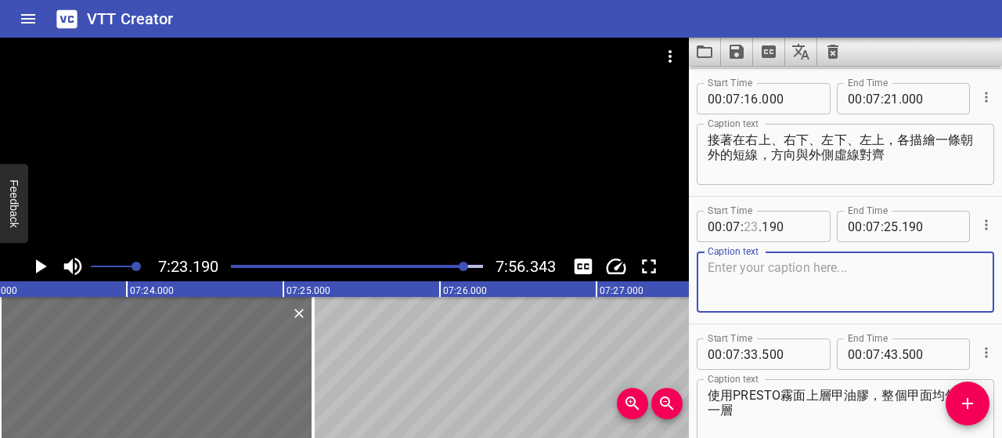
click at [751, 229] on input "number" at bounding box center [751, 226] width 15 height 31
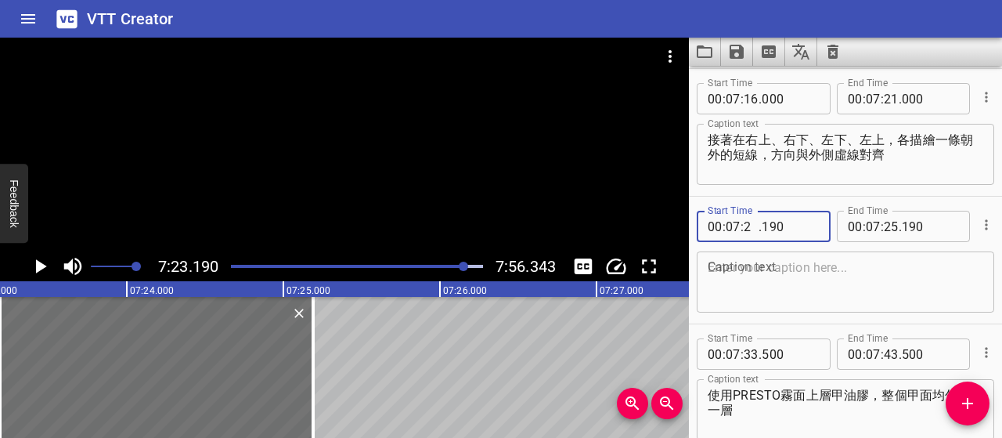
type input "21"
type input "500"
click at [827, 297] on textarea at bounding box center [846, 282] width 276 height 45
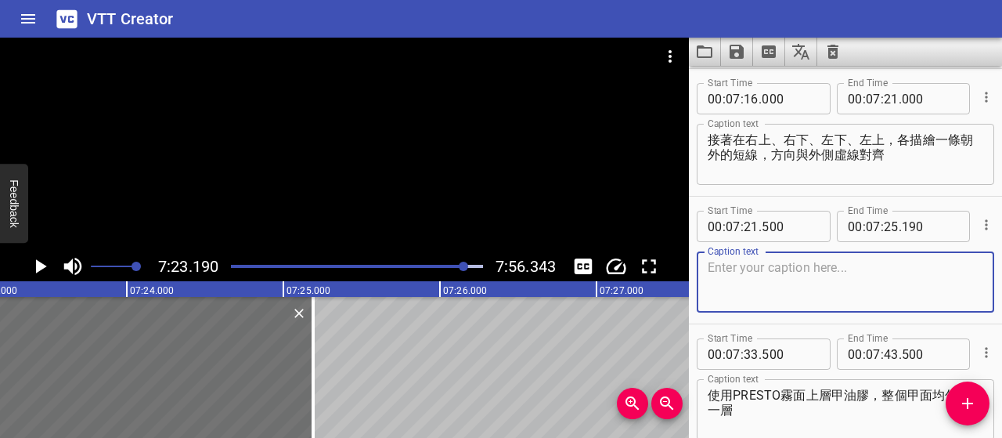
paste textarea "白色線條像是針織交錯處的小結點，"
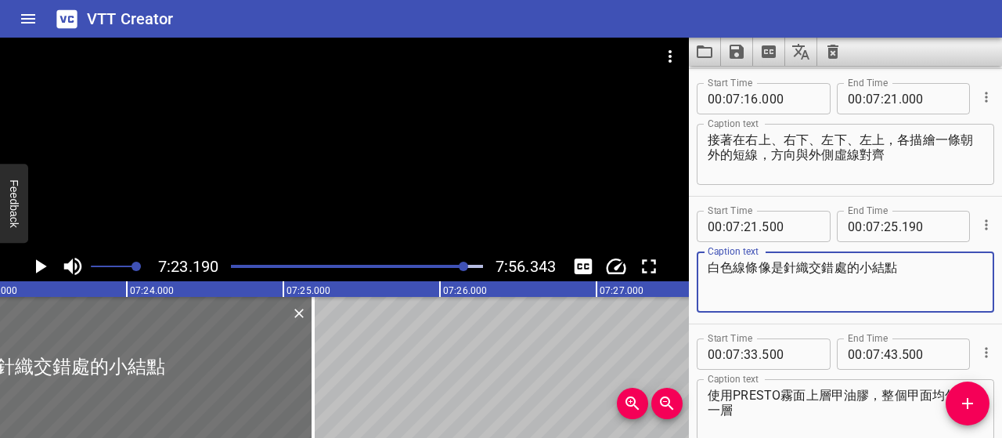
type textarea "白色線條像是針織交錯處的小結點"
click at [917, 220] on input "number" at bounding box center [930, 226] width 57 height 31
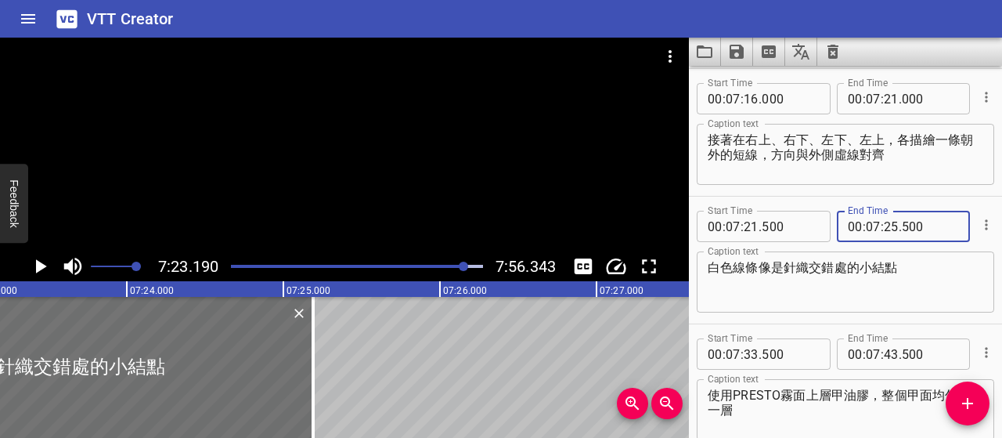
type input "500"
click at [965, 403] on icon "Add Cue" at bounding box center [967, 403] width 11 height 11
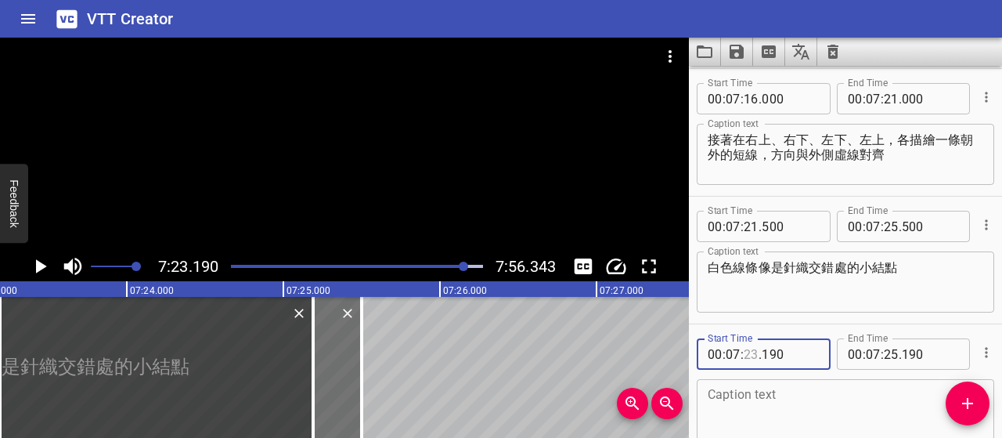
click at [753, 355] on input "number" at bounding box center [751, 353] width 15 height 31
type input "26"
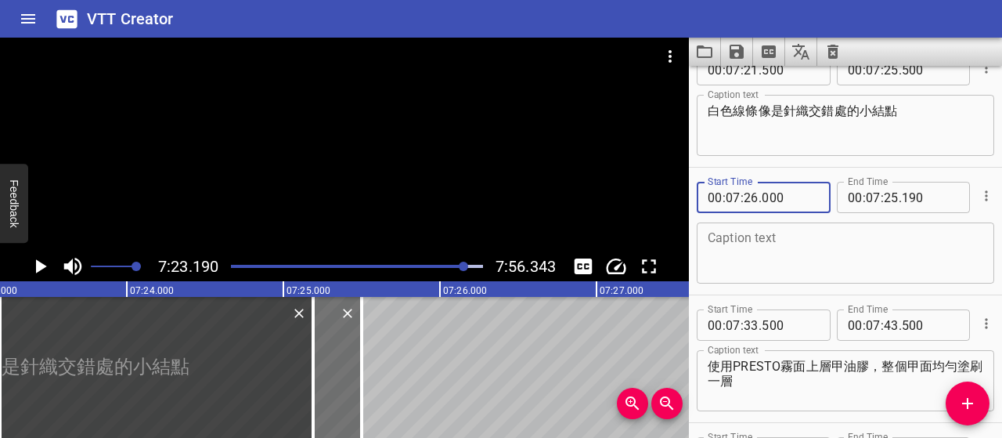
type input "000"
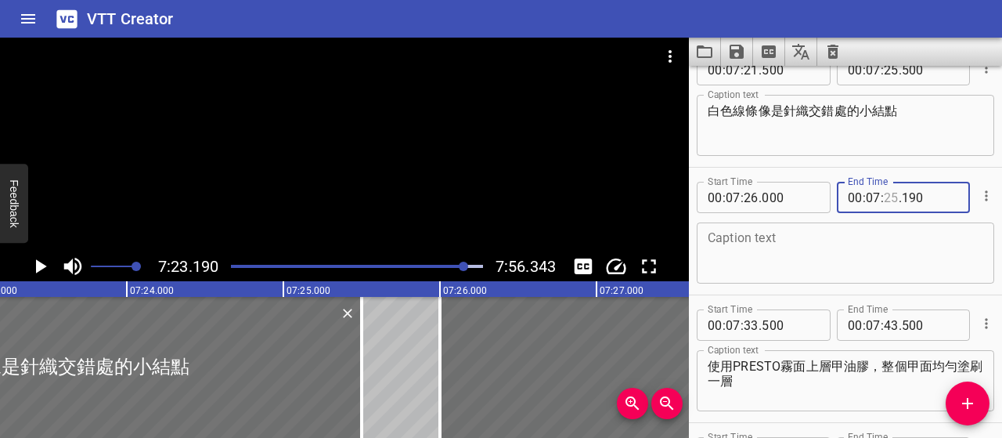
click at [886, 194] on input "number" at bounding box center [891, 197] width 15 height 31
type input "31"
type input "000"
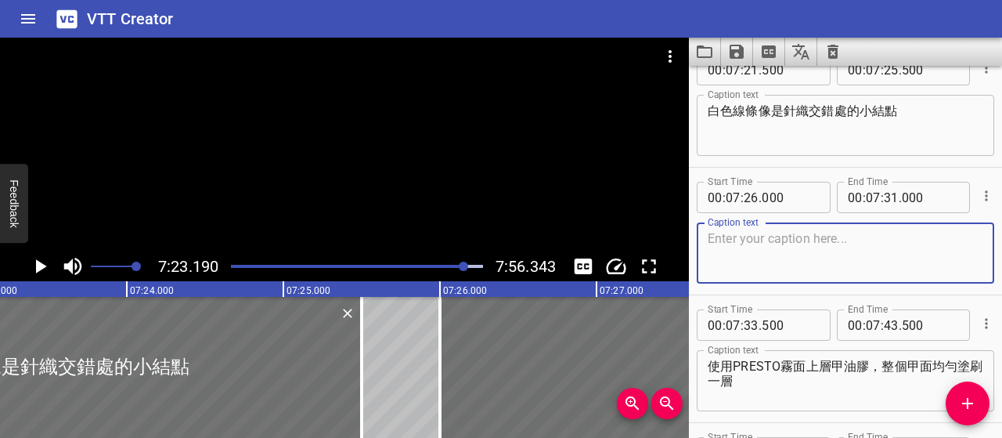
click at [871, 240] on textarea at bounding box center [846, 253] width 276 height 45
paste textarea "能在視覺上補強焦點，也讓圖案看起來不單薄"
type textarea "能在視覺上補強焦點，也讓圖案看起來不單薄"
click at [49, 265] on icon "Play/Pause" at bounding box center [39, 265] width 23 height 23
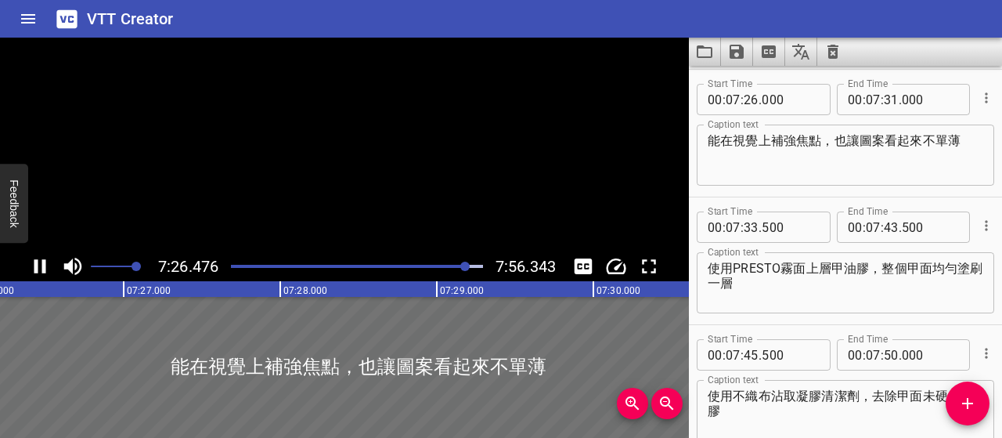
scroll to position [4977, 0]
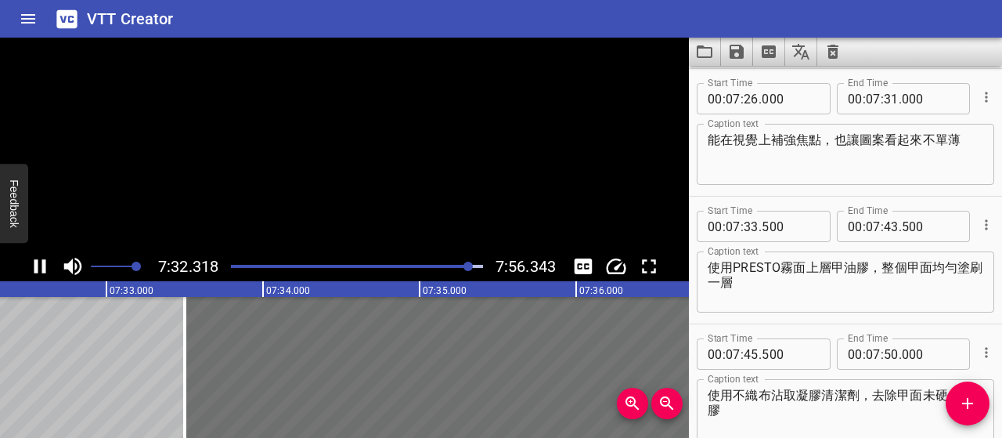
click at [49, 265] on icon "Play/Pause" at bounding box center [39, 265] width 23 height 23
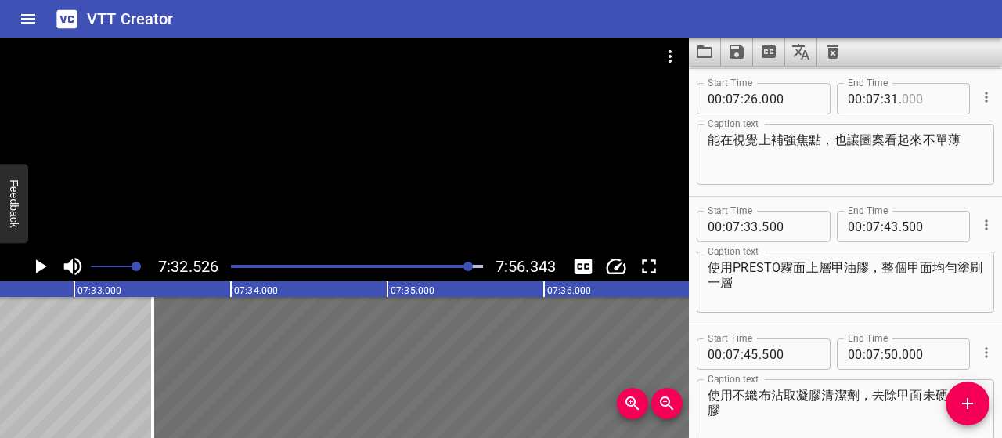
click at [902, 96] on input "number" at bounding box center [930, 98] width 57 height 31
type input "300"
click at [874, 173] on textarea "能在視覺上補強焦點，也讓圖案看起來不單薄" at bounding box center [846, 154] width 276 height 45
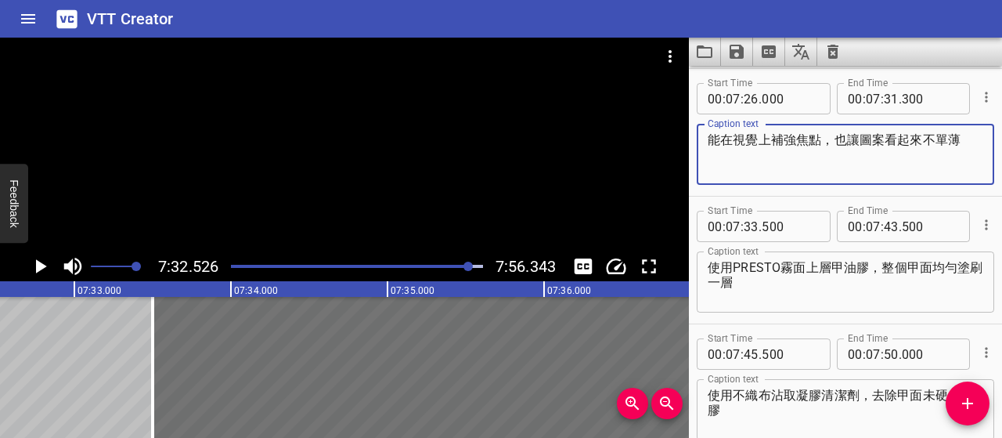
click at [42, 267] on icon "Play/Pause" at bounding box center [41, 266] width 11 height 14
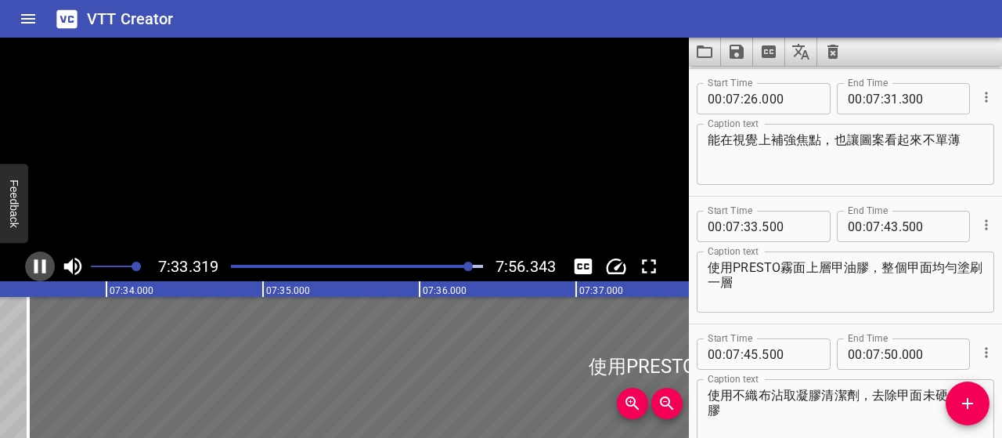
click at [42, 267] on icon "Play/Pause" at bounding box center [40, 266] width 12 height 14
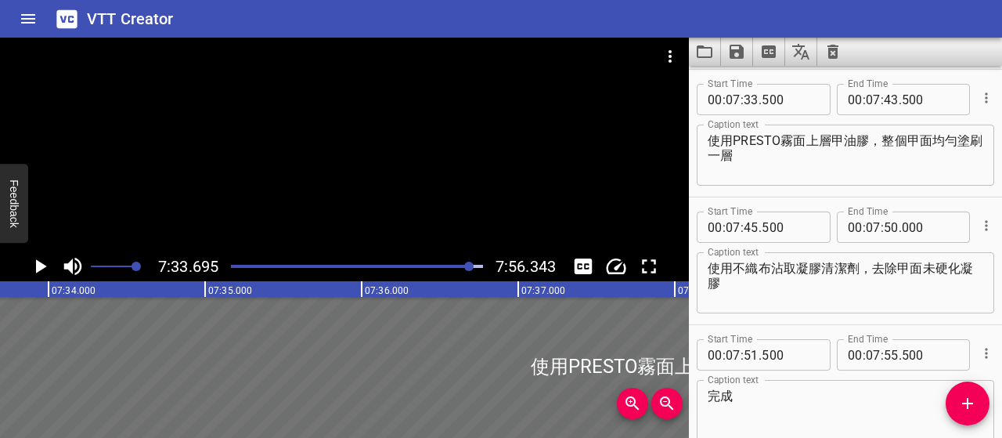
scroll to position [5104, 0]
click at [789, 98] on input "number" at bounding box center [790, 98] width 57 height 31
type input "300"
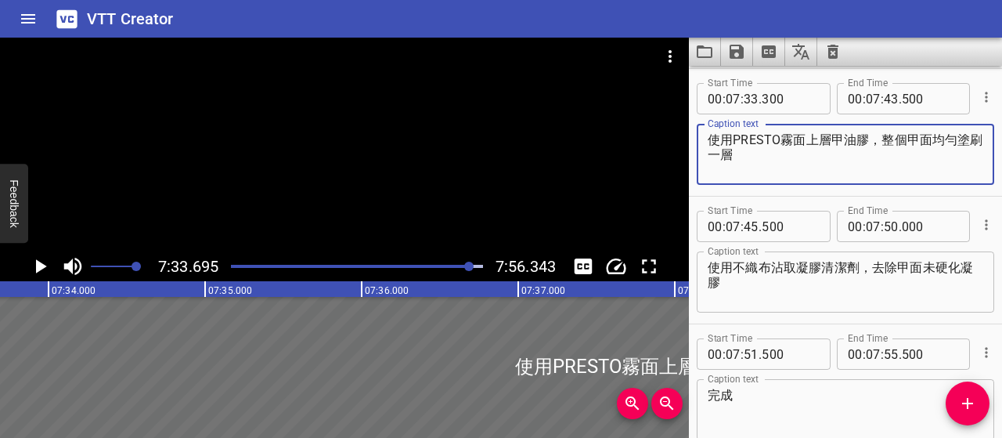
click at [712, 132] on textarea "使用PRESTO霧面上層甲油膠，整個甲面均勻塗刷一層" at bounding box center [846, 154] width 276 height 45
type textarea "最後刷上 PRESTO霧面上層甲油膠"
click at [38, 265] on icon "Play/Pause" at bounding box center [41, 266] width 11 height 14
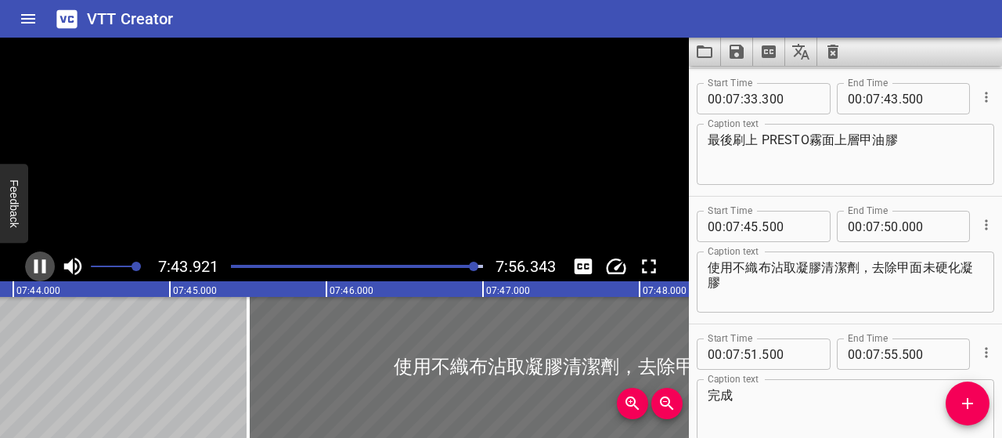
click at [38, 265] on icon "Play/Pause" at bounding box center [39, 265] width 23 height 23
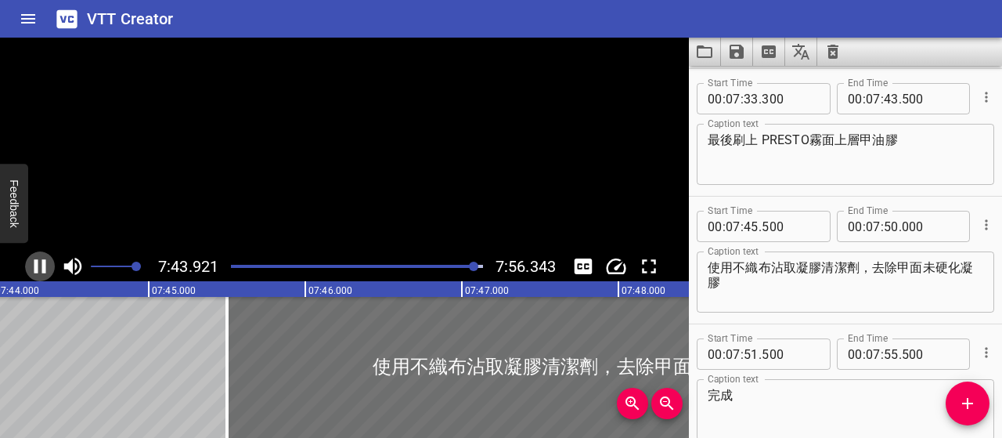
scroll to position [0, 72663]
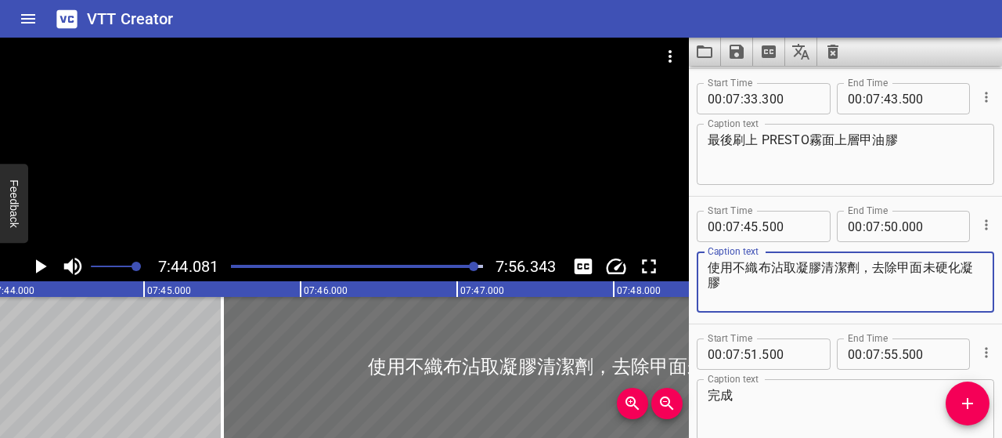
drag, startPoint x: 869, startPoint y: 265, endPoint x: 675, endPoint y: 256, distance: 194.4
click at [675, 256] on main "7:44.081 7:56.343 00:00.000 00:01.000 00:02.000 00:03.000 00:04.000 00:05.000 0…" at bounding box center [501, 238] width 1002 height 400
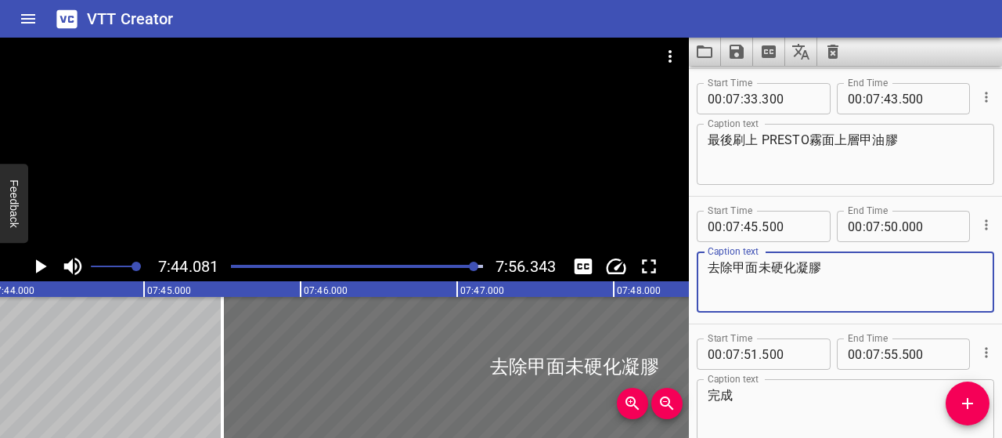
click at [719, 267] on textarea "去除甲面未硬化凝膠" at bounding box center [846, 282] width 276 height 45
click at [799, 265] on textarea "除甲面未硬化凝膠" at bounding box center [846, 282] width 276 height 45
type textarea "除膠"
click at [44, 261] on icon "Play/Pause" at bounding box center [39, 265] width 23 height 23
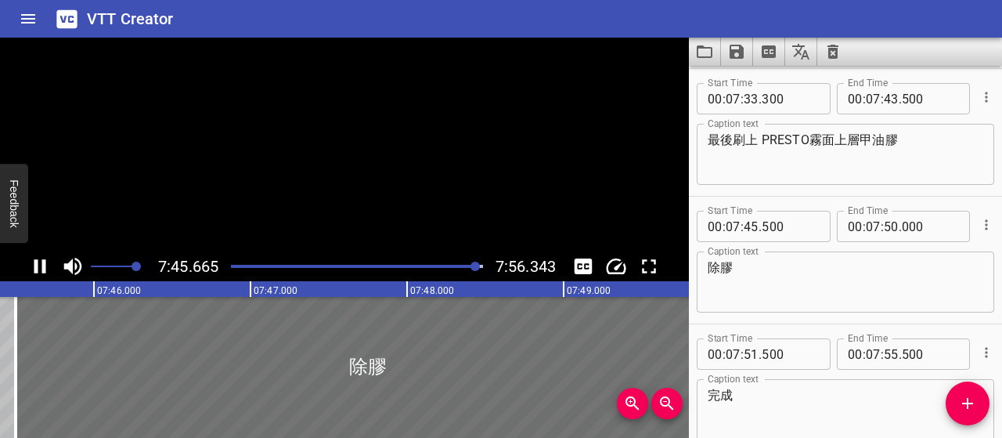
scroll to position [5189, 0]
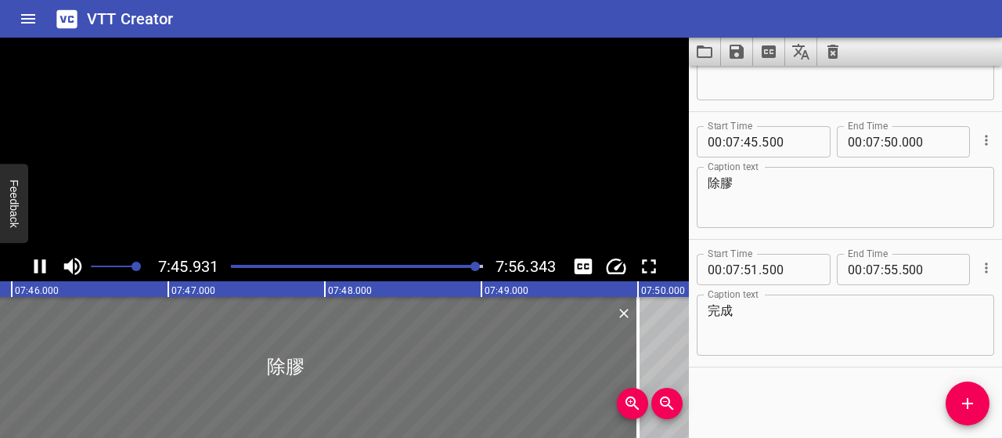
click at [44, 261] on icon "Play/Pause" at bounding box center [40, 266] width 12 height 14
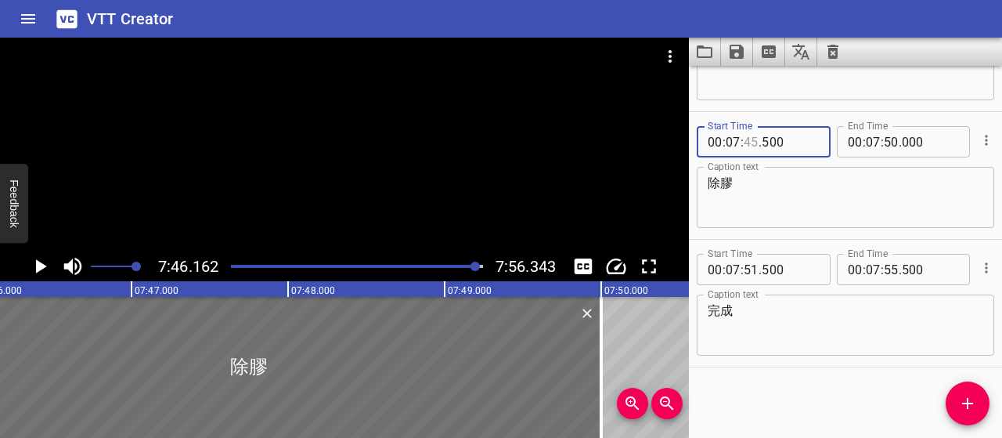
click at [749, 145] on input "number" at bounding box center [751, 141] width 15 height 31
type input "46"
type input "000"
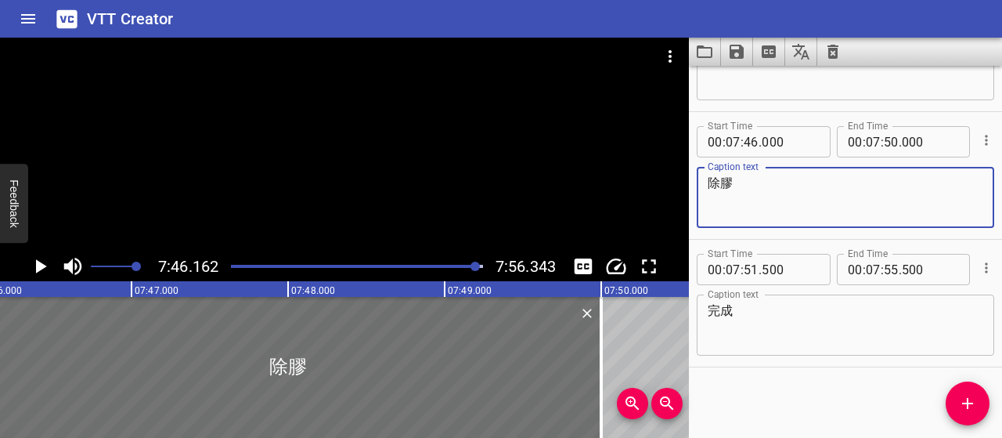
click at [764, 191] on textarea "除膠" at bounding box center [846, 197] width 276 height 45
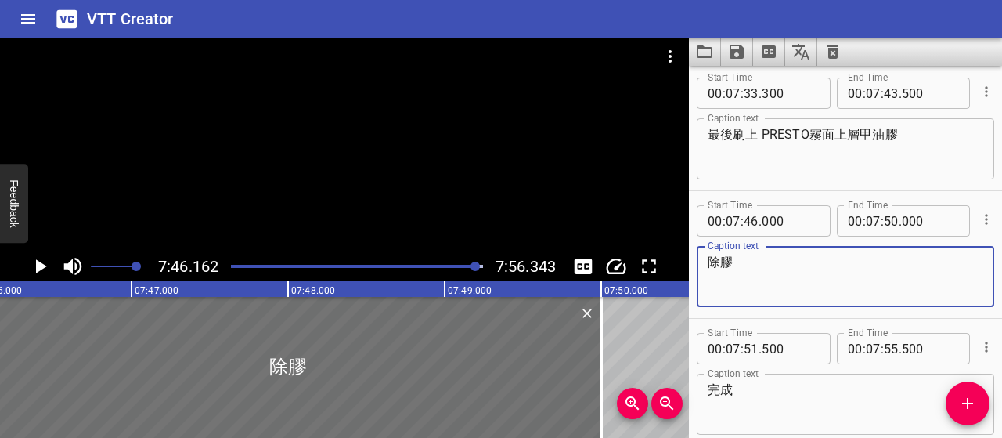
scroll to position [5032, 0]
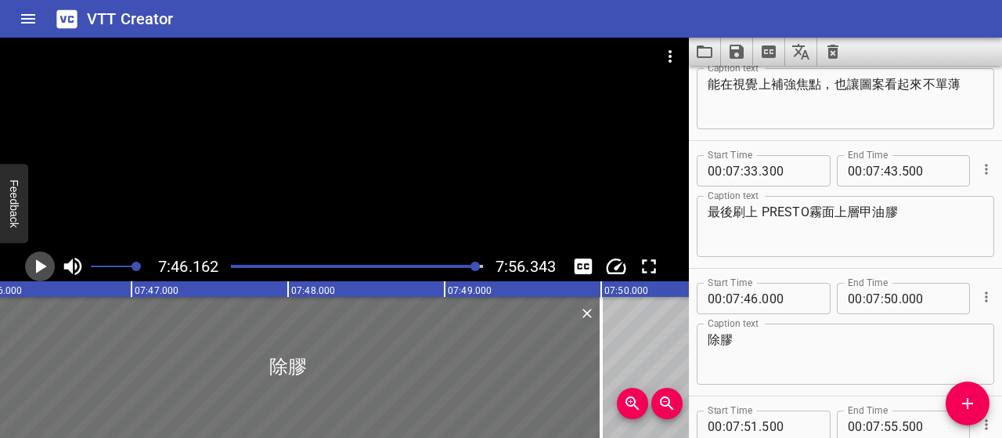
click at [41, 268] on icon "Play/Pause" at bounding box center [41, 266] width 11 height 14
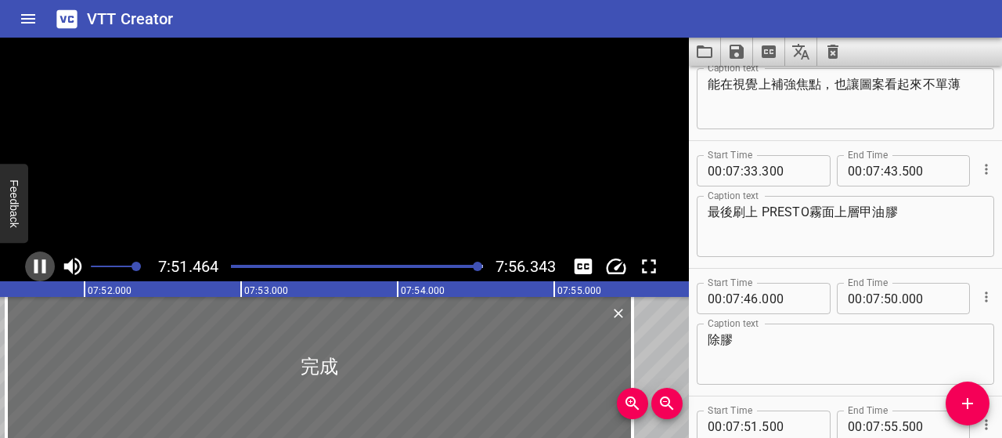
click at [41, 268] on icon "Play/Pause" at bounding box center [39, 265] width 23 height 23
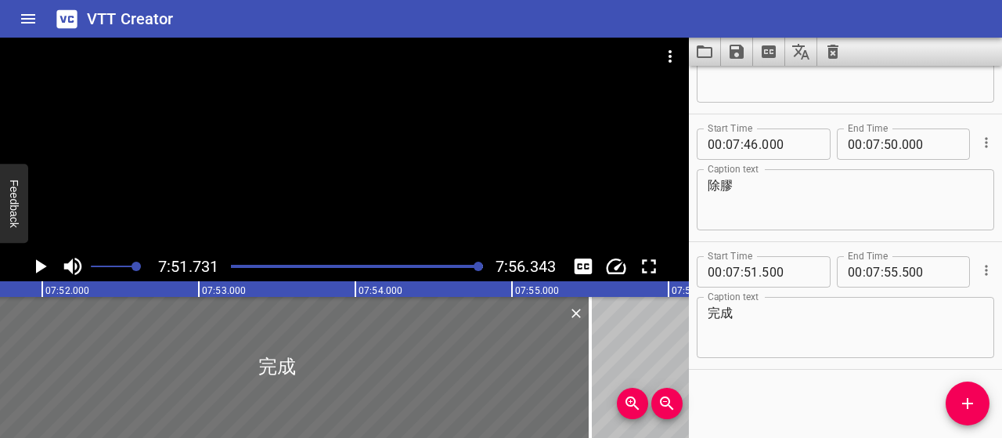
scroll to position [5189, 0]
click at [736, 59] on icon "Save captions to file" at bounding box center [736, 51] width 19 height 19
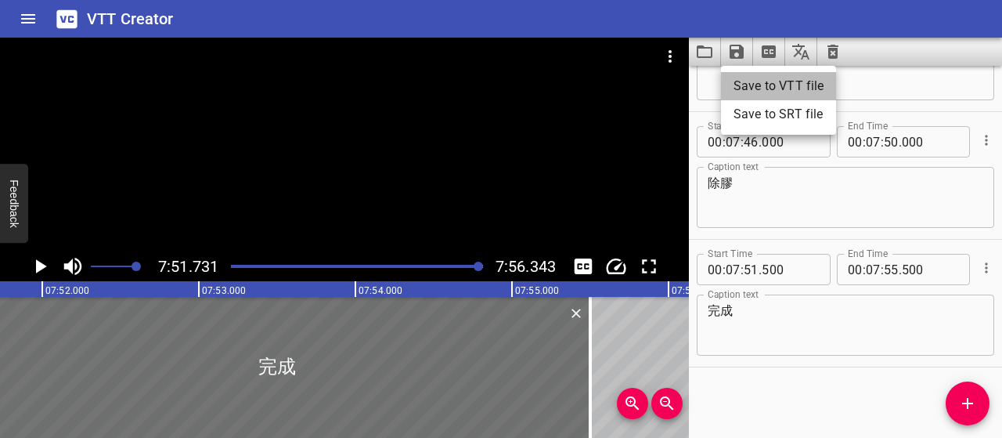
click at [760, 83] on li "Save to VTT file" at bounding box center [778, 86] width 115 height 28
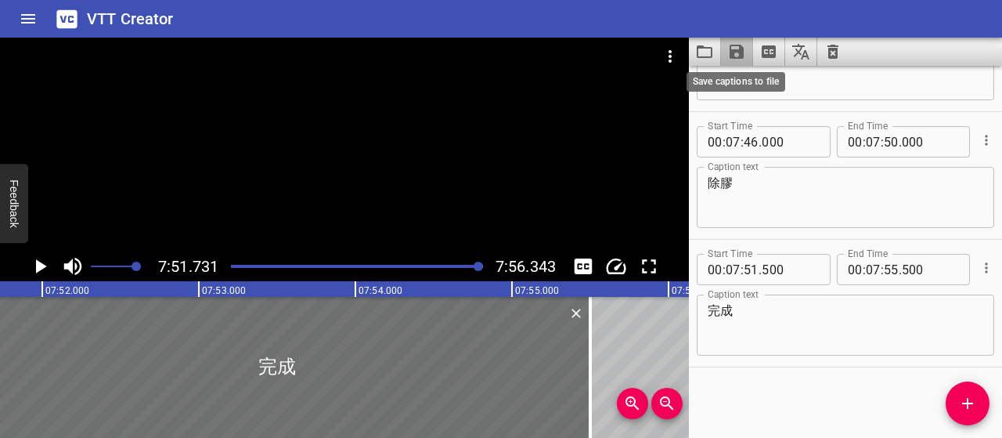
click at [737, 53] on icon "Save captions to file" at bounding box center [736, 51] width 19 height 19
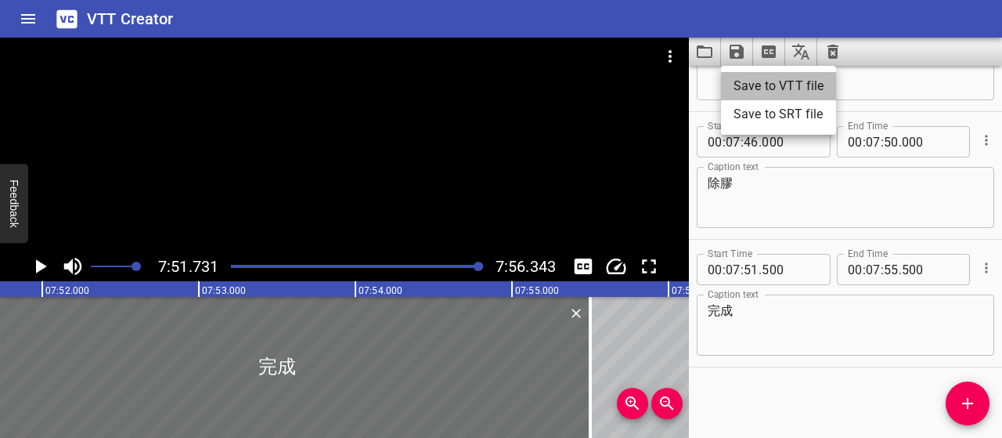
click at [779, 88] on li "Save to VTT file" at bounding box center [778, 86] width 115 height 28
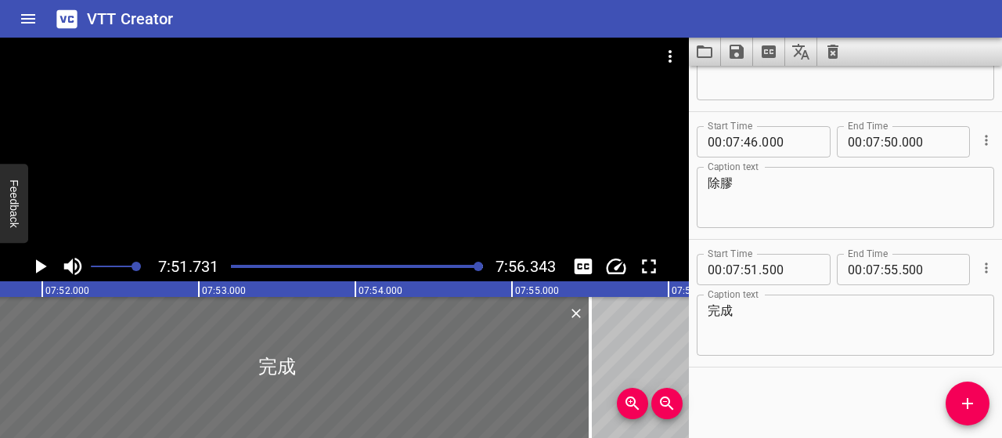
click at [739, 59] on icon "Save captions to file" at bounding box center [736, 51] width 19 height 19
click at [752, 84] on li "Save to VTT file" at bounding box center [778, 86] width 115 height 28
